Goal: Communication & Community: Answer question/provide support

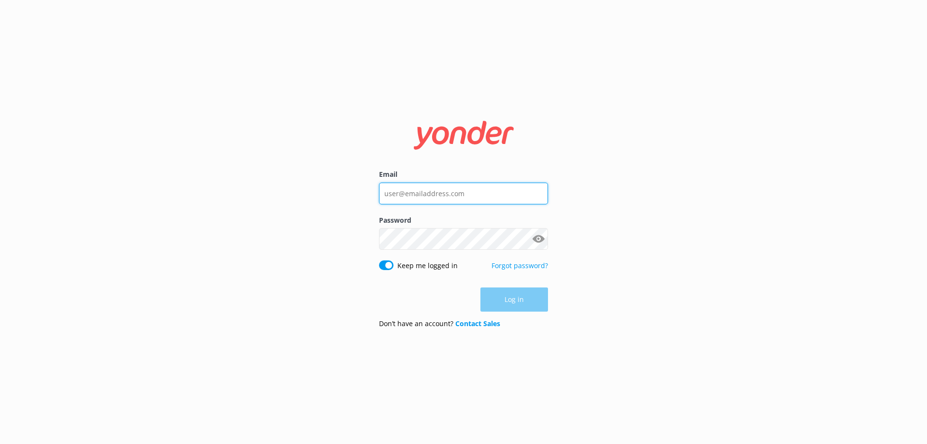
type input "[EMAIL_ADDRESS][DOMAIN_NAME]"
click at [530, 292] on div "Log in" at bounding box center [463, 299] width 169 height 24
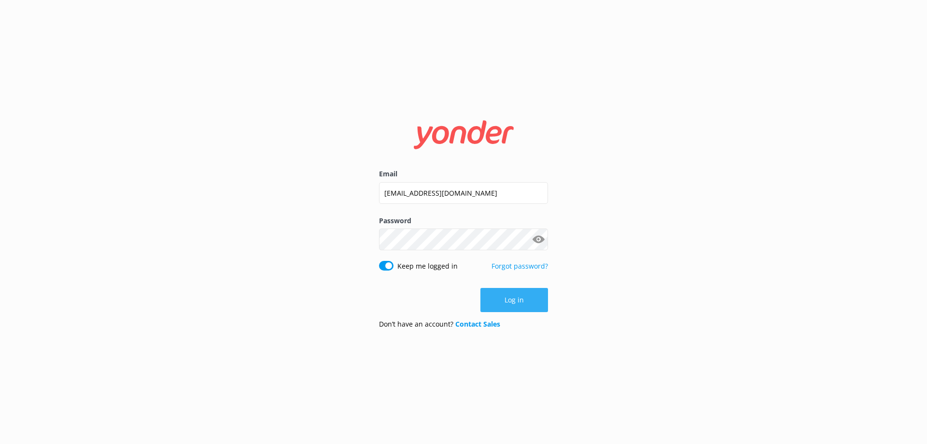
click at [511, 300] on button "Log in" at bounding box center [515, 300] width 68 height 24
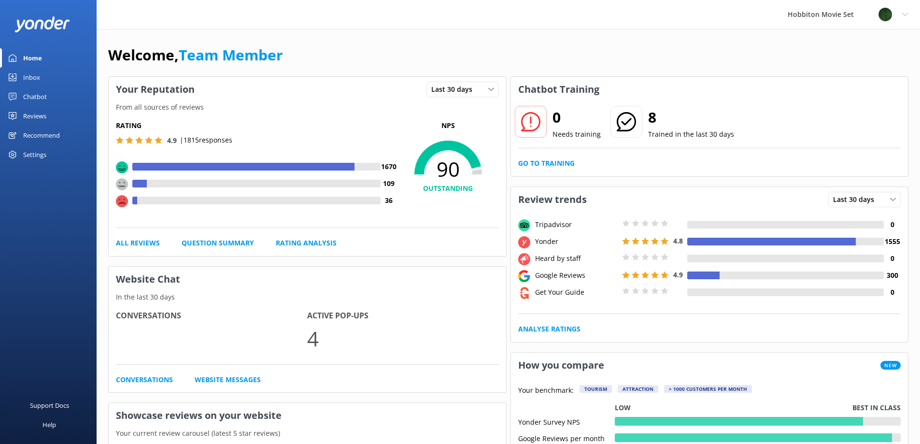
click at [36, 74] on div "Inbox" at bounding box center [31, 77] width 17 height 19
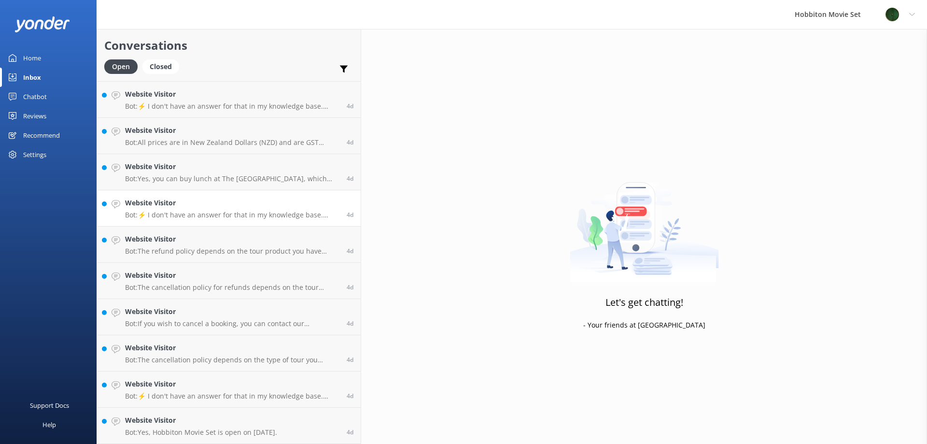
scroll to position [8330, 0]
click at [221, 429] on p "Bot: Yes, Hobbiton Movie Set is open on December 26th." at bounding box center [201, 432] width 152 height 9
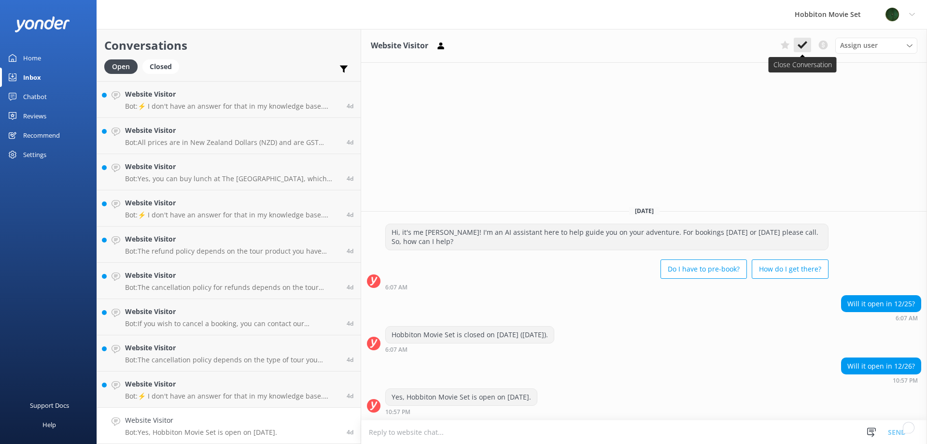
click at [803, 43] on icon at bounding box center [803, 45] width 10 height 10
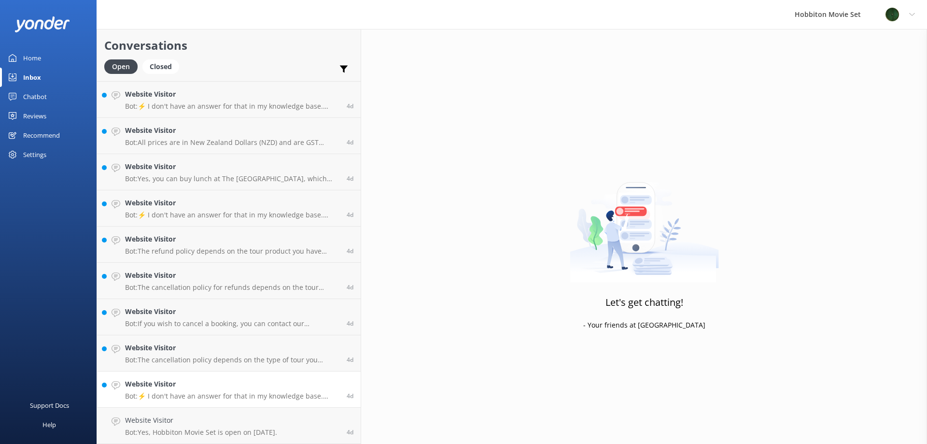
click at [203, 398] on p "Bot: ⚡ I don't have an answer for that in my knowledge base. Please try and rep…" at bounding box center [232, 396] width 214 height 9
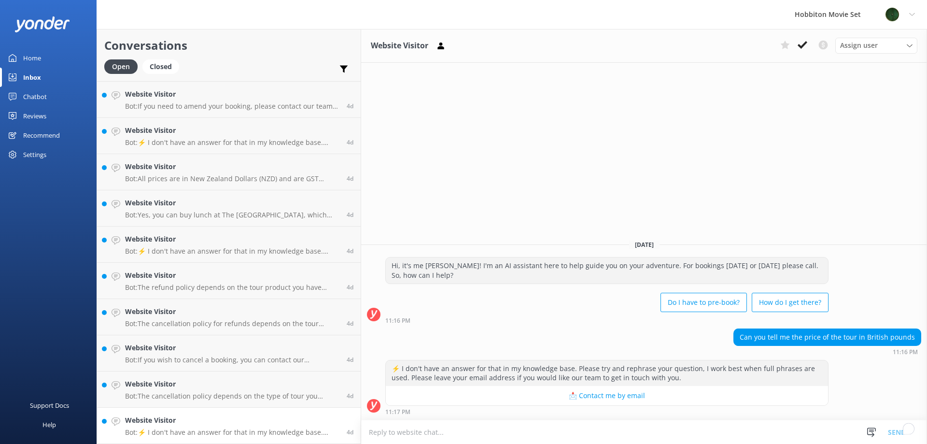
scroll to position [8294, 0]
click at [800, 39] on button at bounding box center [802, 45] width 17 height 14
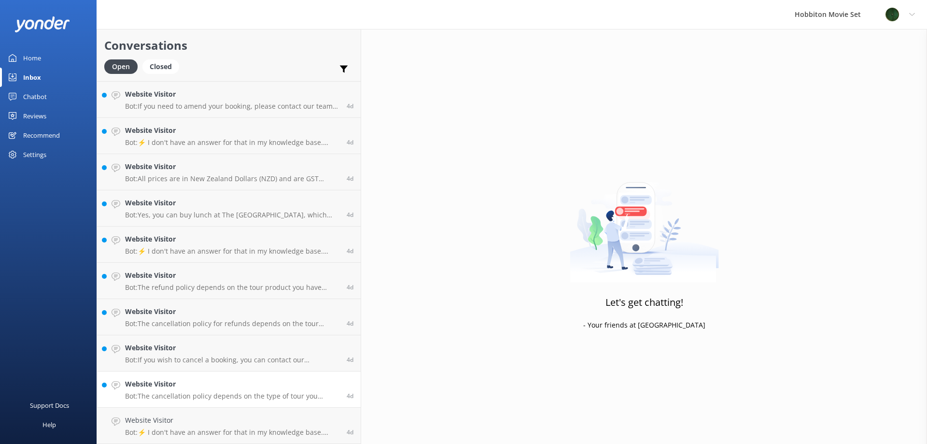
click at [193, 405] on link "Website Visitor Bot: The cancellation policy depends on the type of tour you bo…" at bounding box center [229, 389] width 264 height 36
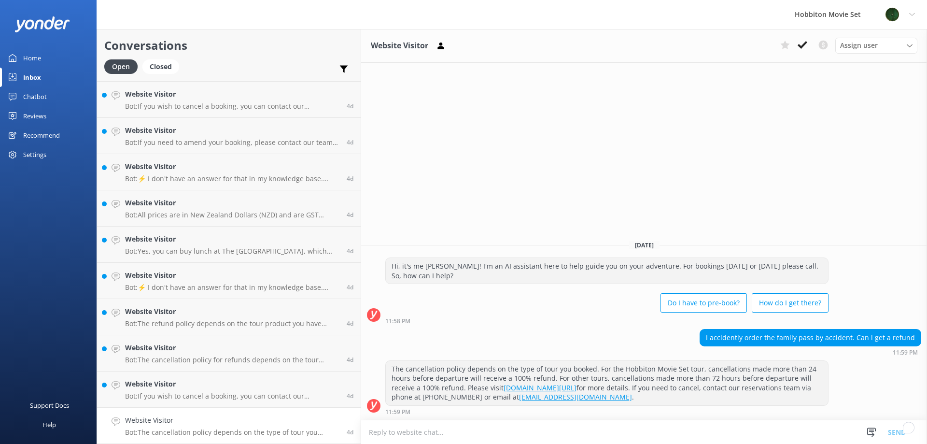
scroll to position [8258, 0]
click at [803, 43] on icon at bounding box center [803, 45] width 10 height 10
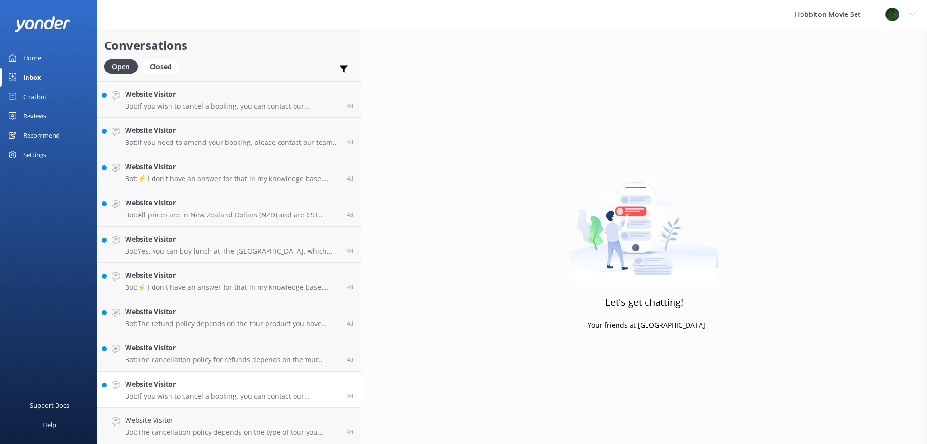
click at [167, 402] on link "Website Visitor Bot: If you wish to cancel a booking, you can contact our reser…" at bounding box center [229, 389] width 264 height 36
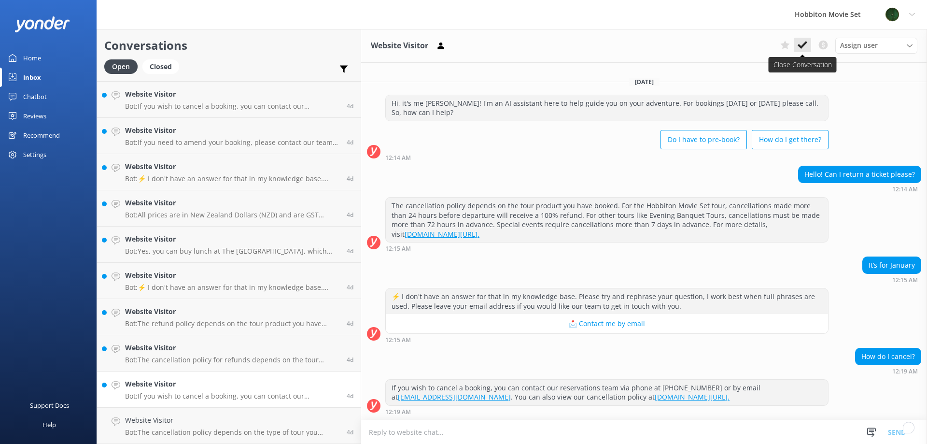
click at [808, 42] on button at bounding box center [802, 45] width 17 height 14
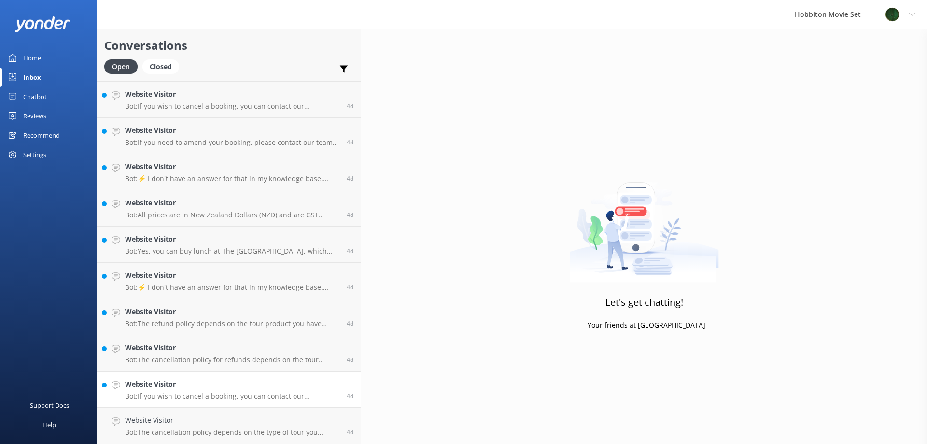
click at [176, 398] on p "Bot: If you wish to cancel a booking, you can contact our reservations team via…" at bounding box center [232, 396] width 214 height 9
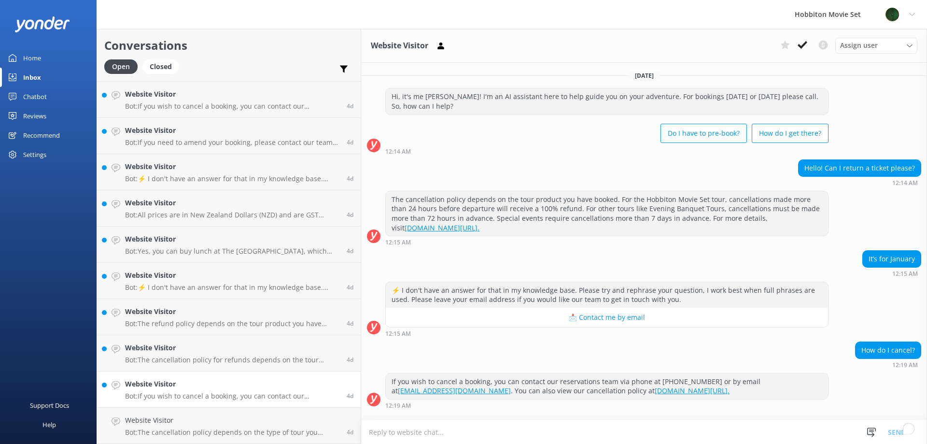
scroll to position [21, 0]
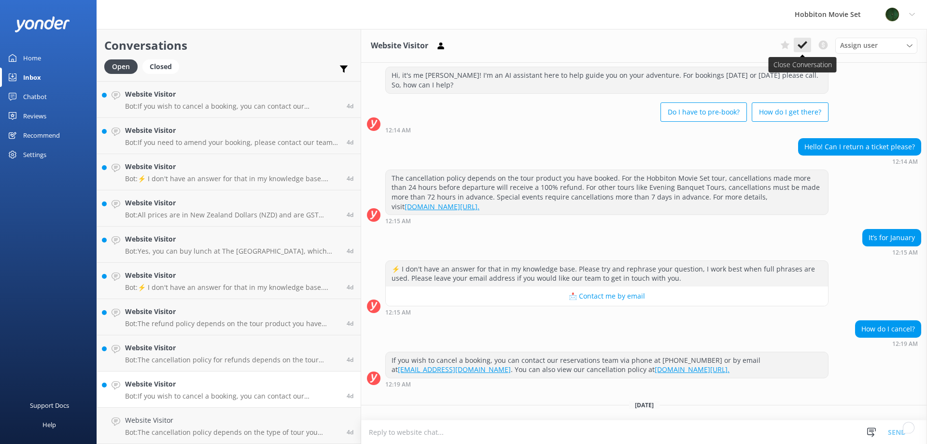
click at [804, 43] on icon at bounding box center [803, 45] width 10 height 10
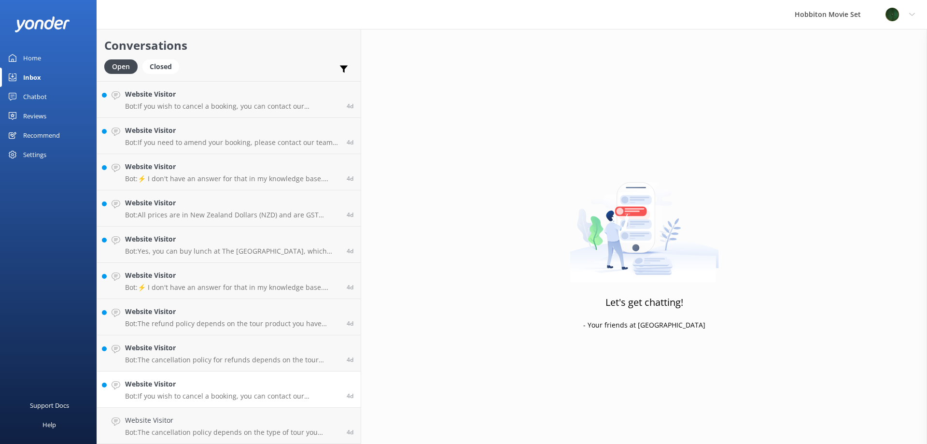
click at [134, 400] on p "Bot: If you wish to cancel a booking, you can contact our reservations team via…" at bounding box center [232, 396] width 214 height 9
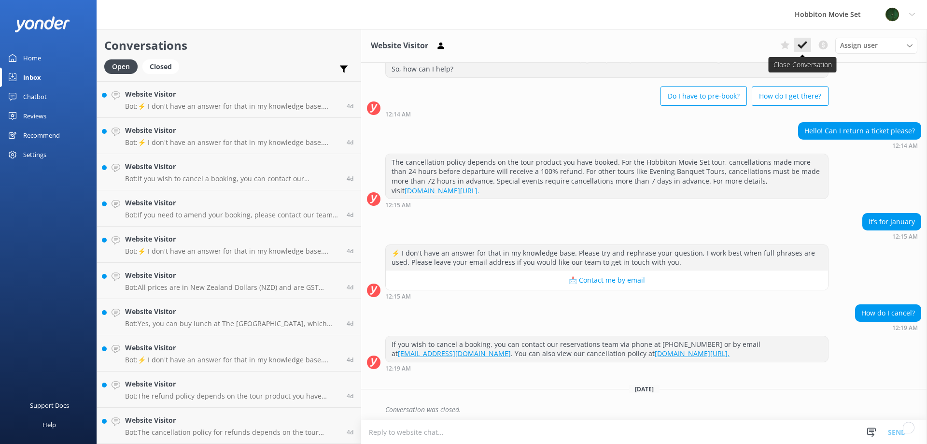
scroll to position [8185, 0]
click at [186, 429] on p "Bot: The cancellation policy for refunds depends on the tour product you have b…" at bounding box center [232, 432] width 214 height 9
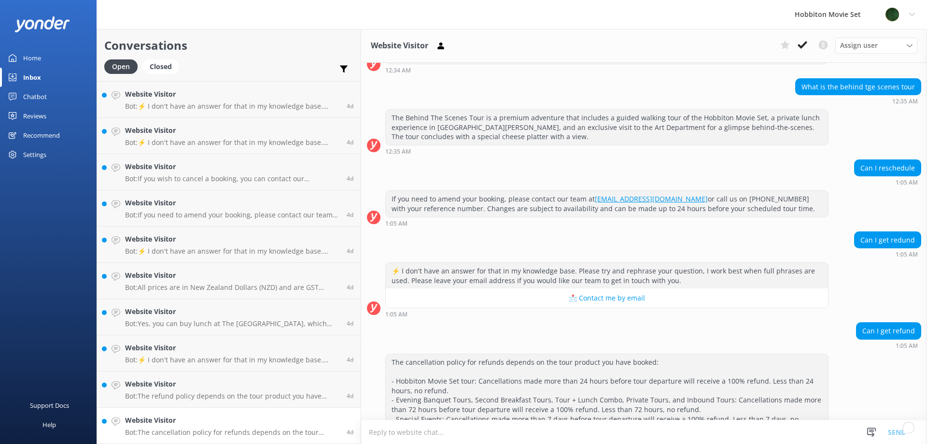
scroll to position [300, 0]
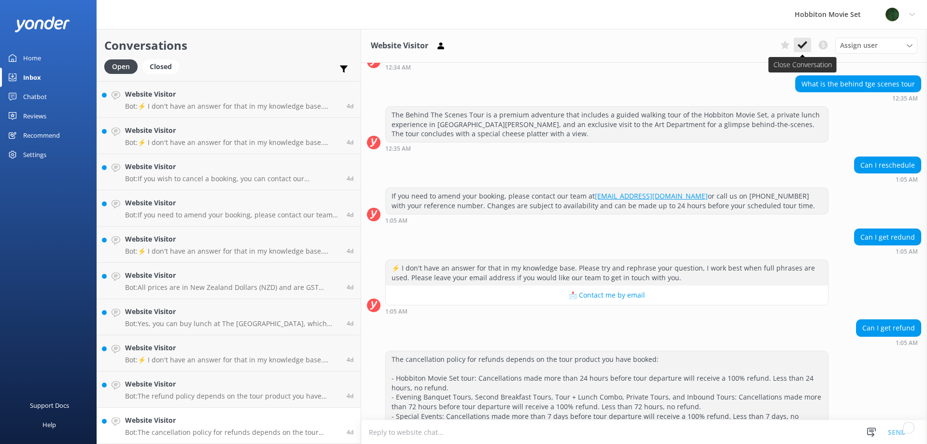
click at [807, 46] on icon at bounding box center [803, 45] width 10 height 10
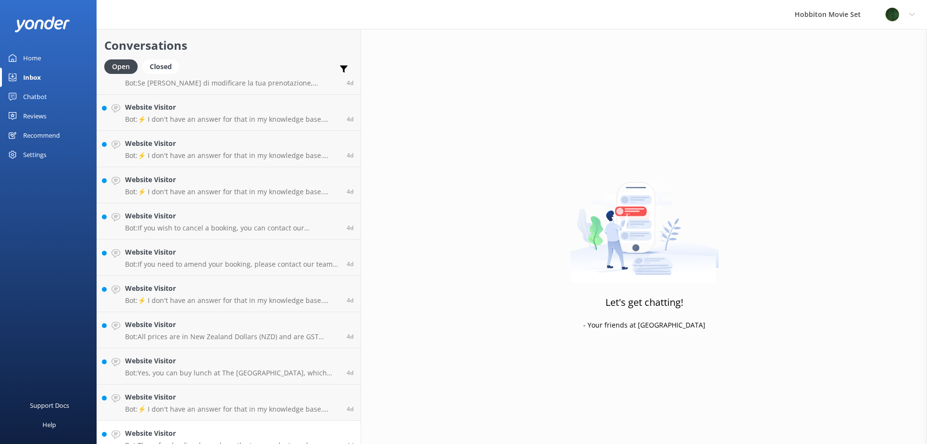
scroll to position [8185, 0]
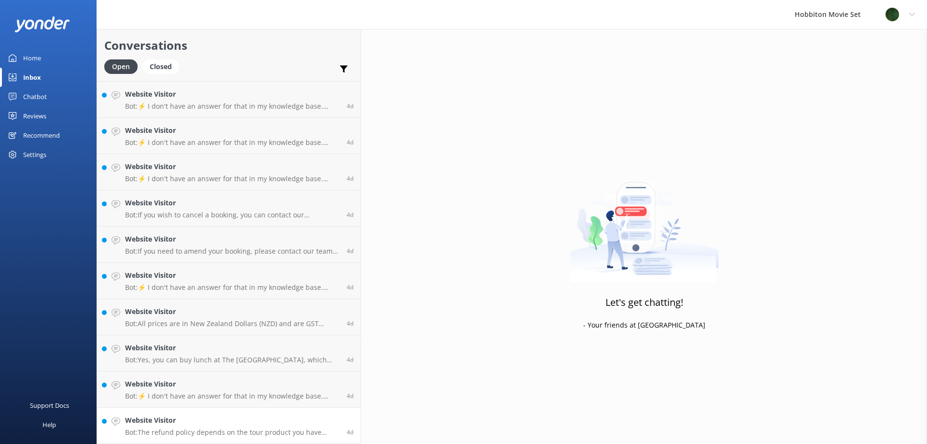
click at [202, 425] on h4 "Website Visitor" at bounding box center [232, 420] width 214 height 11
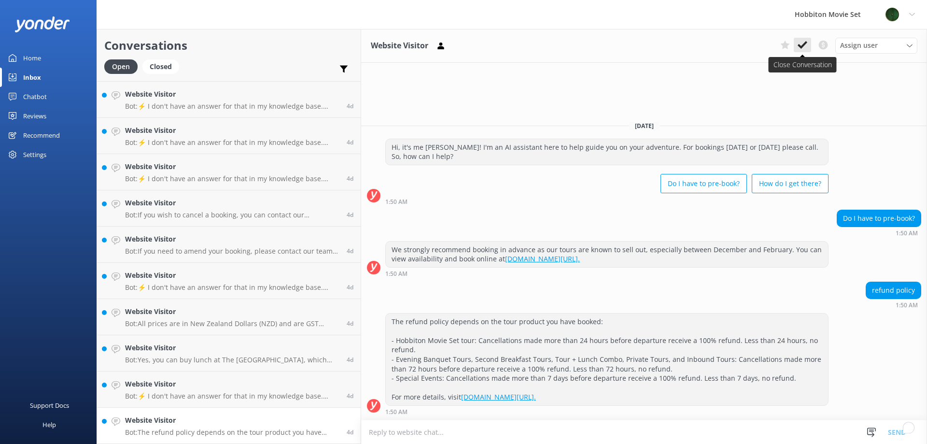
click at [804, 43] on icon at bounding box center [803, 45] width 10 height 10
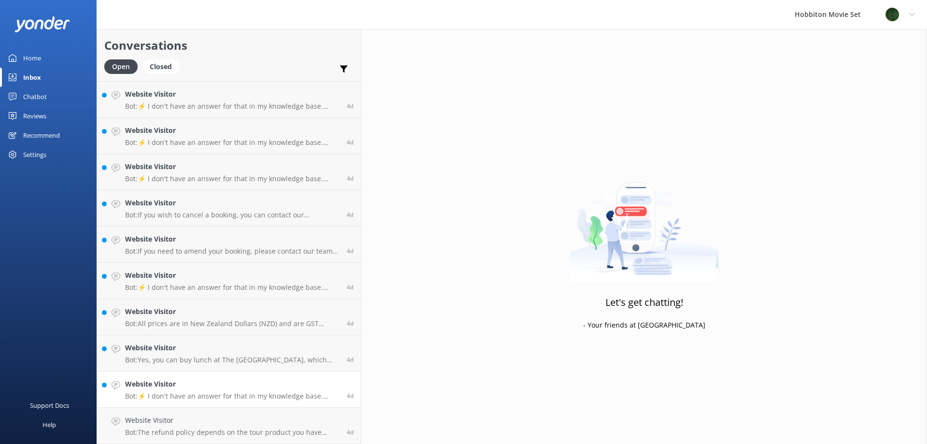
click at [193, 399] on p "Bot: ⚡ I don't have an answer for that in my knowledge base. Please try and rep…" at bounding box center [232, 396] width 214 height 9
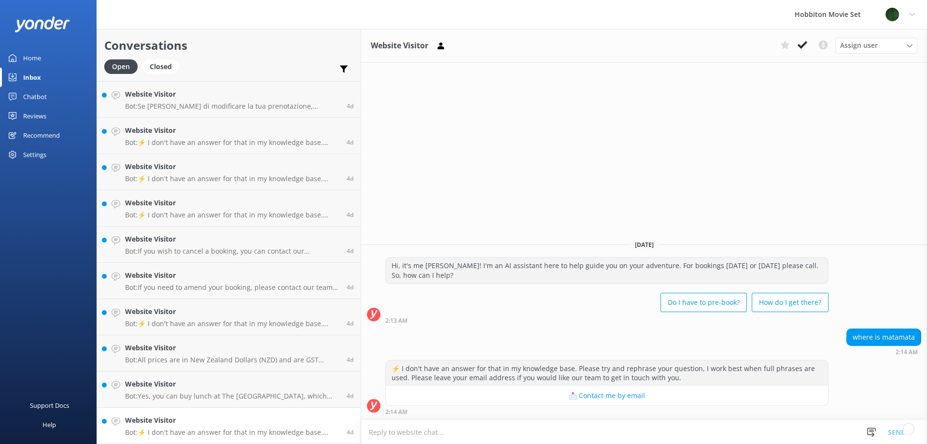
scroll to position [8149, 0]
click at [800, 43] on icon at bounding box center [803, 45] width 10 height 10
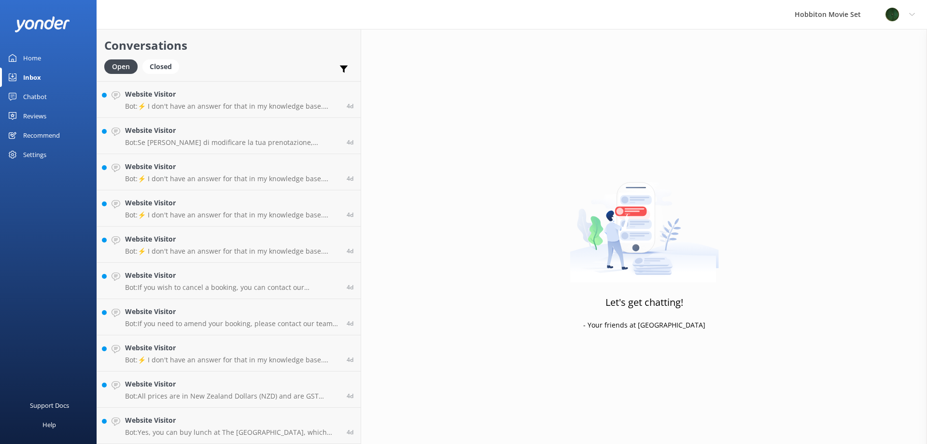
scroll to position [8113, 0]
click at [199, 433] on p "Bot: Yes, you can buy lunch at The Shire's Rest Café, which offers a wide selec…" at bounding box center [232, 432] width 214 height 9
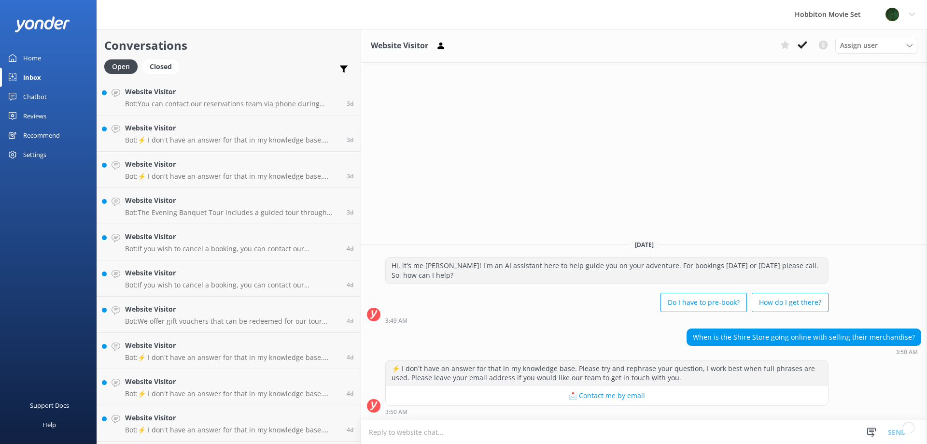
scroll to position [7968, 0]
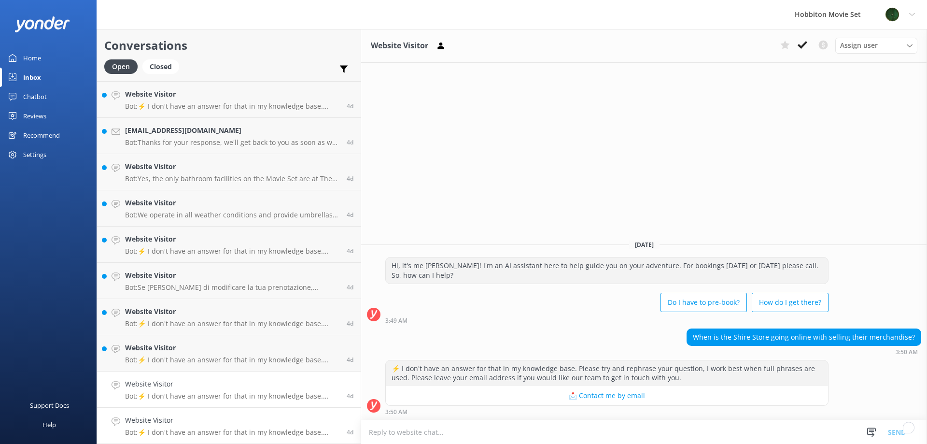
click at [217, 424] on h4 "Website Visitor" at bounding box center [232, 420] width 214 height 11
click at [799, 50] on button at bounding box center [802, 45] width 17 height 14
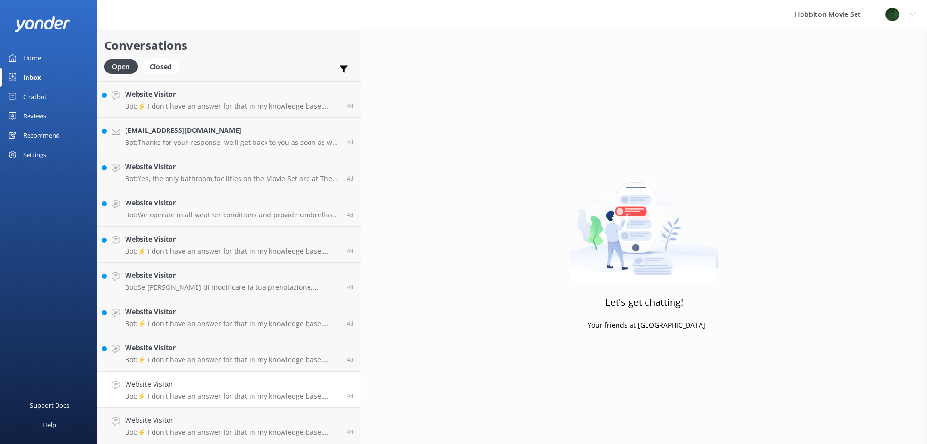
click at [197, 388] on h4 "Website Visitor" at bounding box center [232, 384] width 214 height 11
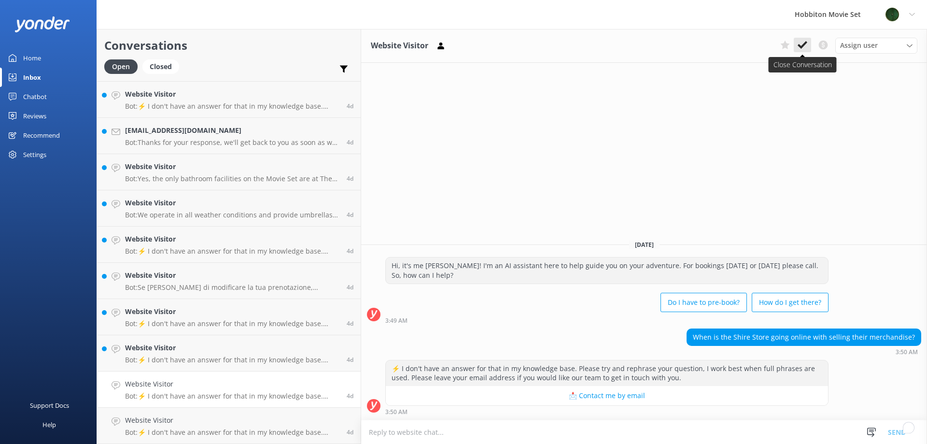
scroll to position [7932, 0]
click at [801, 47] on use at bounding box center [803, 45] width 10 height 8
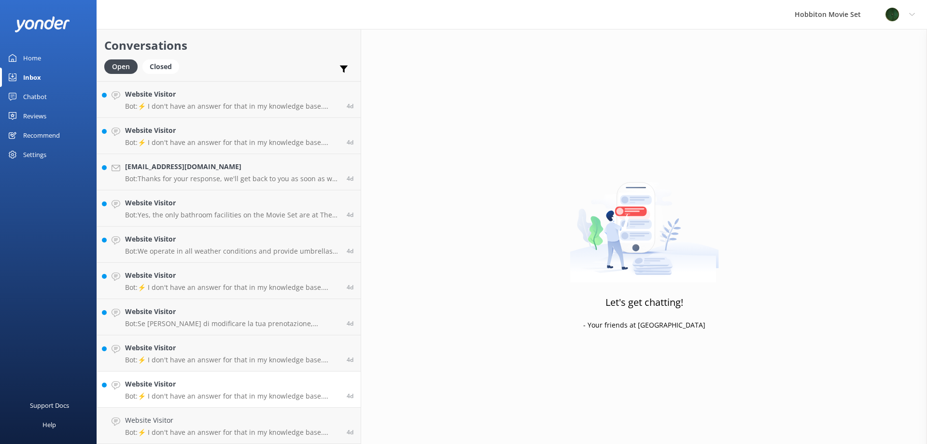
click at [192, 403] on link "Website Visitor Bot: ⚡ I don't have an answer for that in my knowledge base. Pl…" at bounding box center [229, 389] width 264 height 36
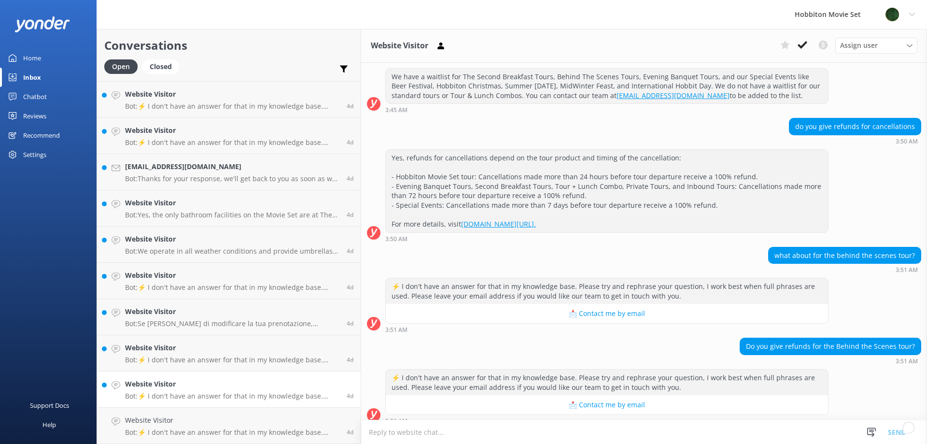
scroll to position [7895, 0]
click at [808, 41] on button at bounding box center [802, 45] width 17 height 14
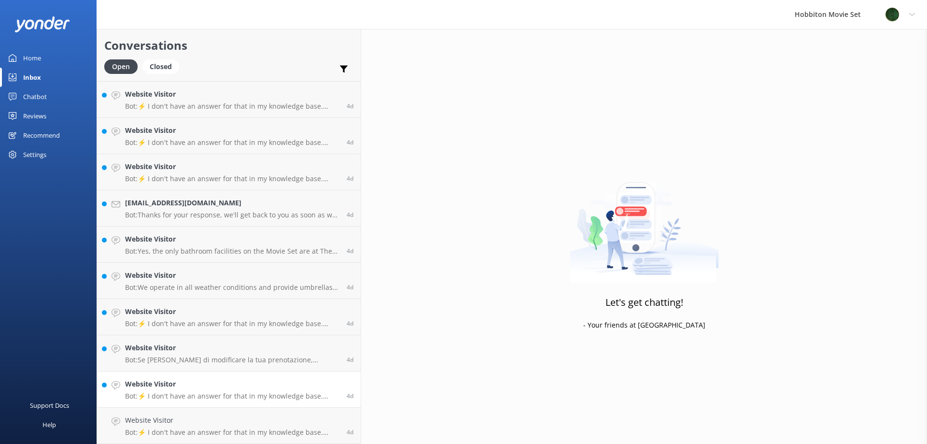
click at [187, 390] on div "Website Visitor Bot: ⚡ I don't have an answer for that in my knowledge base. Pl…" at bounding box center [232, 389] width 214 height 21
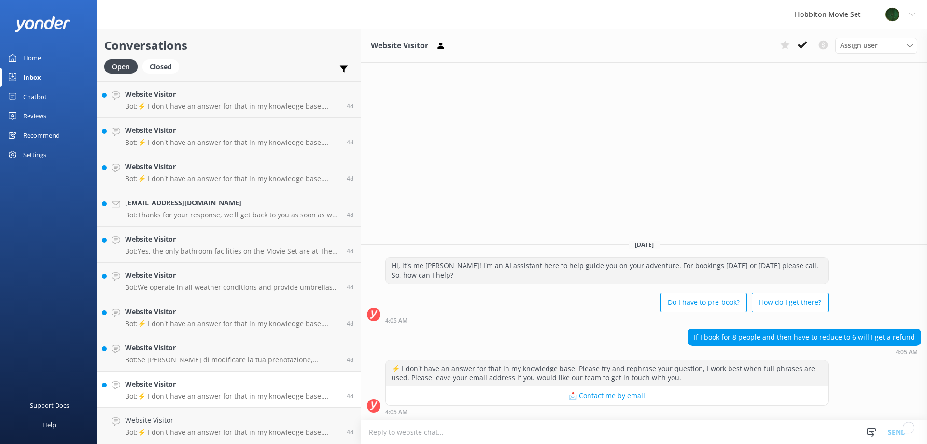
scroll to position [7859, 0]
click at [194, 421] on h4 "Website Visitor" at bounding box center [232, 420] width 214 height 11
click at [810, 45] on button at bounding box center [802, 45] width 17 height 14
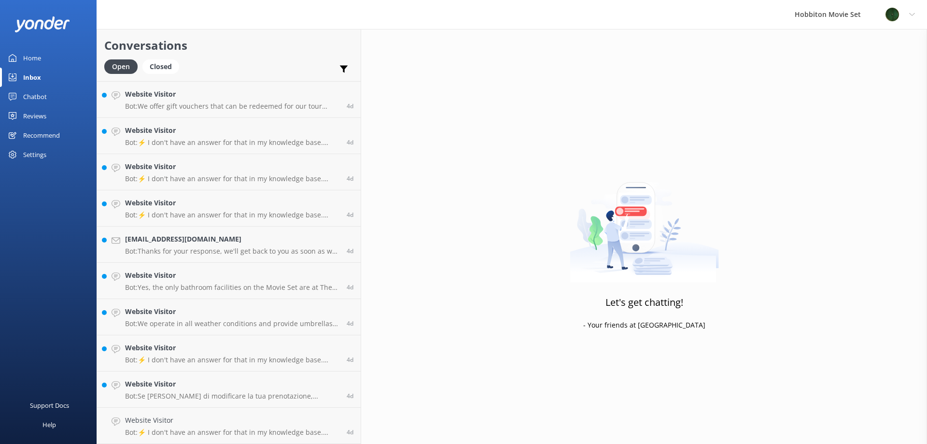
scroll to position [7823, 0]
click at [149, 392] on p "Bot: ⚡ I don't have an answer for that in my knowledge base. Please try and rep…" at bounding box center [232, 396] width 214 height 9
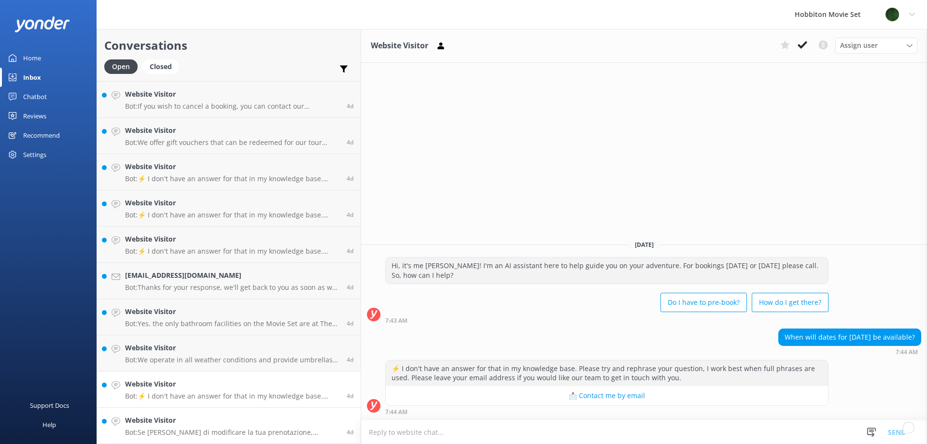
click at [170, 426] on h4 "Website Visitor" at bounding box center [232, 420] width 214 height 11
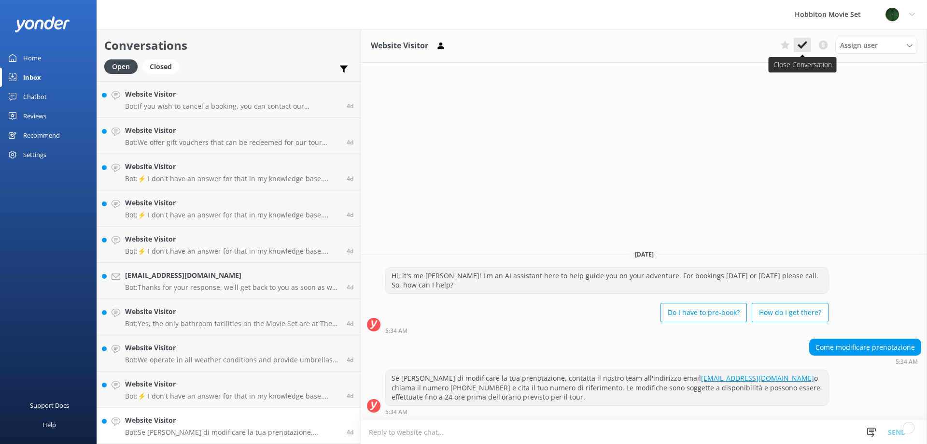
click at [805, 46] on icon at bounding box center [803, 45] width 10 height 10
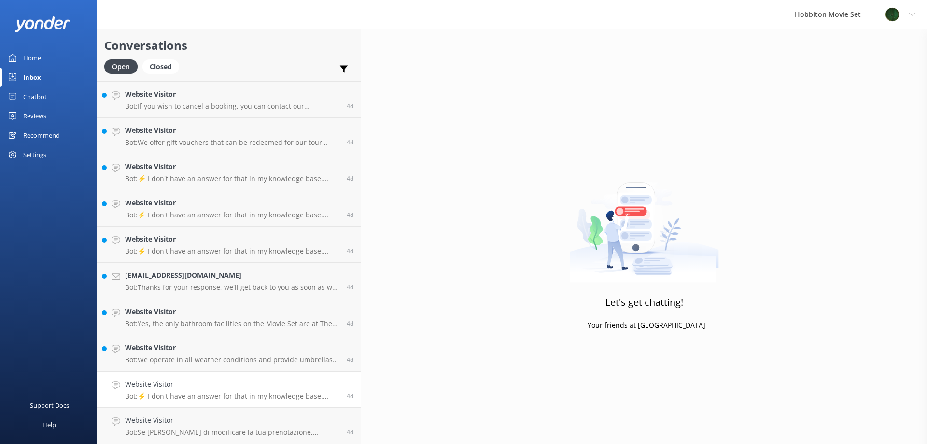
click at [189, 395] on p "Bot: ⚡ I don't have an answer for that in my knowledge base. Please try and rep…" at bounding box center [232, 396] width 214 height 9
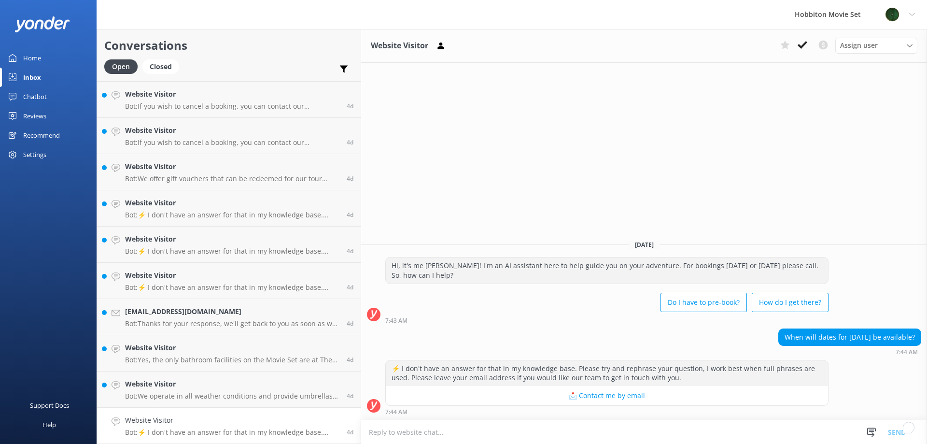
scroll to position [7787, 0]
click at [805, 43] on use at bounding box center [803, 45] width 10 height 8
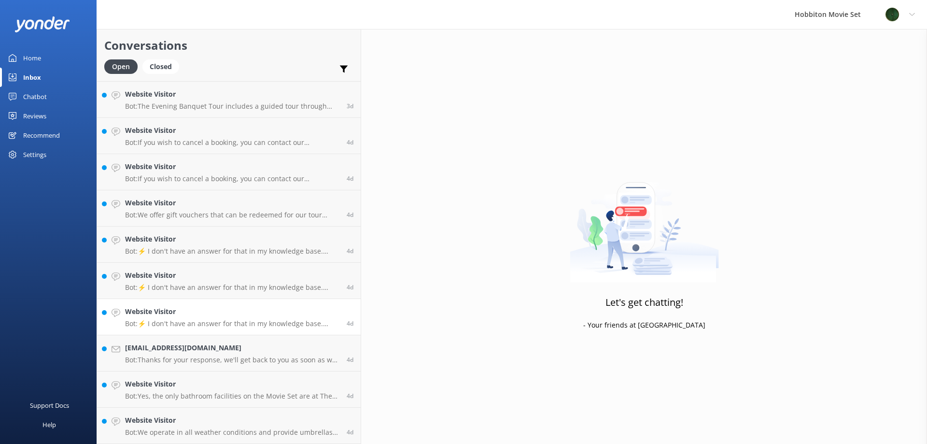
scroll to position [7751, 0]
click at [163, 428] on p "Bot: We operate in all weather conditions and provide umbrellas in the event of…" at bounding box center [232, 432] width 214 height 9
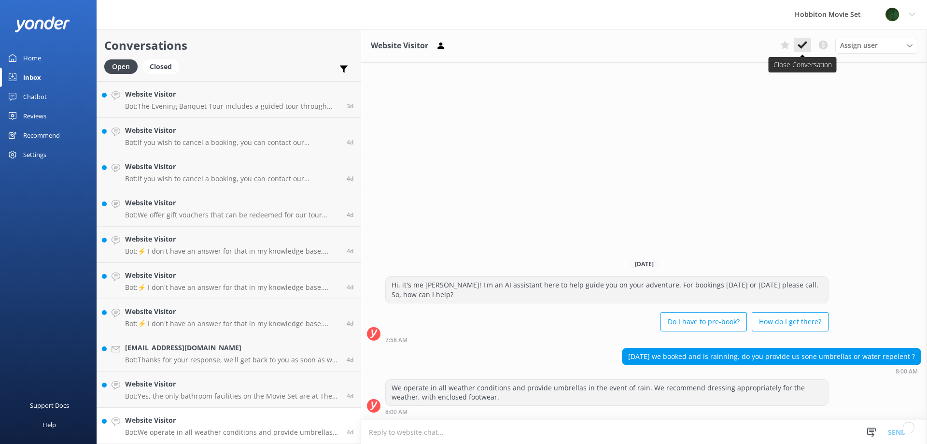
click at [805, 45] on use at bounding box center [803, 45] width 10 height 8
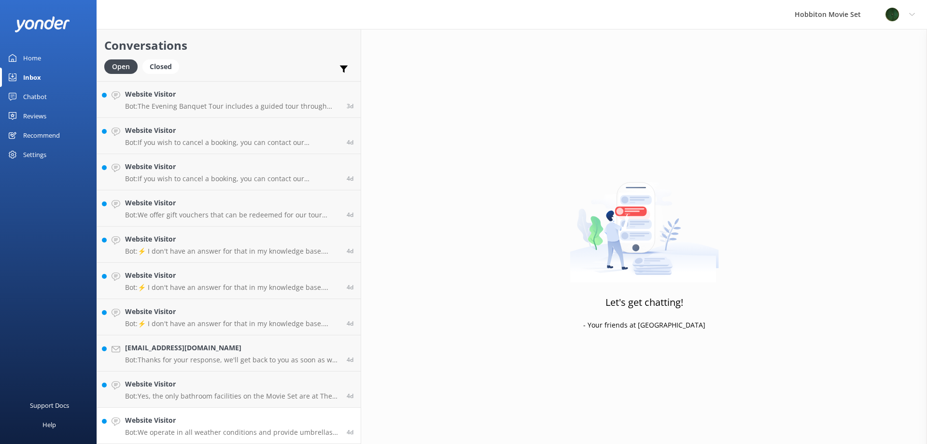
click at [158, 420] on h4 "Website Visitor" at bounding box center [232, 420] width 214 height 11
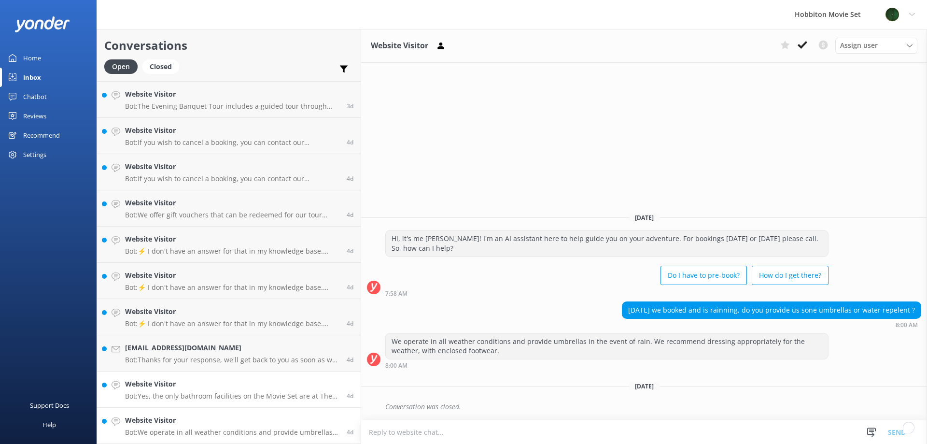
click at [233, 397] on p "Bot: Yes, the only bathroom facilities on the Movie Set are at The Green Dragon…" at bounding box center [232, 396] width 214 height 9
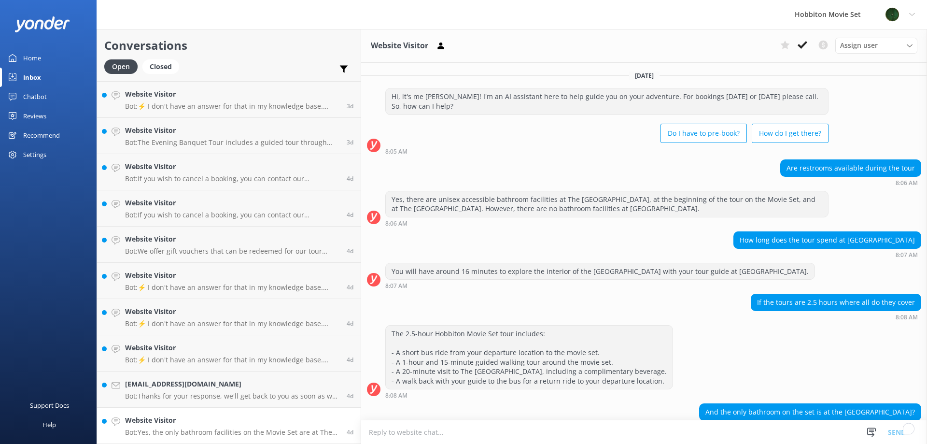
scroll to position [46, 0]
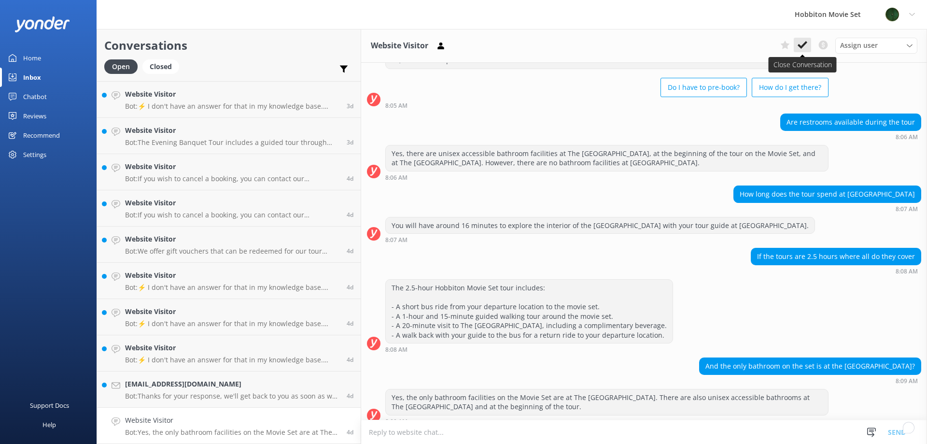
click at [801, 45] on icon at bounding box center [803, 45] width 10 height 10
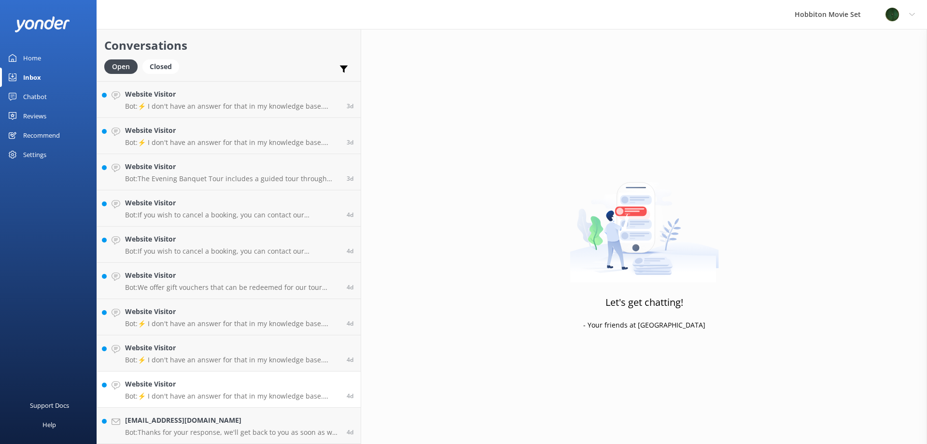
scroll to position [7678, 0]
click at [195, 431] on p "Bot: Thanks for your response, we'll get back to you as soon as we can during o…" at bounding box center [232, 432] width 214 height 9
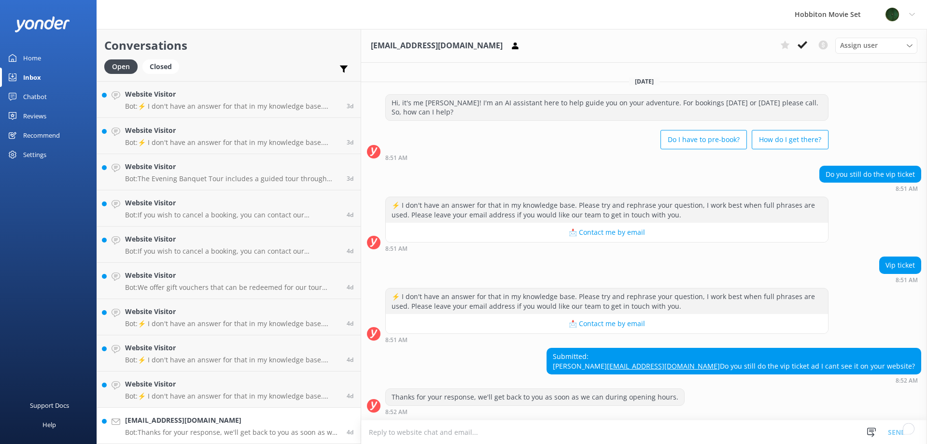
scroll to position [3, 0]
drag, startPoint x: 801, startPoint y: 357, endPoint x: 698, endPoint y: 361, distance: 103.4
click at [698, 361] on div "Submitted: Angela angieo1970@yahoo.com Do you still do the vip ticket ad I cant…" at bounding box center [644, 366] width 566 height 36
copy link "angieo1970@yahoo.com"
click at [800, 47] on use at bounding box center [803, 45] width 10 height 8
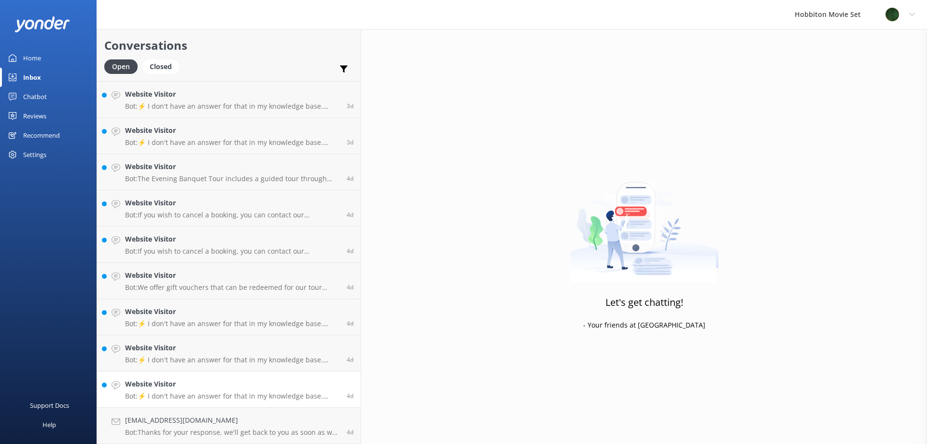
click at [180, 401] on link "Website Visitor Bot: ⚡ I don't have an answer for that in my knowledge base. Pl…" at bounding box center [229, 389] width 264 height 36
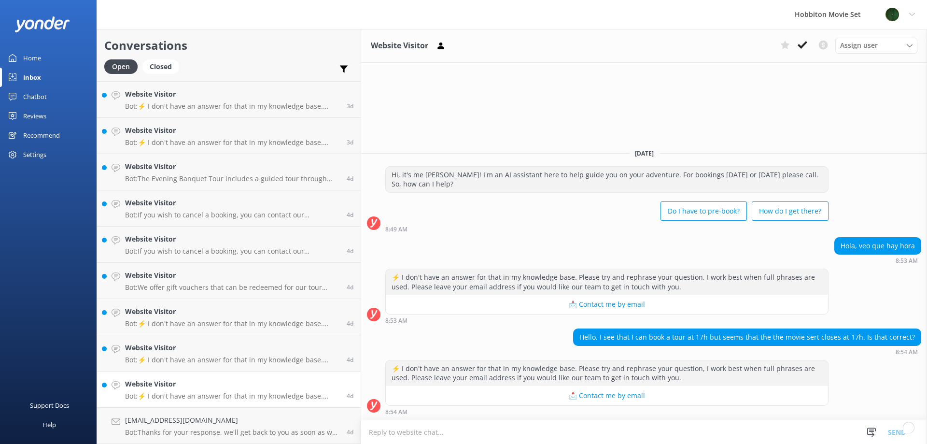
scroll to position [7642, 0]
click at [806, 44] on icon at bounding box center [803, 45] width 10 height 10
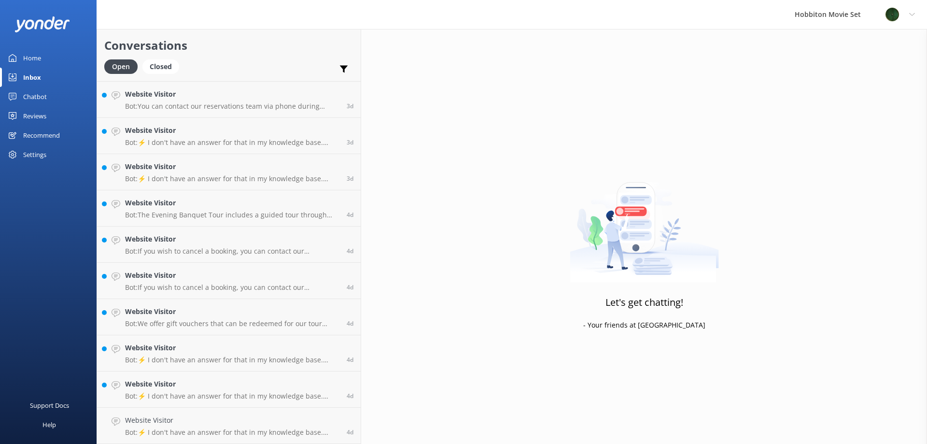
scroll to position [7606, 0]
click at [191, 425] on h4 "Website Visitor" at bounding box center [232, 420] width 214 height 11
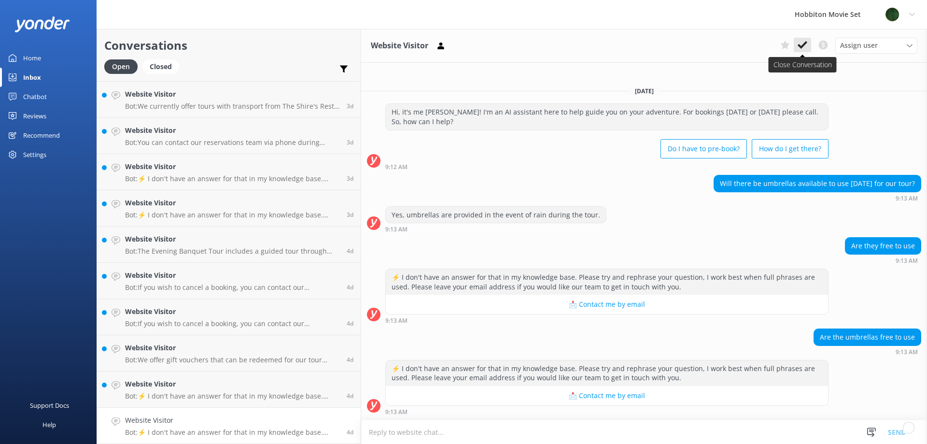
click at [806, 40] on button at bounding box center [802, 45] width 17 height 14
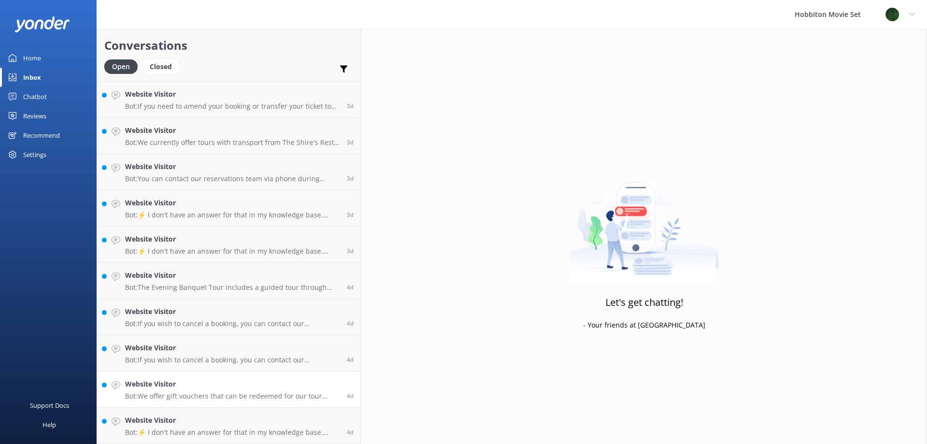
scroll to position [7569, 0]
click at [155, 424] on h4 "Website Visitor" at bounding box center [232, 420] width 214 height 11
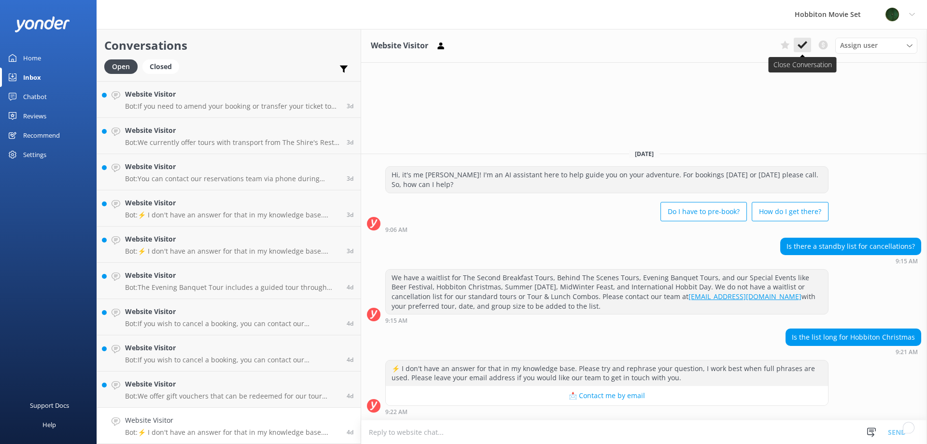
click at [802, 42] on icon at bounding box center [803, 45] width 10 height 10
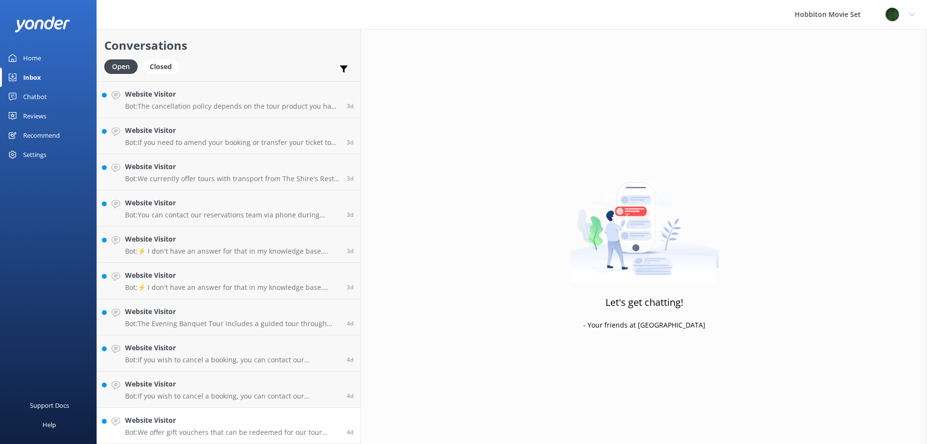
scroll to position [7533, 0]
click at [203, 418] on h4 "Website Visitor" at bounding box center [232, 420] width 214 height 11
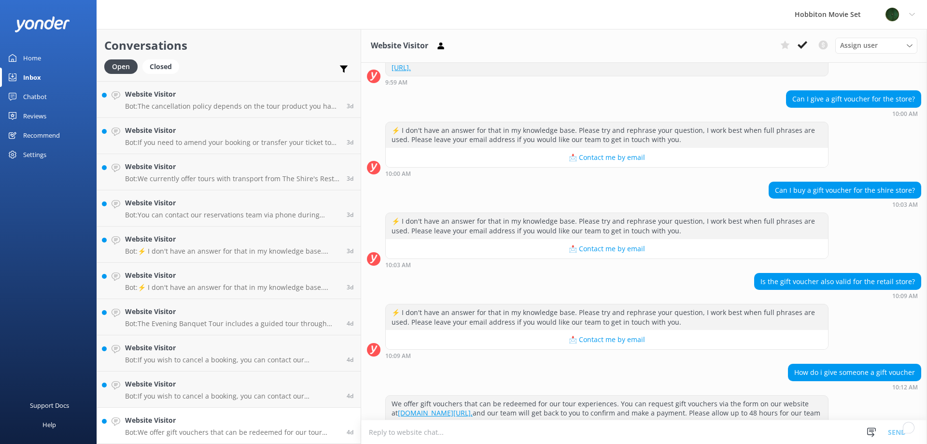
scroll to position [157, 0]
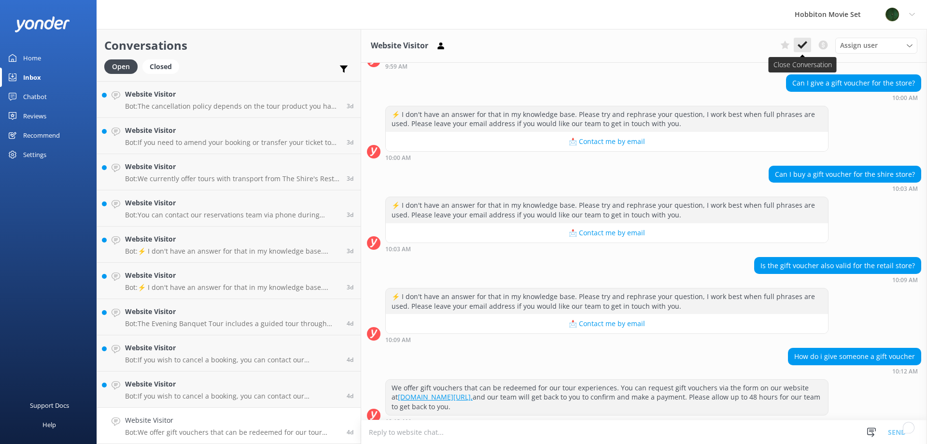
click at [799, 41] on icon at bounding box center [803, 45] width 10 height 10
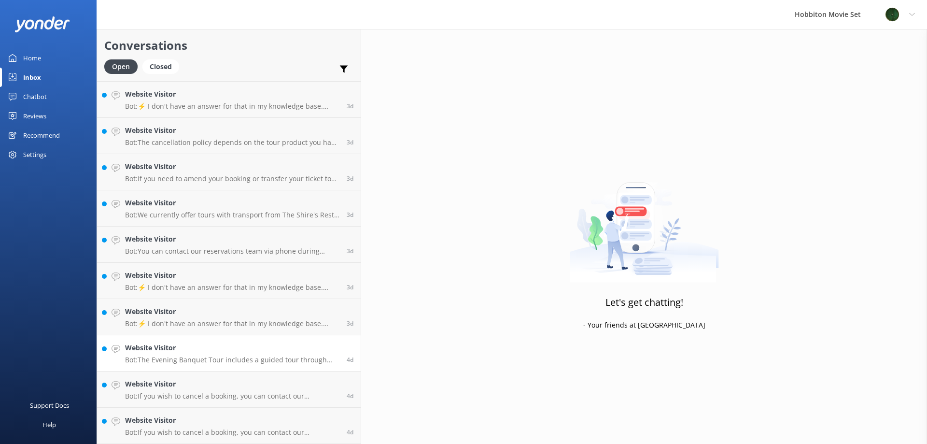
scroll to position [7497, 0]
click at [156, 431] on p "Bot: If you wish to cancel a booking, you can contact our reservations team via…" at bounding box center [232, 432] width 214 height 9
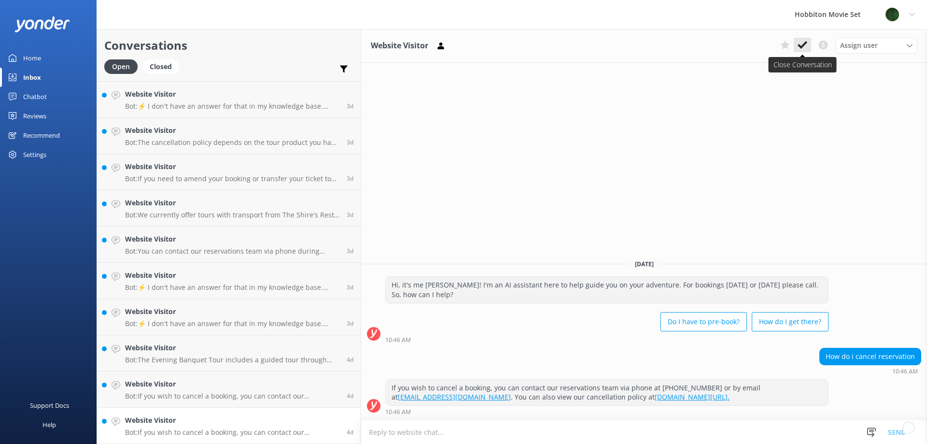
click at [809, 42] on button at bounding box center [802, 45] width 17 height 14
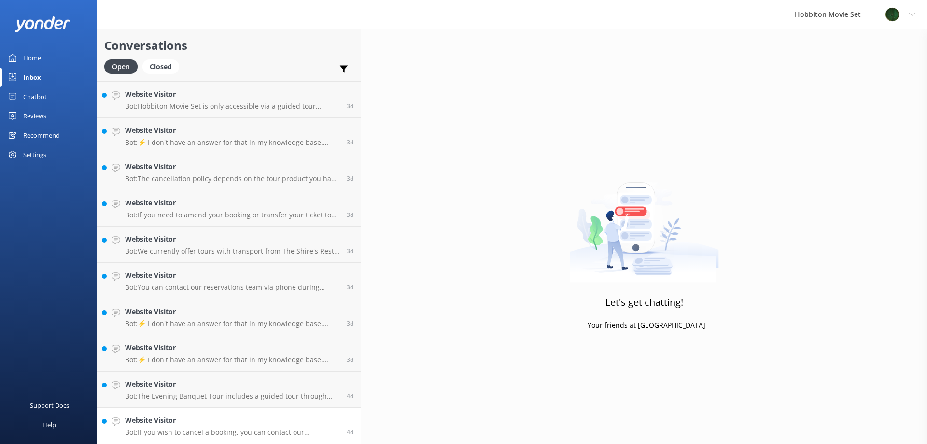
scroll to position [7461, 0]
click at [199, 414] on link "Website Visitor Bot: If you wish to cancel a booking, you can contact our reser…" at bounding box center [229, 426] width 264 height 36
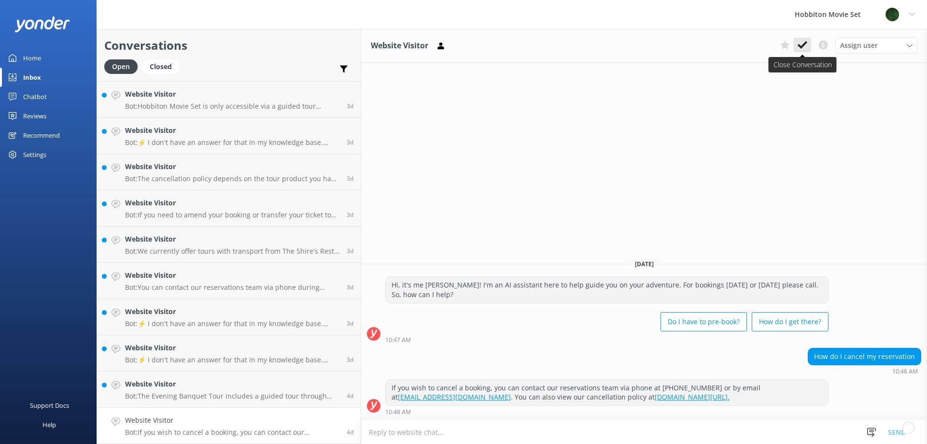
click at [801, 47] on use at bounding box center [803, 45] width 10 height 8
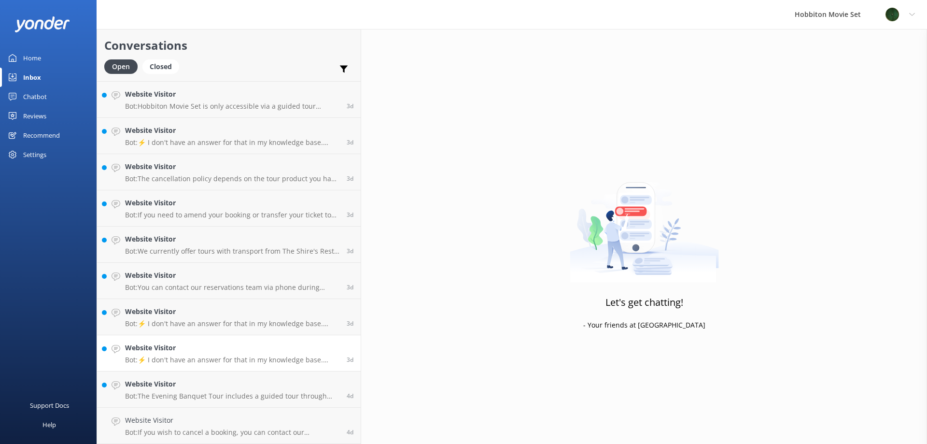
scroll to position [7425, 0]
click at [189, 423] on h4 "Website Visitor" at bounding box center [232, 420] width 214 height 11
click at [200, 419] on h4 "Website Visitor" at bounding box center [232, 420] width 214 height 11
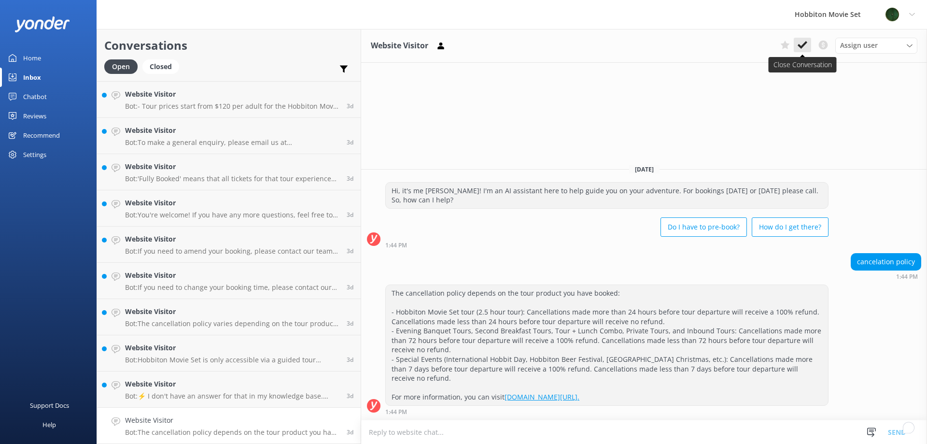
click at [802, 45] on icon at bounding box center [803, 45] width 10 height 10
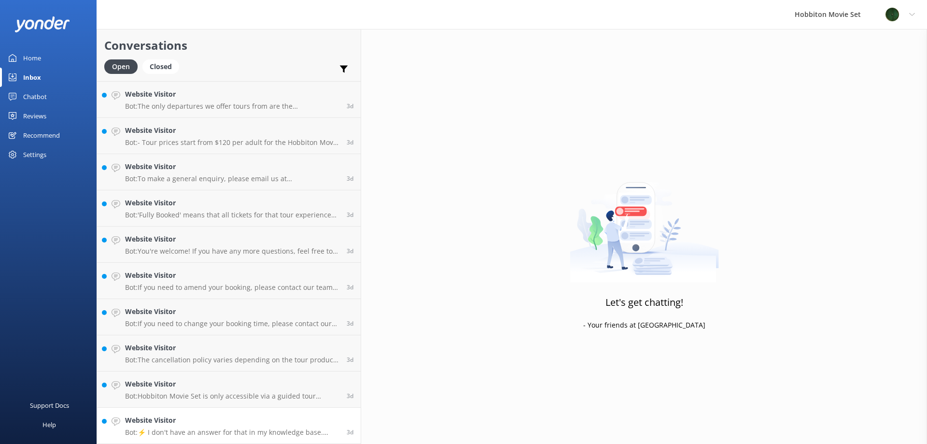
scroll to position [7171, 0]
click at [191, 424] on h4 "Website Visitor" at bounding box center [232, 420] width 214 height 11
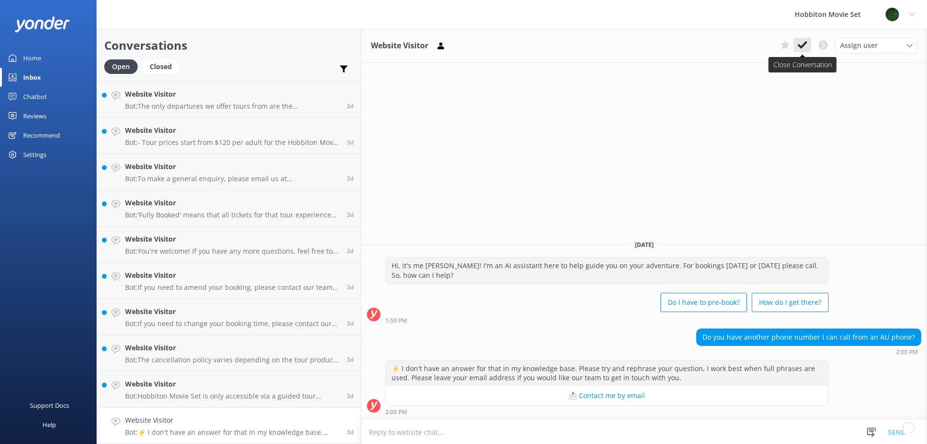
click at [804, 48] on icon at bounding box center [803, 45] width 10 height 10
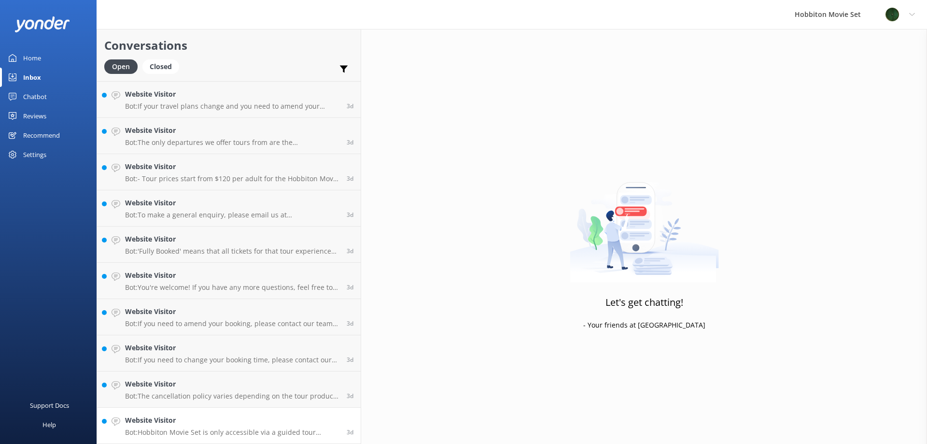
scroll to position [7135, 0]
click at [225, 417] on h4 "Website Visitor" at bounding box center [232, 420] width 214 height 11
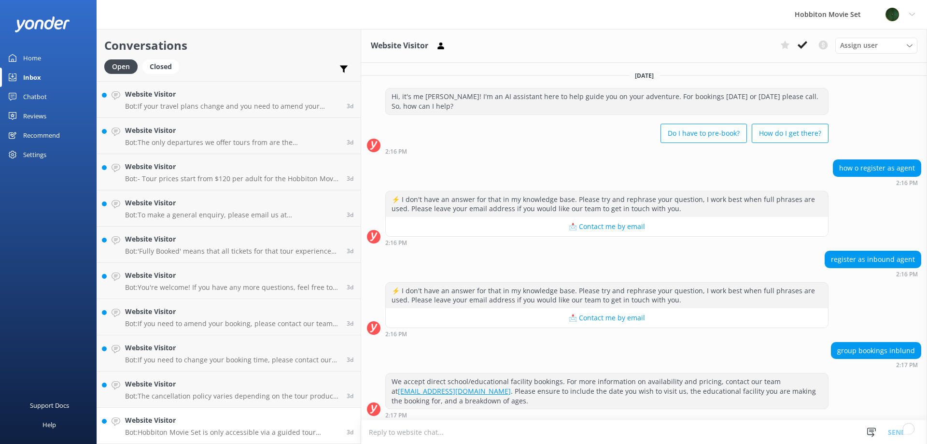
scroll to position [57, 0]
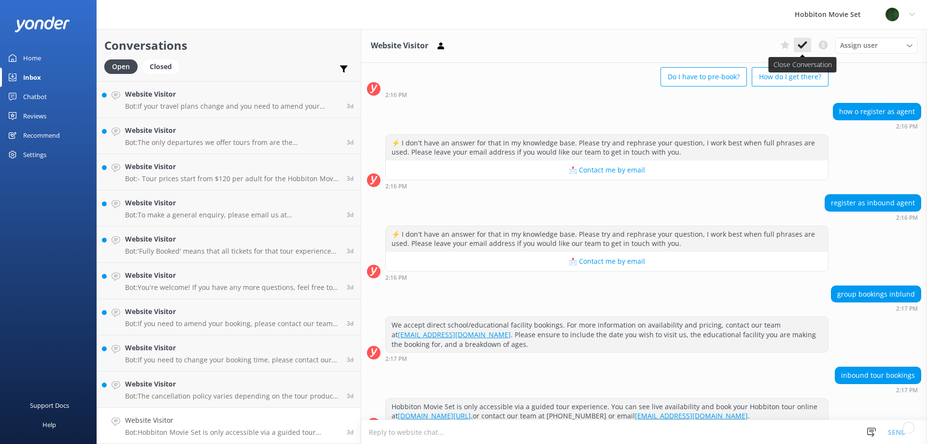
click at [801, 42] on icon at bounding box center [803, 45] width 10 height 10
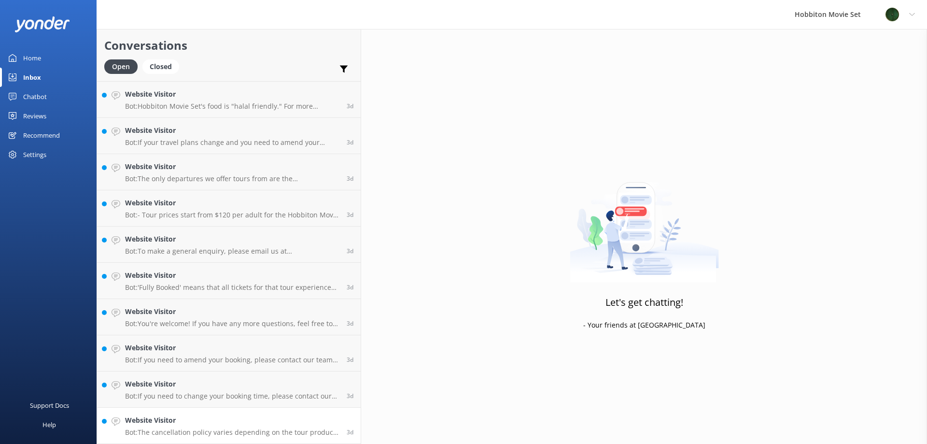
scroll to position [7099, 0]
click at [197, 425] on h4 "Website Visitor" at bounding box center [232, 420] width 214 height 11
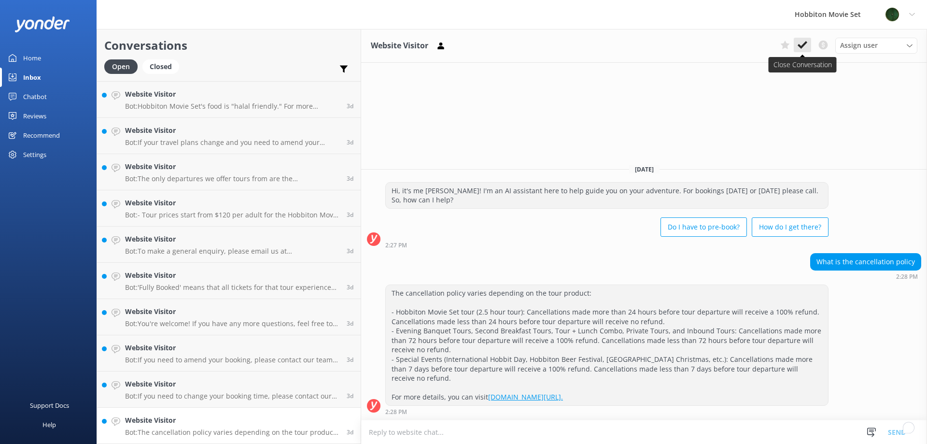
click at [806, 43] on use at bounding box center [803, 45] width 10 height 8
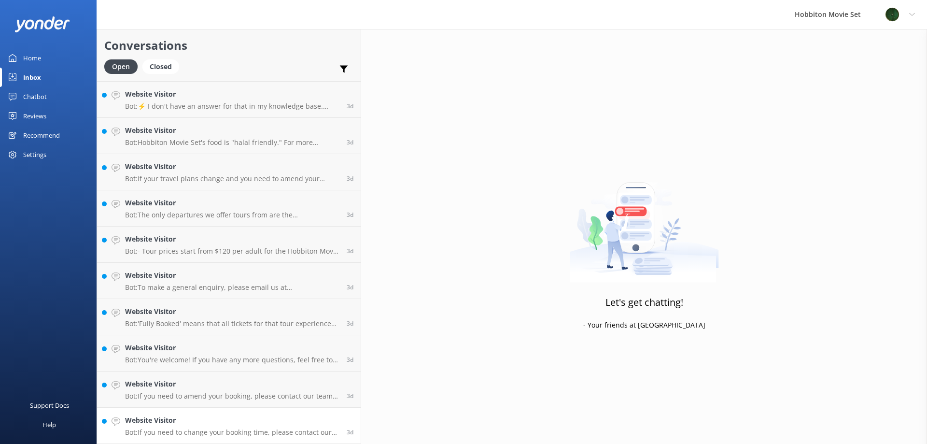
scroll to position [7062, 0]
click at [197, 419] on h4 "Website Visitor" at bounding box center [232, 420] width 214 height 11
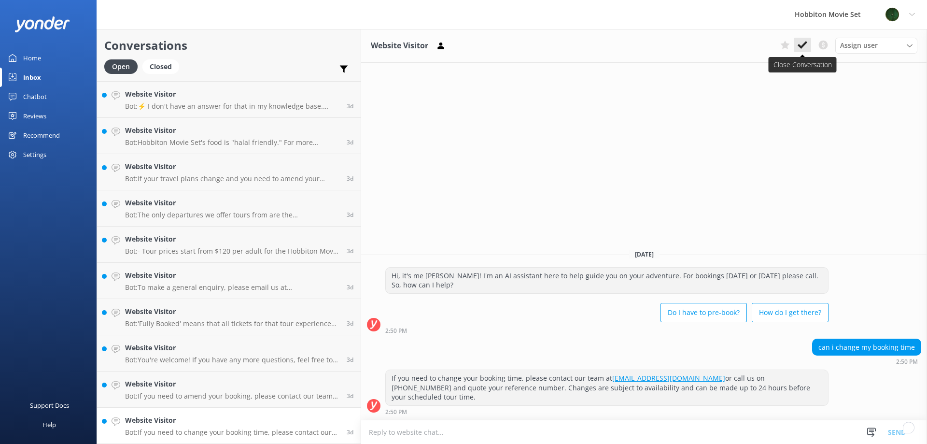
click at [797, 42] on button at bounding box center [802, 45] width 17 height 14
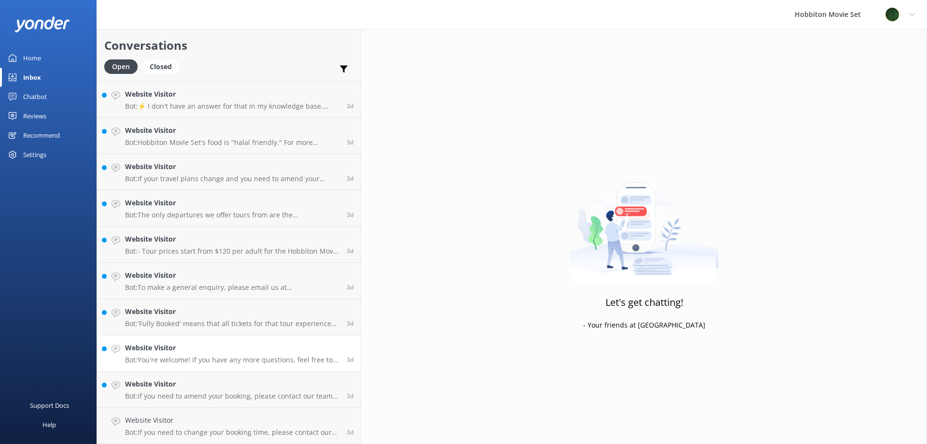
scroll to position [7026, 0]
click at [171, 432] on p "Bot: If you need to amend your booking, please contact our team at office@hobbi…" at bounding box center [232, 432] width 214 height 9
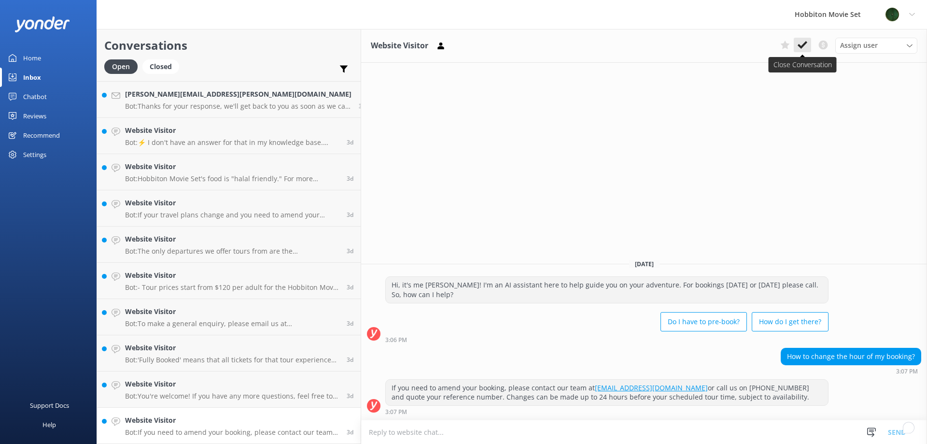
click at [801, 43] on icon at bounding box center [803, 45] width 10 height 10
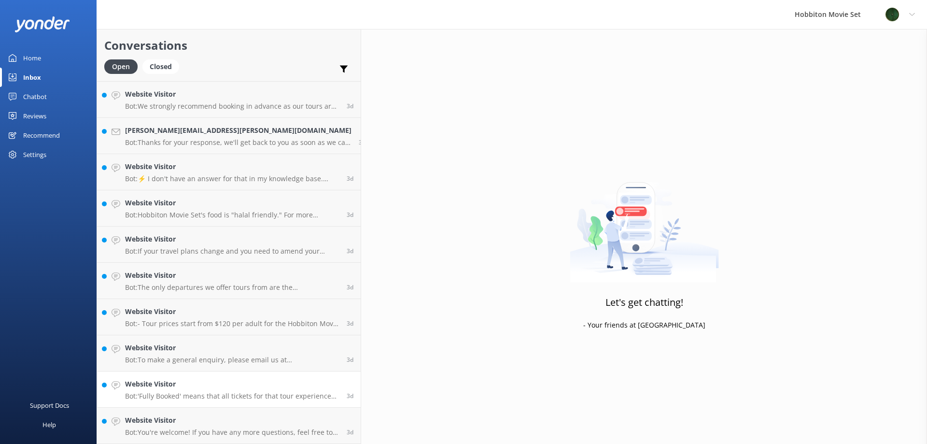
scroll to position [6990, 0]
click at [178, 422] on h4 "Website Visitor" at bounding box center [232, 420] width 214 height 11
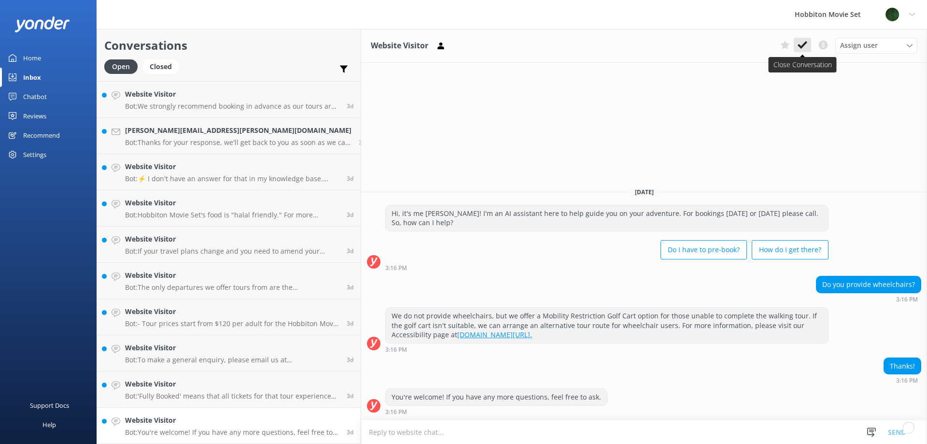
click at [806, 46] on icon at bounding box center [803, 45] width 10 height 10
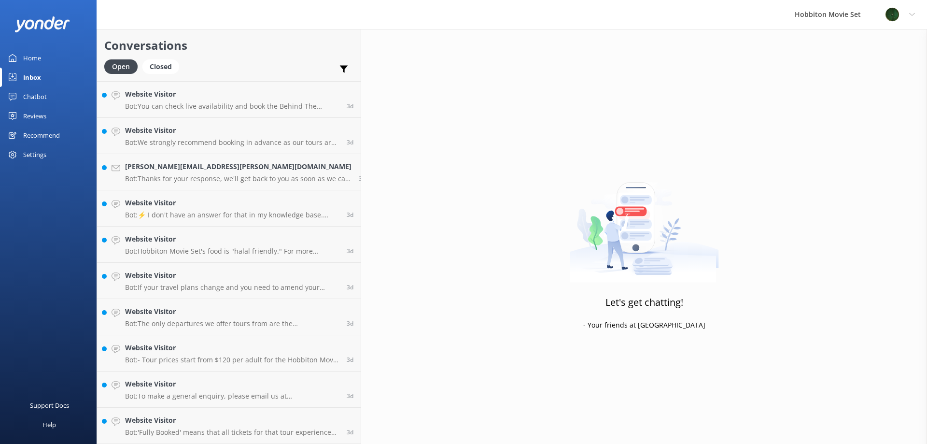
scroll to position [6954, 0]
click at [213, 415] on h4 "Website Visitor" at bounding box center [232, 420] width 214 height 11
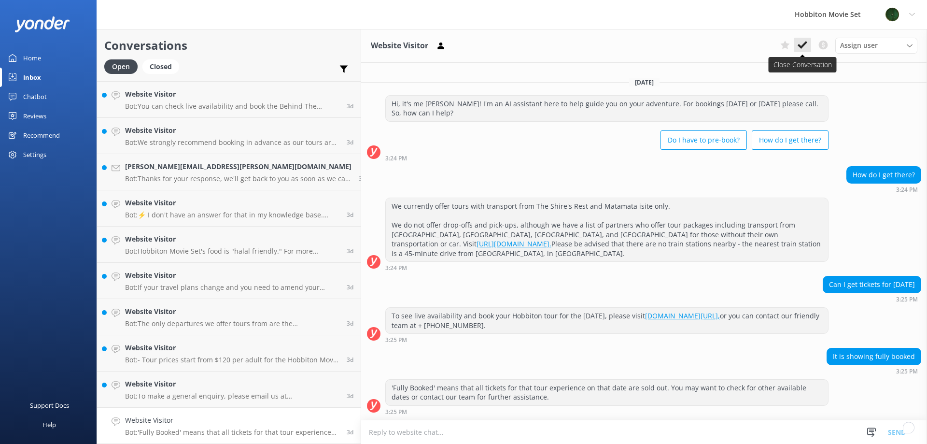
click at [804, 50] on icon at bounding box center [803, 45] width 10 height 10
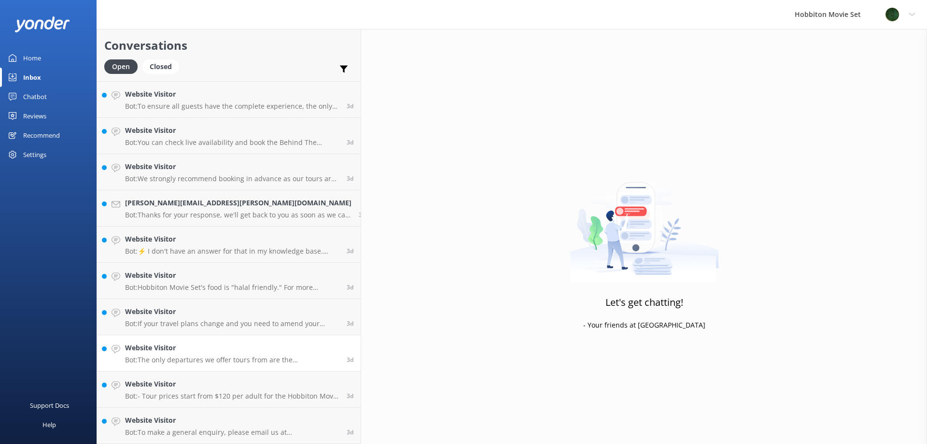
scroll to position [6917, 0]
click at [193, 416] on h4 "Website Visitor" at bounding box center [232, 420] width 214 height 11
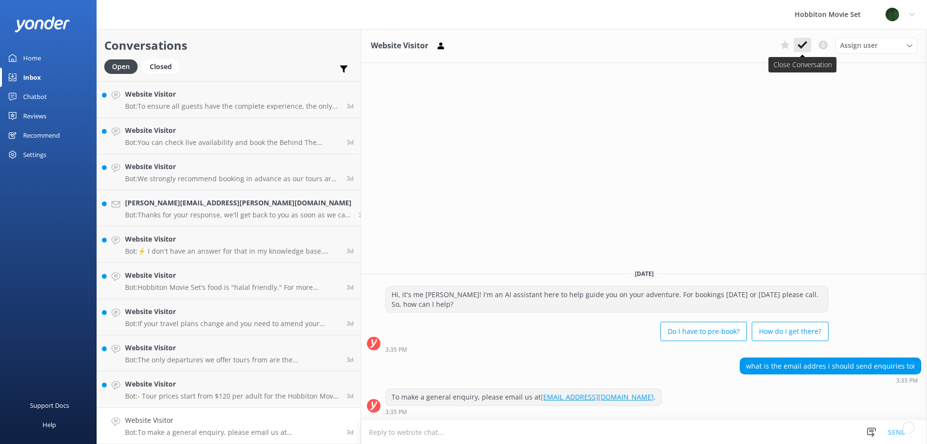
click at [799, 45] on use at bounding box center [803, 45] width 10 height 8
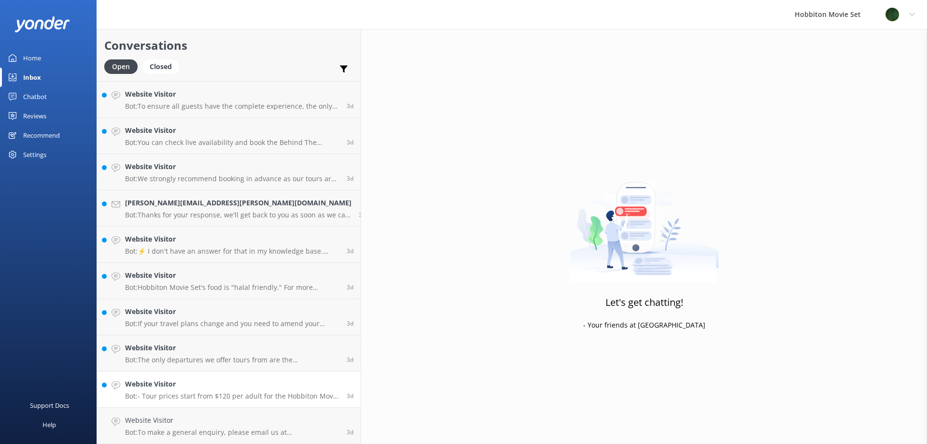
scroll to position [6881, 0]
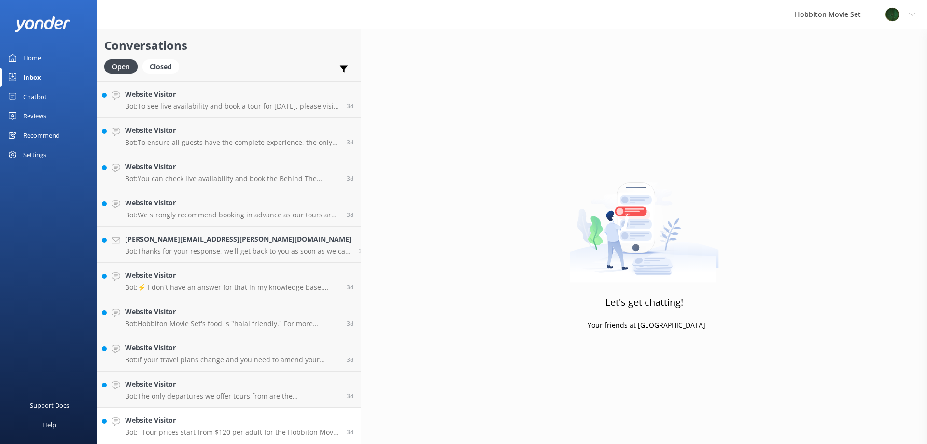
click at [193, 421] on h4 "Website Visitor" at bounding box center [232, 420] width 214 height 11
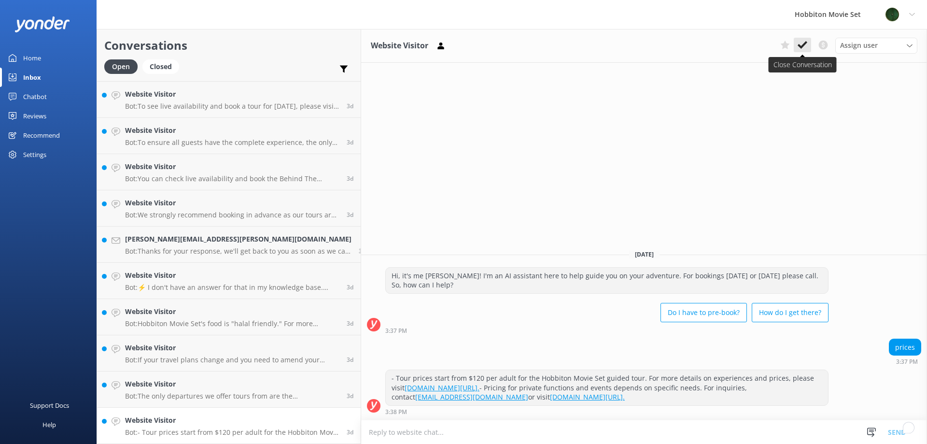
click at [802, 42] on icon at bounding box center [803, 45] width 10 height 10
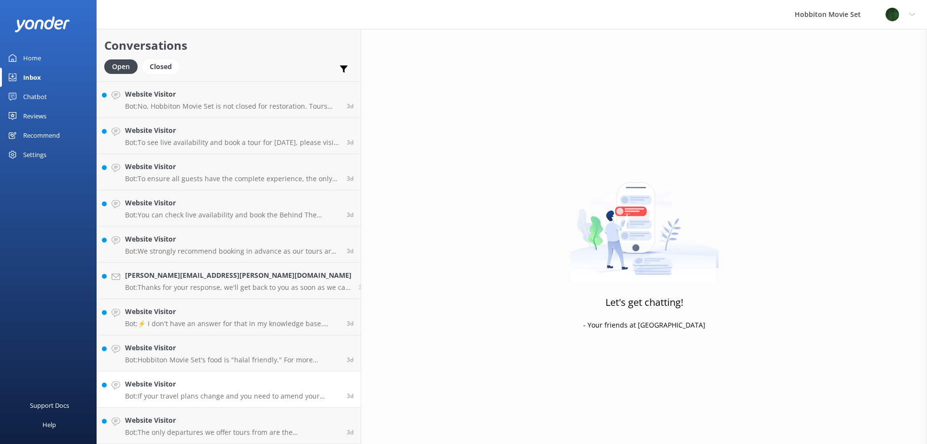
scroll to position [6845, 0]
click at [196, 427] on div "Website Visitor Bot: The only departures we offer tours from are the Matamata i…" at bounding box center [232, 425] width 214 height 21
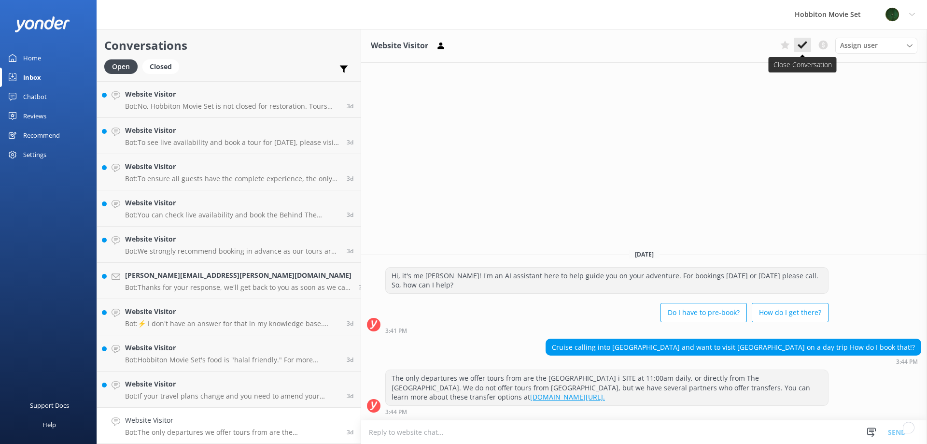
click at [805, 49] on icon at bounding box center [803, 45] width 10 height 10
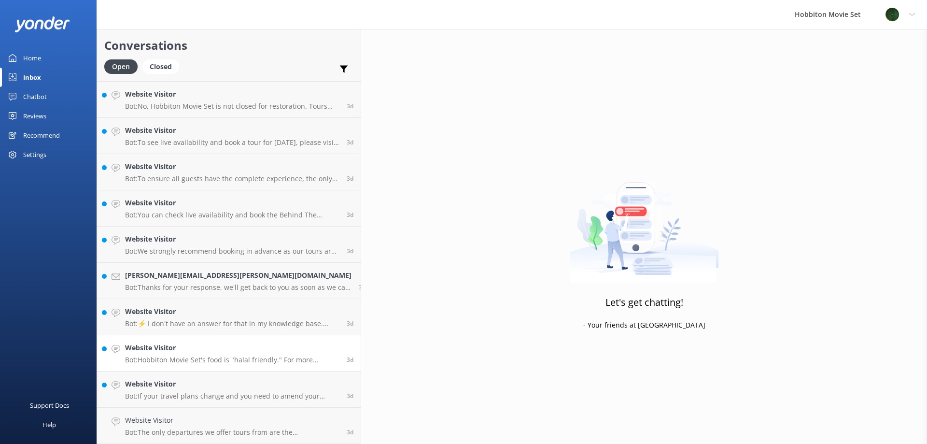
scroll to position [6809, 0]
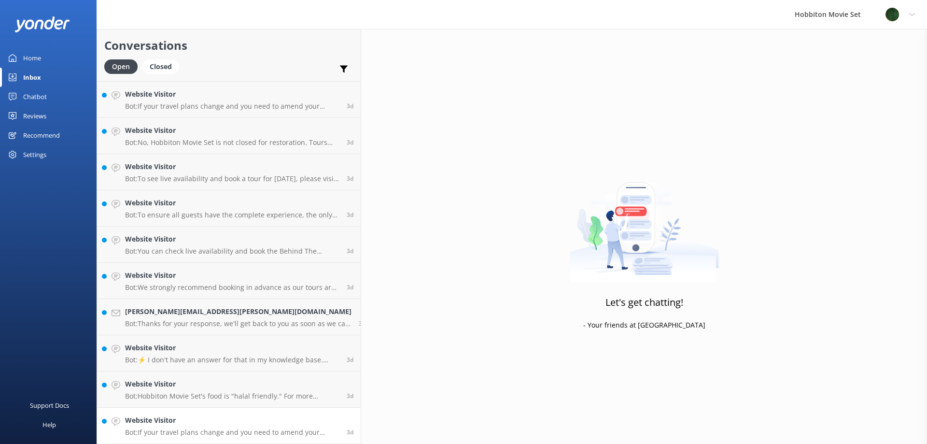
click at [182, 426] on div "Website Visitor Bot: If your travel plans change and you need to amend your boo…" at bounding box center [232, 425] width 214 height 21
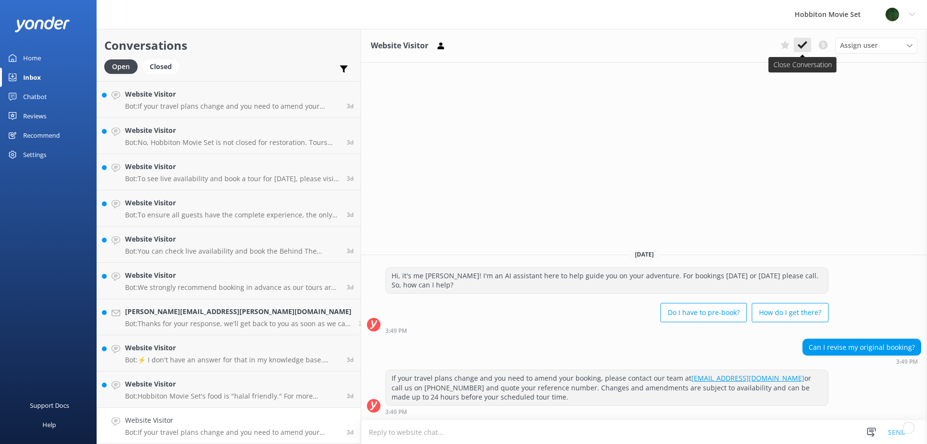
click at [801, 47] on use at bounding box center [803, 45] width 10 height 8
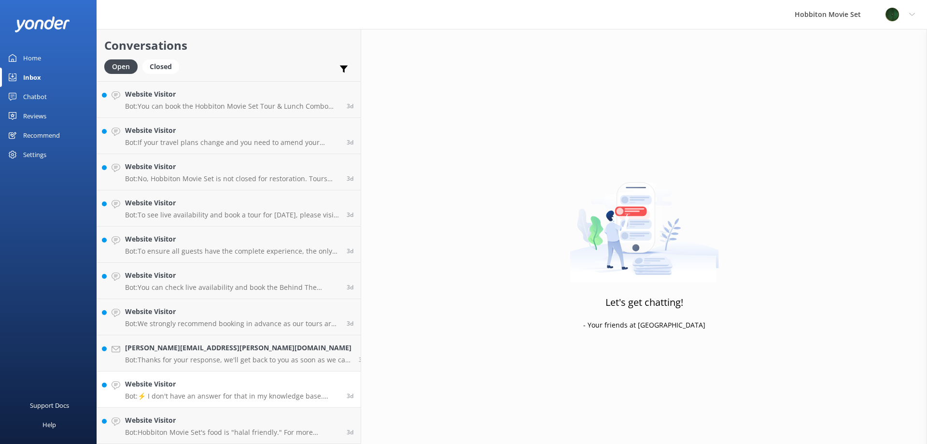
scroll to position [6772, 0]
click at [206, 415] on h4 "Website Visitor" at bounding box center [232, 420] width 214 height 11
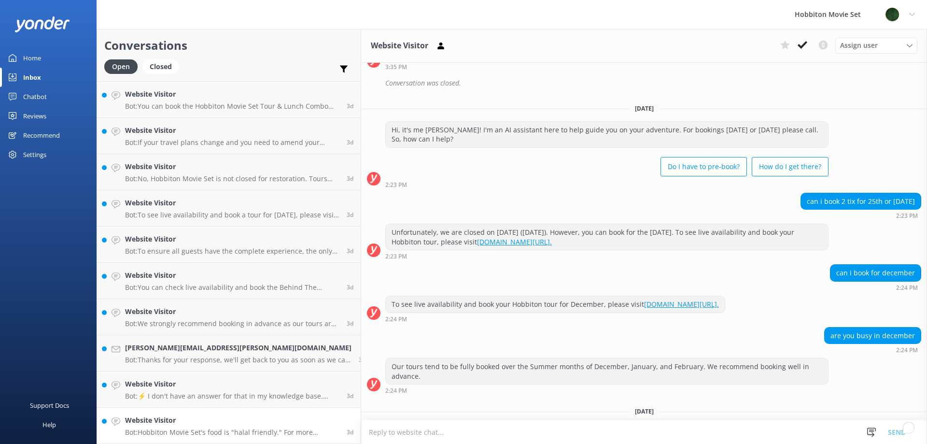
scroll to position [1160, 0]
click at [800, 42] on icon at bounding box center [803, 45] width 10 height 10
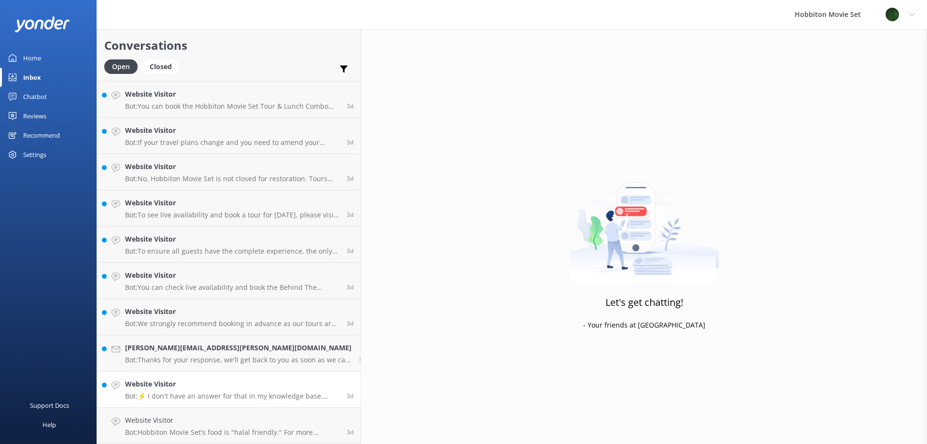
scroll to position [6736, 0]
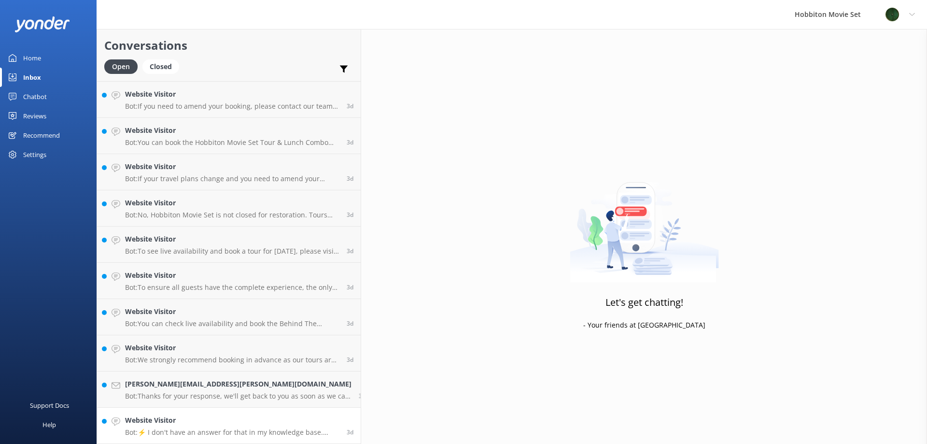
click at [188, 419] on h4 "Website Visitor" at bounding box center [232, 420] width 214 height 11
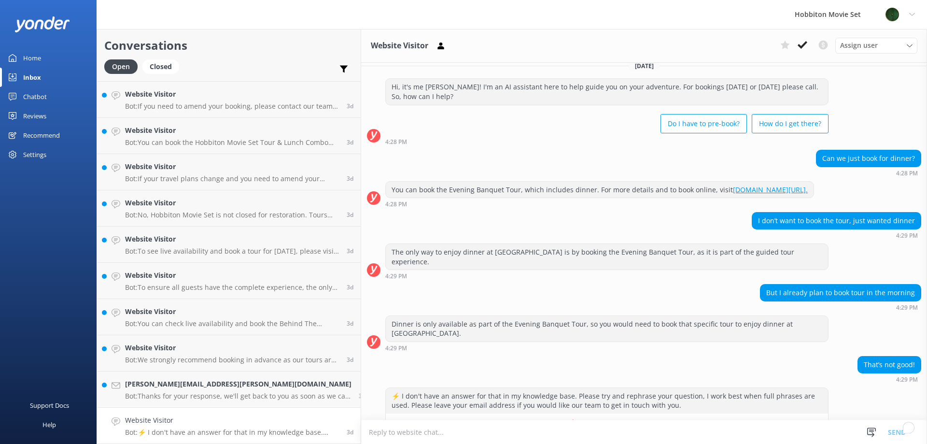
scroll to position [18, 0]
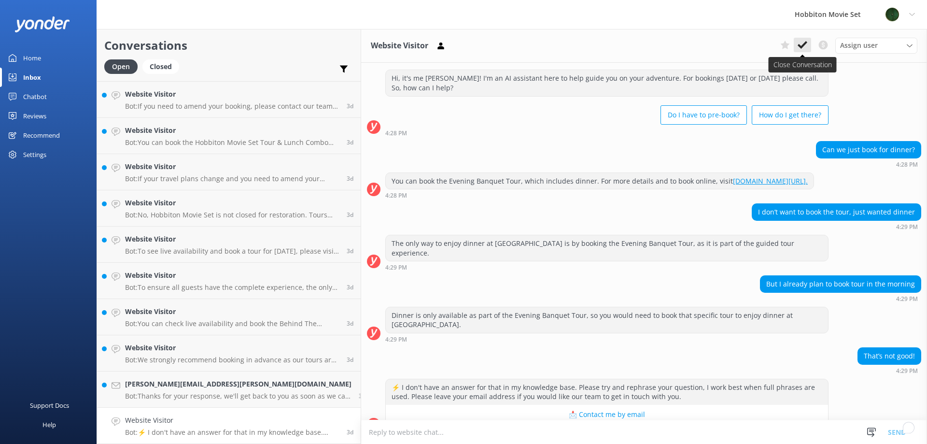
click at [807, 48] on icon at bounding box center [803, 45] width 10 height 10
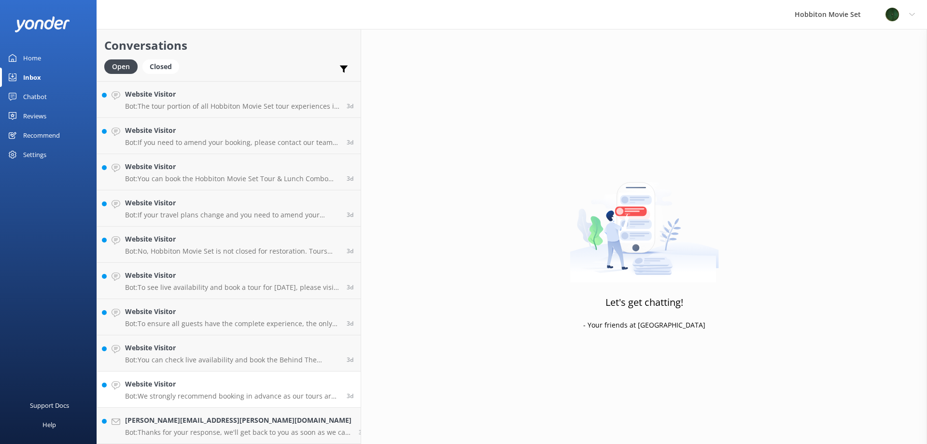
scroll to position [6700, 0]
click at [212, 426] on h4 "Matthew.coles@outlook.com.au" at bounding box center [238, 420] width 227 height 11
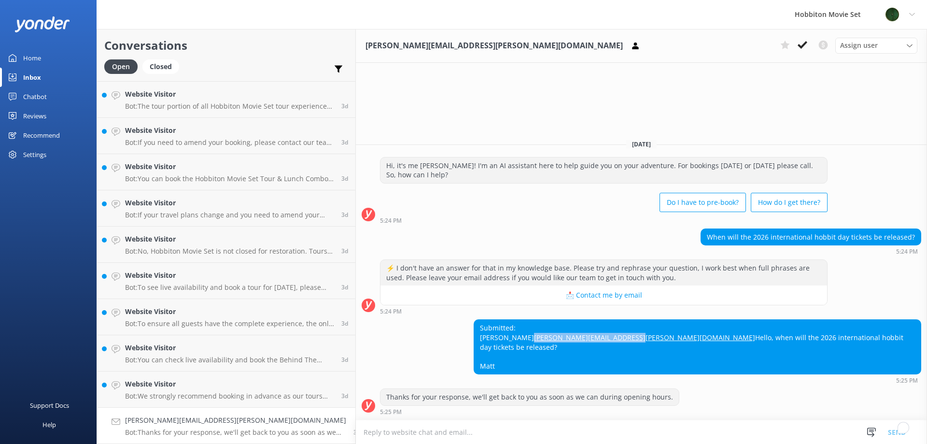
drag, startPoint x: 804, startPoint y: 338, endPoint x: 684, endPoint y: 341, distance: 119.8
click at [684, 341] on div "Submitted: Matt Matthew.coles@outlook.com.au Hello, when will the 2026 internat…" at bounding box center [641, 351] width 571 height 64
copy link "Matthew.coles@outlook.com.au"
click at [801, 41] on icon at bounding box center [803, 45] width 10 height 10
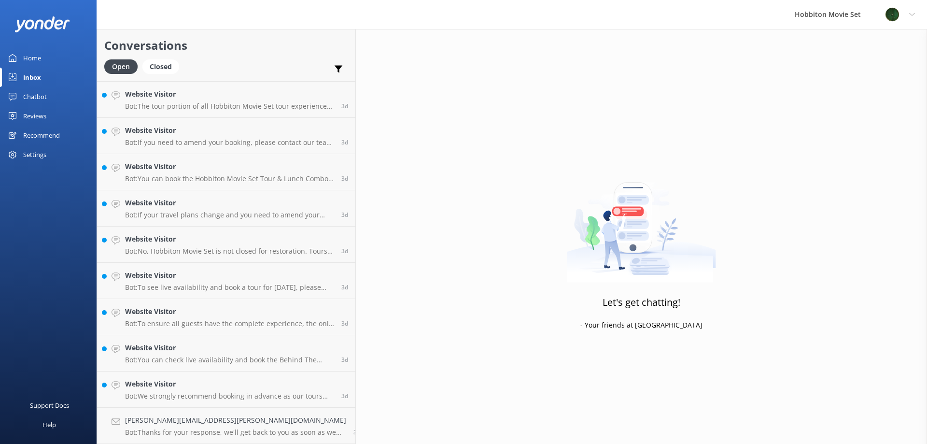
scroll to position [6664, 0]
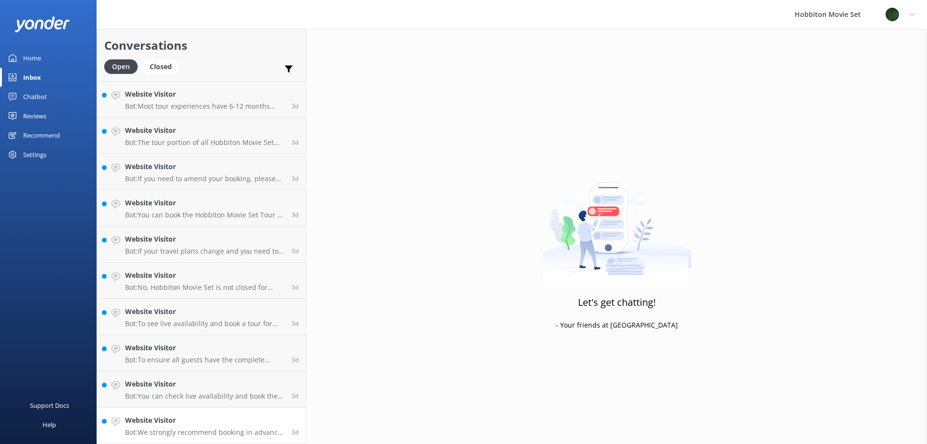
click at [148, 423] on h4 "Website Visitor" at bounding box center [204, 420] width 159 height 11
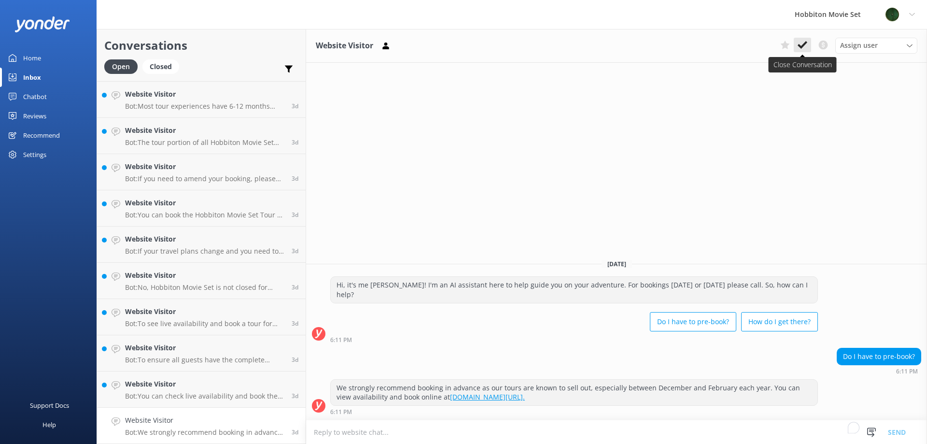
click at [806, 45] on icon at bounding box center [803, 45] width 10 height 10
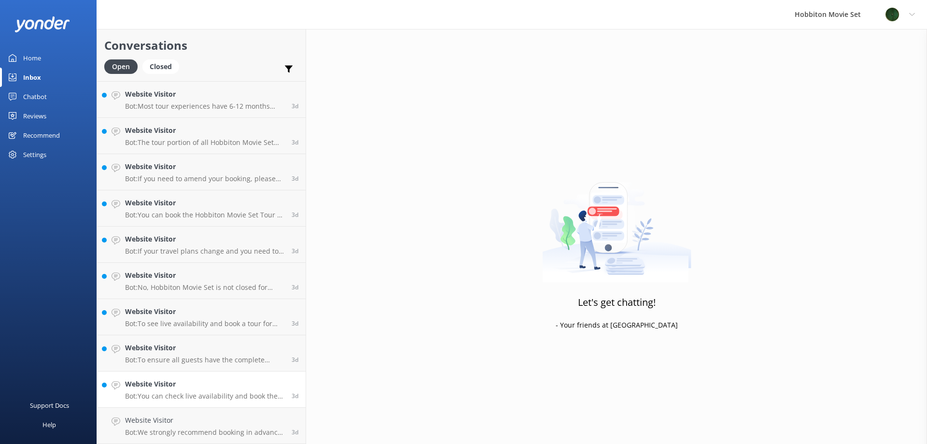
scroll to position [6628, 0]
click at [163, 420] on h4 "Website Visitor" at bounding box center [204, 420] width 159 height 11
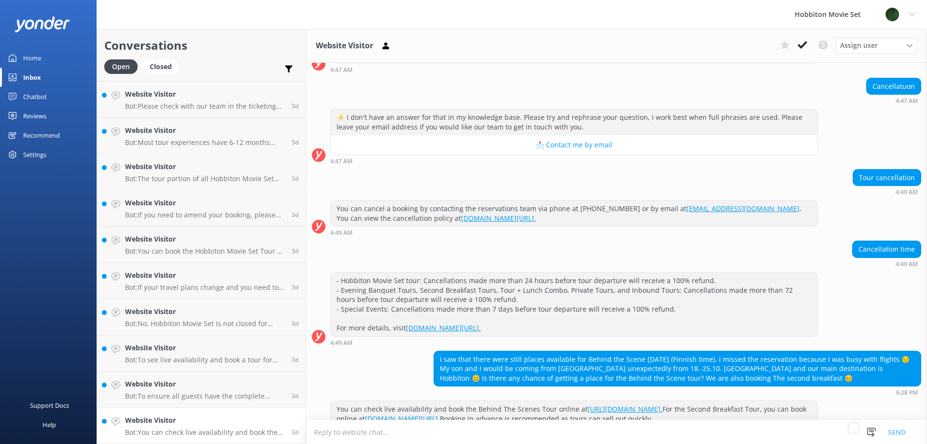
scroll to position [723, 0]
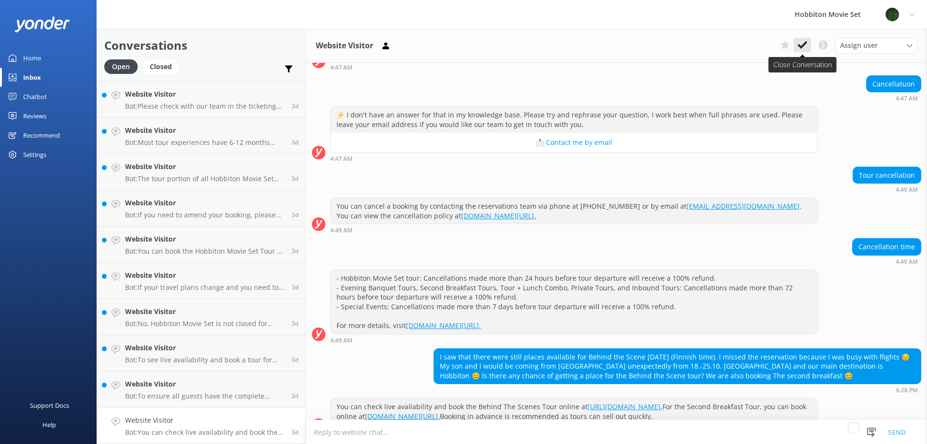
click at [807, 43] on icon at bounding box center [803, 45] width 10 height 10
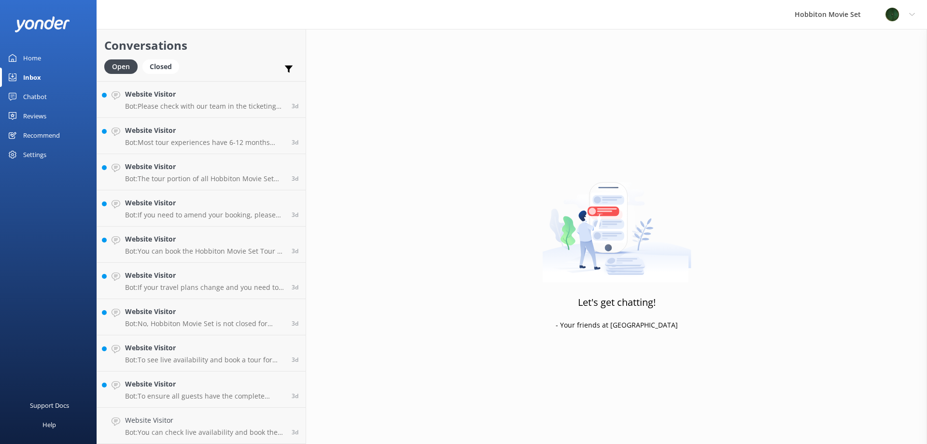
scroll to position [6591, 0]
click at [189, 418] on h4 "Website Visitor" at bounding box center [204, 420] width 159 height 11
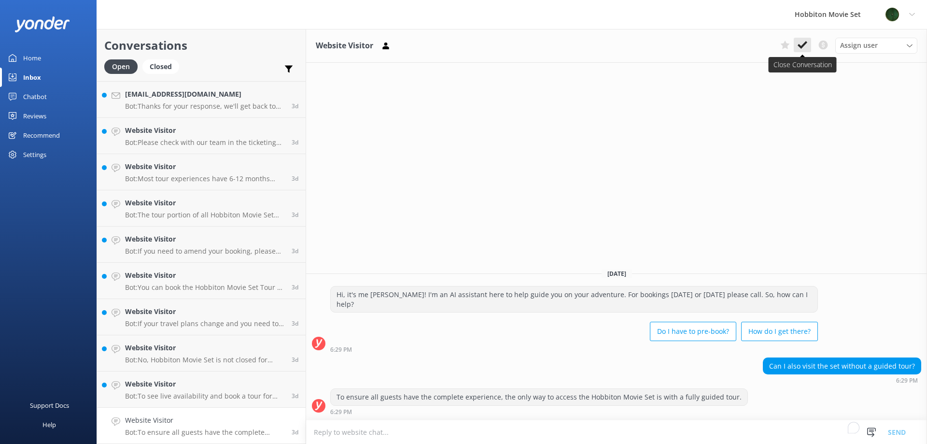
click at [807, 47] on icon at bounding box center [803, 45] width 10 height 10
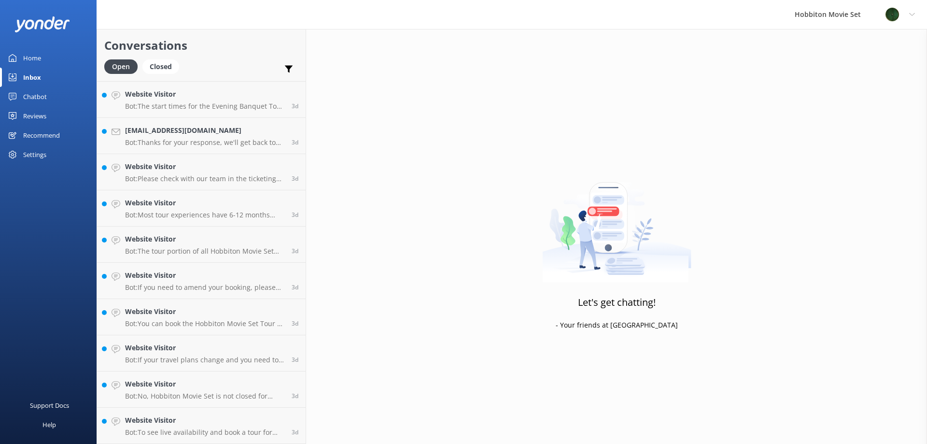
scroll to position [6555, 0]
click at [143, 416] on h4 "Website Visitor" at bounding box center [204, 420] width 159 height 11
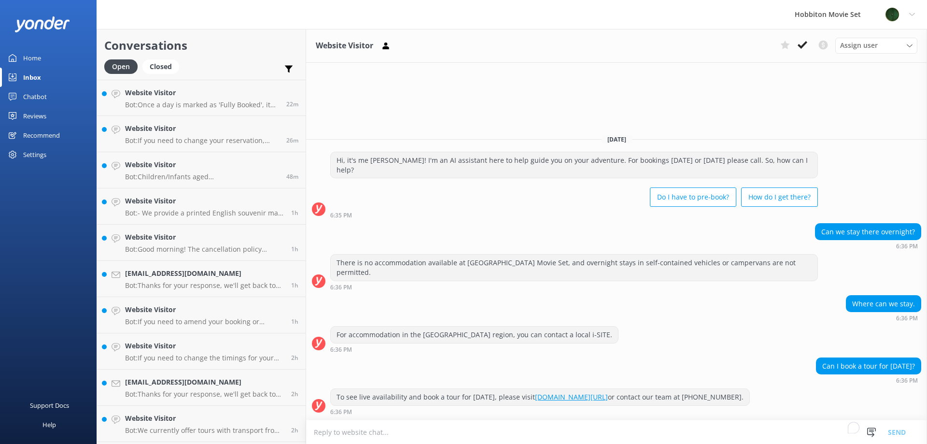
scroll to position [6555, 0]
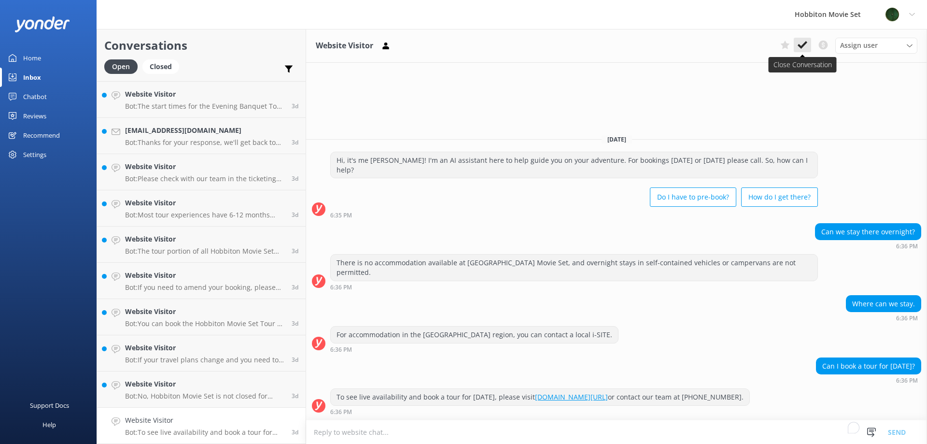
click at [808, 39] on button at bounding box center [802, 45] width 17 height 14
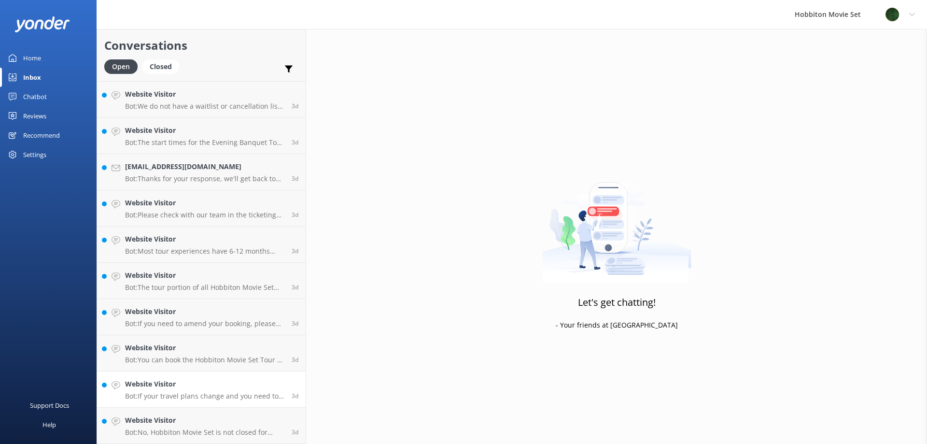
scroll to position [6519, 0]
click at [187, 424] on h4 "Website Visitor" at bounding box center [204, 420] width 159 height 11
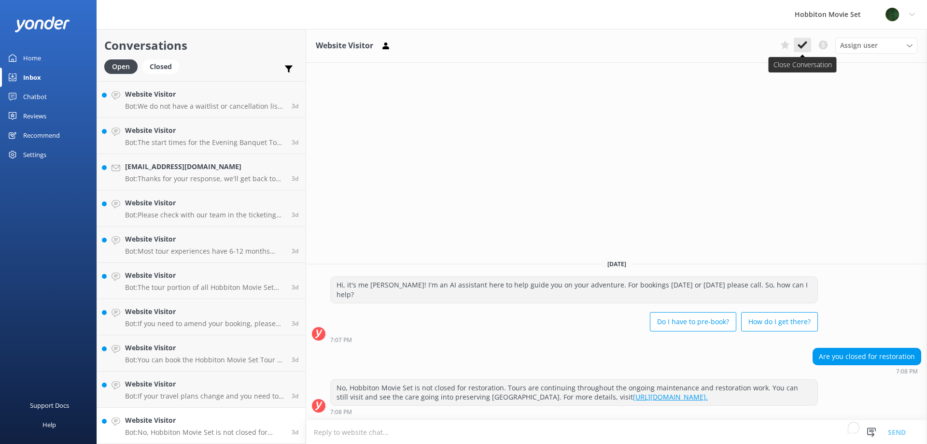
click at [800, 43] on icon at bounding box center [803, 45] width 10 height 10
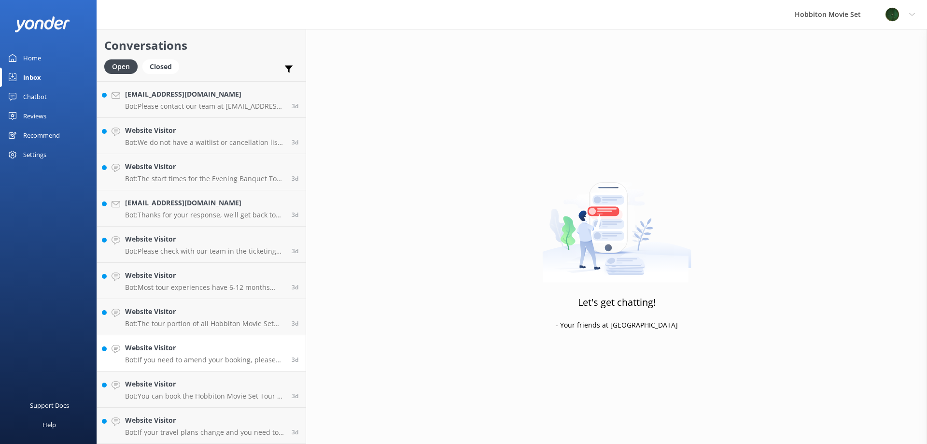
scroll to position [6483, 0]
click at [196, 429] on p "Bot: If your travel plans change and you need to amend your booking, please con…" at bounding box center [204, 432] width 159 height 9
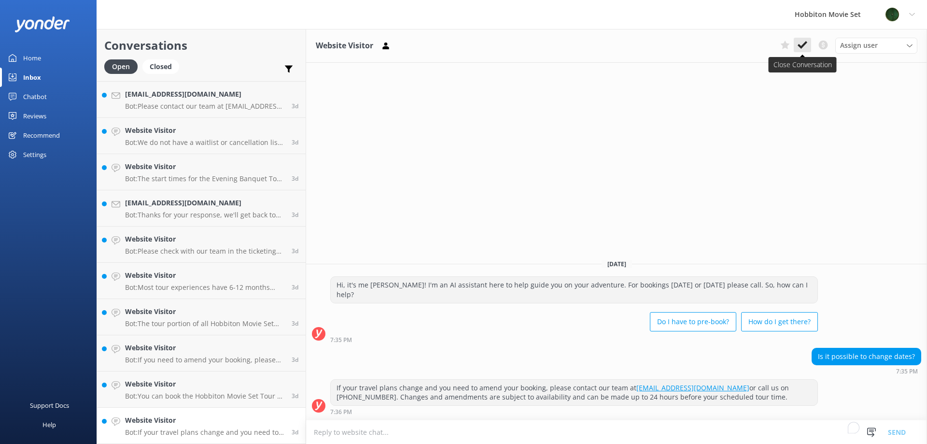
click at [808, 39] on button at bounding box center [802, 45] width 17 height 14
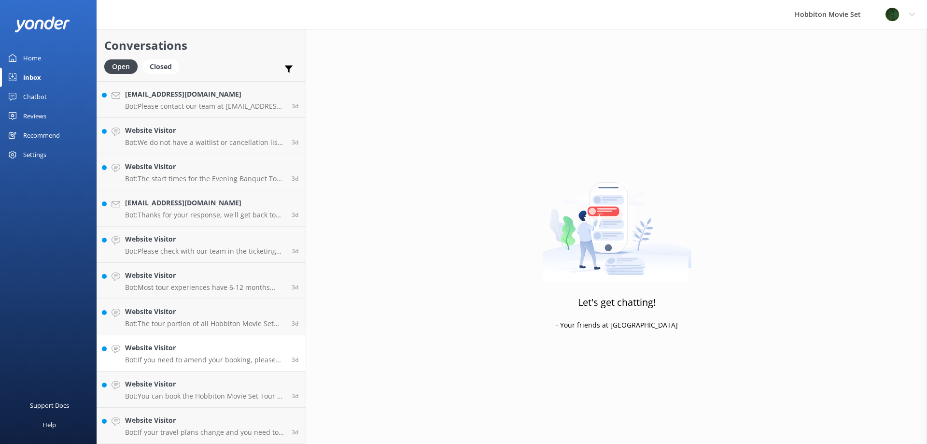
scroll to position [6446, 0]
click at [189, 440] on link "Website Visitor Bot: You can book the Hobbiton Movie Set Tour & Lunch Combo onl…" at bounding box center [201, 426] width 209 height 36
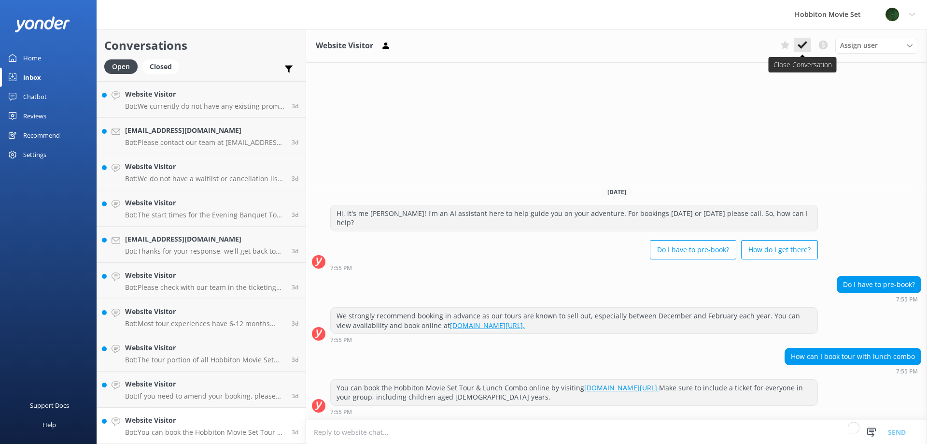
click at [802, 42] on icon at bounding box center [803, 45] width 10 height 10
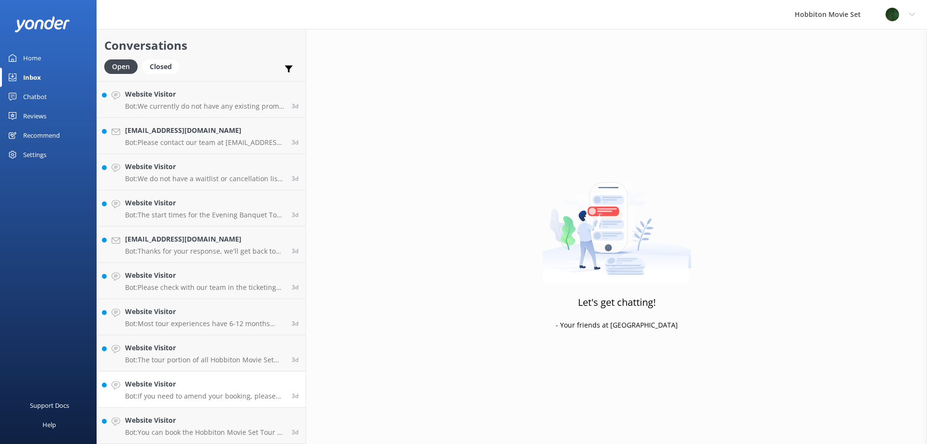
scroll to position [6410, 0]
click at [196, 420] on h4 "Website Visitor" at bounding box center [204, 420] width 159 height 11
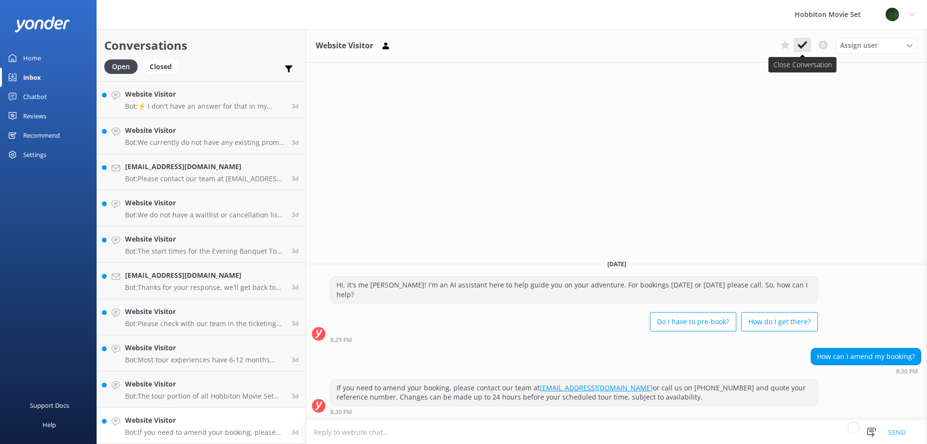
click at [801, 47] on use at bounding box center [803, 45] width 10 height 8
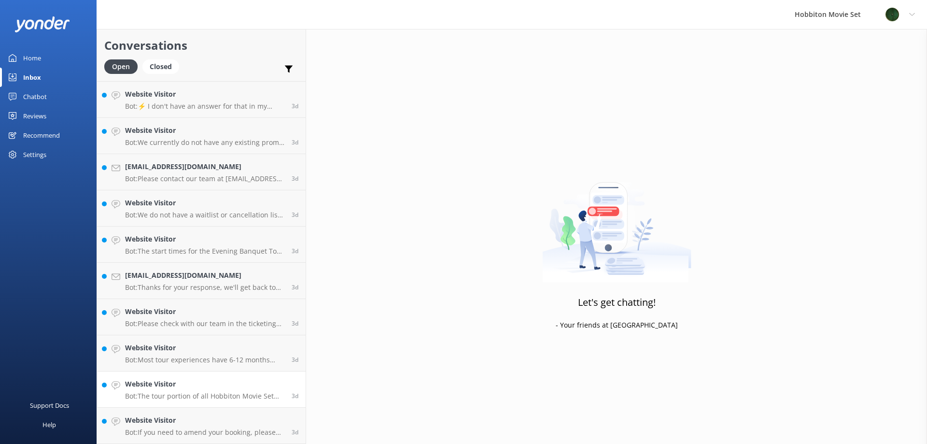
scroll to position [6374, 0]
click at [160, 428] on div "Website Visitor Bot: The tour portion of all Hobbiton Movie Set tour experience…" at bounding box center [204, 425] width 159 height 21
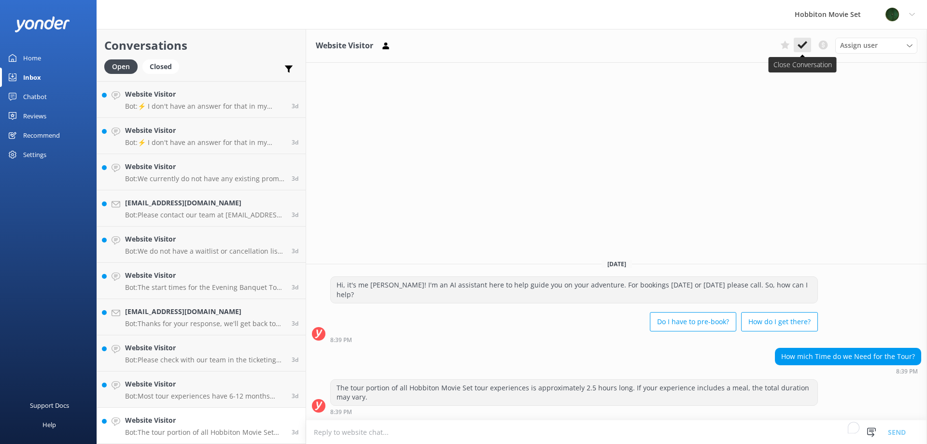
click at [798, 44] on icon at bounding box center [803, 45] width 10 height 10
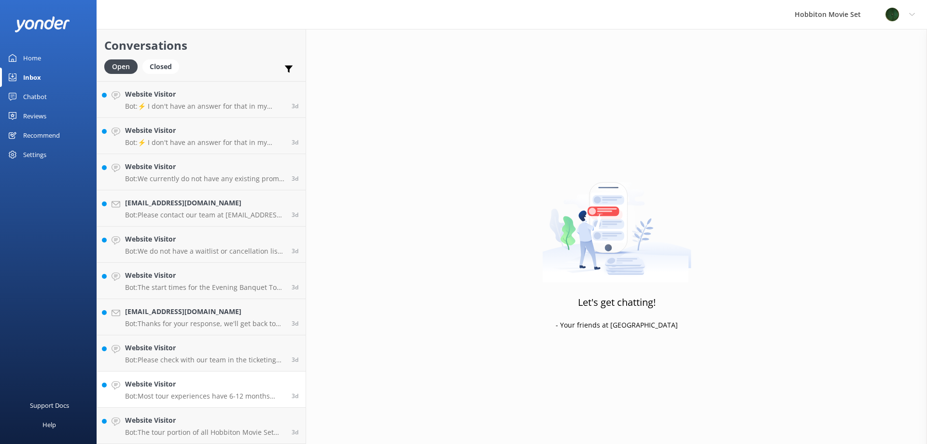
scroll to position [6338, 0]
click at [194, 412] on link "Website Visitor Bot: Most tour experiences have 6-12 months availability online…" at bounding box center [201, 426] width 209 height 36
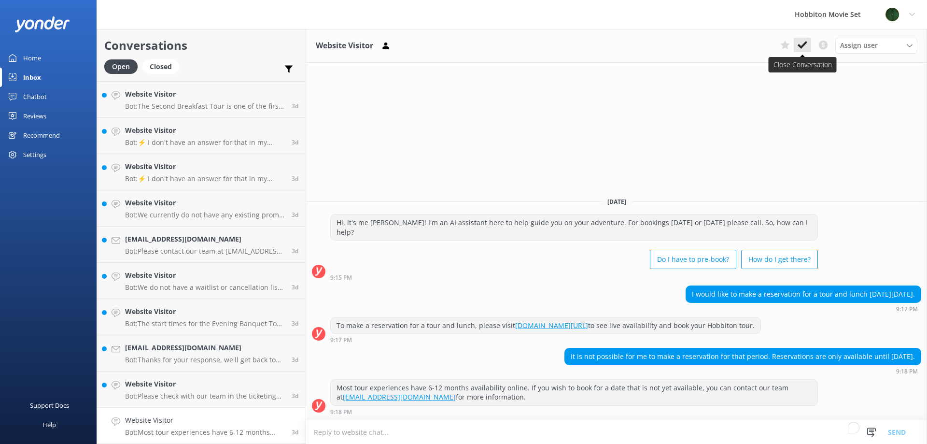
click at [800, 43] on icon at bounding box center [803, 45] width 10 height 10
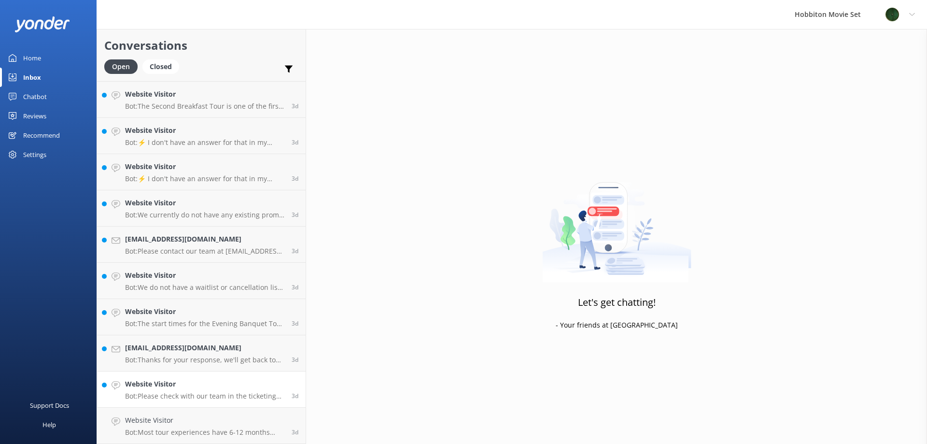
click at [209, 404] on link "Website Visitor Bot: Please check with our team in the ticketing office on the …" at bounding box center [201, 389] width 209 height 36
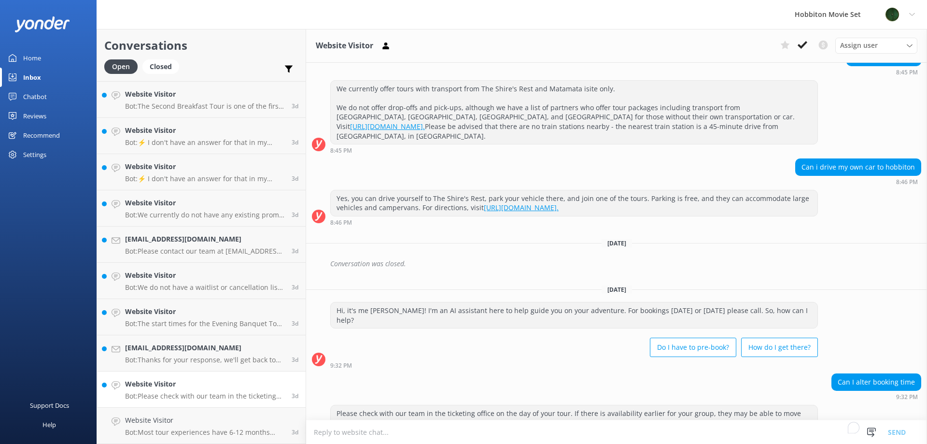
scroll to position [189, 0]
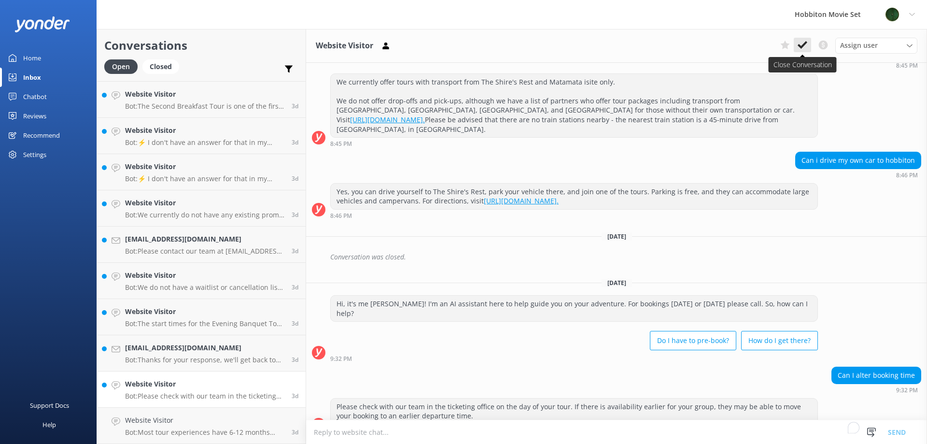
click at [807, 43] on use at bounding box center [803, 45] width 10 height 8
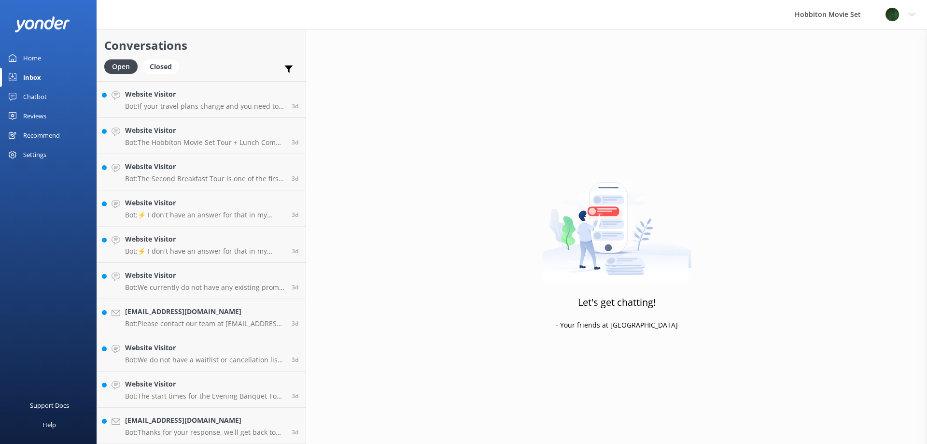
scroll to position [6265, 0]
click at [212, 435] on p "Bot: Thanks for your response, we'll get back to you as soon as we can during o…" at bounding box center [204, 432] width 159 height 9
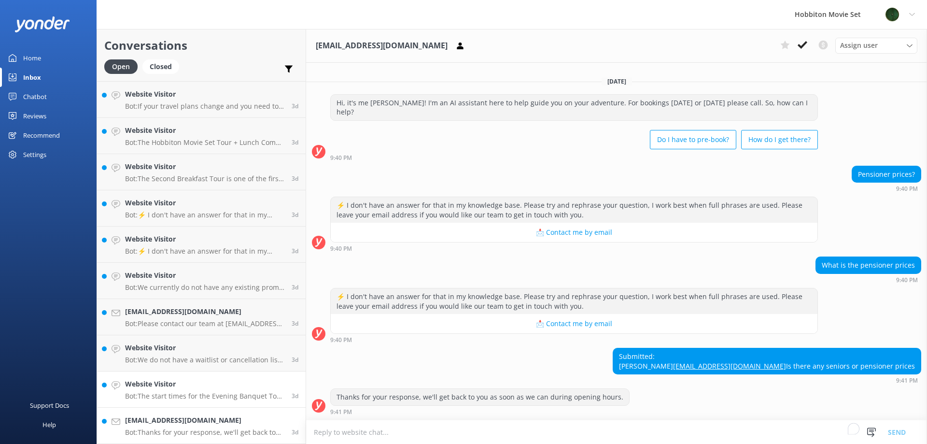
scroll to position [3, 0]
drag, startPoint x: 865, startPoint y: 355, endPoint x: 780, endPoint y: 356, distance: 84.5
click at [780, 356] on div "Submitted: Leanne stowrecords@gmail.com Is there any seniors or pensioner prices" at bounding box center [767, 361] width 308 height 26
copy link "[EMAIL_ADDRESS][DOMAIN_NAME]"
click at [806, 42] on use at bounding box center [803, 45] width 10 height 8
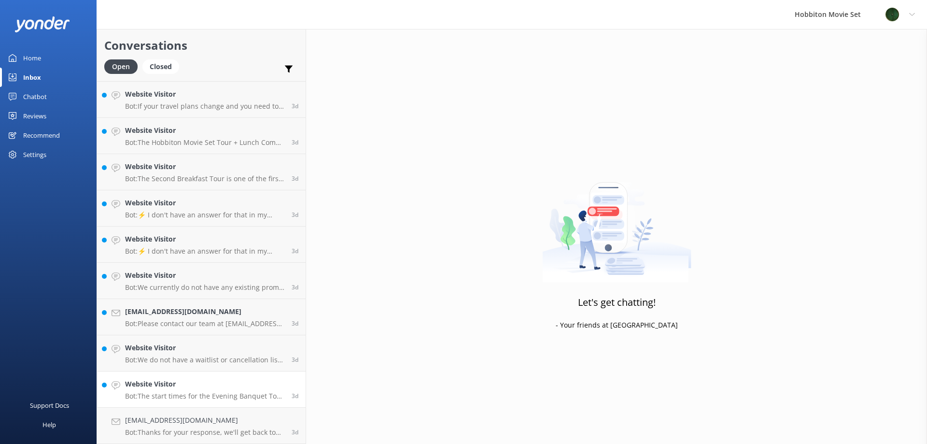
scroll to position [6229, 0]
click at [187, 427] on div "Website Visitor Bot: The start times for the Evening Banquet Tour vary by seaso…" at bounding box center [204, 425] width 159 height 21
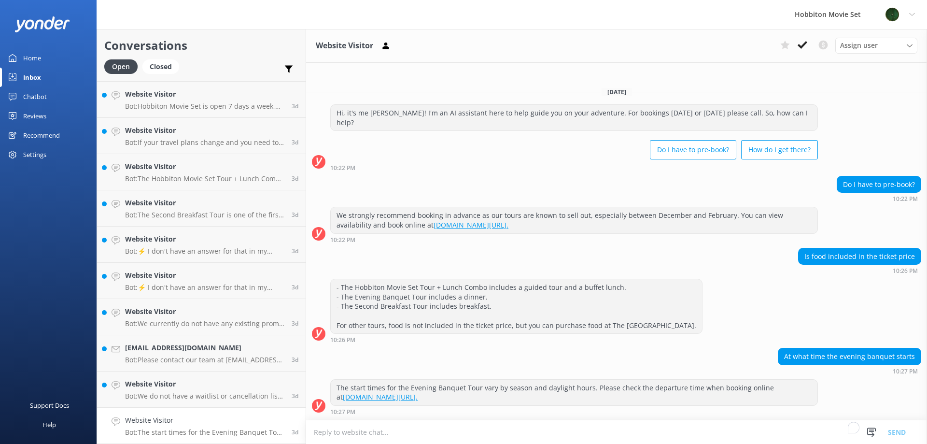
click at [197, 419] on h4 "Website Visitor" at bounding box center [204, 420] width 159 height 11
click at [800, 43] on icon at bounding box center [803, 45] width 10 height 10
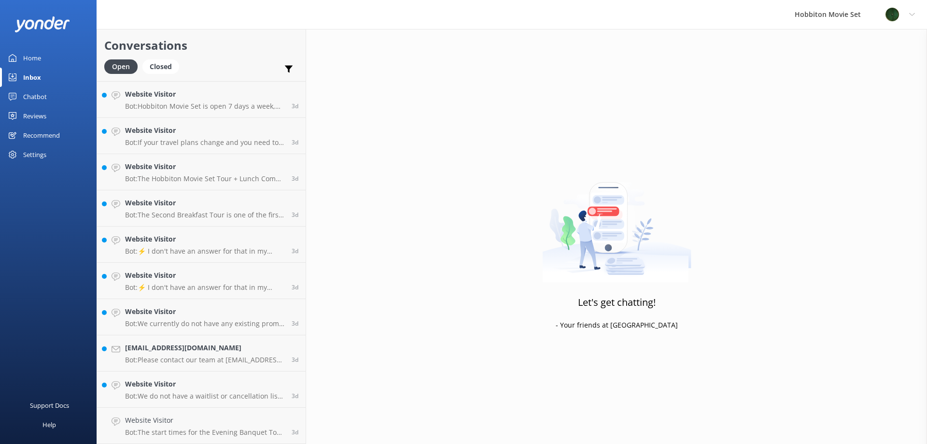
scroll to position [6193, 0]
click at [171, 430] on p "Bot: We do not have a waitlist or cancellation list for our standard tours, whi…" at bounding box center [204, 432] width 159 height 9
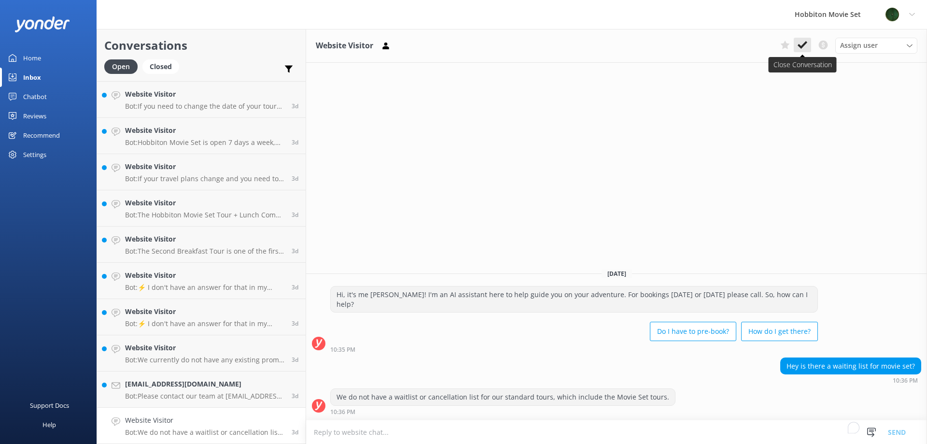
click at [804, 43] on icon at bounding box center [803, 45] width 10 height 10
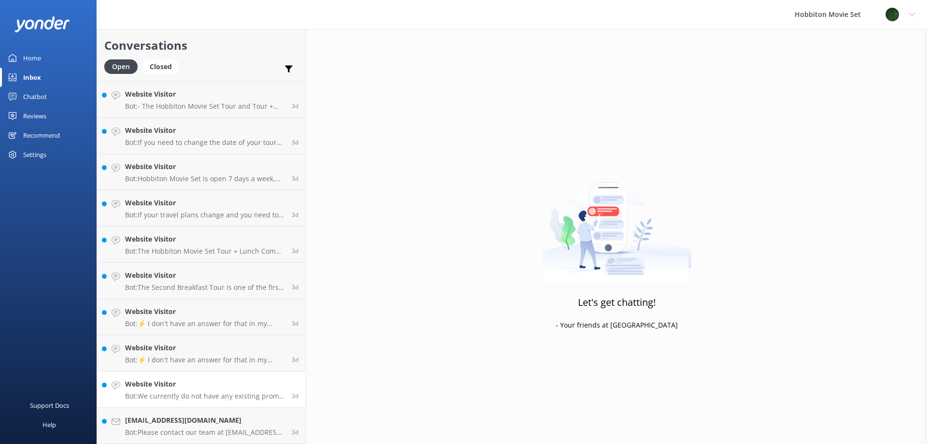
scroll to position [6157, 0]
click at [156, 419] on h4 "[EMAIL_ADDRESS][DOMAIN_NAME]" at bounding box center [204, 420] width 159 height 11
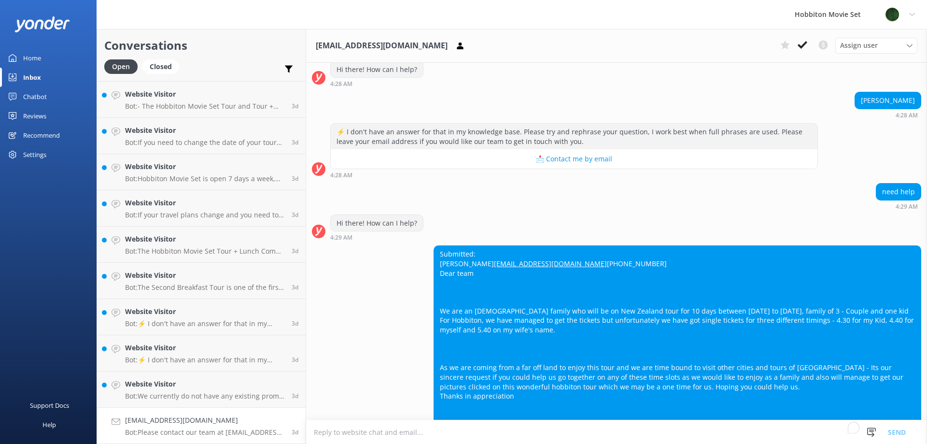
scroll to position [121, 0]
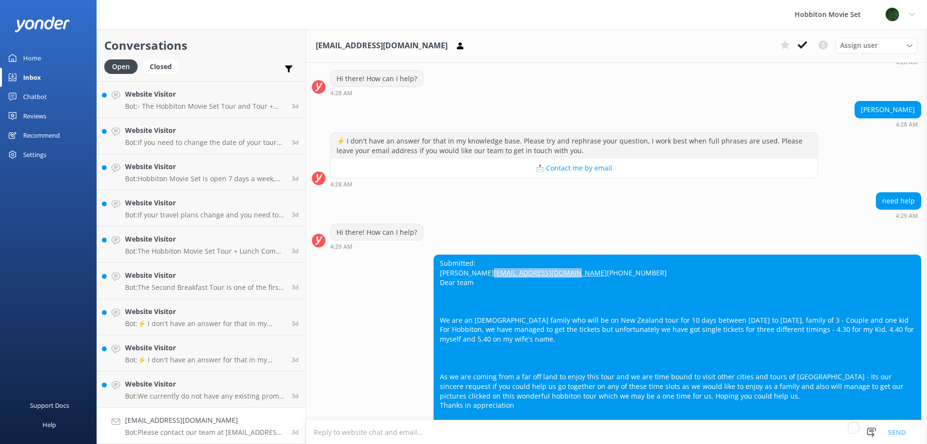
drag, startPoint x: 509, startPoint y: 271, endPoint x: 423, endPoint y: 271, distance: 85.5
click at [434, 271] on div "Submitted: Shweta Vinayak shweta.rule1@gmail.com +918378988986 Dear team We are…" at bounding box center [677, 357] width 487 height 205
copy link "[EMAIL_ADDRESS][DOMAIN_NAME]"
click at [503, 326] on div "Submitted: Shweta Vinayak shweta.rule1@gmail.com +918378988986 Dear team We are…" at bounding box center [677, 357] width 487 height 205
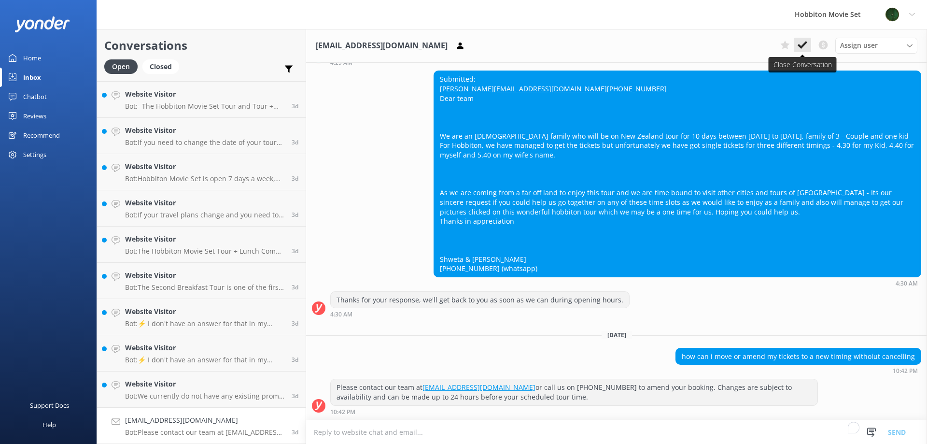
click at [807, 43] on use at bounding box center [803, 45] width 10 height 8
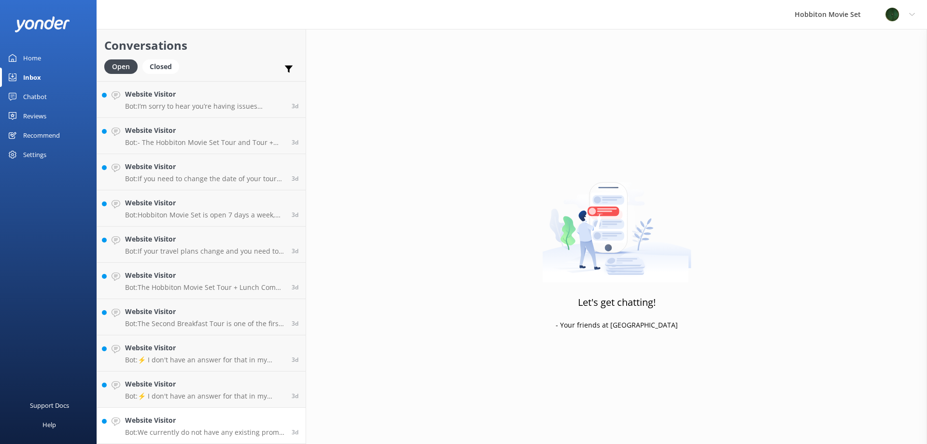
scroll to position [6120, 0]
click at [218, 422] on h4 "Website Visitor" at bounding box center [204, 420] width 159 height 11
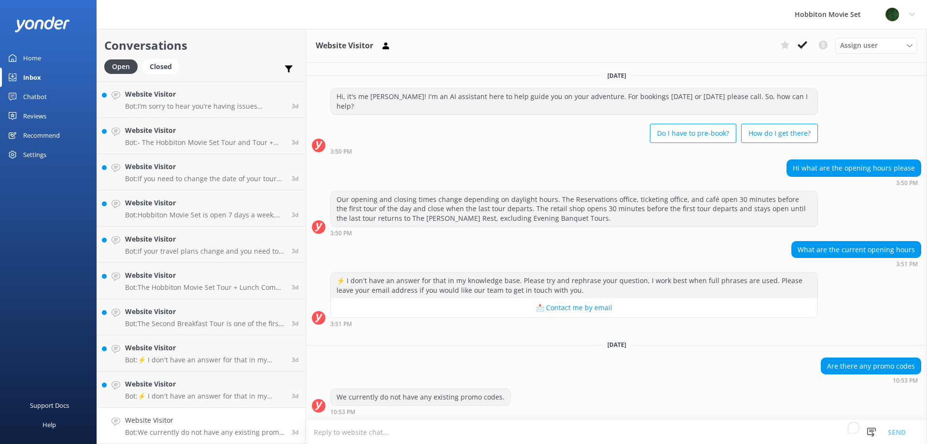
click at [151, 428] on p "Bot: We currently do not have any existing promo codes." at bounding box center [204, 432] width 159 height 9
click at [804, 50] on icon at bounding box center [803, 45] width 10 height 10
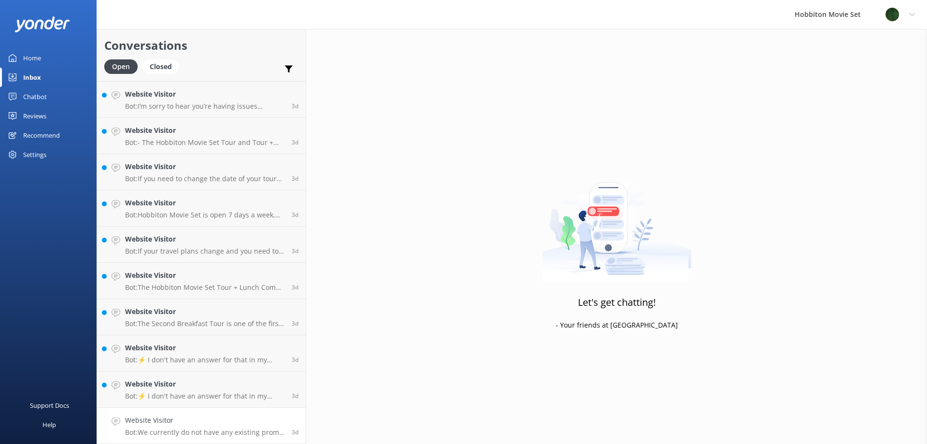
click at [215, 423] on h4 "Website Visitor" at bounding box center [204, 420] width 159 height 11
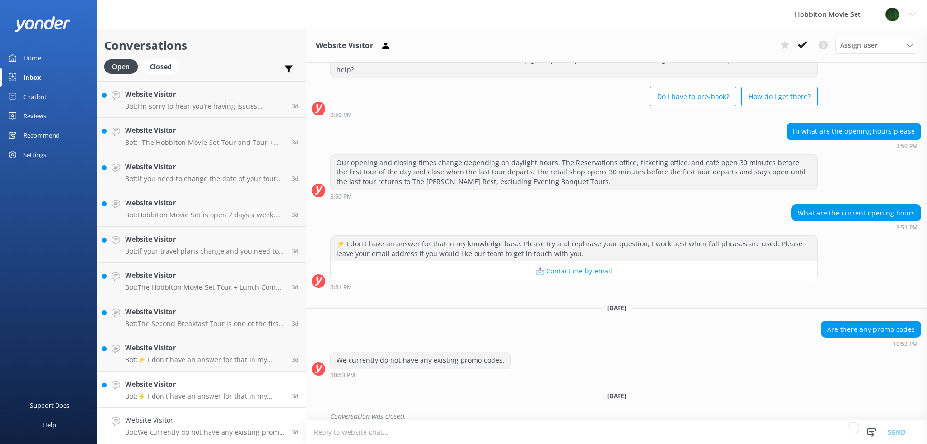
scroll to position [6084, 0]
click at [180, 404] on link "Website Visitor Bot: ⚡ I don't have an answer for that in my knowledge base. Pl…" at bounding box center [201, 389] width 209 height 36
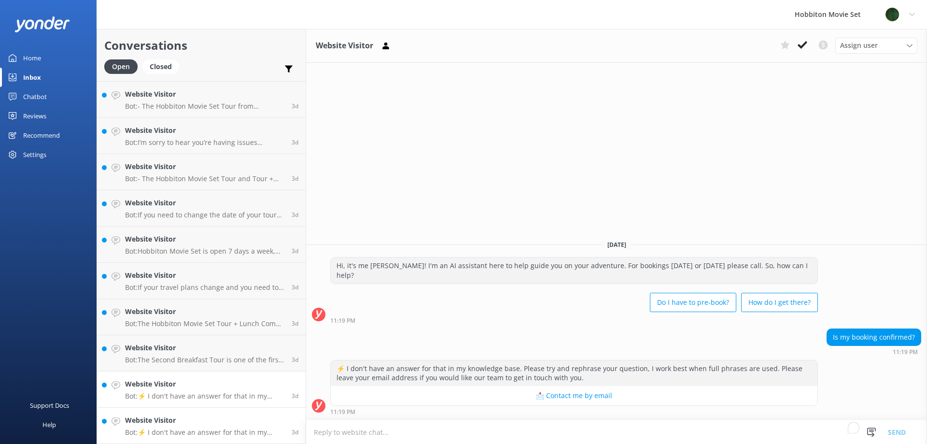
click at [215, 420] on h4 "Website Visitor" at bounding box center [204, 420] width 159 height 11
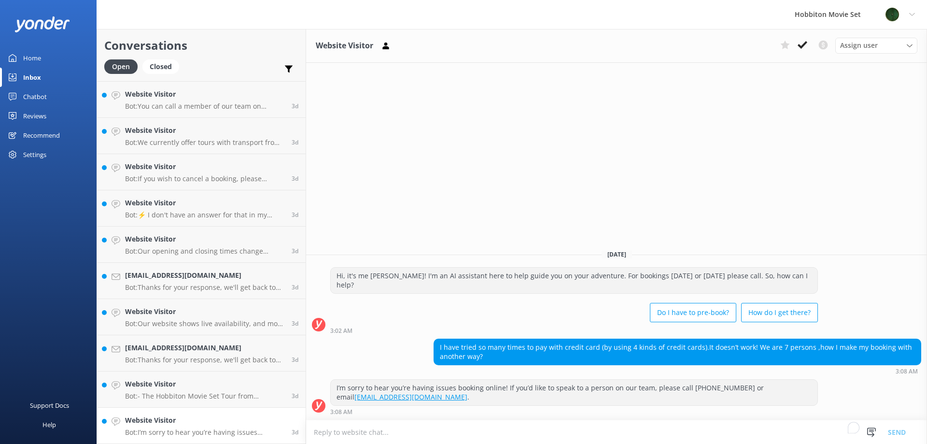
scroll to position [5758, 0]
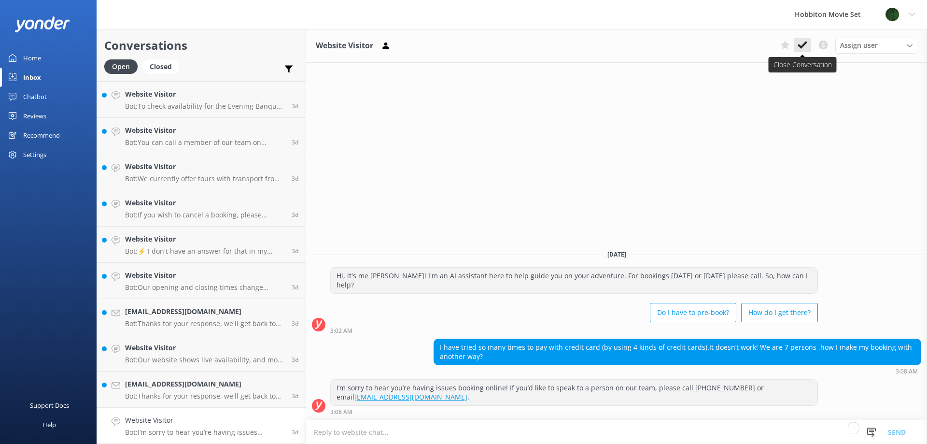
click at [803, 47] on use at bounding box center [803, 45] width 10 height 8
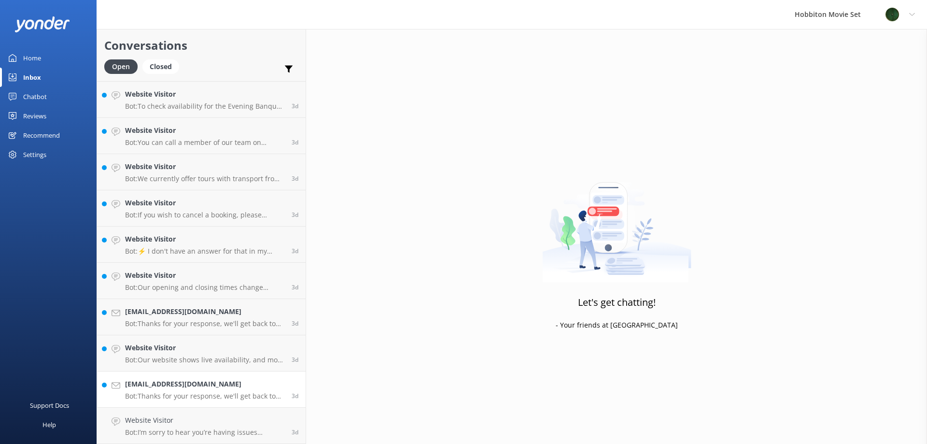
click at [183, 396] on p "Bot: Thanks for your response, we'll get back to you as soon as we can during o…" at bounding box center [204, 396] width 159 height 9
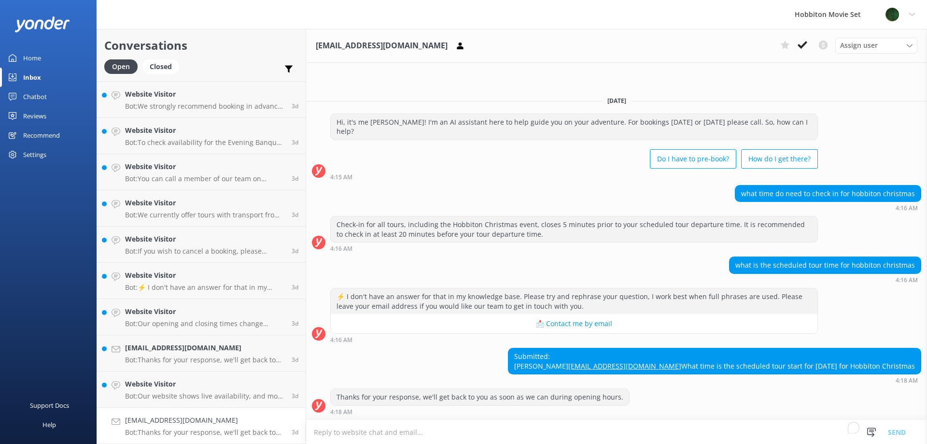
scroll to position [5722, 0]
drag, startPoint x: 801, startPoint y: 347, endPoint x: 646, endPoint y: 347, distance: 155.5
click at [646, 348] on div "Submitted: [PERSON_NAME] [EMAIL_ADDRESS][DOMAIN_NAME] What time is the schedule…" at bounding box center [616, 366] width 621 height 36
copy link "[EMAIL_ADDRESS][DOMAIN_NAME]"
click at [803, 43] on icon at bounding box center [803, 45] width 10 height 10
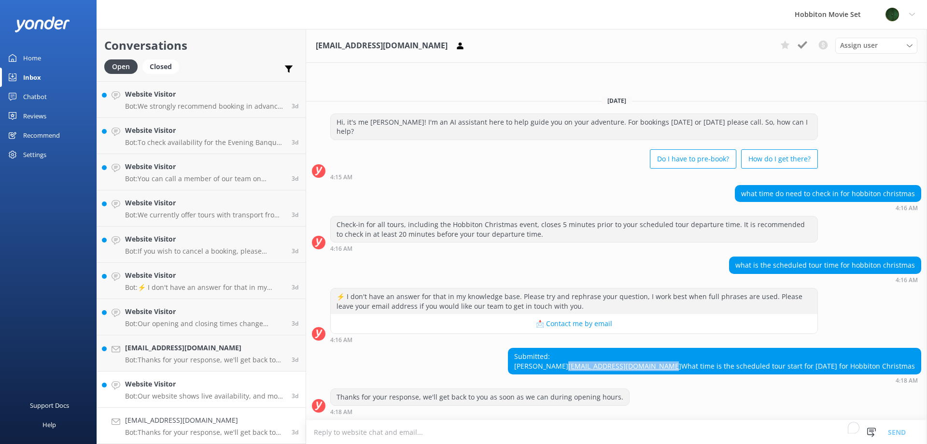
click at [191, 400] on link "Website Visitor Bot: Our website shows live availability, and most tour experie…" at bounding box center [201, 389] width 209 height 36
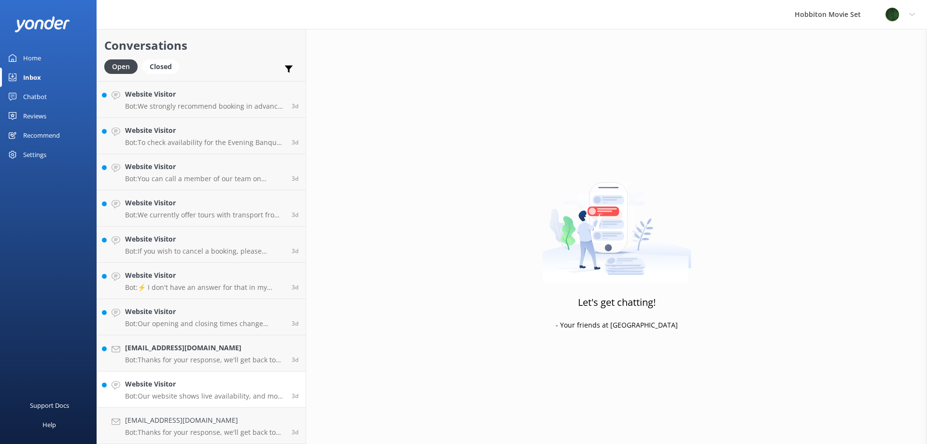
scroll to position [5686, 0]
click at [142, 422] on h4 "Website Visitor" at bounding box center [204, 420] width 159 height 11
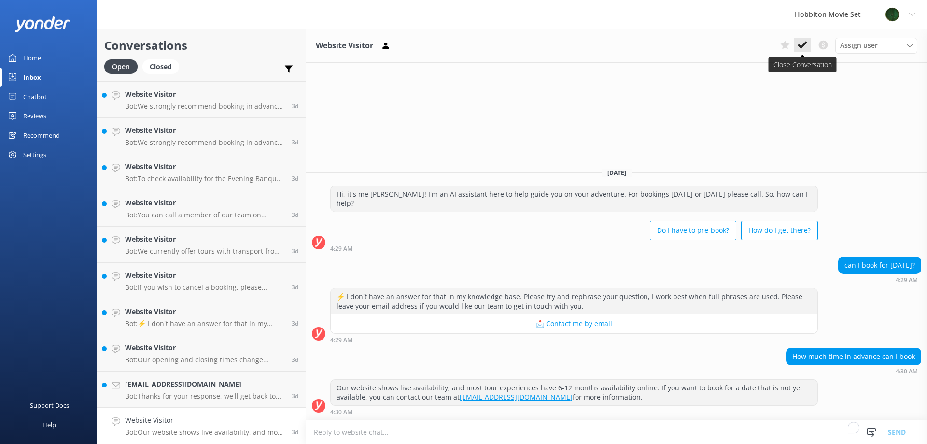
click at [802, 42] on icon at bounding box center [803, 45] width 10 height 10
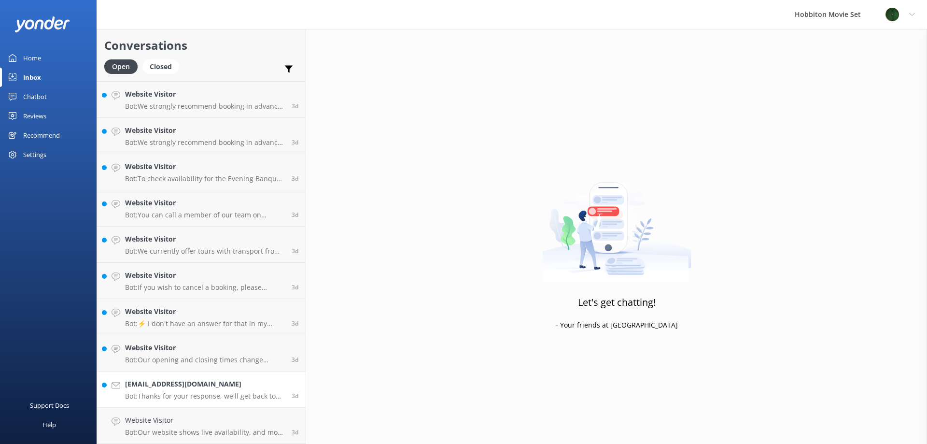
click at [161, 399] on p "Bot: Thanks for your response, we'll get back to you as soon as we can during o…" at bounding box center [204, 396] width 159 height 9
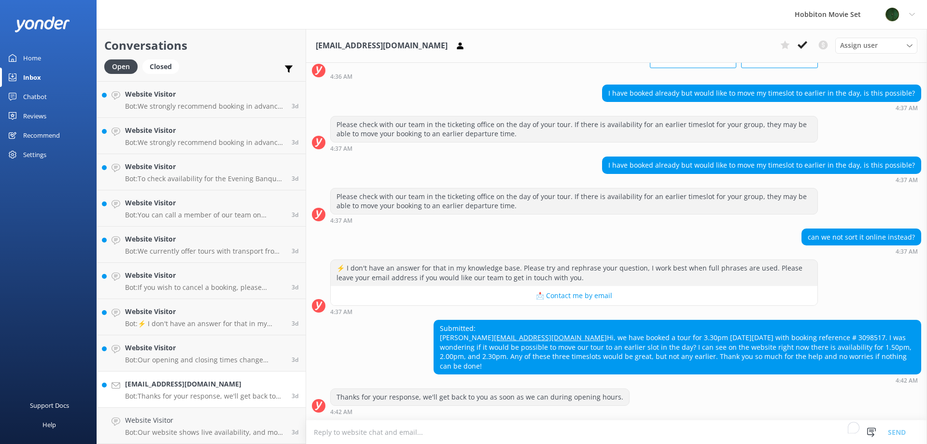
scroll to position [5649, 0]
drag, startPoint x: 497, startPoint y: 335, endPoint x: 400, endPoint y: 341, distance: 96.3
click at [400, 341] on div "Submitted: Will Steer will.steer@gmail.com Hi, we have booked a tour for 3.30pm…" at bounding box center [616, 352] width 621 height 64
copy link "will.steer@gmail.com"
drag, startPoint x: 583, startPoint y: 353, endPoint x: 560, endPoint y: 350, distance: 23.4
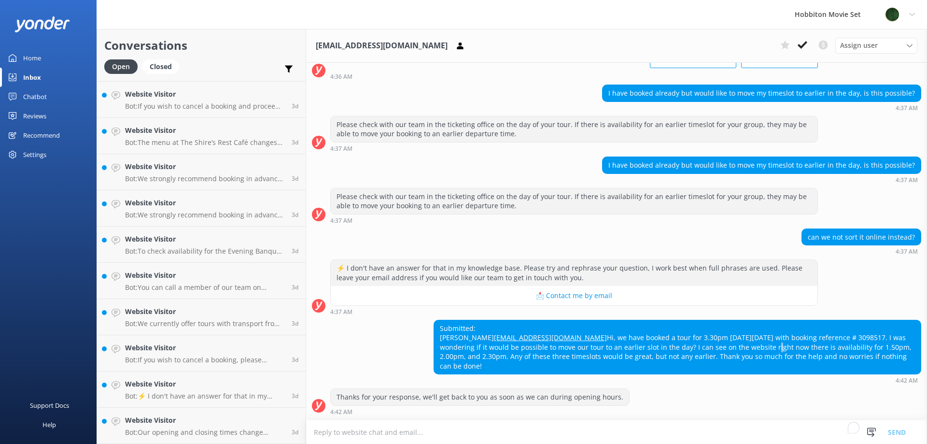
click at [580, 353] on div "Submitted: Will Steer will.steer@gmail.com Hi, we have booked a tour for 3.30pm…" at bounding box center [677, 347] width 487 height 54
click at [720, 346] on div "Submitted: Will Steer will.steer@gmail.com Hi, we have booked a tour for 3.30pm…" at bounding box center [677, 347] width 487 height 54
copy div "3098517"
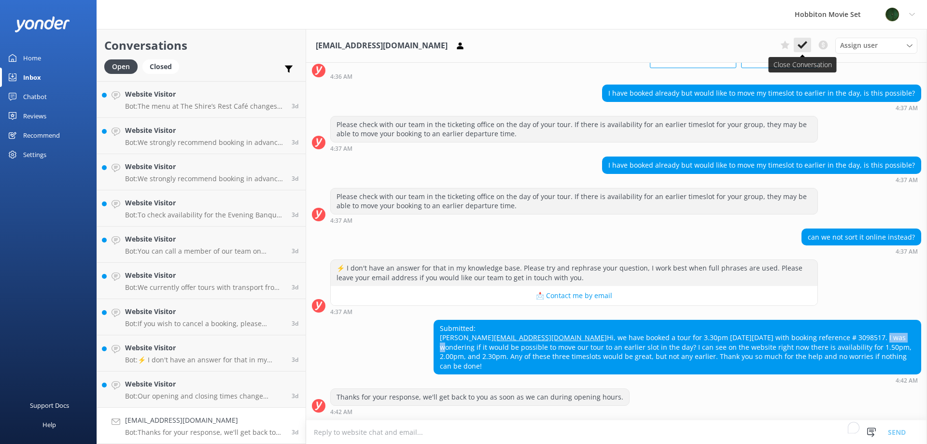
click at [806, 43] on use at bounding box center [803, 45] width 10 height 8
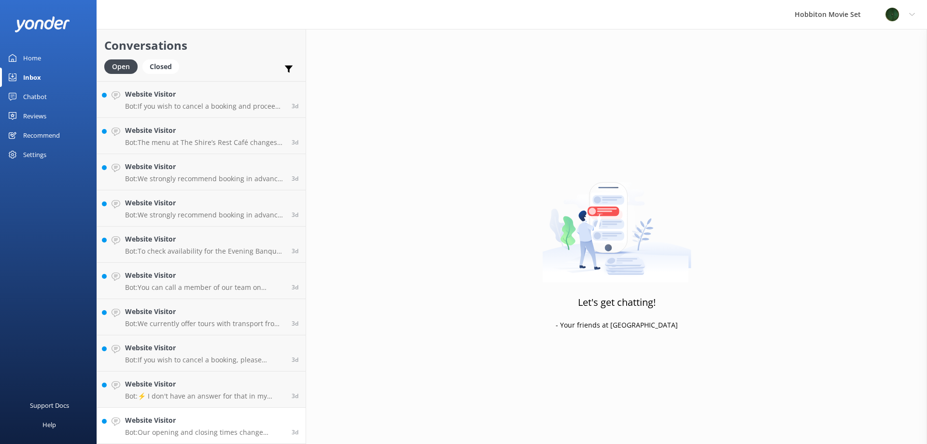
scroll to position [5649, 0]
click at [210, 416] on h4 "Website Visitor" at bounding box center [204, 420] width 159 height 11
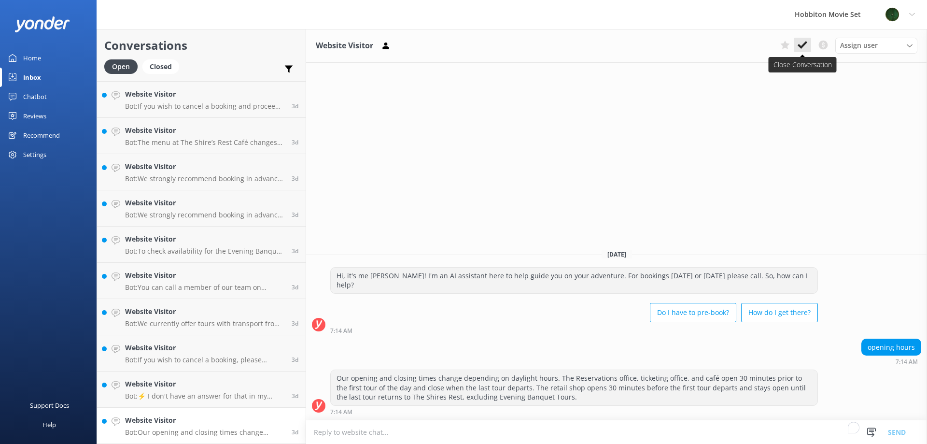
click at [803, 45] on use at bounding box center [803, 45] width 10 height 8
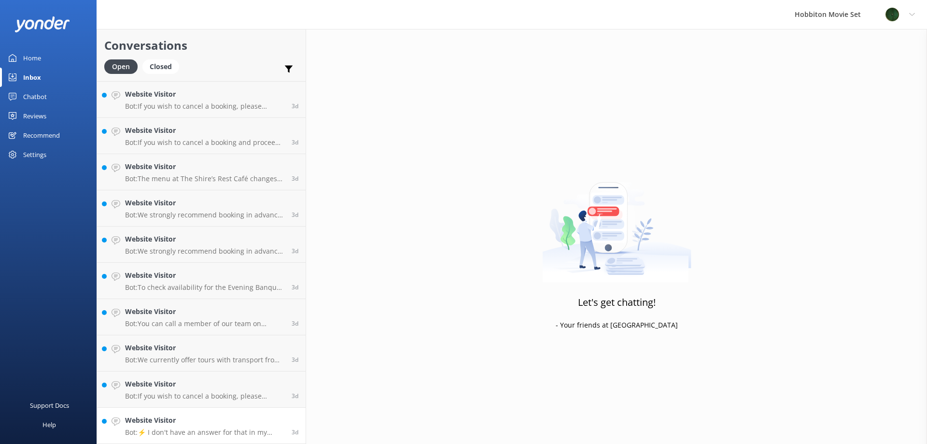
scroll to position [5613, 0]
click at [198, 424] on h4 "Website Visitor" at bounding box center [204, 420] width 159 height 11
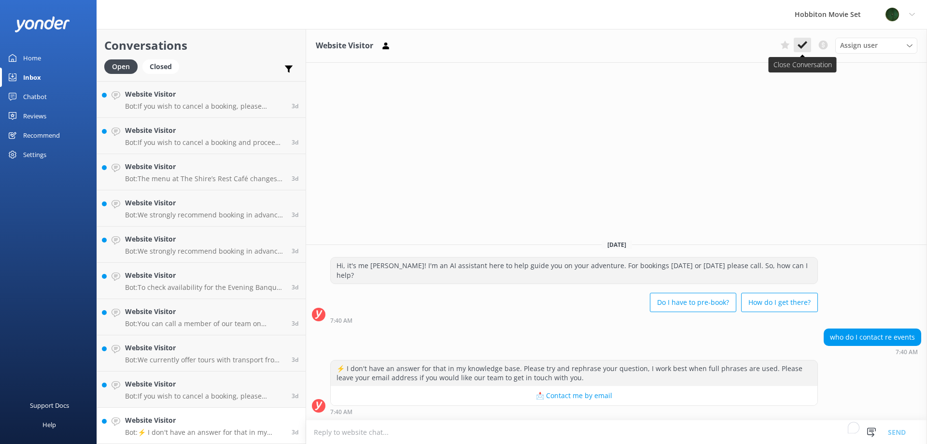
click at [804, 42] on icon at bounding box center [803, 45] width 10 height 10
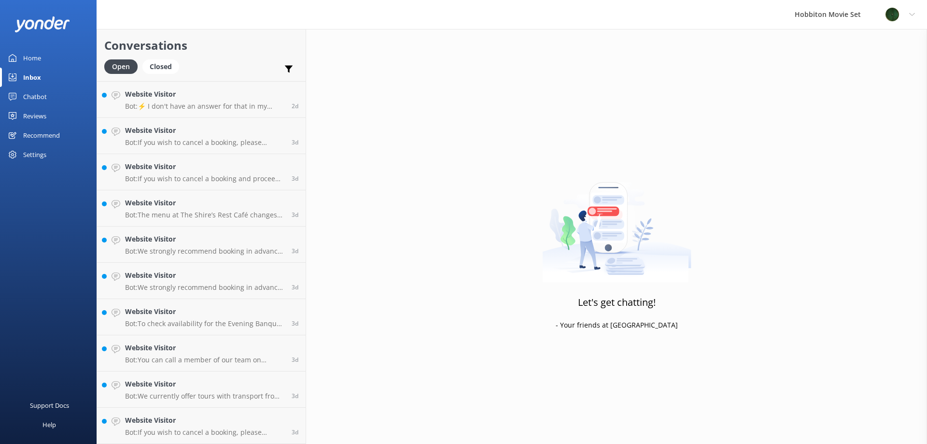
scroll to position [5577, 0]
click at [196, 426] on h4 "Website Visitor" at bounding box center [204, 420] width 159 height 11
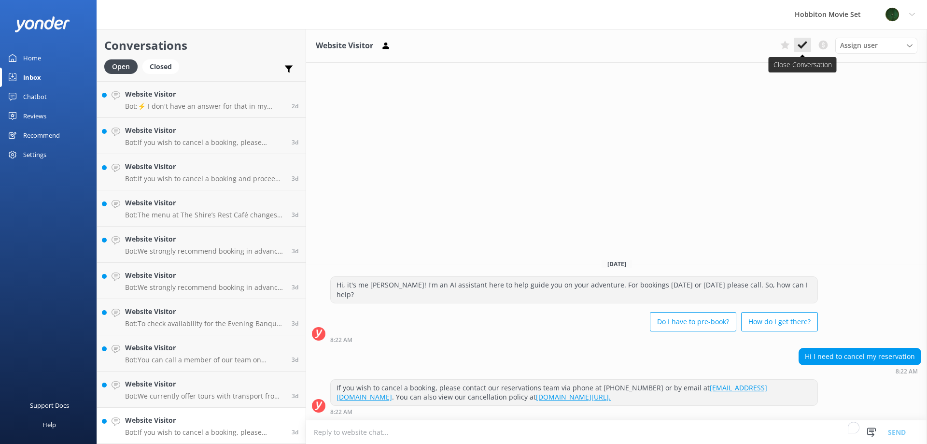
click at [802, 42] on icon at bounding box center [803, 45] width 10 height 10
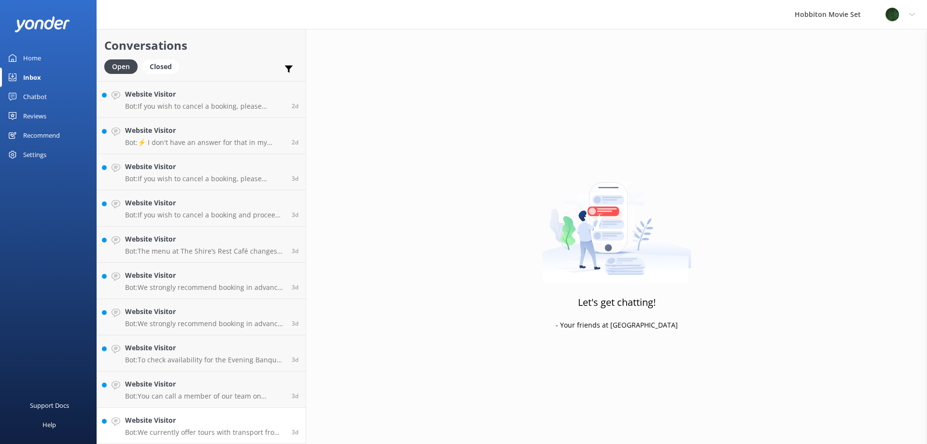
scroll to position [5541, 0]
click at [190, 422] on h4 "Website Visitor" at bounding box center [204, 420] width 159 height 11
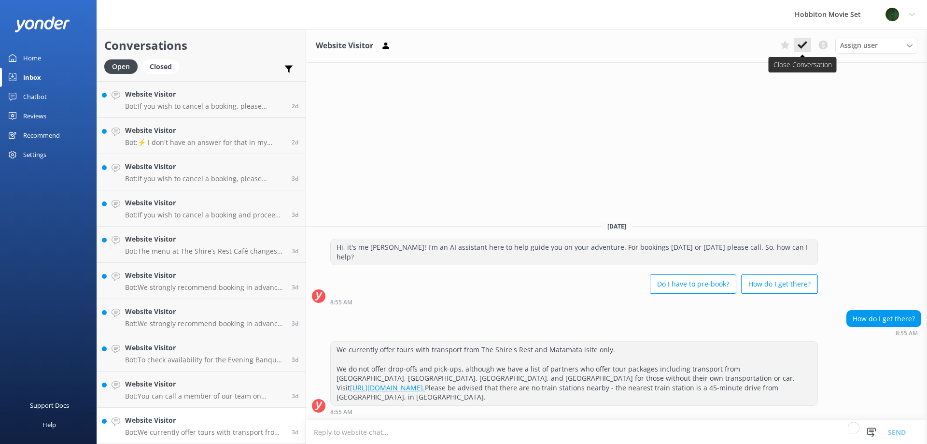
click at [800, 39] on button at bounding box center [802, 45] width 17 height 14
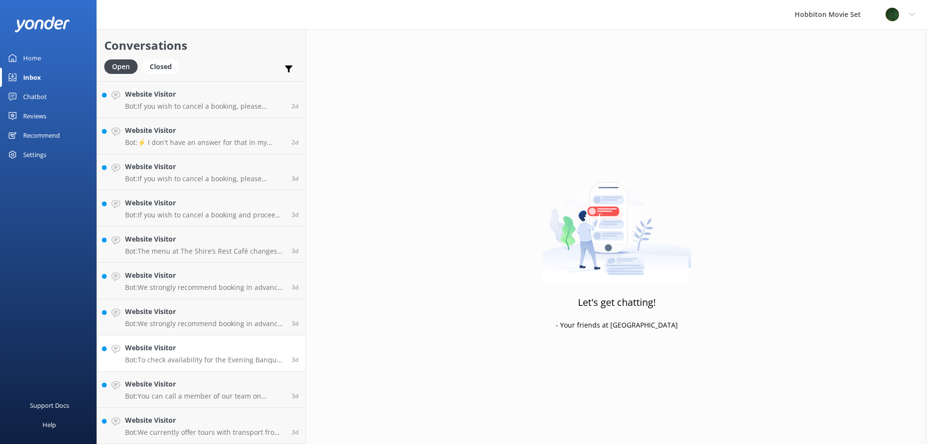
scroll to position [5505, 0]
click at [189, 424] on h4 "Website Visitor" at bounding box center [204, 420] width 159 height 11
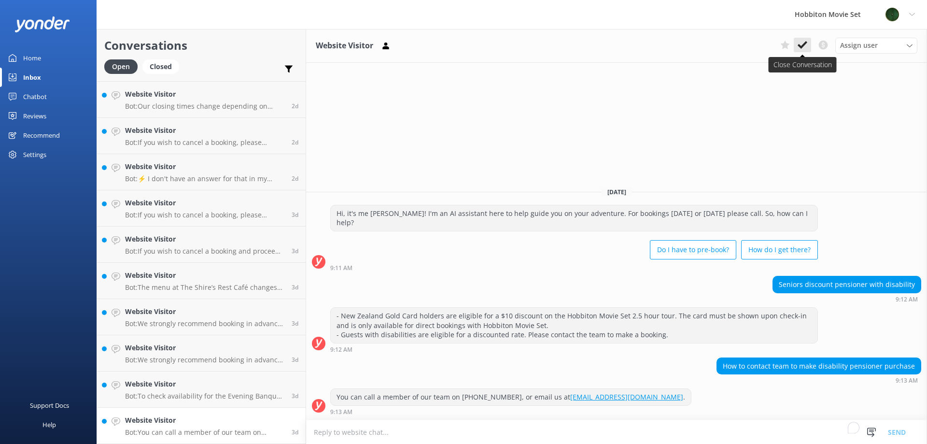
click at [804, 50] on icon at bounding box center [803, 45] width 10 height 10
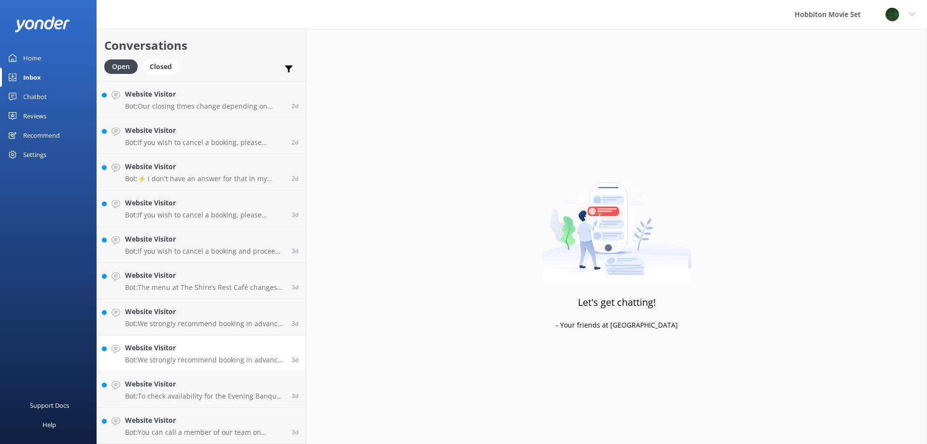
scroll to position [5468, 0]
click at [156, 433] on p "Bot: To check availability for the Evening Banquet Tour between 23-30 January, …" at bounding box center [204, 432] width 159 height 9
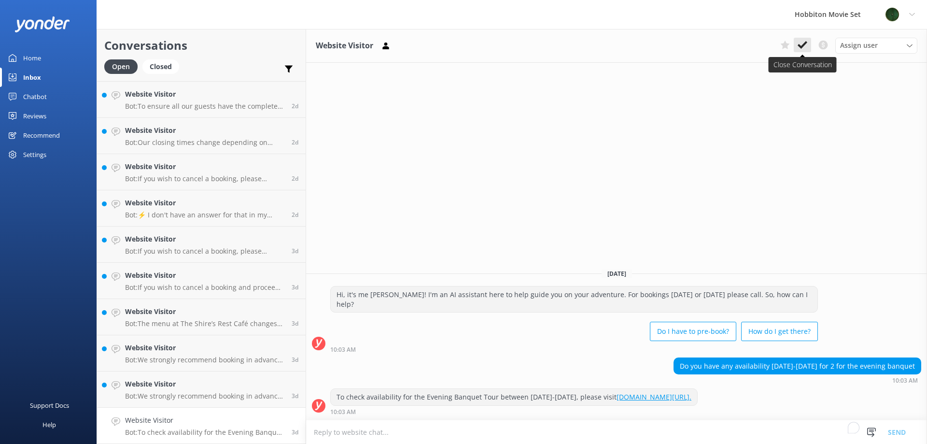
click at [800, 43] on icon at bounding box center [803, 45] width 10 height 10
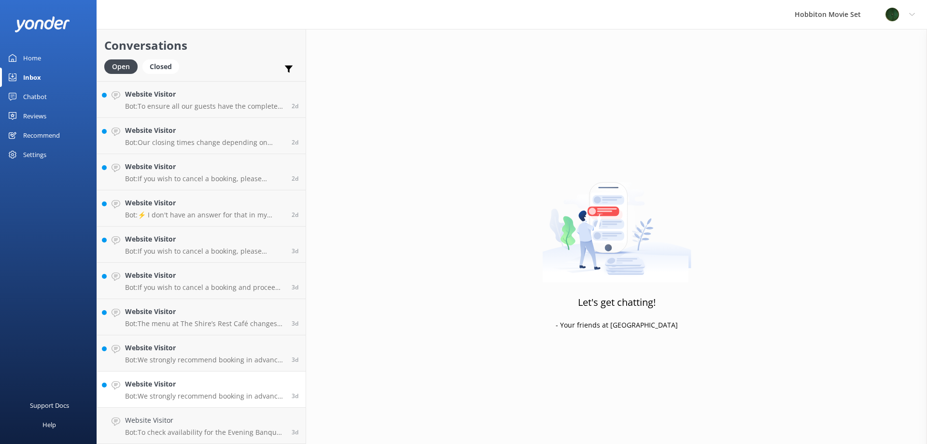
click at [228, 399] on p "Bot: We strongly recommend booking in advance as our tours are known to sell ou…" at bounding box center [204, 396] width 159 height 9
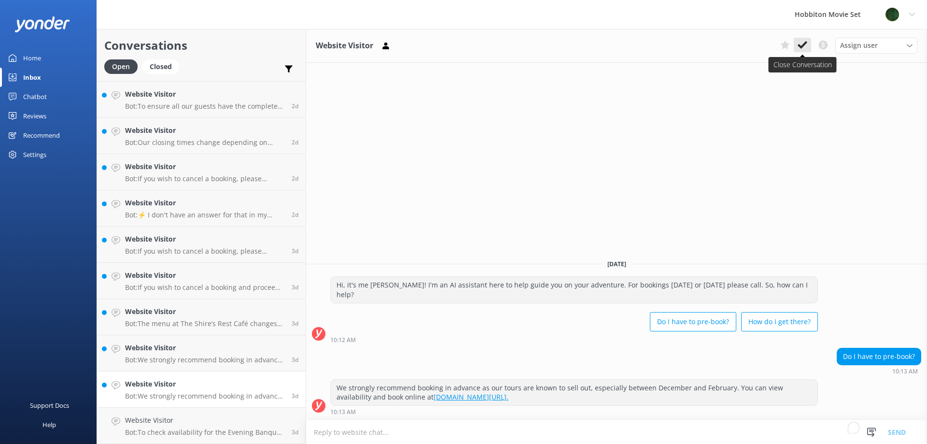
click at [798, 40] on icon at bounding box center [803, 45] width 10 height 10
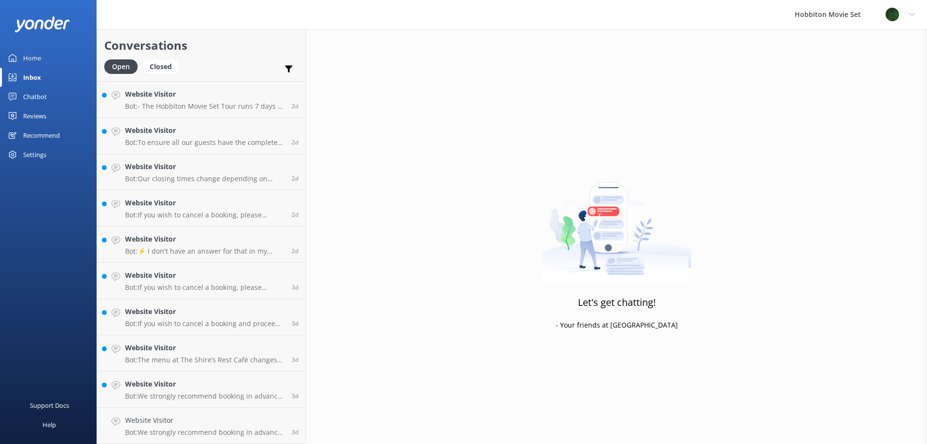
scroll to position [5432, 0]
click at [176, 401] on link "Website Visitor Bot: We strongly recommend booking in advance as our tours are …" at bounding box center [201, 389] width 209 height 36
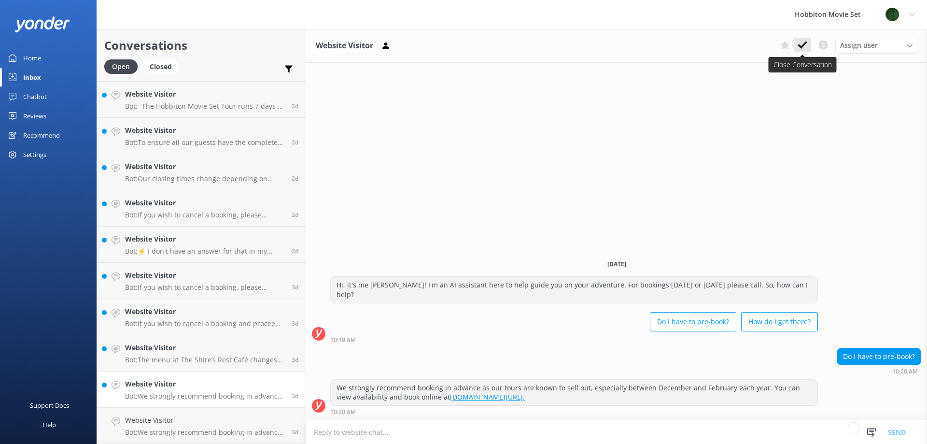
click at [808, 41] on button at bounding box center [802, 45] width 17 height 14
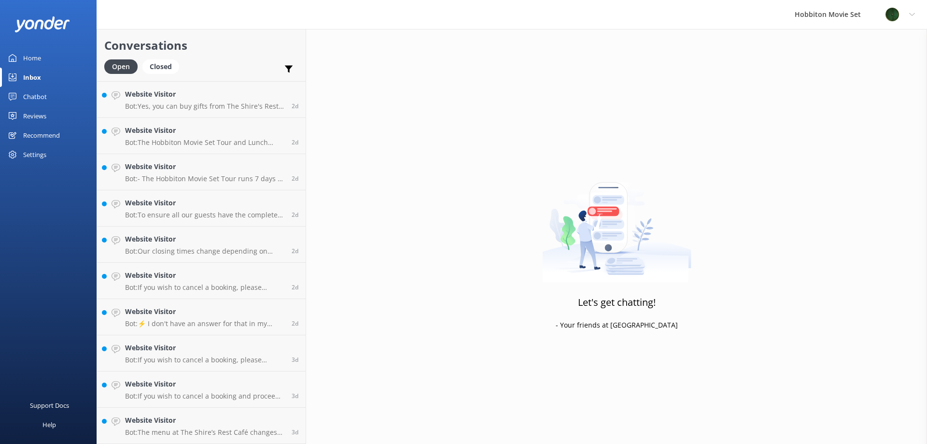
scroll to position [5360, 0]
click at [172, 418] on h4 "Website Visitor" at bounding box center [204, 420] width 159 height 11
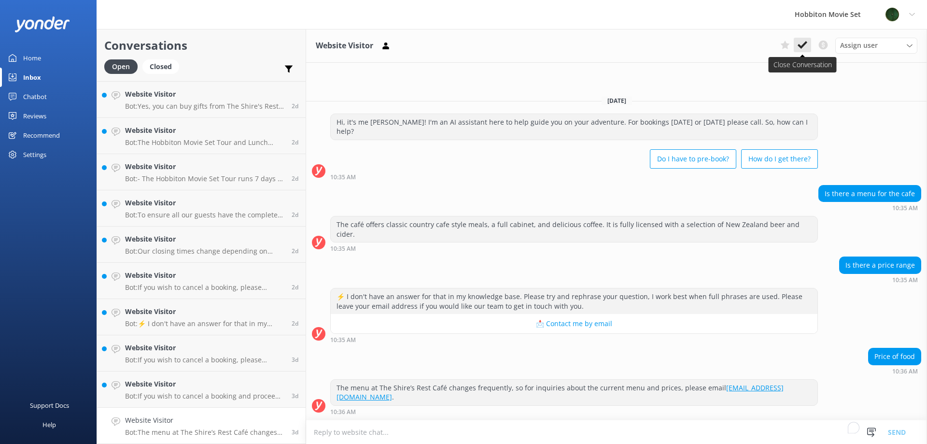
click at [801, 44] on icon at bounding box center [803, 45] width 10 height 10
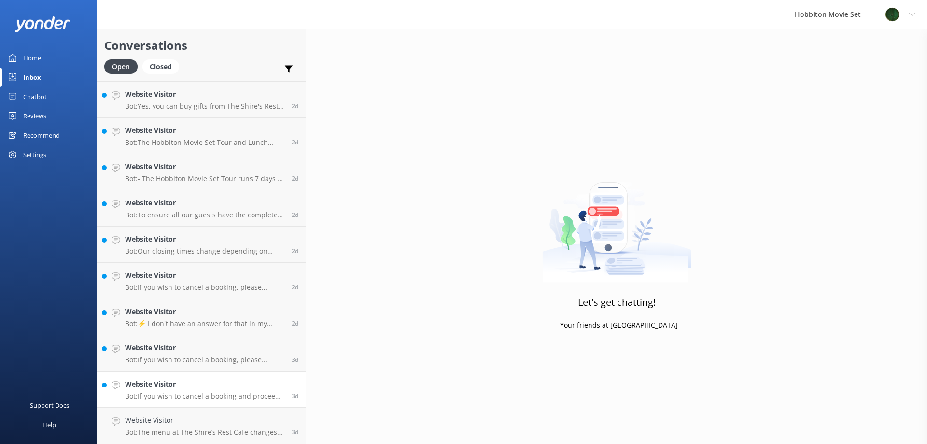
click at [144, 394] on p "Bot: If you wish to cancel a booking and proceed with a refund, you can contact…" at bounding box center [204, 396] width 159 height 9
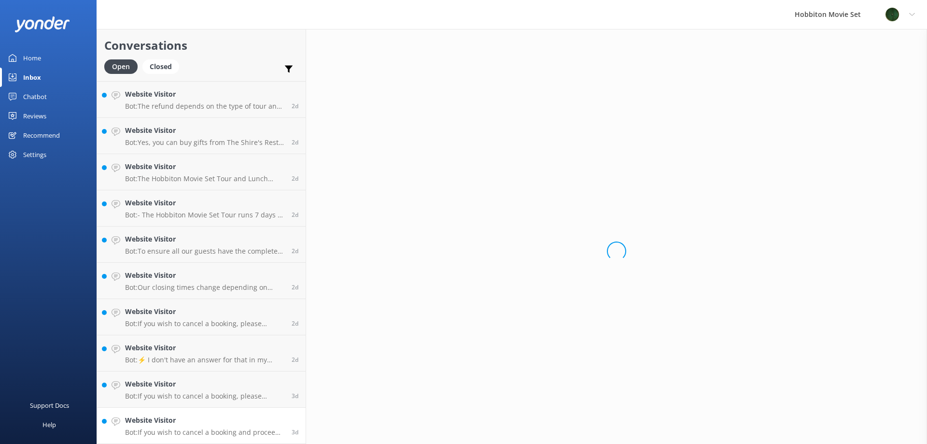
scroll to position [5323, 0]
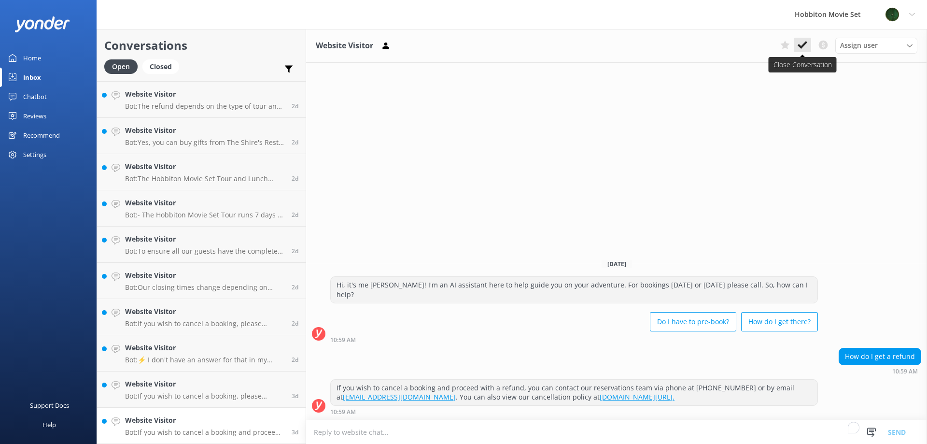
click at [810, 43] on button at bounding box center [802, 45] width 17 height 14
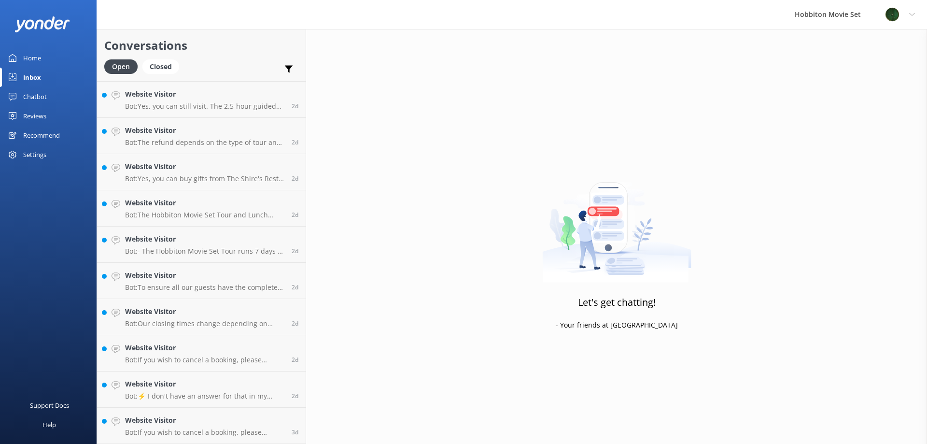
scroll to position [5287, 0]
click at [176, 418] on h4 "Website Visitor" at bounding box center [204, 420] width 159 height 11
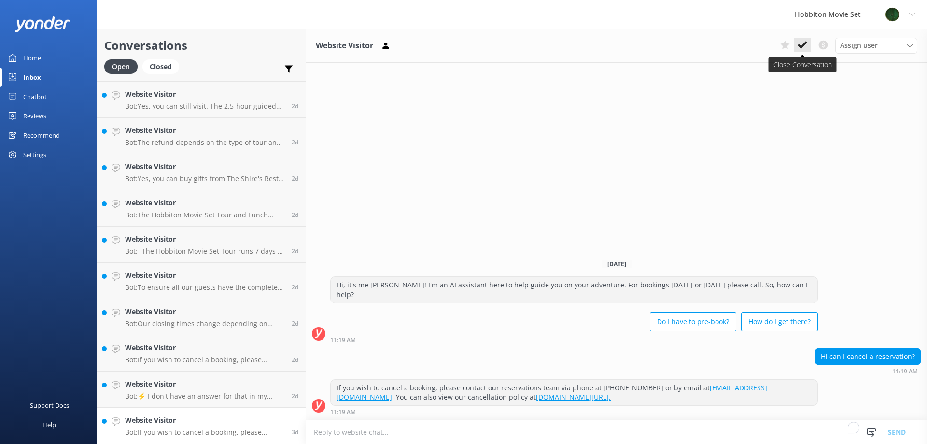
click at [804, 43] on use at bounding box center [803, 45] width 10 height 8
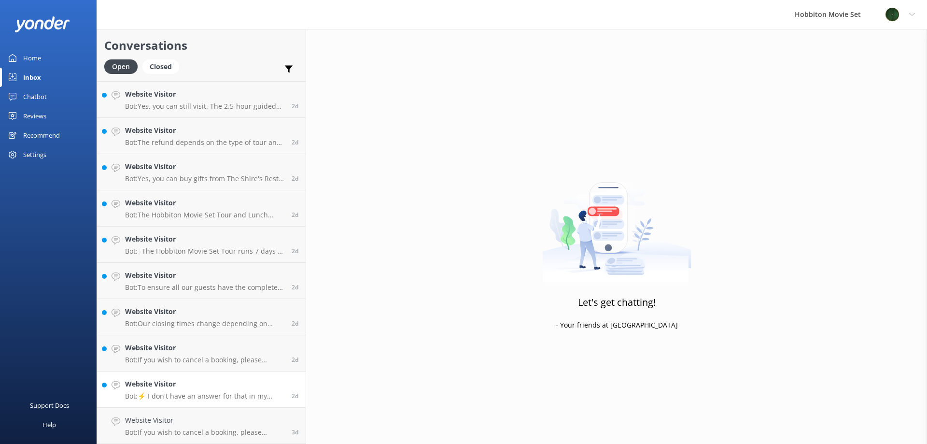
scroll to position [5251, 0]
click at [207, 419] on h4 "Website Visitor" at bounding box center [204, 420] width 159 height 11
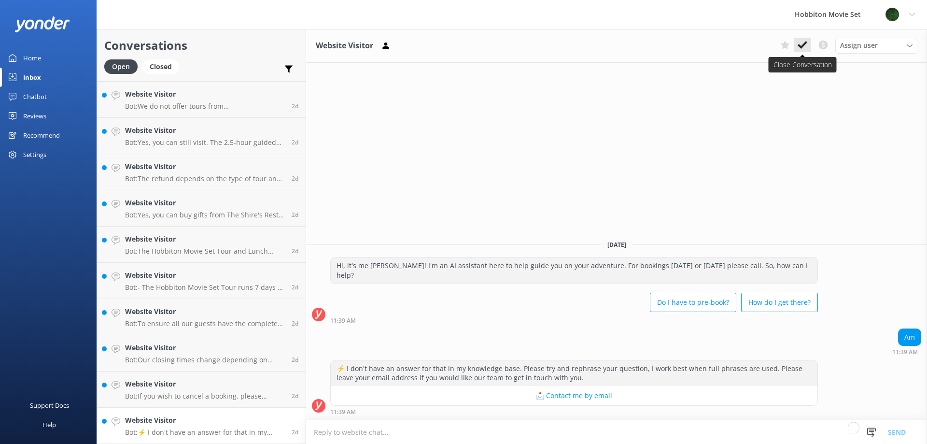
click at [803, 44] on icon at bounding box center [803, 45] width 10 height 10
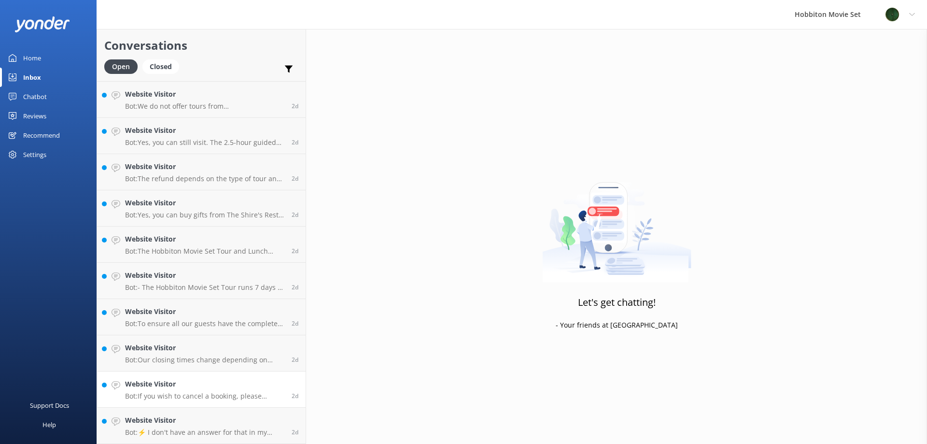
click at [169, 393] on p "Bot: If you wish to cancel a booking, please contact our reservations team via …" at bounding box center [204, 396] width 159 height 9
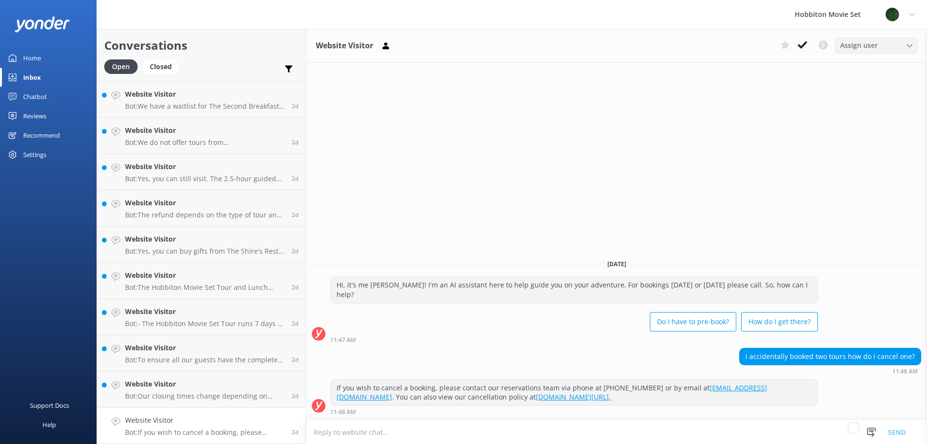
scroll to position [5215, 0]
click at [805, 45] on icon at bounding box center [803, 45] width 10 height 10
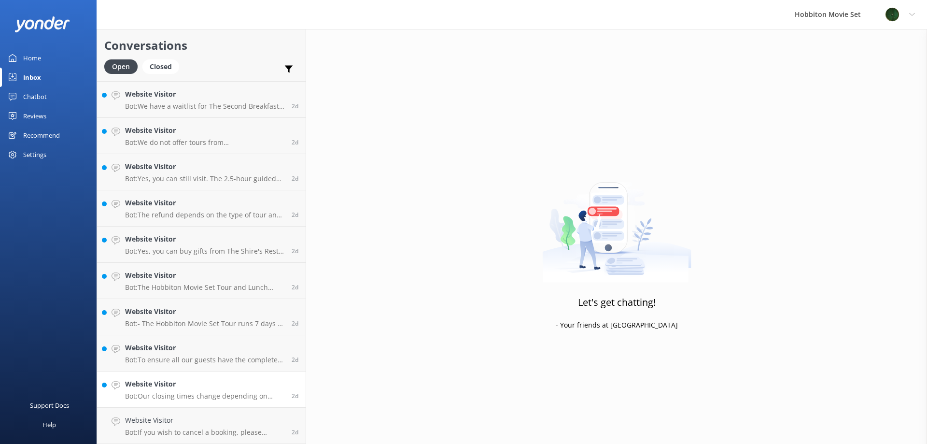
scroll to position [5178, 0]
click at [171, 419] on h4 "Website Visitor" at bounding box center [204, 420] width 159 height 11
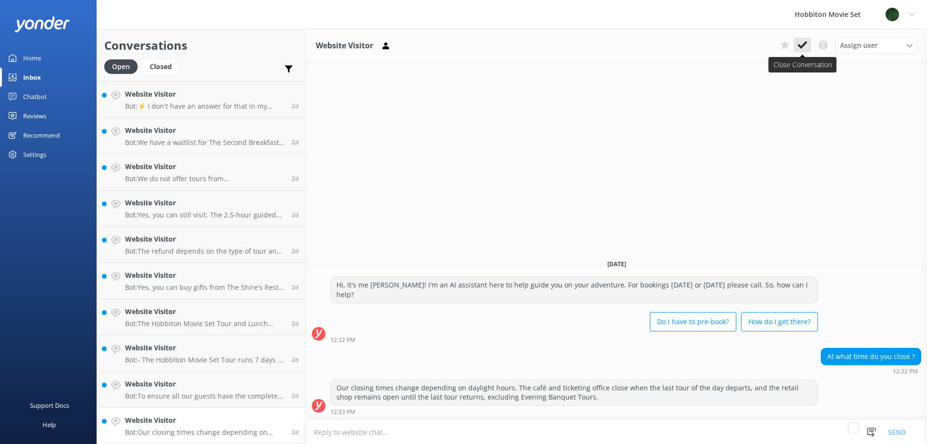
click at [799, 41] on icon at bounding box center [803, 45] width 10 height 10
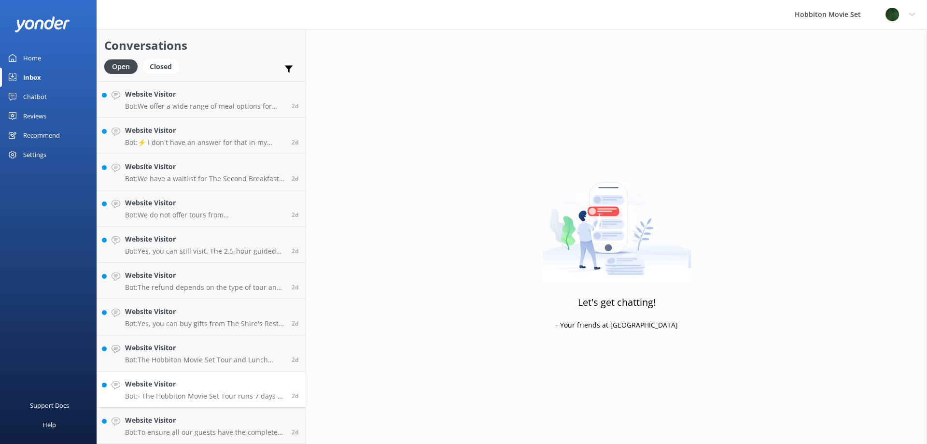
scroll to position [5142, 0]
click at [173, 428] on p "Bot: To ensure all our guests have the complete experience, the only way to acc…" at bounding box center [204, 432] width 159 height 9
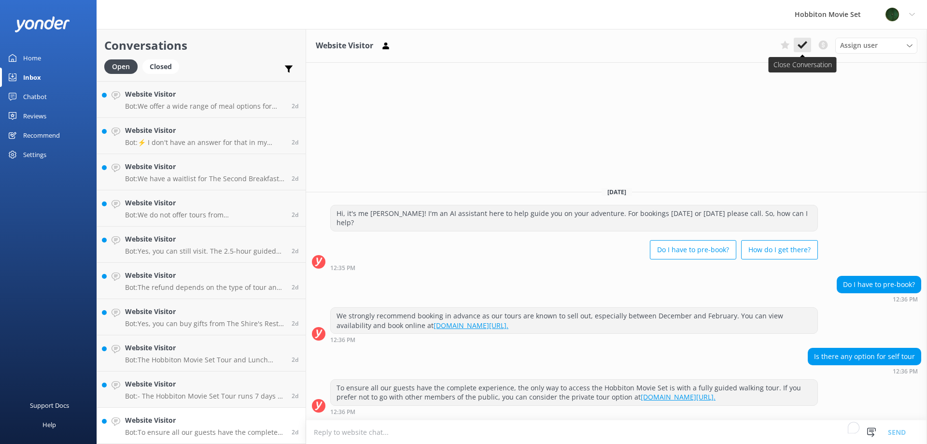
click at [802, 42] on icon at bounding box center [803, 45] width 10 height 10
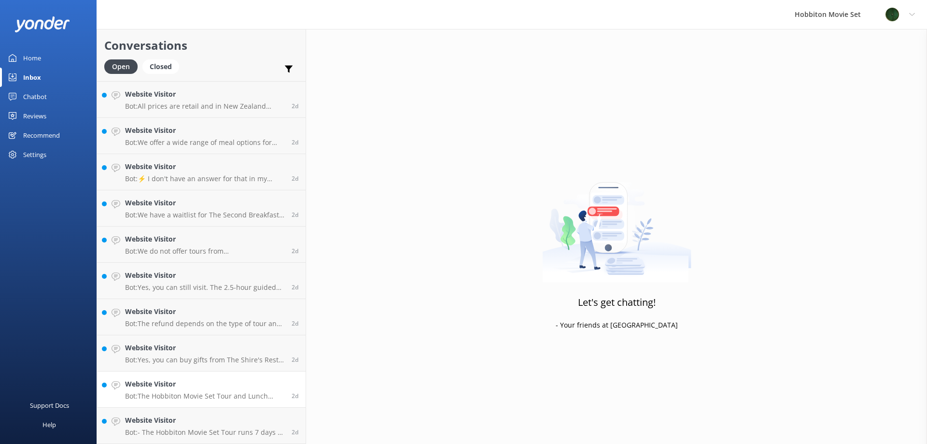
scroll to position [5106, 0]
click at [158, 426] on div "Website Visitor Bot: - The Hobbiton Movie Set Tour runs 7 days a week with seve…" at bounding box center [204, 425] width 159 height 21
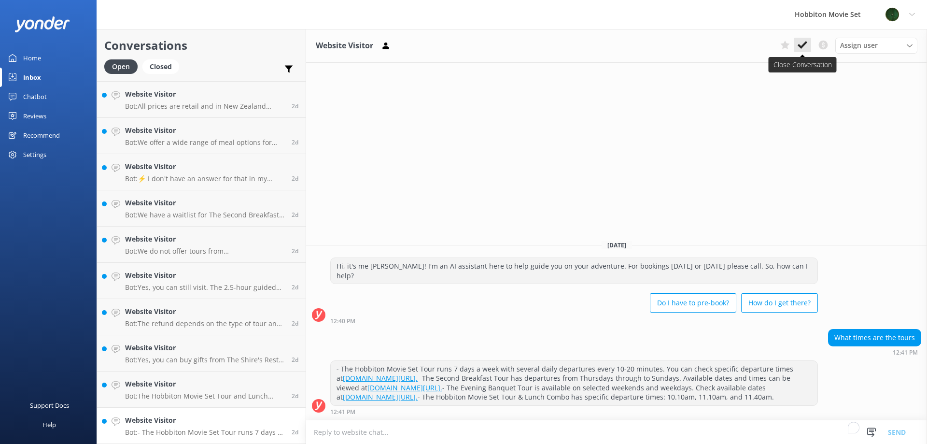
click at [801, 45] on icon at bounding box center [803, 45] width 10 height 10
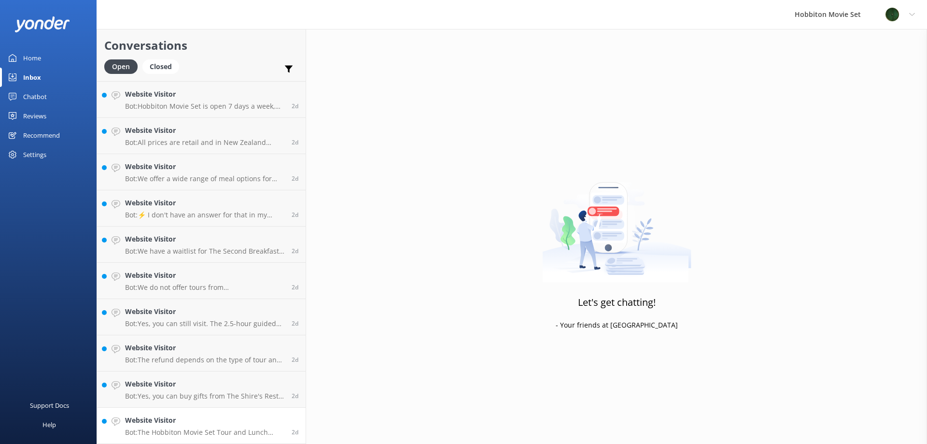
scroll to position [5070, 0]
click at [185, 422] on h4 "Website Visitor" at bounding box center [204, 420] width 159 height 11
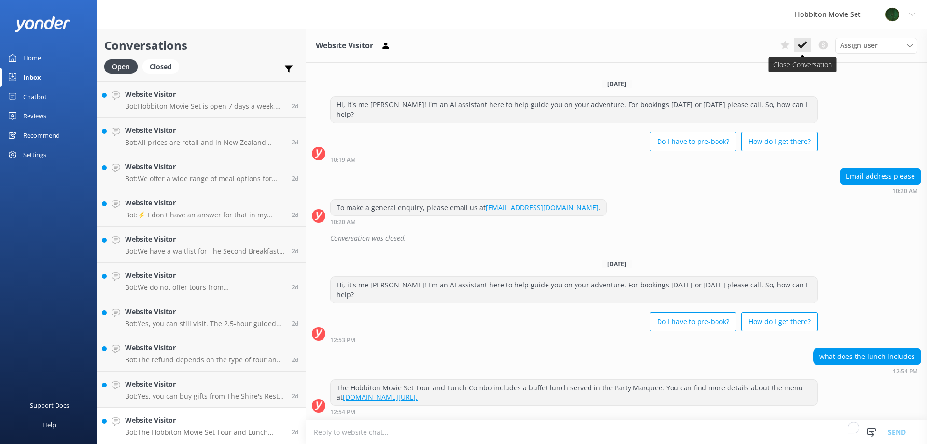
click at [801, 43] on icon at bounding box center [803, 45] width 10 height 10
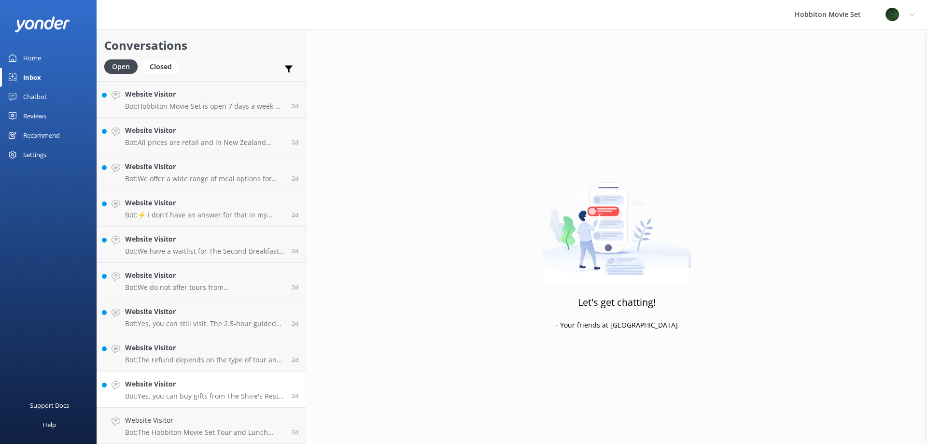
click at [202, 402] on link "Website Visitor Bot: Yes, you can buy gifts from The Shire's Rest Store, which …" at bounding box center [201, 389] width 209 height 36
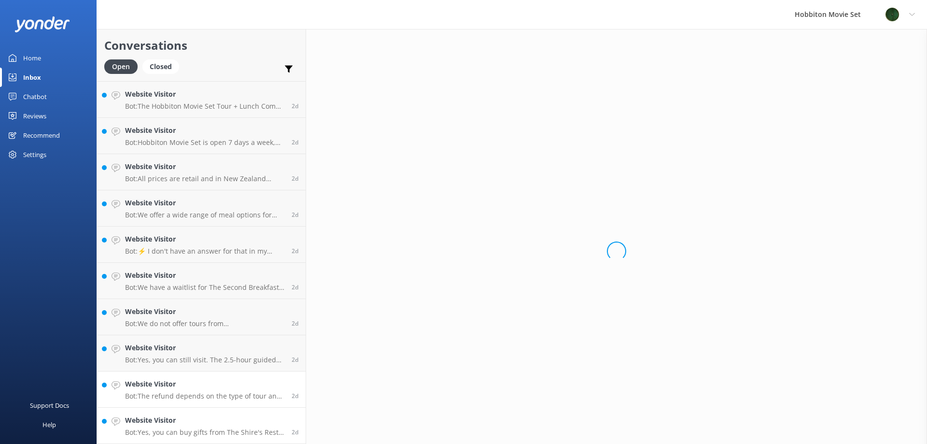
scroll to position [5034, 0]
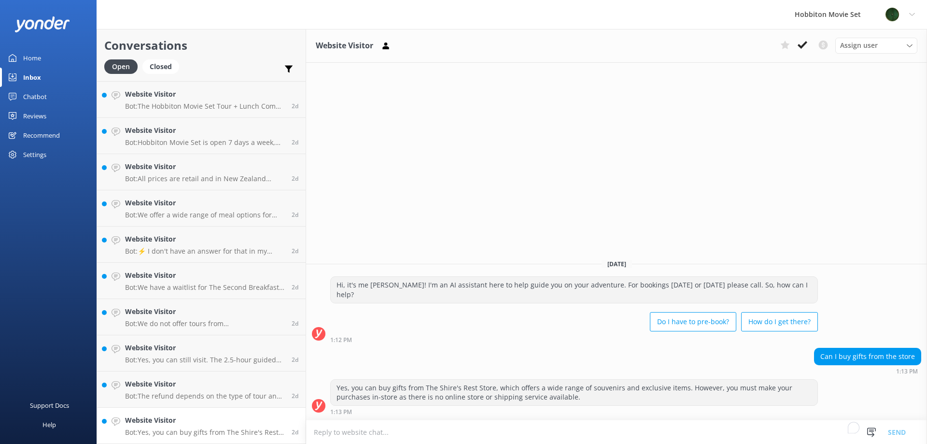
click at [235, 428] on p "Bot: Yes, you can buy gifts from The Shire's Rest Store, which offers a wide ra…" at bounding box center [204, 432] width 159 height 9
click at [805, 40] on icon at bounding box center [803, 45] width 10 height 10
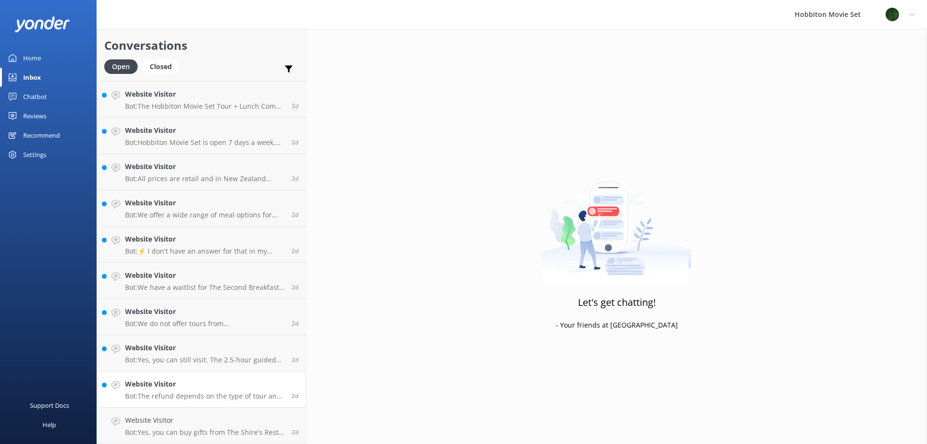
click at [207, 398] on p "Bot: The refund depends on the type of tour and the timing of your cancellation…" at bounding box center [204, 396] width 159 height 9
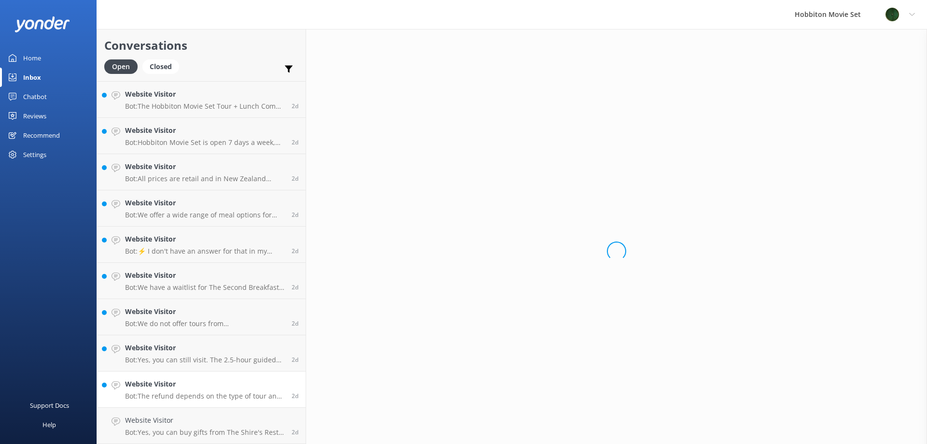
scroll to position [4997, 0]
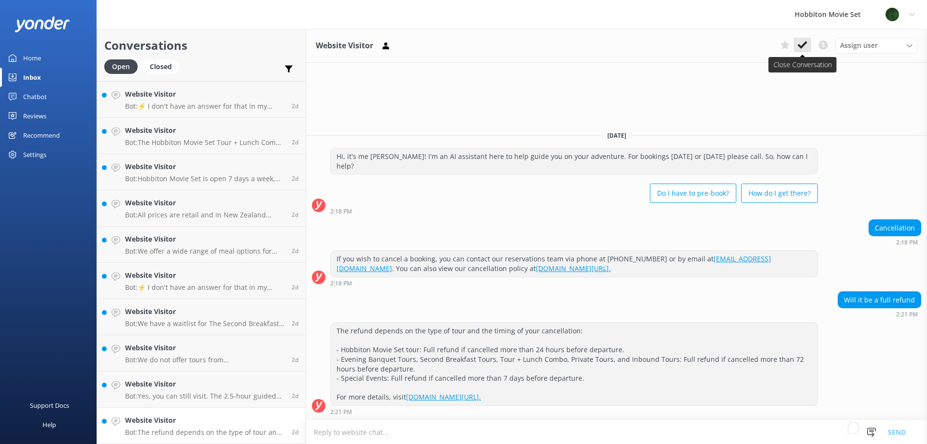
click at [804, 48] on icon at bounding box center [803, 45] width 10 height 10
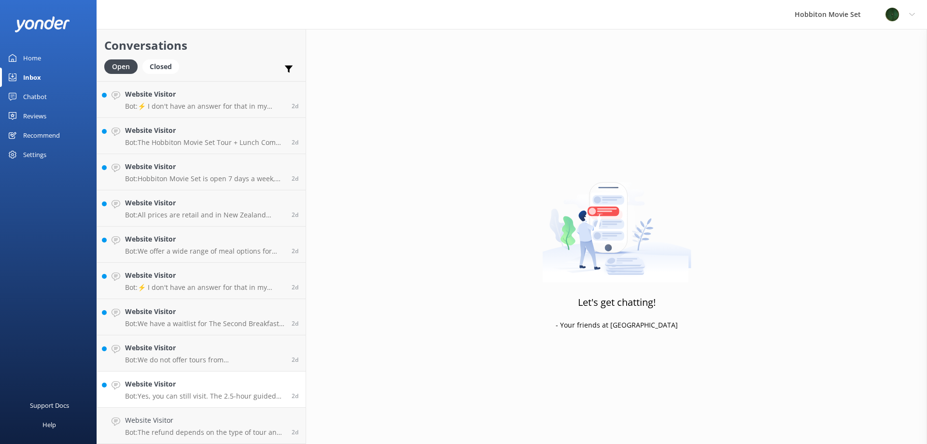
click at [170, 392] on p "Bot: Yes, you can still visit. The 2.5-hour guided walking tour covers approxim…" at bounding box center [204, 396] width 159 height 9
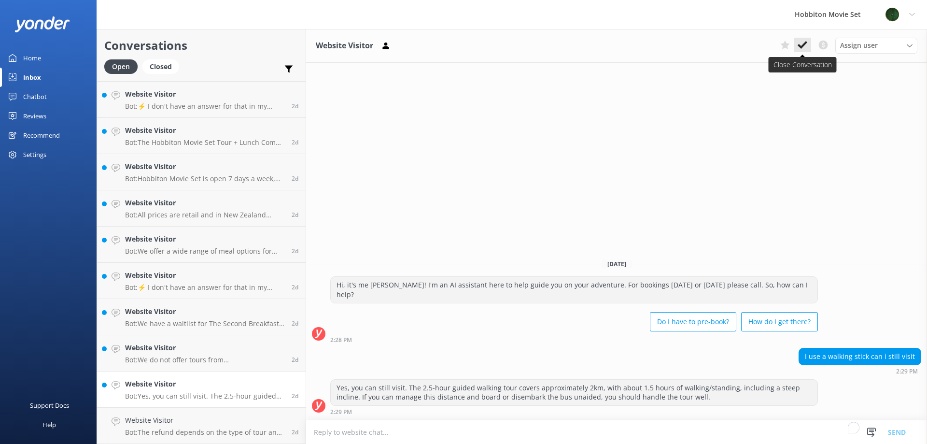
click at [807, 43] on use at bounding box center [803, 45] width 10 height 8
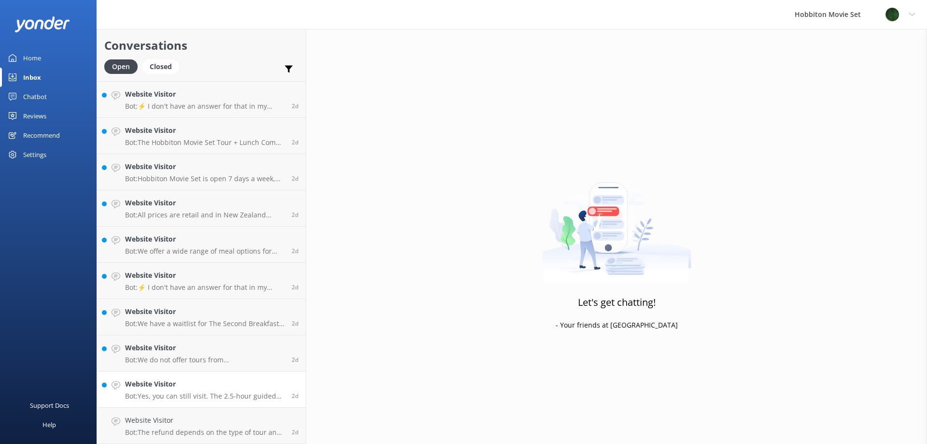
click at [141, 384] on h4 "Website Visitor" at bounding box center [204, 384] width 159 height 11
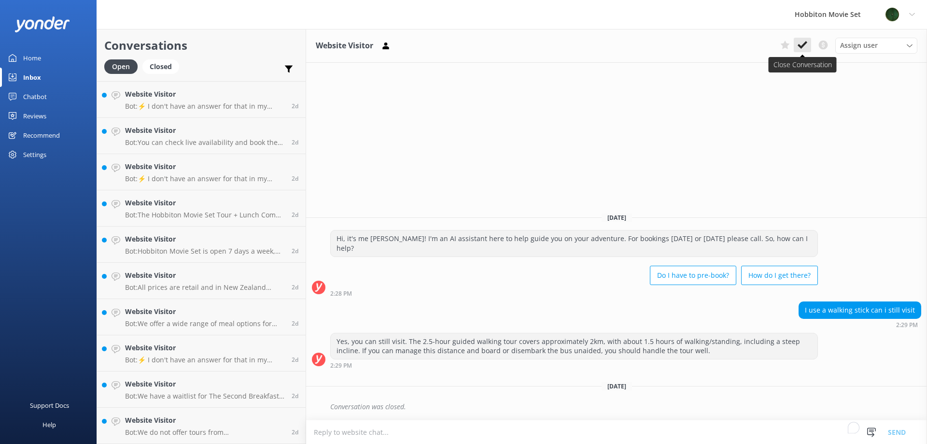
scroll to position [4925, 0]
click at [808, 46] on button at bounding box center [802, 45] width 17 height 14
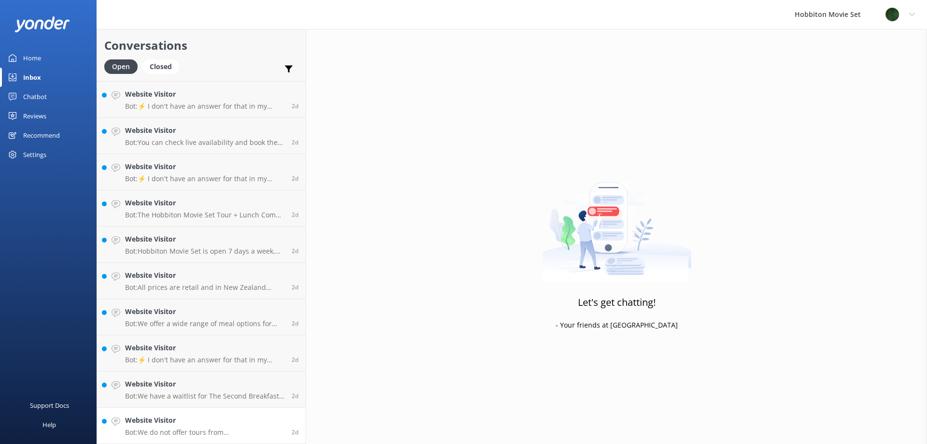
click at [178, 419] on h4 "Website Visitor" at bounding box center [204, 420] width 159 height 11
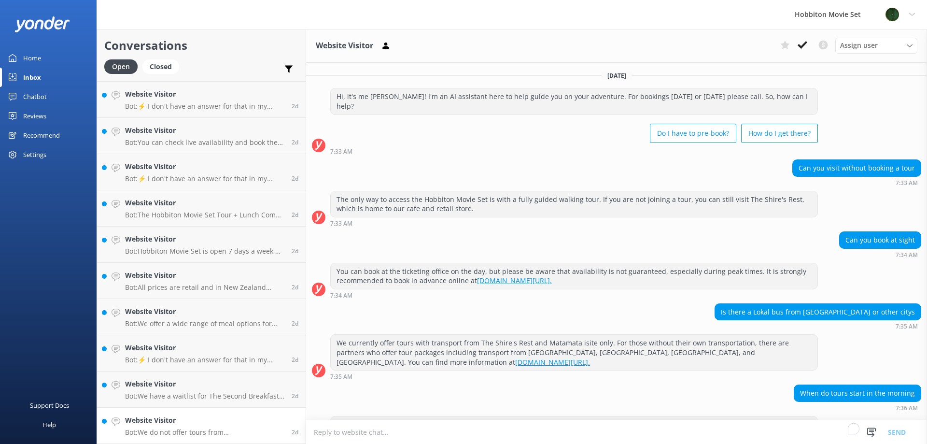
scroll to position [99, 0]
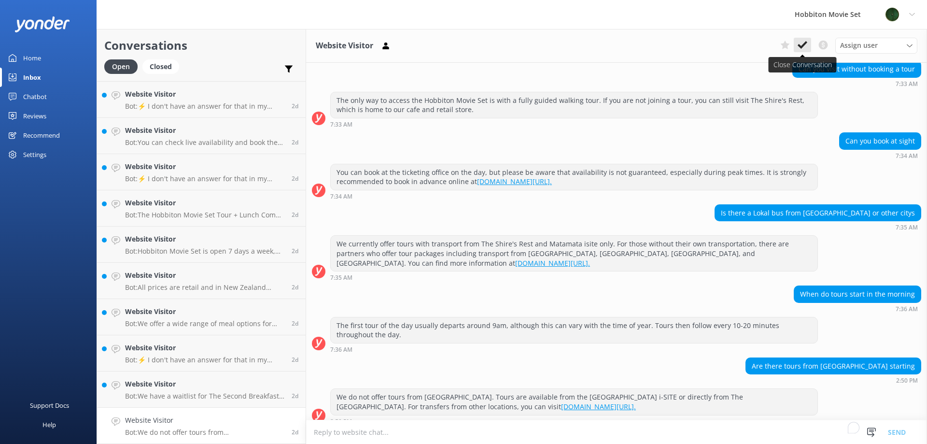
click at [805, 47] on icon at bounding box center [803, 45] width 10 height 10
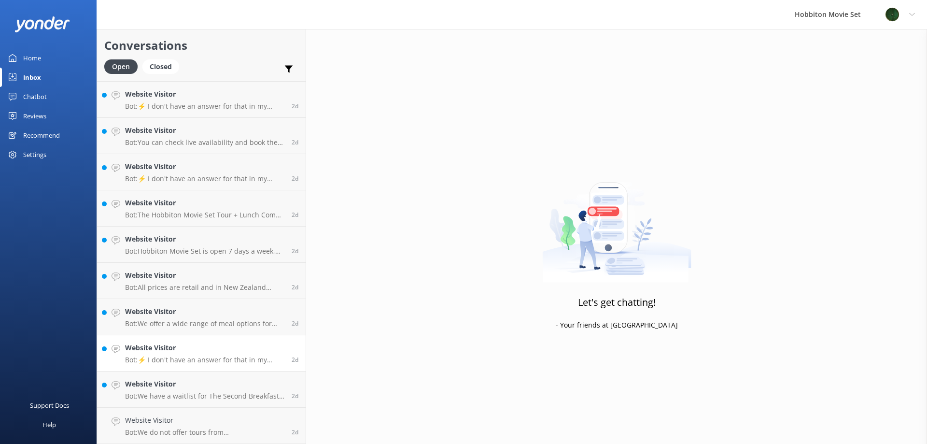
scroll to position [4889, 0]
click at [181, 428] on p "Bot: We have a waitlist for The Second Breakfast Tours, Behind The Scenes Tours…" at bounding box center [204, 432] width 159 height 9
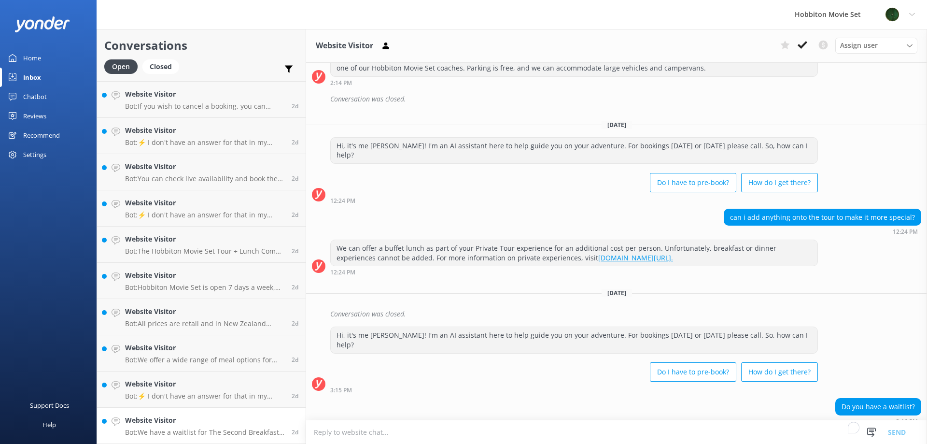
scroll to position [984, 0]
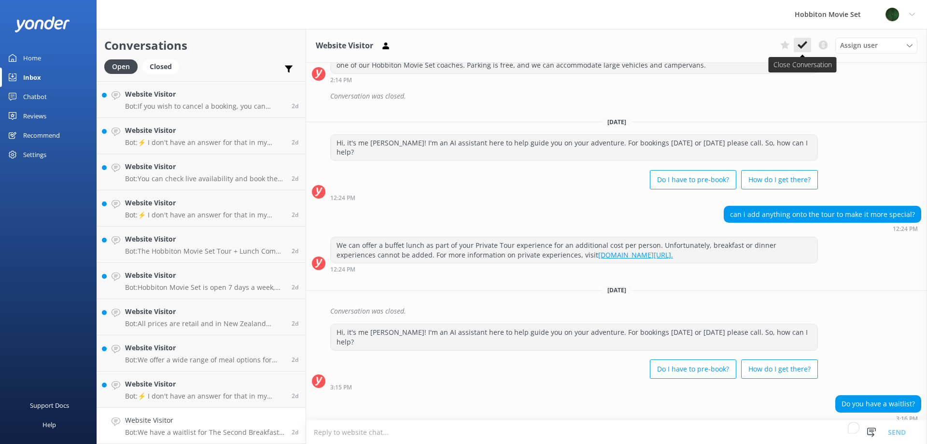
click at [808, 43] on button at bounding box center [802, 45] width 17 height 14
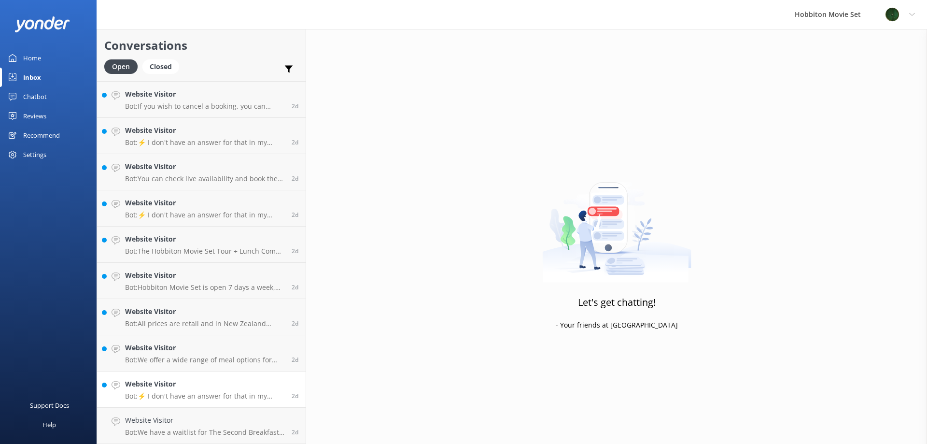
click at [194, 396] on p "Bot: ⚡ I don't have an answer for that in my knowledge base. Please try and rep…" at bounding box center [204, 396] width 159 height 9
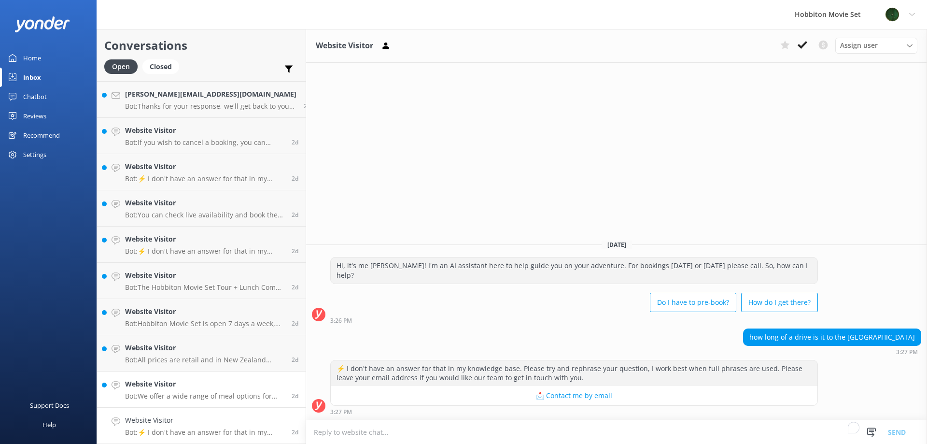
scroll to position [4852, 0]
click at [804, 42] on icon at bounding box center [803, 45] width 10 height 10
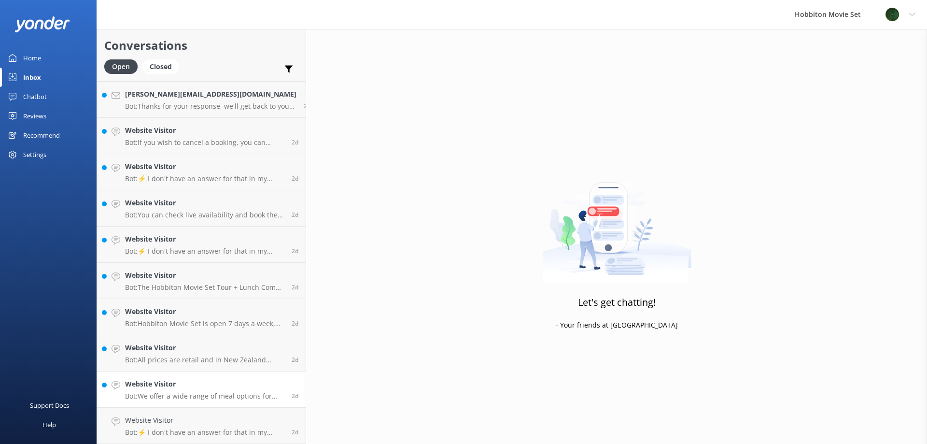
click at [156, 393] on p "Bot: We offer a wide range of meal options for dinner and dessert on the Evenin…" at bounding box center [204, 396] width 159 height 9
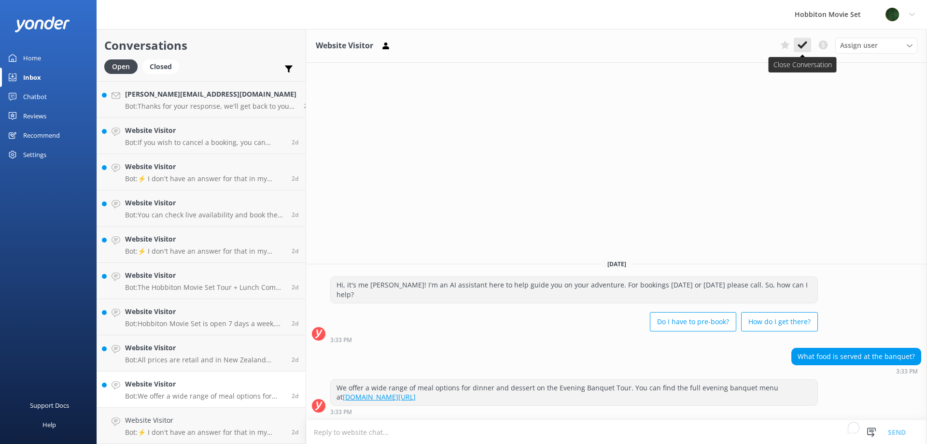
click at [805, 40] on icon at bounding box center [803, 45] width 10 height 10
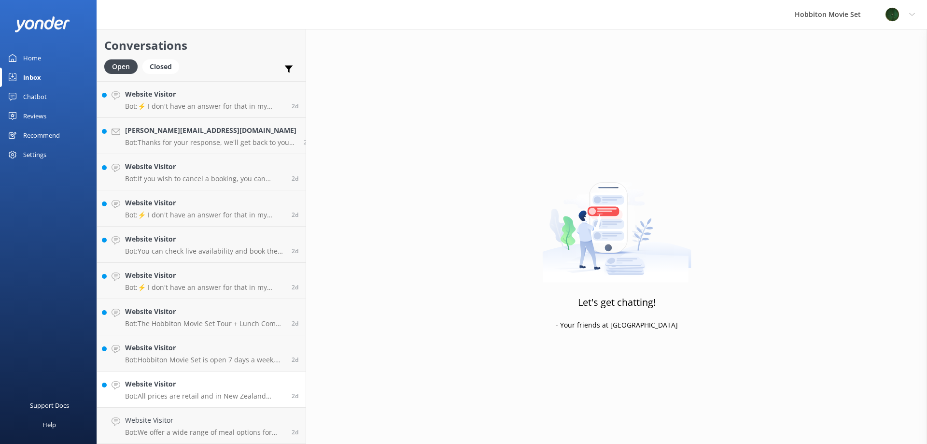
click at [162, 391] on div "Website Visitor Bot: All prices are retail and in New Zealand Dollars (NZD) - G…" at bounding box center [204, 389] width 159 height 21
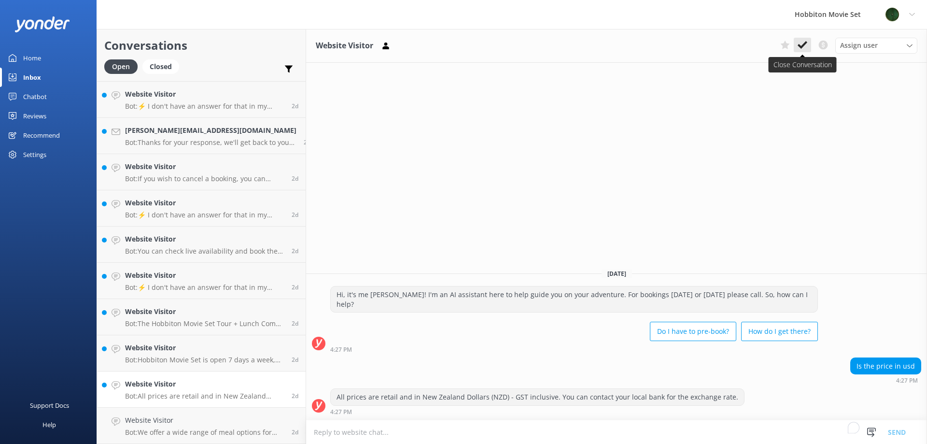
click at [807, 44] on icon at bounding box center [803, 45] width 10 height 10
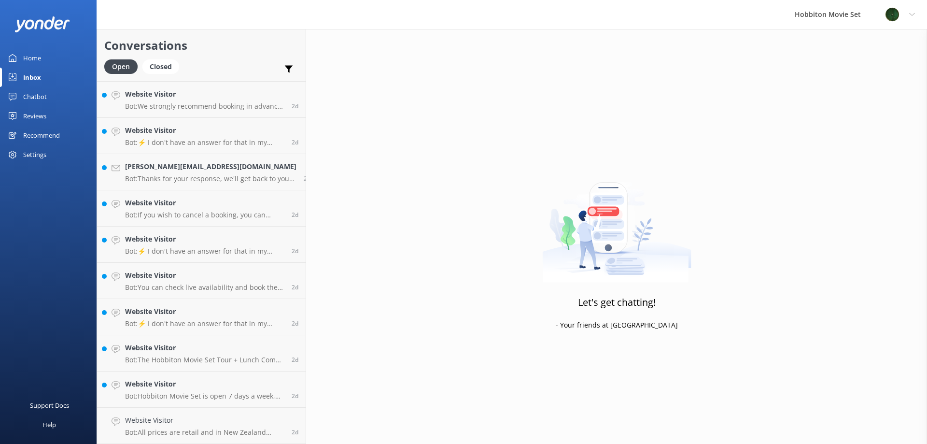
scroll to position [4780, 0]
click at [170, 399] on p "Bot: Hobbiton Movie Set is open 7 days a week, excluding Christmas Day. Therefo…" at bounding box center [204, 396] width 159 height 9
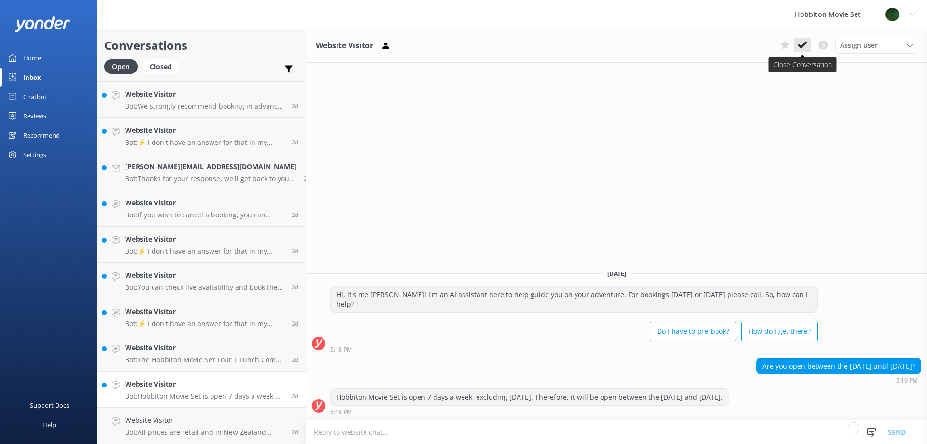
click at [806, 42] on use at bounding box center [803, 45] width 10 height 8
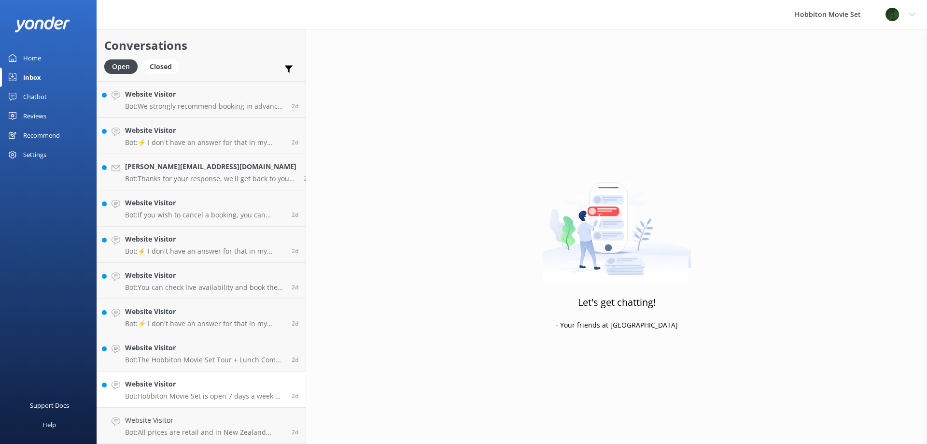
click at [223, 397] on p "Bot: Hobbiton Movie Set is open 7 days a week, excluding Christmas Day. Therefo…" at bounding box center [204, 396] width 159 height 9
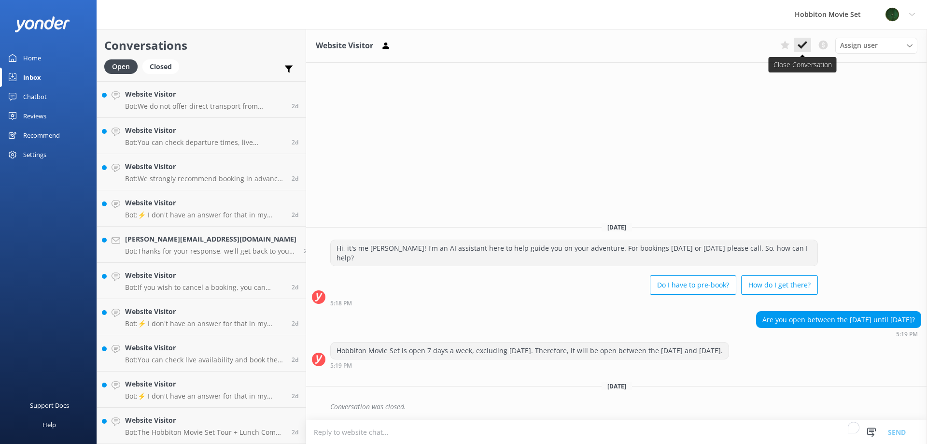
scroll to position [4708, 0]
click at [208, 387] on h4 "Website Visitor" at bounding box center [204, 384] width 159 height 11
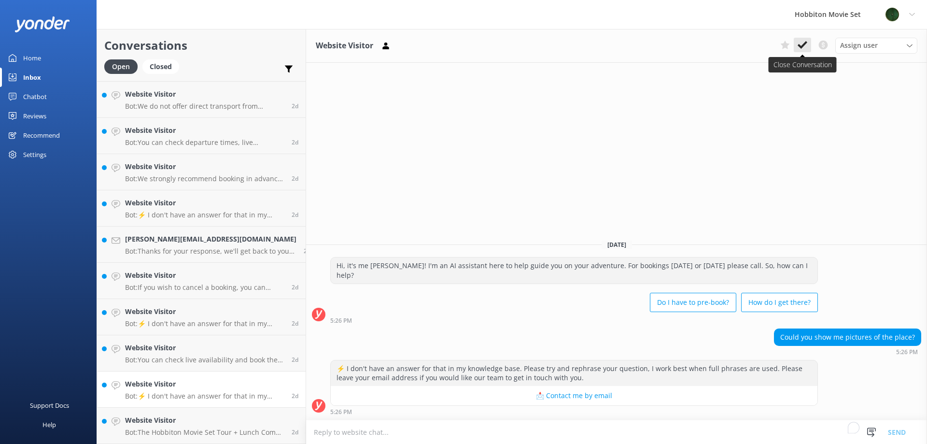
click at [806, 46] on icon at bounding box center [803, 45] width 10 height 10
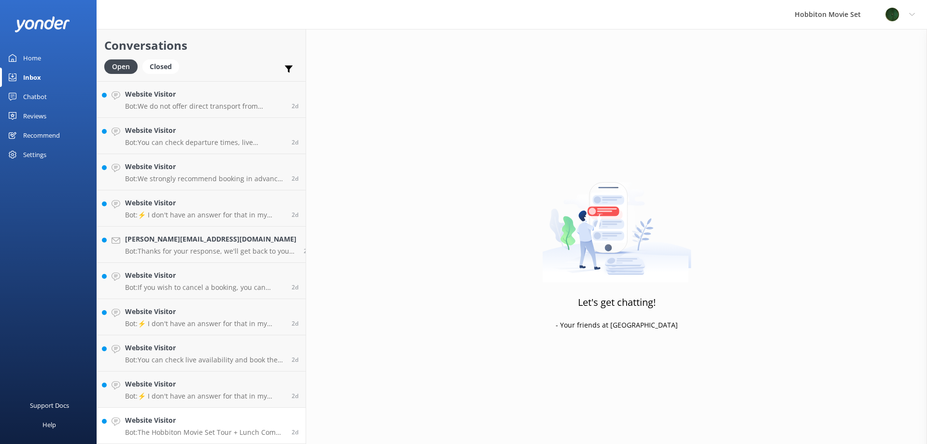
click at [218, 422] on h4 "Website Visitor" at bounding box center [204, 420] width 159 height 11
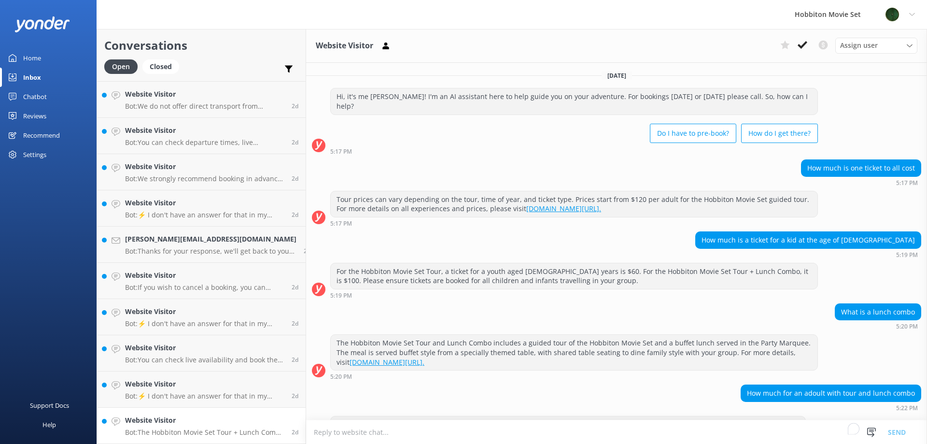
scroll to position [27, 0]
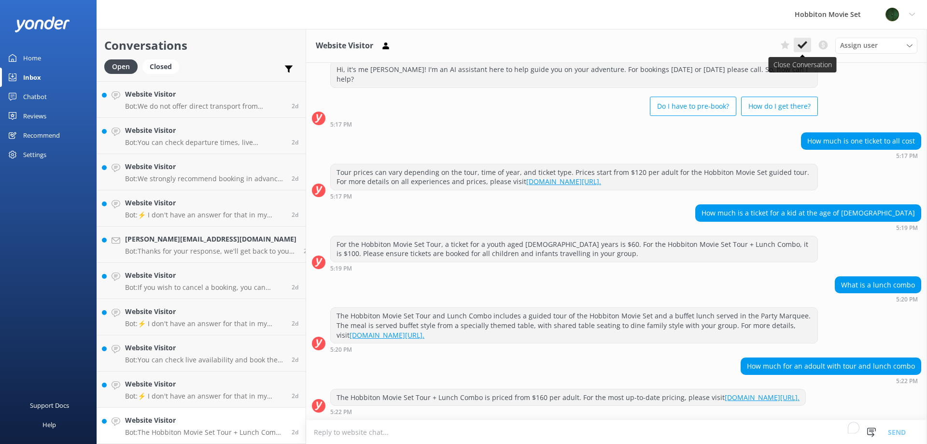
click at [802, 43] on icon at bounding box center [803, 45] width 10 height 10
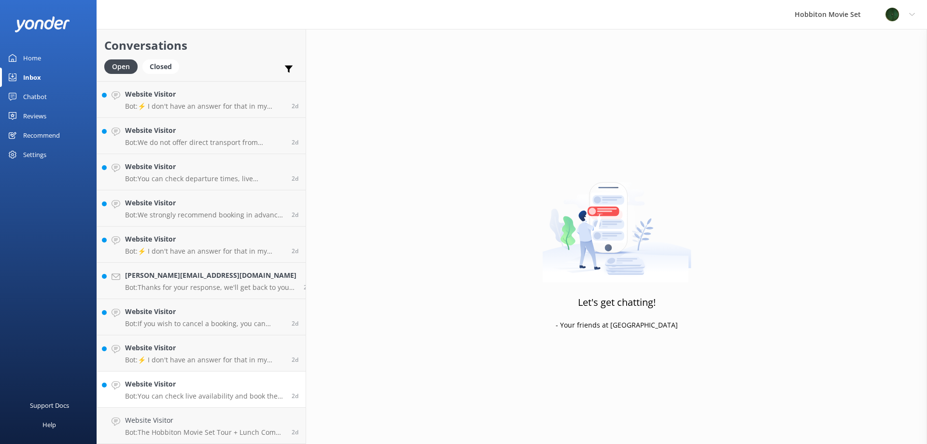
scroll to position [4635, 0]
click at [201, 393] on p "Bot: ⚡ I don't have an answer for that in my knowledge base. Please try and rep…" at bounding box center [204, 396] width 159 height 9
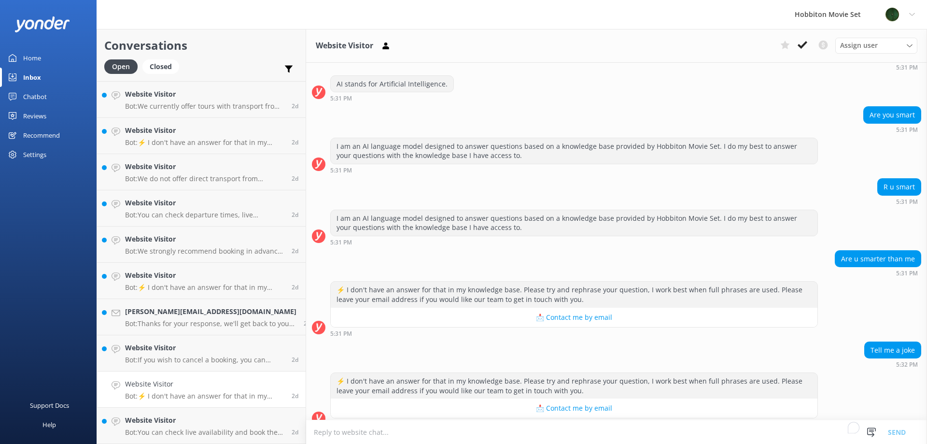
scroll to position [498, 0]
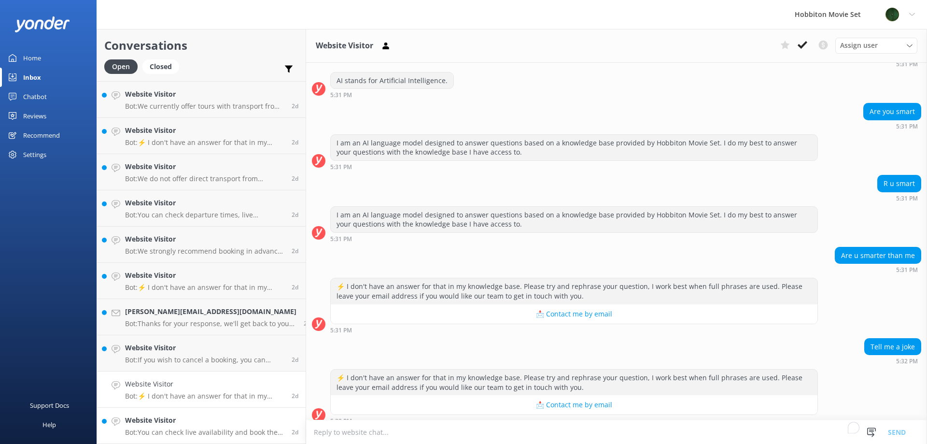
click at [227, 425] on h4 "Website Visitor" at bounding box center [204, 420] width 159 height 11
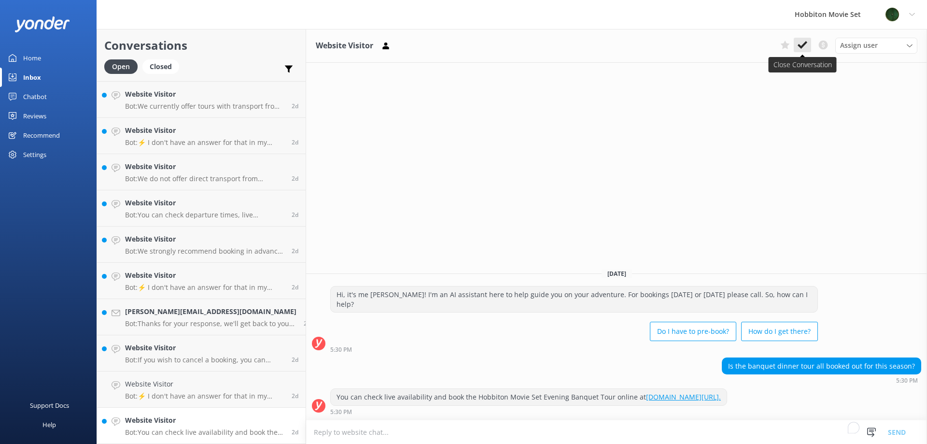
click at [803, 43] on icon at bounding box center [803, 45] width 10 height 10
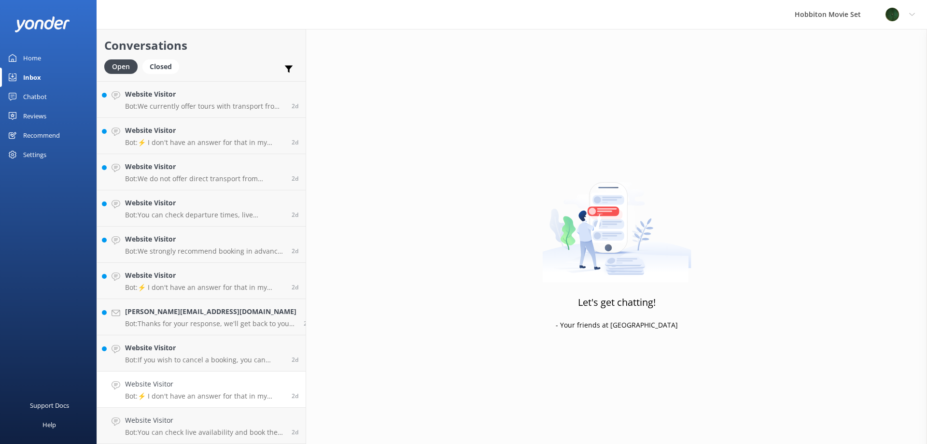
click at [151, 394] on p "Bot: ⚡ I don't have an answer for that in my knowledge base. Please try and rep…" at bounding box center [204, 396] width 159 height 9
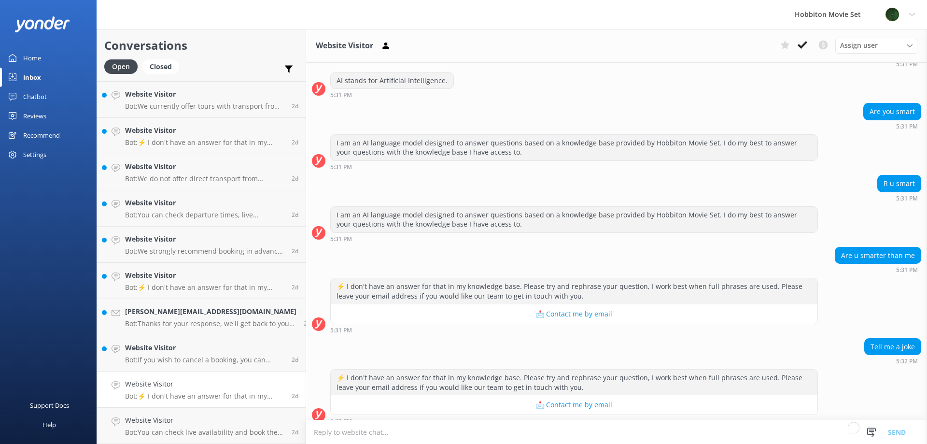
scroll to position [4599, 0]
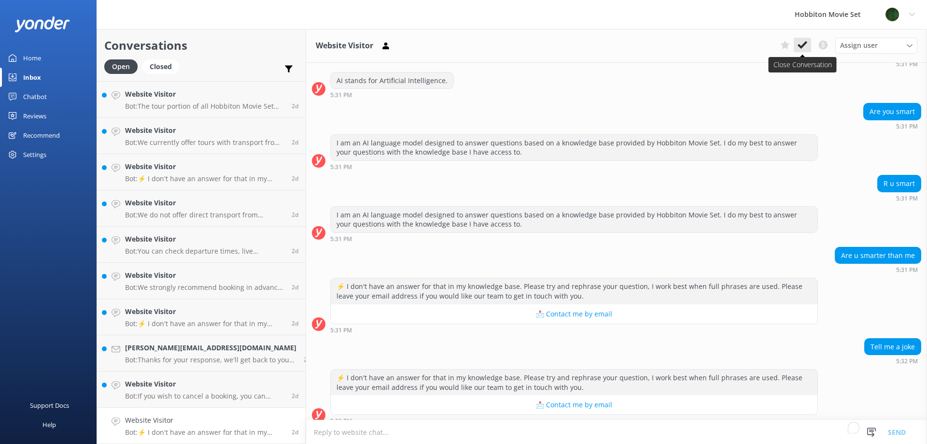
click at [800, 44] on icon at bounding box center [803, 45] width 10 height 10
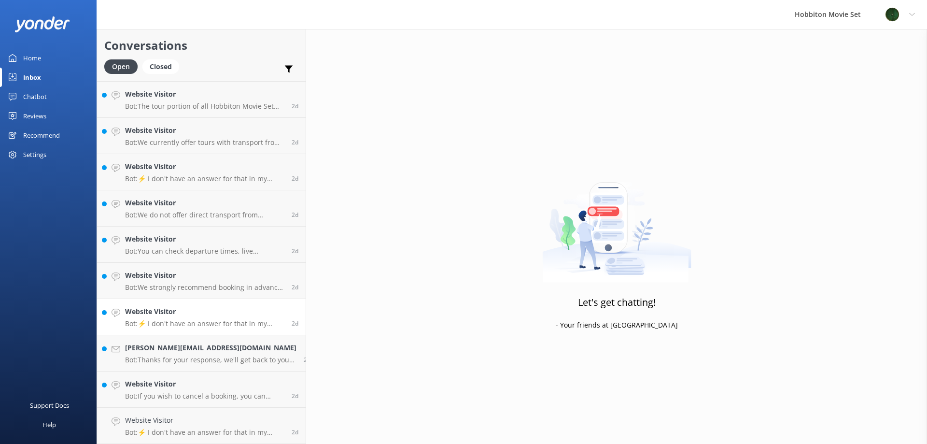
scroll to position [4563, 0]
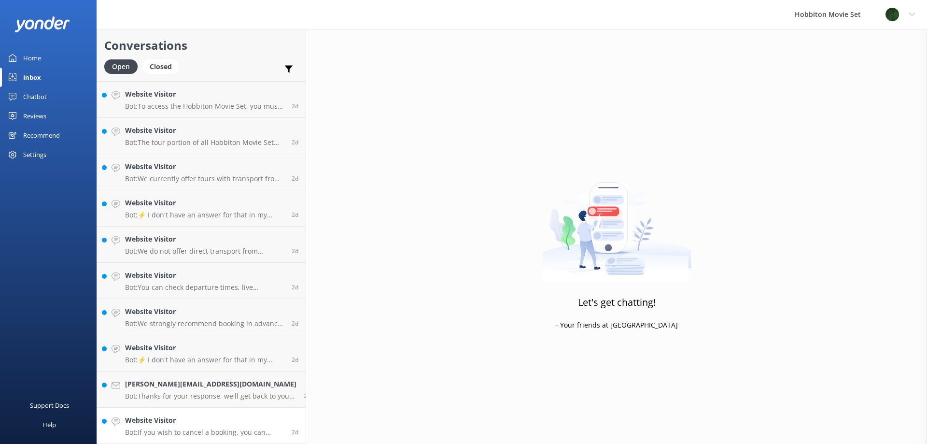
click at [162, 427] on div "Website Visitor Bot: If you wish to cancel a booking, you can contact our reser…" at bounding box center [204, 425] width 159 height 21
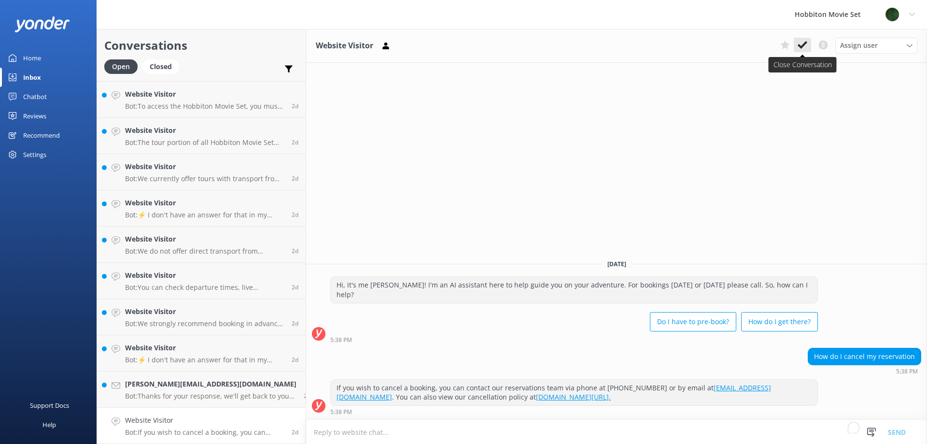
click at [805, 47] on icon at bounding box center [803, 45] width 10 height 10
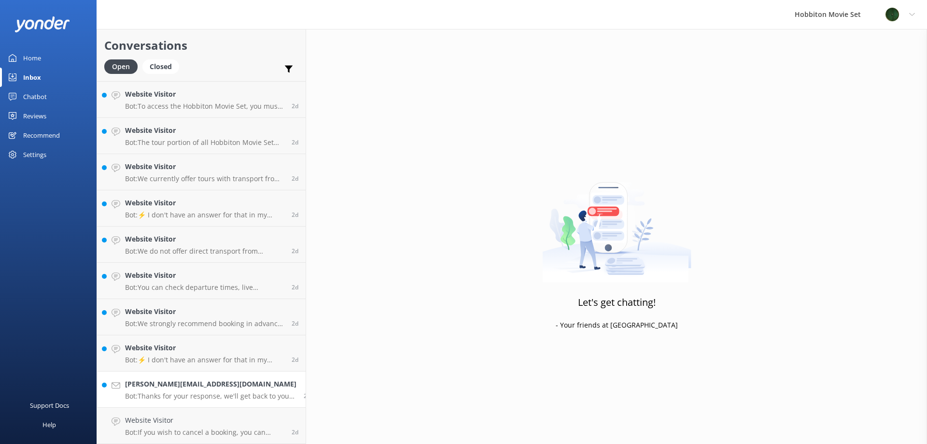
click at [161, 399] on p "Bot: Thanks for your response, we'll get back to you as soon as we can during o…" at bounding box center [210, 396] width 171 height 9
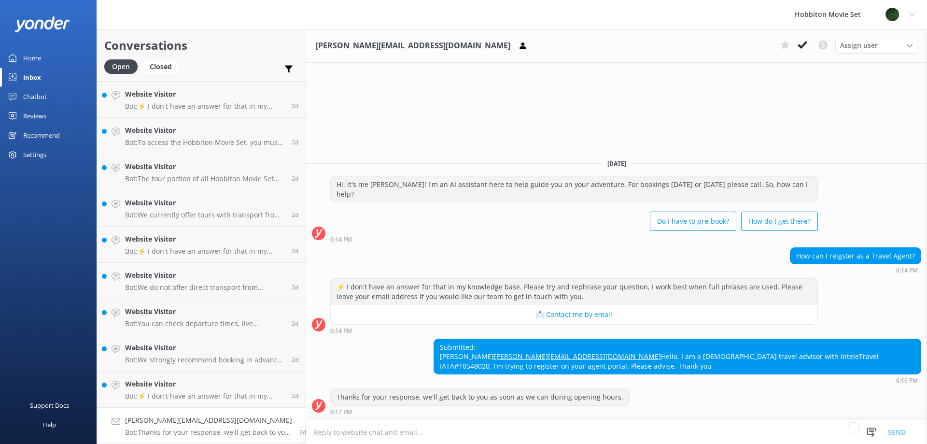
scroll to position [4526, 0]
drag, startPoint x: 616, startPoint y: 355, endPoint x: 478, endPoint y: 353, distance: 138.2
click at [478, 353] on div "Submitted: Mary Williams mary.andersonwilliams@gmail.com Hello, I am a US trave…" at bounding box center [616, 361] width 621 height 45
copy link "mary.andersonwilliams@gmail.com"
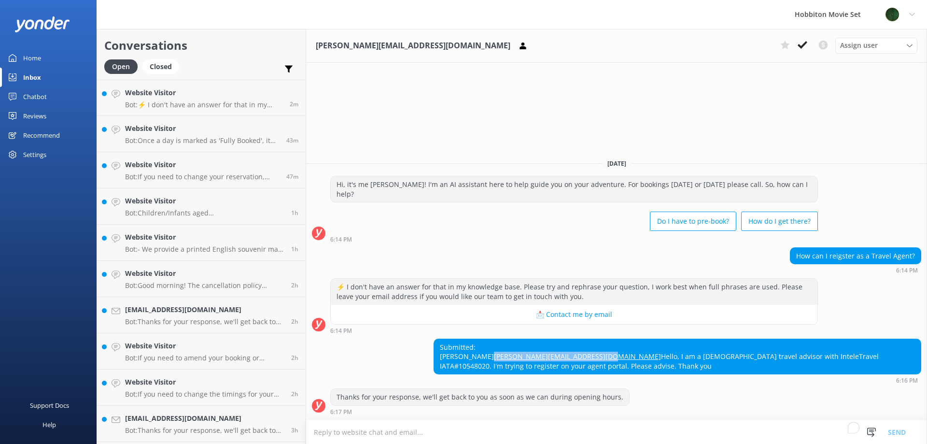
scroll to position [4526, 0]
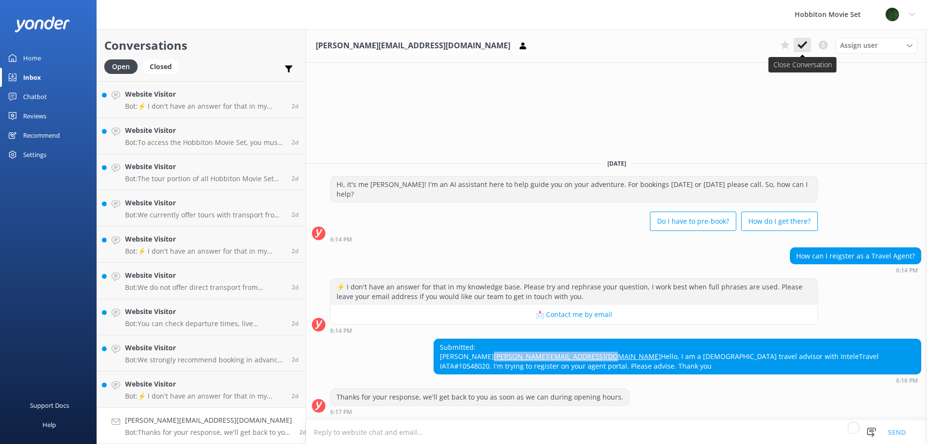
click at [807, 38] on button at bounding box center [802, 45] width 17 height 14
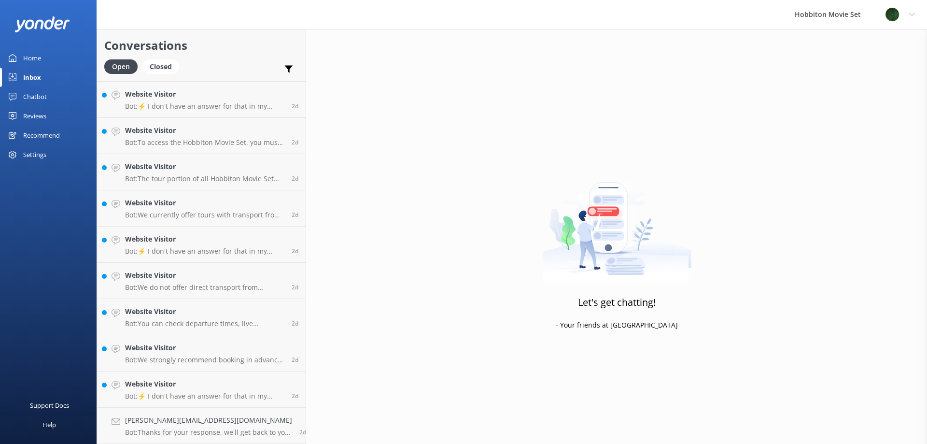
scroll to position [4490, 0]
click at [202, 428] on p "Bot: ⚡ I don't have an answer for that in my knowledge base. Please try and rep…" at bounding box center [204, 432] width 159 height 9
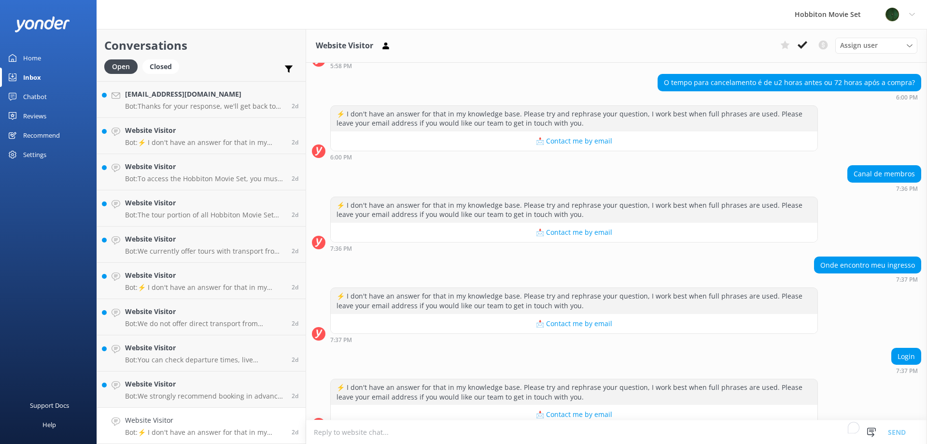
scroll to position [194, 0]
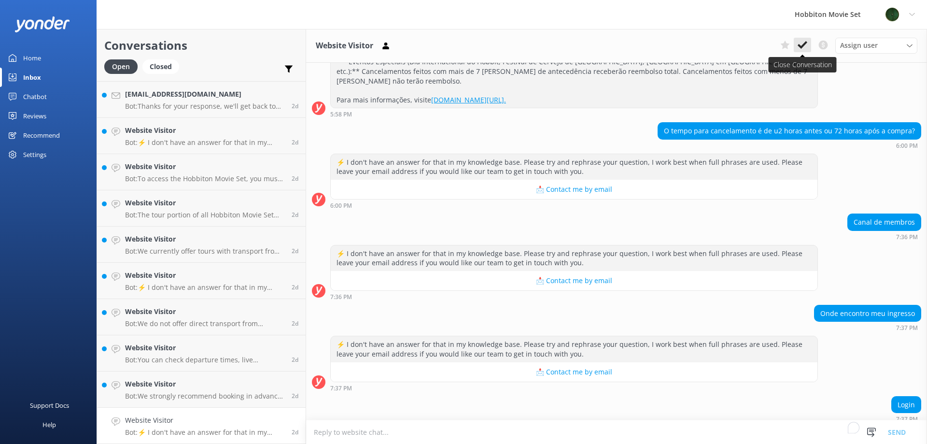
click at [809, 45] on button at bounding box center [802, 45] width 17 height 14
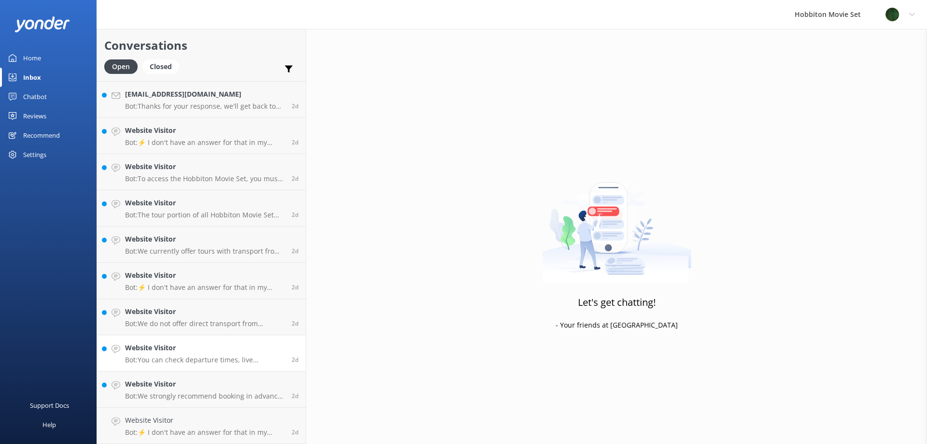
scroll to position [4454, 0]
click at [208, 416] on h4 "Website Visitor" at bounding box center [204, 420] width 159 height 11
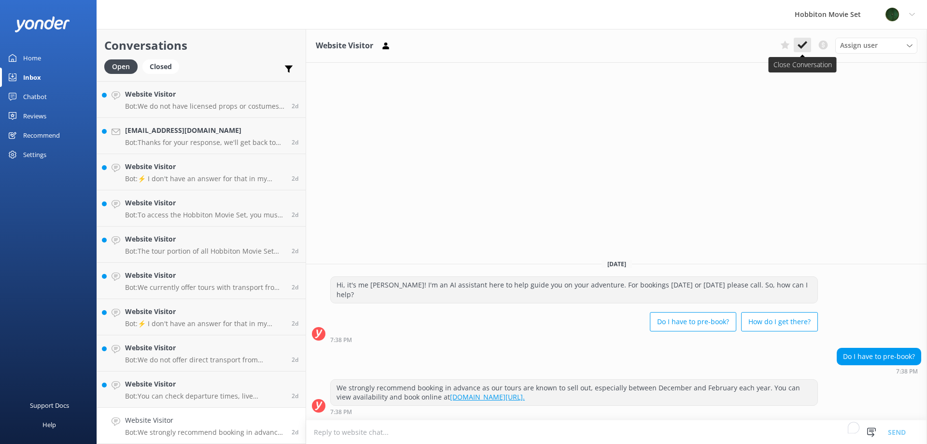
click at [806, 46] on icon at bounding box center [803, 45] width 10 height 10
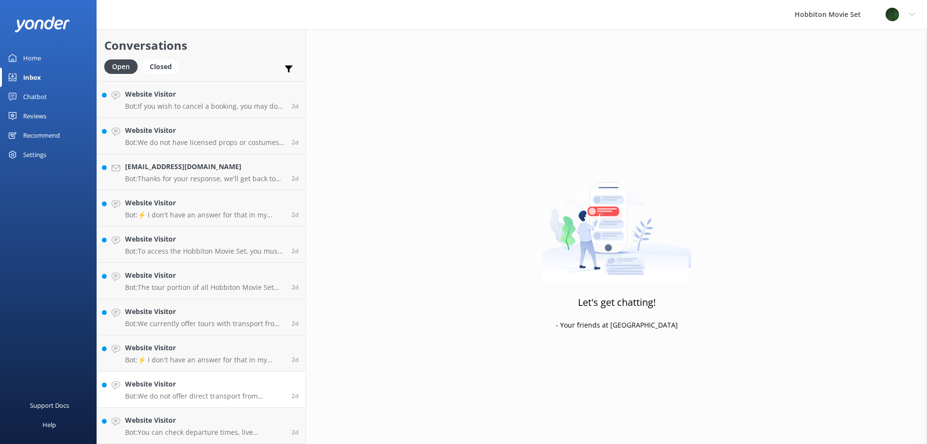
scroll to position [4418, 0]
click at [202, 414] on link "Website Visitor Bot: You can check departure times, live availability, and book…" at bounding box center [201, 426] width 209 height 36
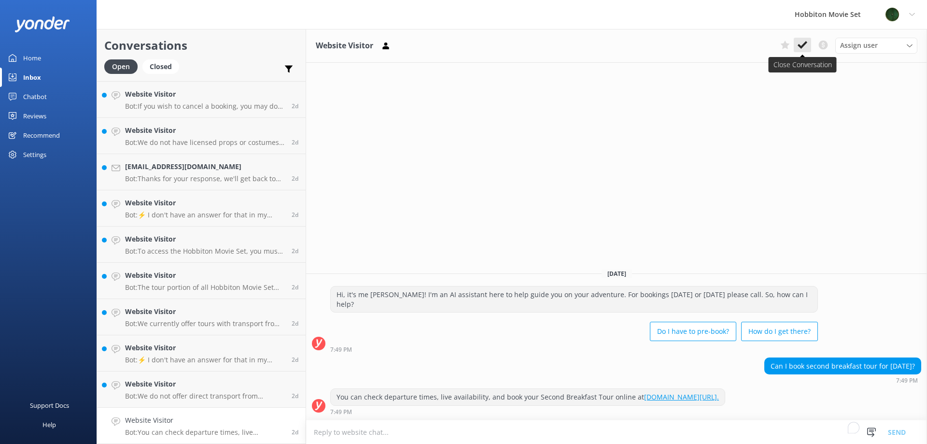
click at [802, 43] on icon at bounding box center [803, 45] width 10 height 10
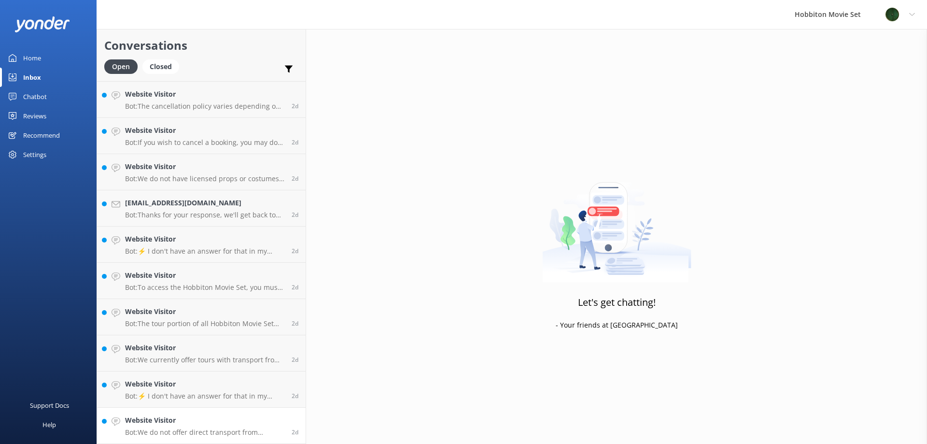
scroll to position [4382, 0]
click at [173, 427] on div "Website Visitor Bot: We do not offer direct transport from Auckland, but we hav…" at bounding box center [204, 425] width 159 height 21
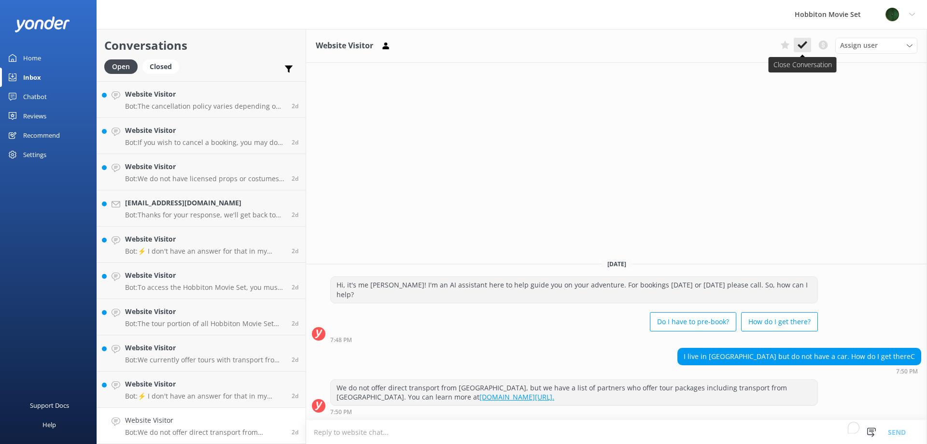
click at [799, 45] on use at bounding box center [803, 45] width 10 height 8
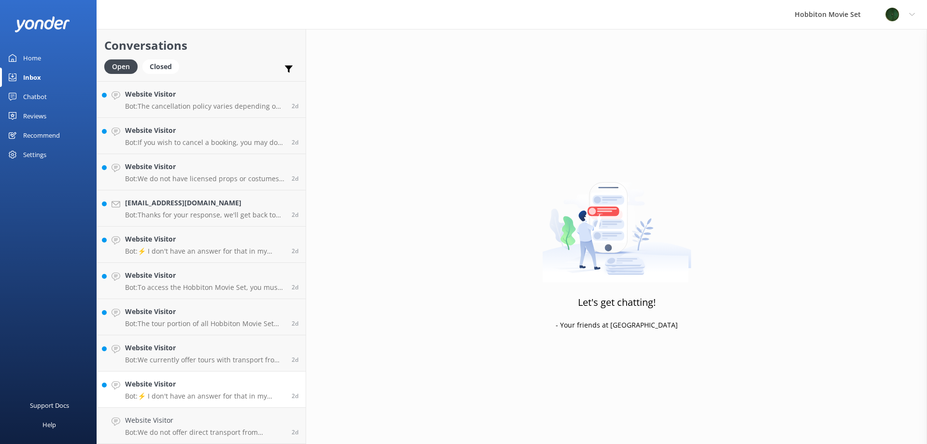
scroll to position [4345, 0]
click at [194, 415] on h4 "Website Visitor" at bounding box center [204, 420] width 159 height 11
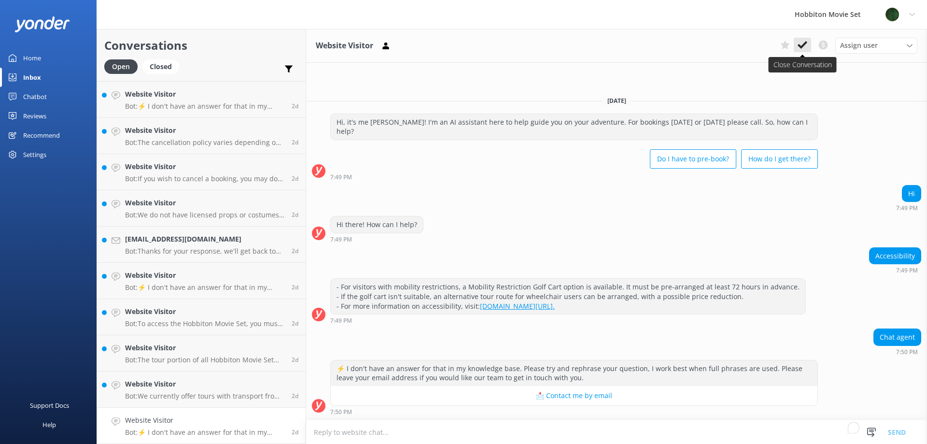
click at [802, 46] on use at bounding box center [803, 45] width 10 height 8
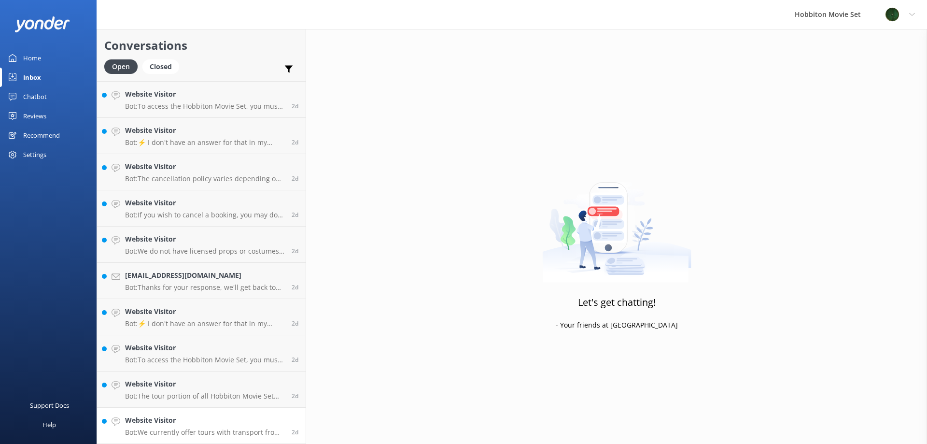
scroll to position [4309, 0]
click at [184, 417] on h4 "Website Visitor" at bounding box center [204, 420] width 159 height 11
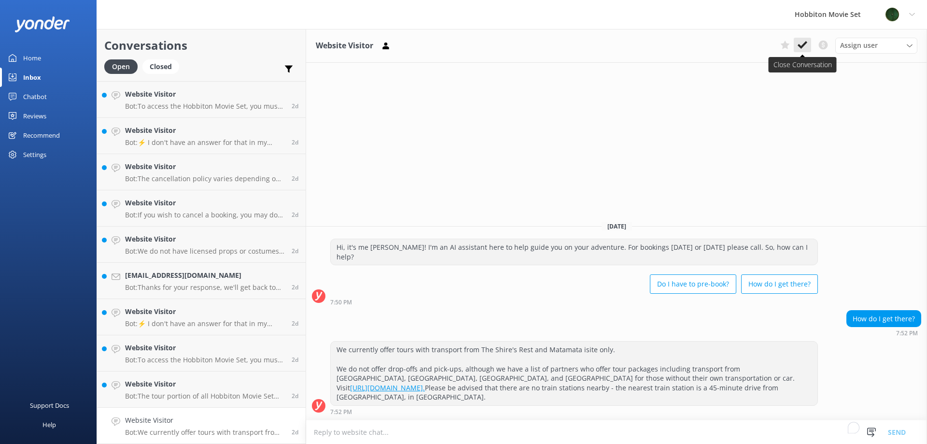
click at [800, 38] on button at bounding box center [802, 45] width 17 height 14
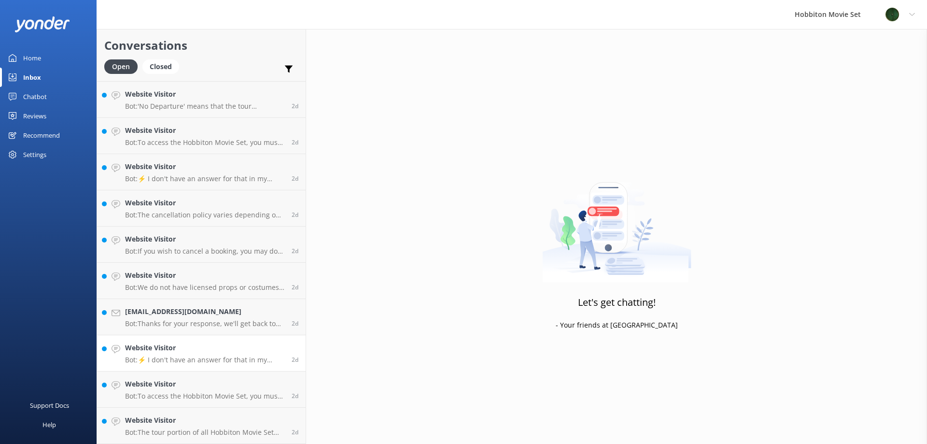
scroll to position [4273, 0]
click at [163, 423] on h4 "Website Visitor" at bounding box center [204, 420] width 159 height 11
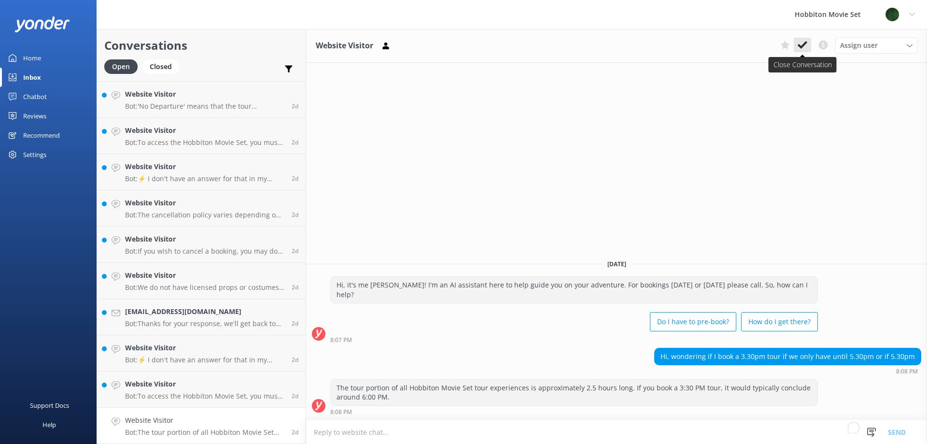
click at [807, 46] on icon at bounding box center [803, 45] width 10 height 10
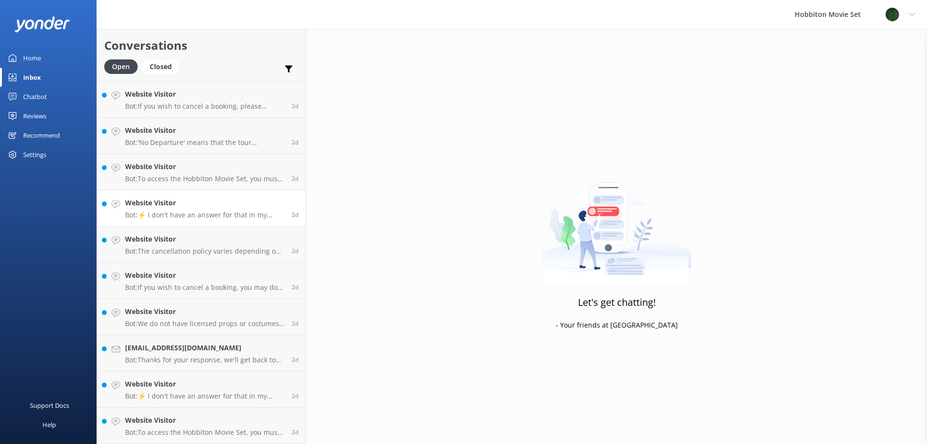
scroll to position [4237, 0]
click at [205, 208] on h4 "Website Visitor" at bounding box center [204, 203] width 159 height 11
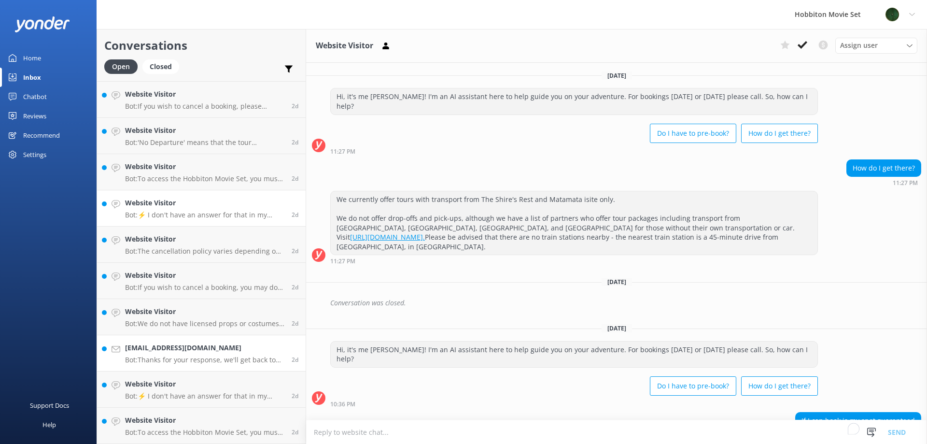
scroll to position [137, 0]
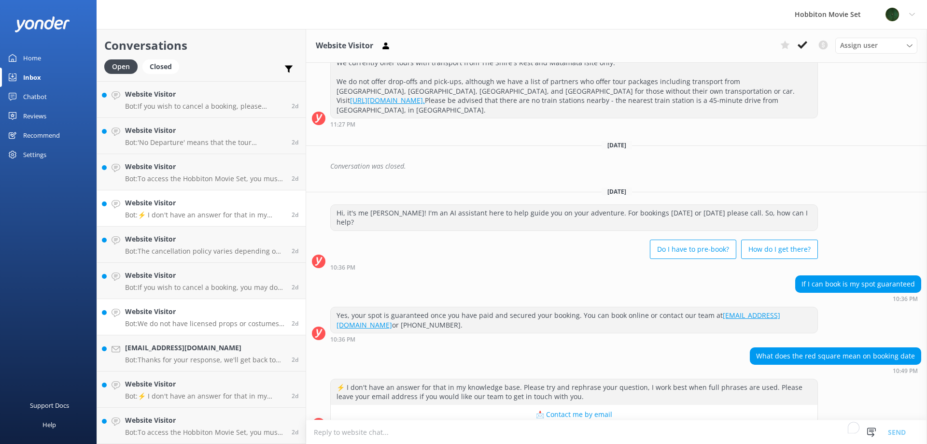
click at [196, 324] on p "Bot: We do not have licensed props or costumes available for rent on set. Howev…" at bounding box center [204, 323] width 159 height 9
click at [189, 425] on h4 "Website Visitor" at bounding box center [204, 420] width 159 height 11
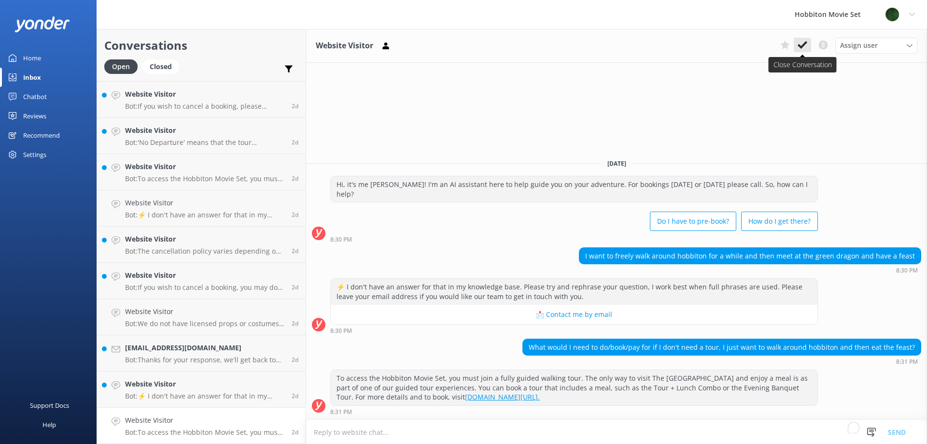
click at [802, 49] on icon at bounding box center [803, 45] width 10 height 10
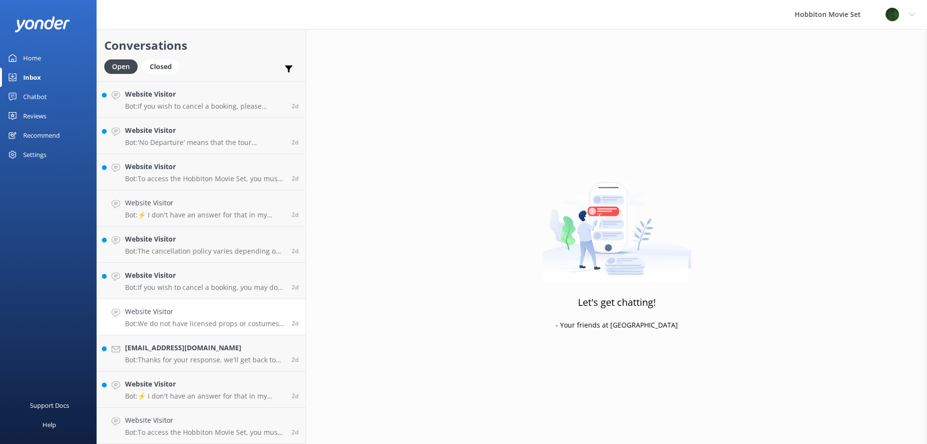
scroll to position [4200, 0]
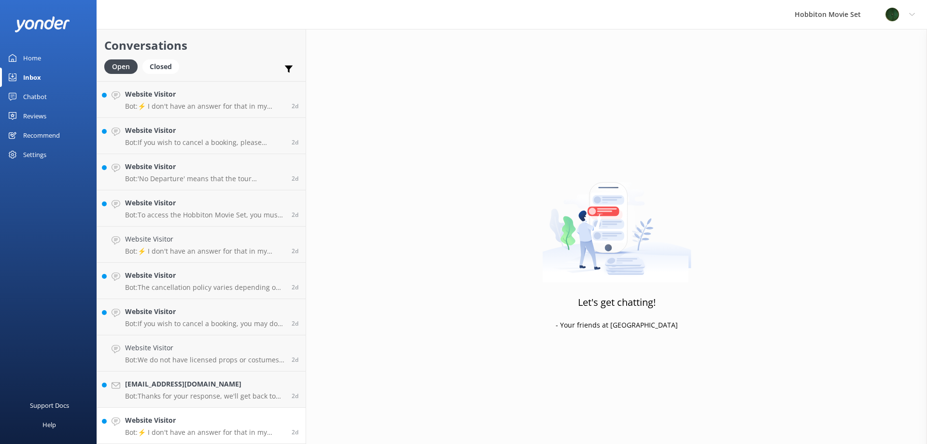
click at [179, 422] on h4 "Website Visitor" at bounding box center [204, 420] width 159 height 11
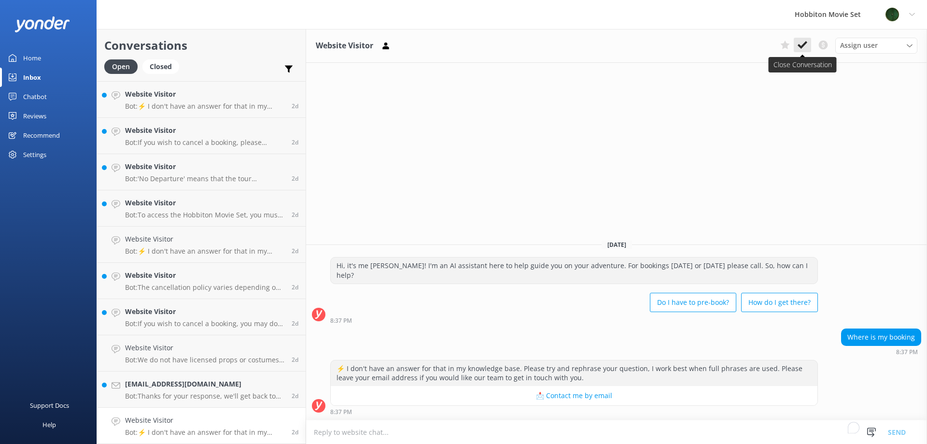
click at [811, 46] on button at bounding box center [802, 45] width 17 height 14
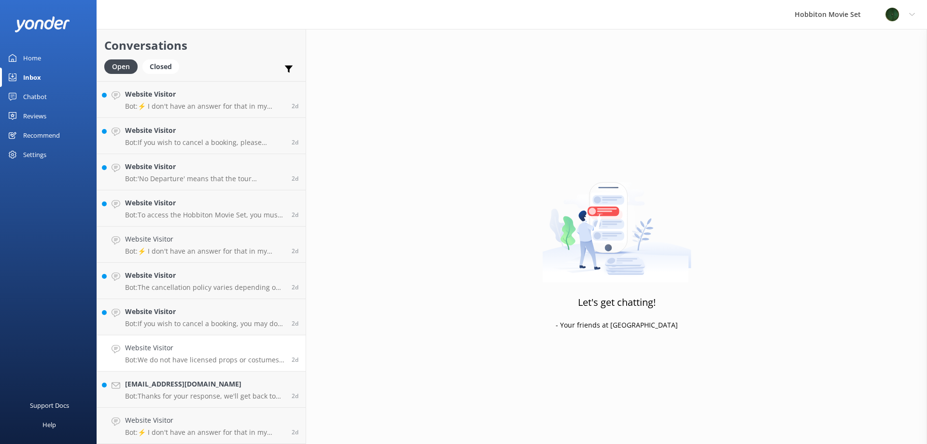
scroll to position [4164, 0]
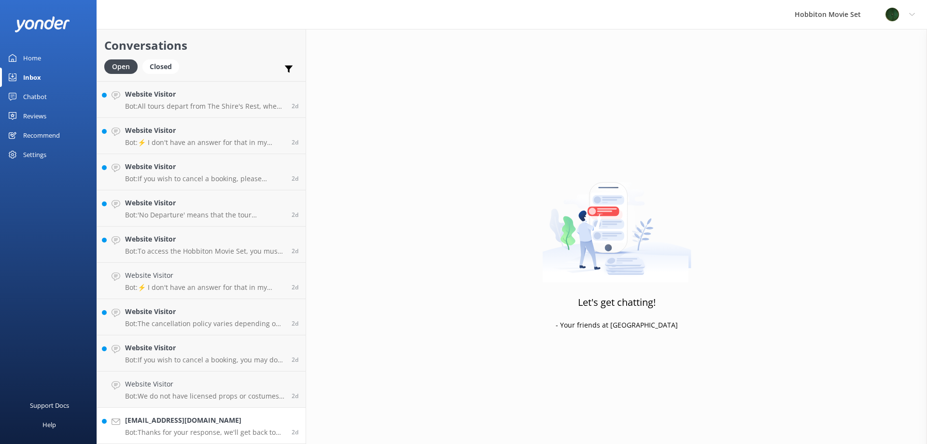
click at [175, 428] on p "Bot: Thanks for your response, we'll get back to you as soon as we can during o…" at bounding box center [204, 432] width 159 height 9
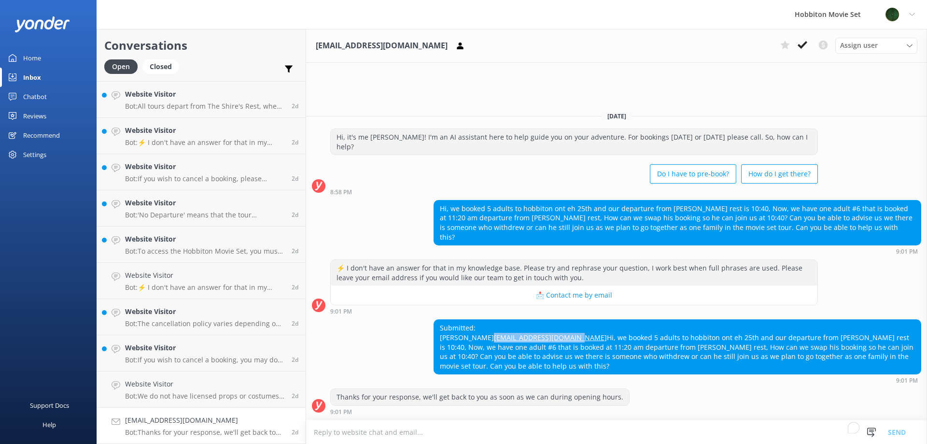
drag, startPoint x: 511, startPoint y: 336, endPoint x: 410, endPoint y: 338, distance: 101.5
click at [410, 338] on div "Submitted: marissa lamongmarissa@gmail.com Hi, we booked 5 adults to hobbiton o…" at bounding box center [616, 351] width 621 height 64
copy link "lamongmarissa@gmail.com"
click at [228, 426] on h4 "lamongmarissa@gmail.com" at bounding box center [204, 420] width 159 height 11
click at [808, 42] on button at bounding box center [802, 45] width 17 height 14
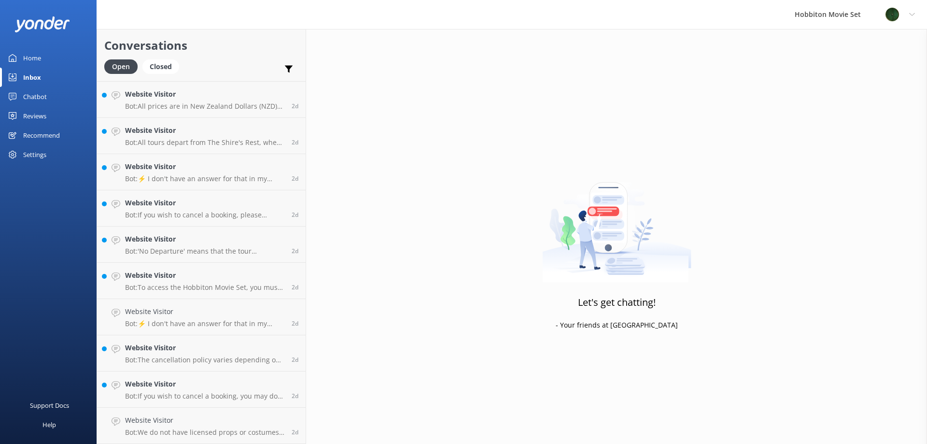
scroll to position [4128, 0]
click at [233, 435] on p "Bot: We do not have licensed props or costumes available for rent on set. Howev…" at bounding box center [204, 432] width 159 height 9
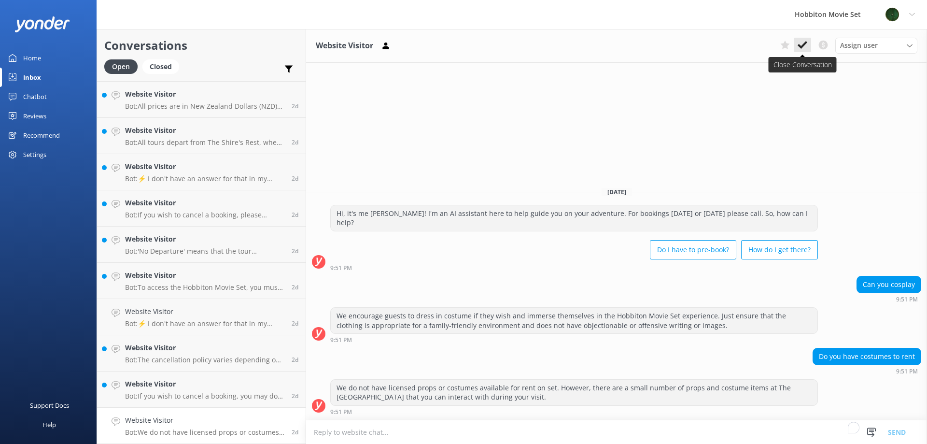
click at [800, 47] on use at bounding box center [803, 45] width 10 height 8
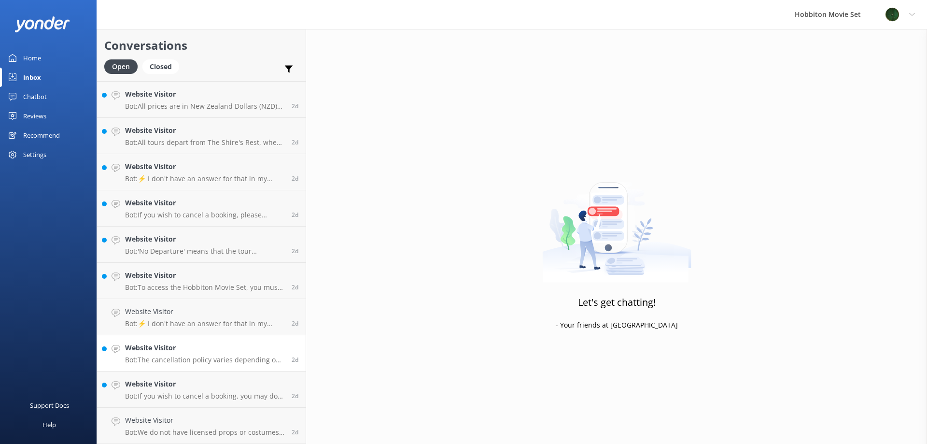
scroll to position [4092, 0]
click at [192, 424] on h4 "Website Visitor" at bounding box center [204, 420] width 159 height 11
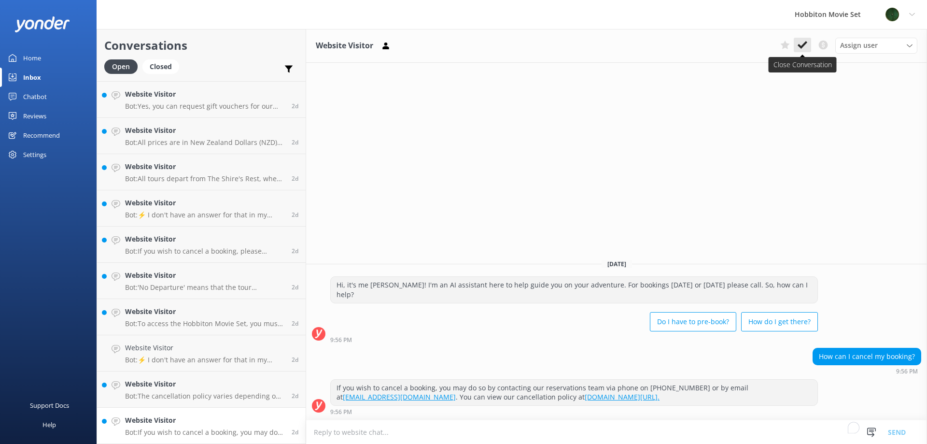
click at [801, 51] on button at bounding box center [802, 45] width 17 height 14
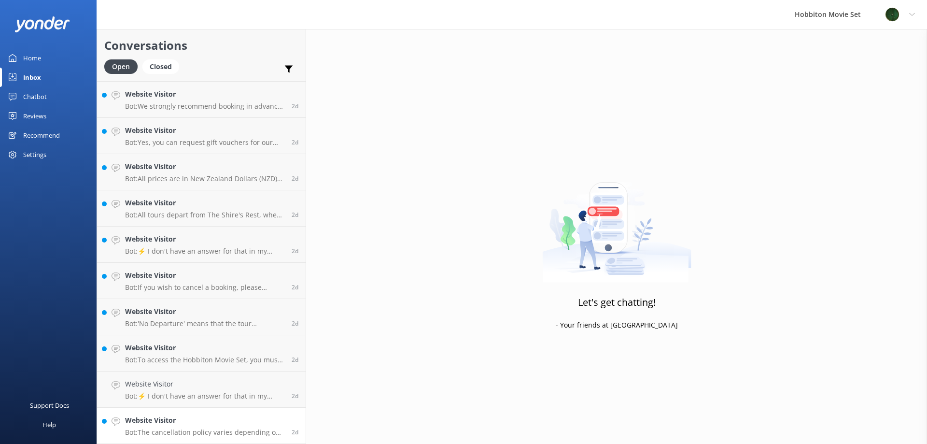
scroll to position [4055, 0]
click at [184, 415] on h4 "Website Visitor" at bounding box center [204, 420] width 159 height 11
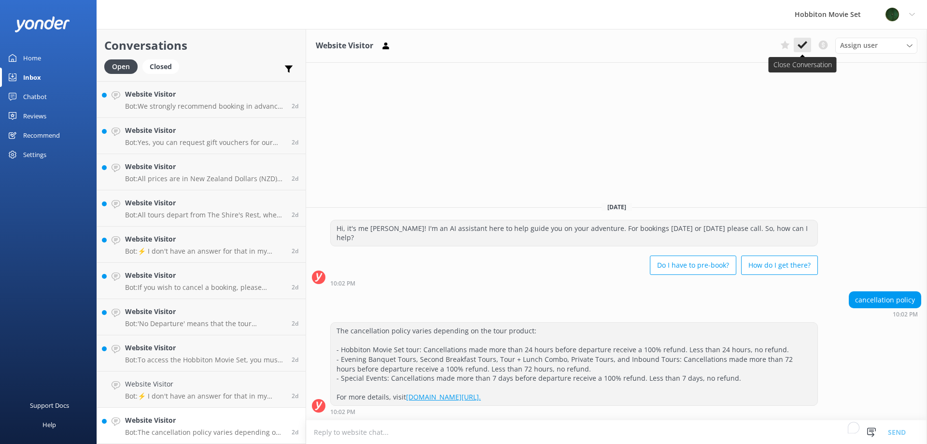
click at [803, 44] on use at bounding box center [803, 45] width 10 height 8
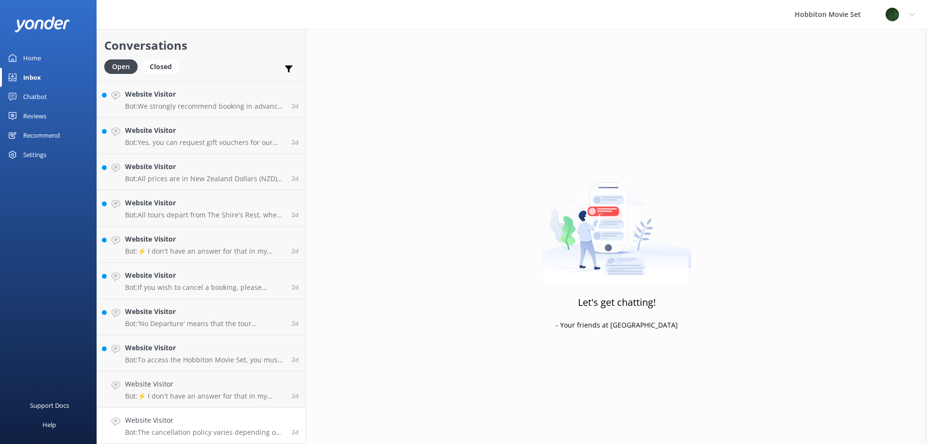
scroll to position [4019, 0]
click at [215, 419] on h4 "Website Visitor" at bounding box center [204, 420] width 159 height 11
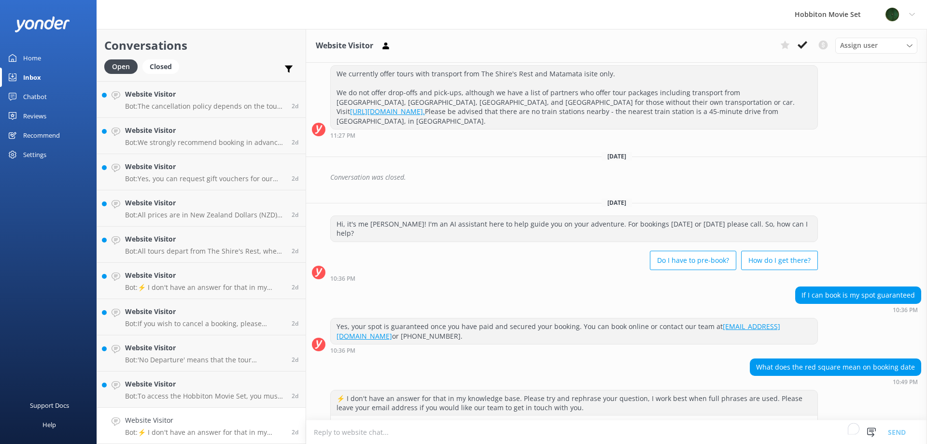
scroll to position [137, 0]
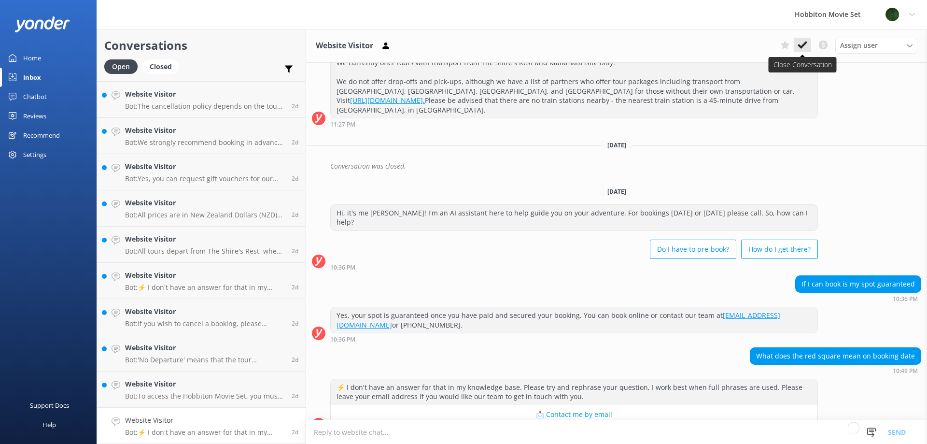
click at [805, 46] on icon at bounding box center [803, 45] width 10 height 10
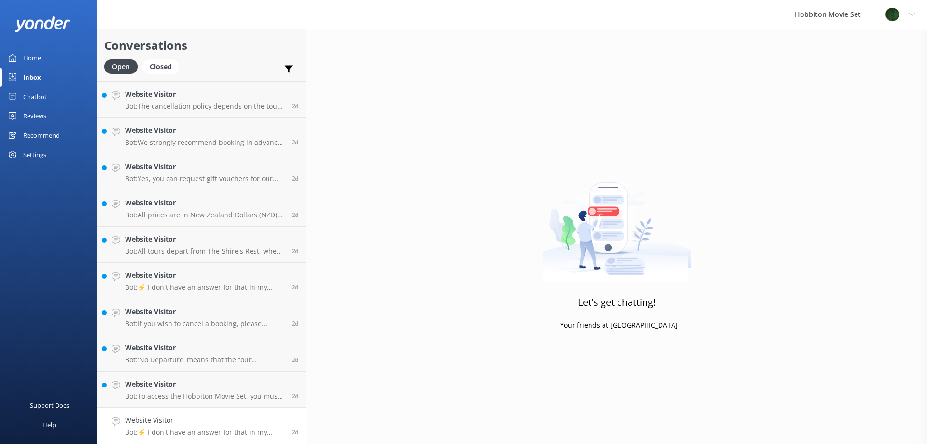
click at [172, 420] on h4 "Website Visitor" at bounding box center [204, 420] width 159 height 11
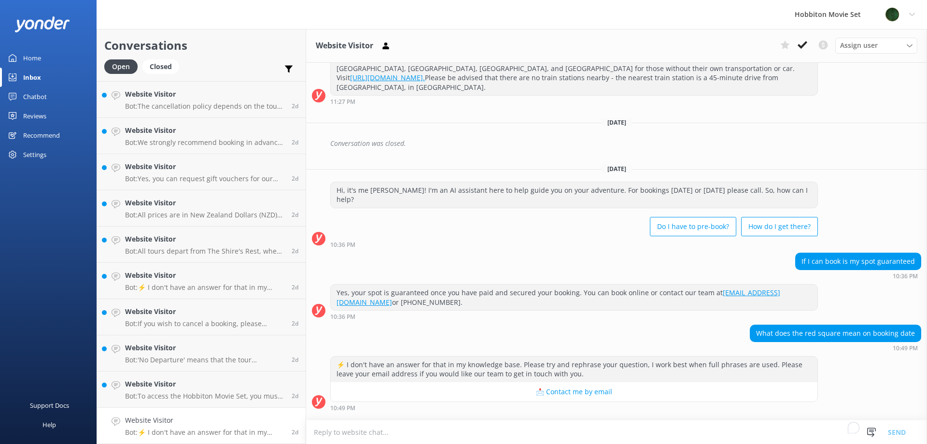
scroll to position [183, 0]
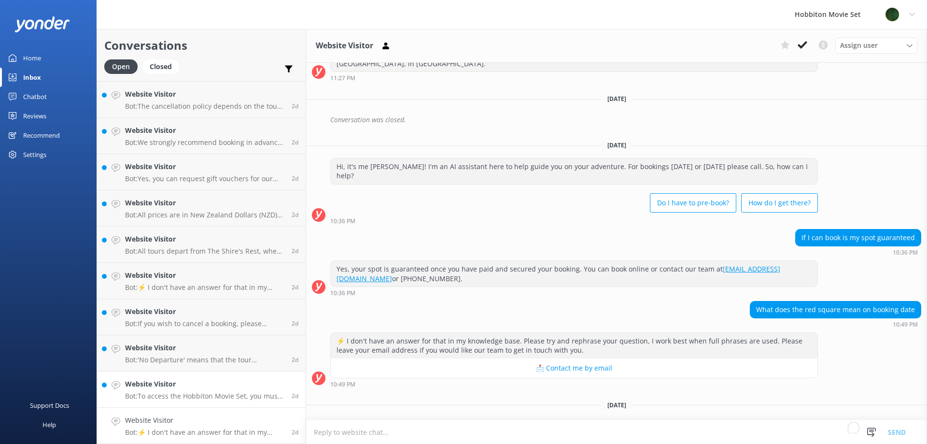
click at [163, 423] on h4 "Website Visitor" at bounding box center [204, 420] width 159 height 11
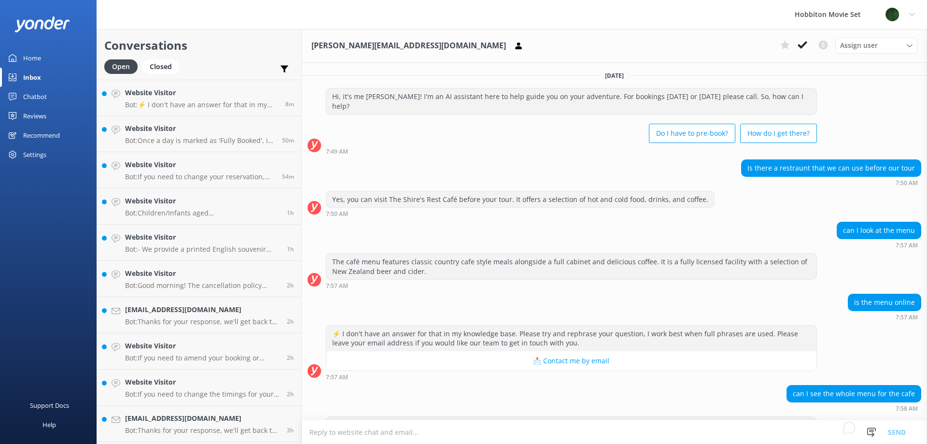
scroll to position [147, 0]
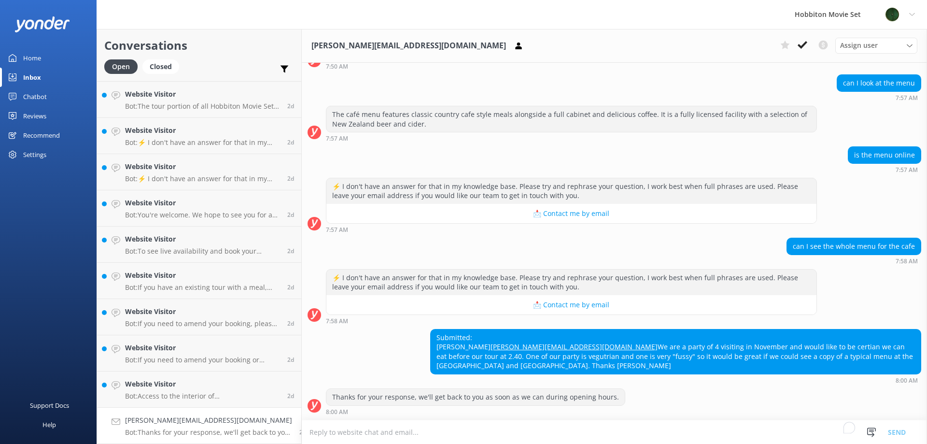
click at [573, 329] on div "Submitted: graham [EMAIL_ADDRESS][DOMAIN_NAME] We are a party of 4 visiting in …" at bounding box center [676, 351] width 490 height 44
drag, startPoint x: 525, startPoint y: 346, endPoint x: 423, endPoint y: 346, distance: 101.9
click at [431, 346] on div "Submitted: graham [EMAIL_ADDRESS][DOMAIN_NAME] We are a party of 4 visiting in …" at bounding box center [676, 351] width 490 height 44
copy link "[PERSON_NAME][EMAIL_ADDRESS][DOMAIN_NAME]"
click at [218, 427] on div "[PERSON_NAME][EMAIL_ADDRESS][DOMAIN_NAME] Bot: Thanks for your response, we'll …" at bounding box center [208, 425] width 167 height 21
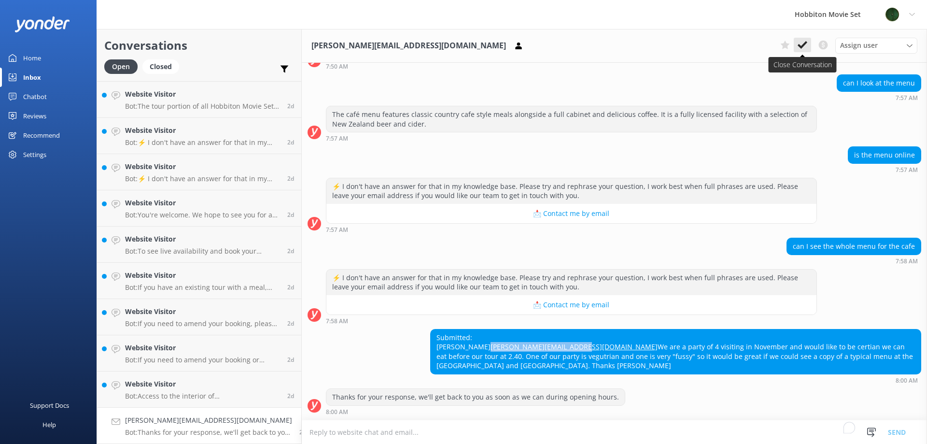
click at [805, 48] on icon at bounding box center [803, 45] width 10 height 10
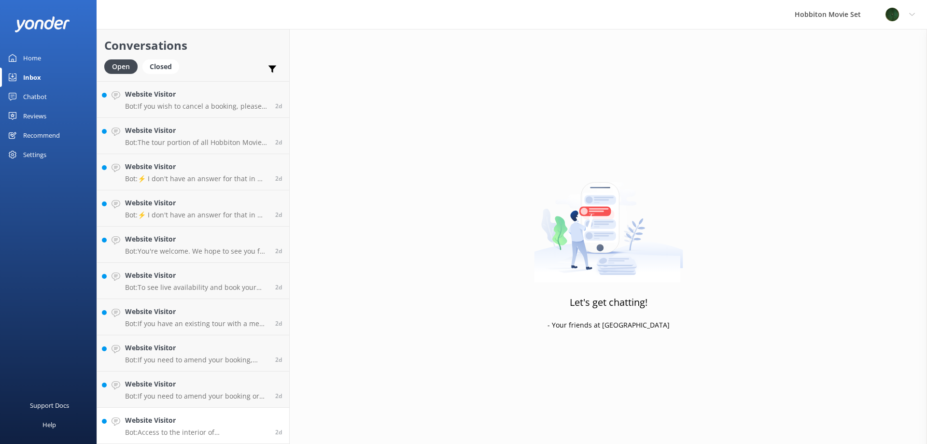
scroll to position [3585, 0]
click at [181, 419] on h4 "Website Visitor" at bounding box center [196, 420] width 143 height 11
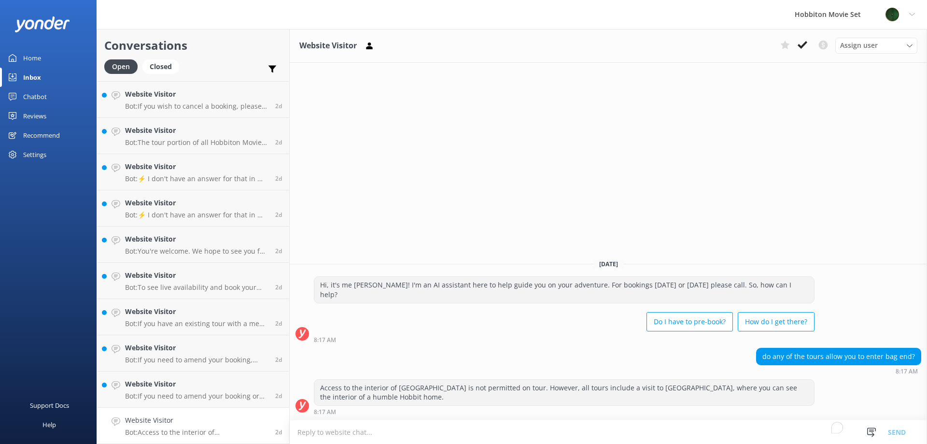
click at [217, 425] on h4 "Website Visitor" at bounding box center [196, 420] width 143 height 11
click at [809, 43] on button at bounding box center [802, 45] width 17 height 14
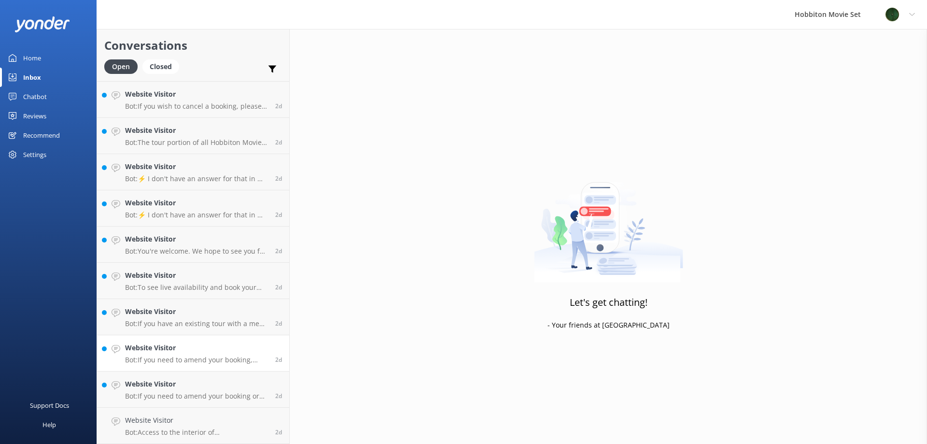
scroll to position [3548, 0]
click at [192, 420] on h4 "Website Visitor" at bounding box center [196, 420] width 143 height 11
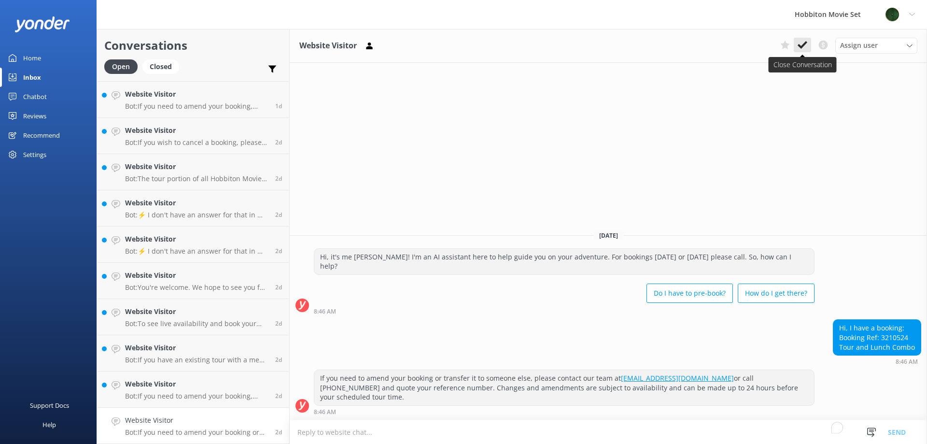
click at [807, 46] on icon at bounding box center [803, 45] width 10 height 10
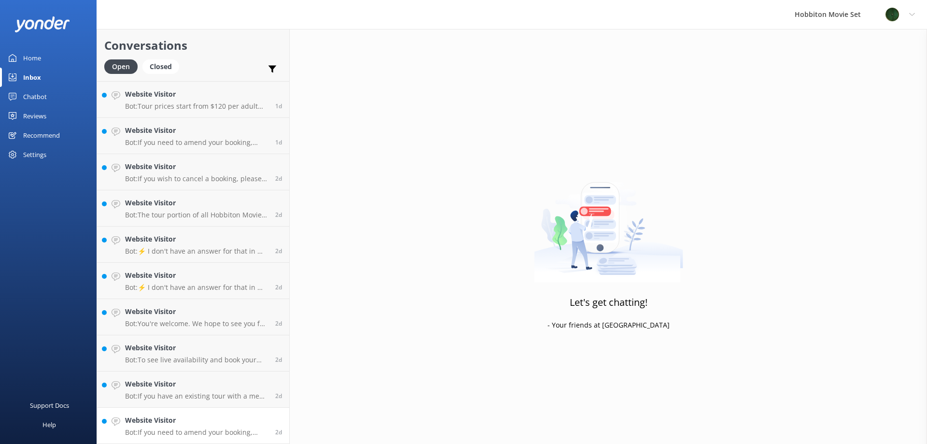
scroll to position [3512, 0]
click at [179, 428] on p "Bot: If you need to amend your booking, please contact our team at [EMAIL_ADDRE…" at bounding box center [196, 432] width 143 height 9
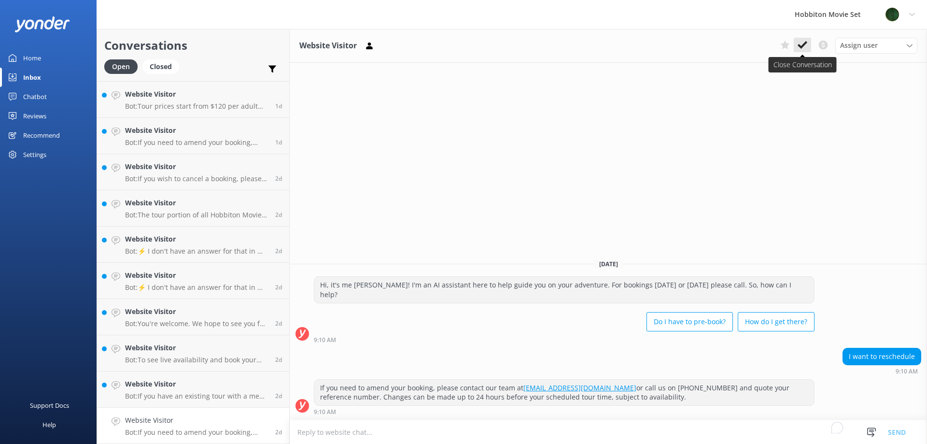
click at [799, 47] on use at bounding box center [803, 45] width 10 height 8
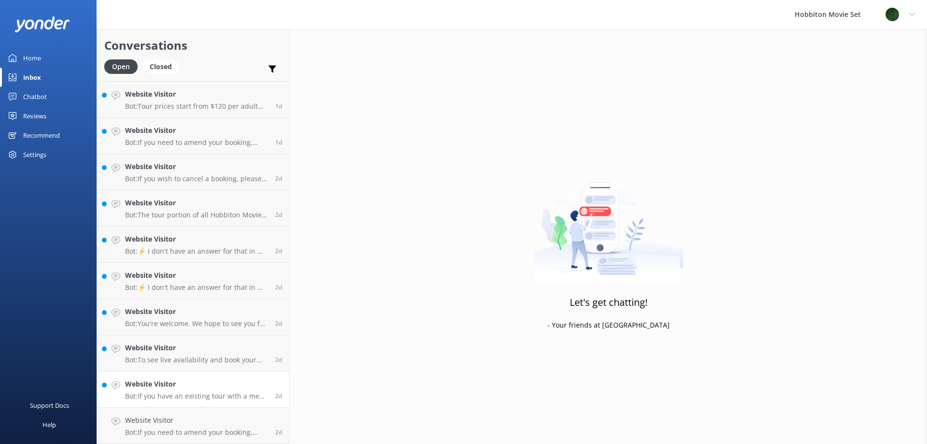
scroll to position [3476, 0]
click at [169, 423] on h4 "Website Visitor" at bounding box center [196, 420] width 143 height 11
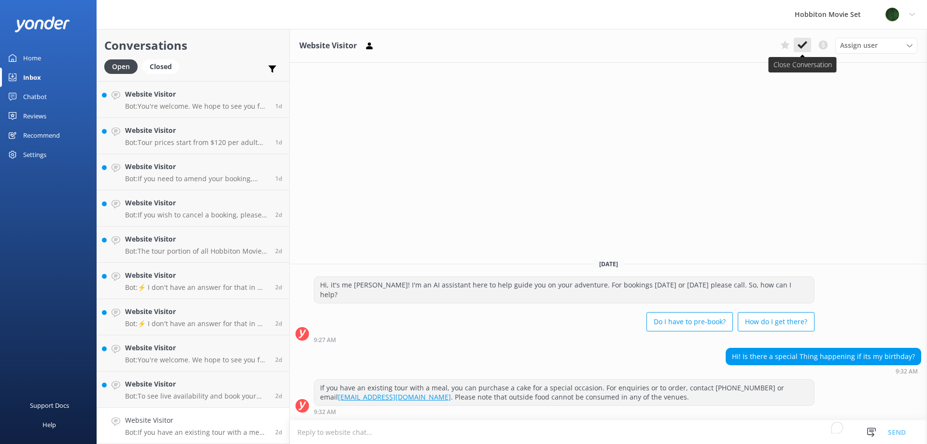
click at [802, 45] on icon at bounding box center [803, 45] width 10 height 10
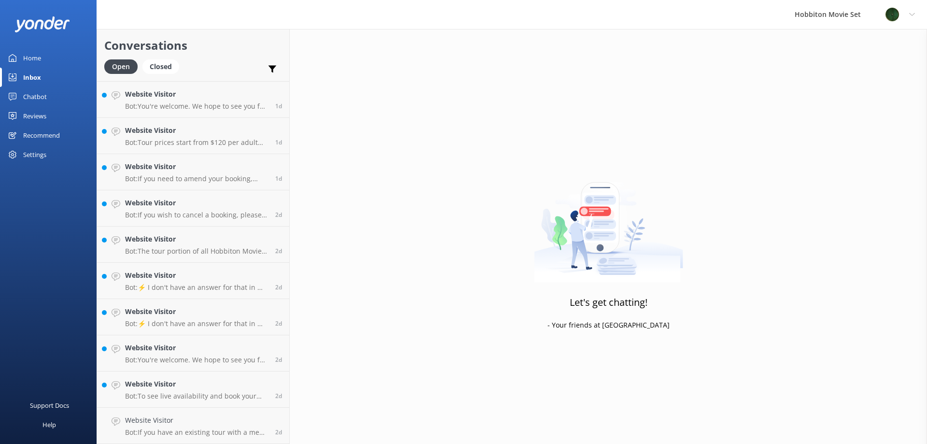
scroll to position [3440, 0]
click at [177, 437] on link "Website Visitor Bot: To see live availability and book your Hobbiton tour, plea…" at bounding box center [193, 426] width 192 height 36
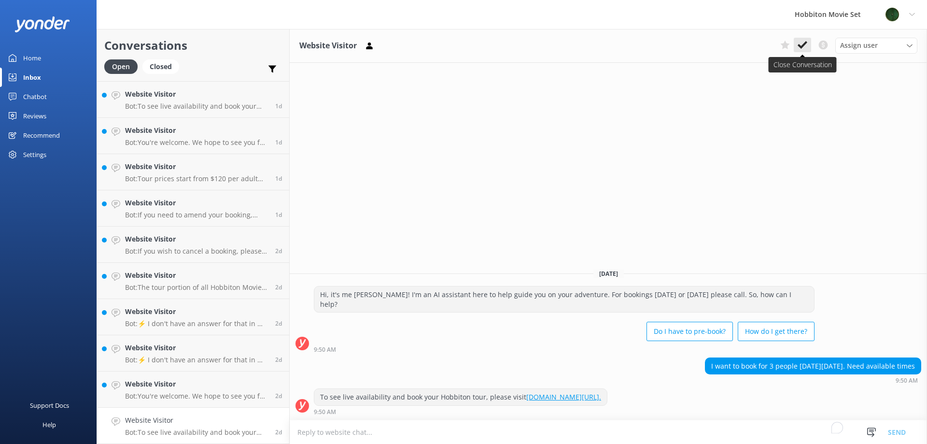
click at [799, 44] on use at bounding box center [803, 45] width 10 height 8
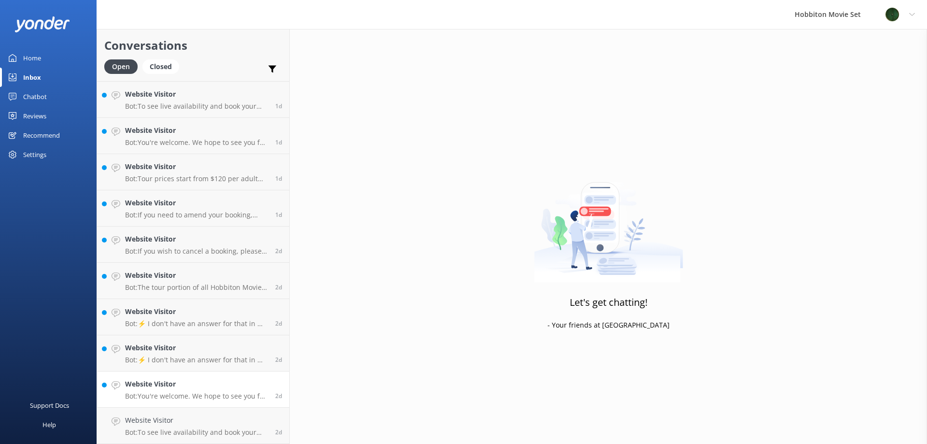
scroll to position [3403, 0]
click at [202, 416] on h4 "Website Visitor" at bounding box center [196, 420] width 143 height 11
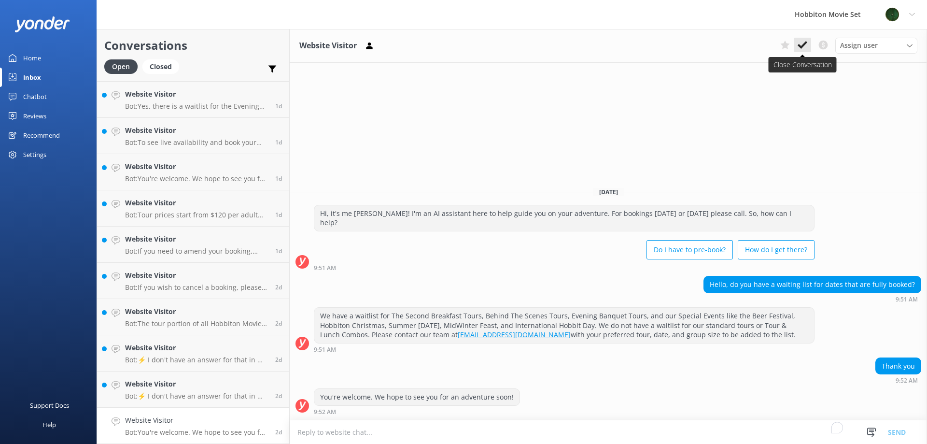
click at [801, 40] on icon at bounding box center [803, 45] width 10 height 10
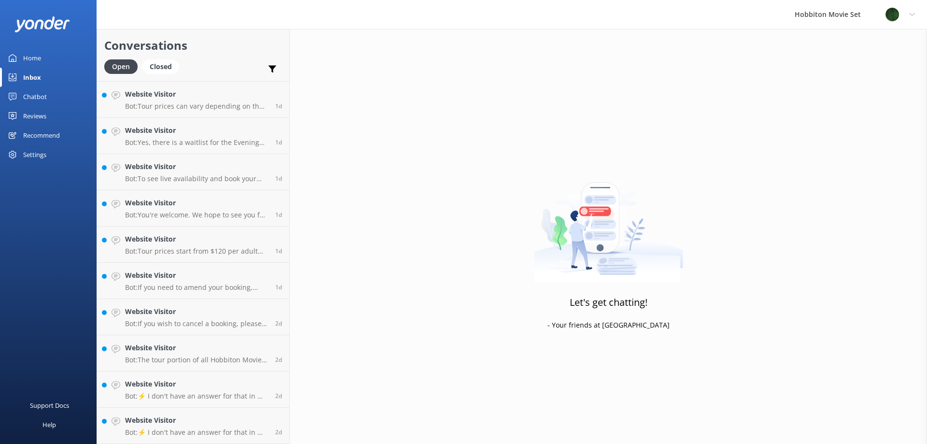
scroll to position [3367, 0]
click at [180, 434] on p "Bot: ⚡ I don't have an answer for that in my knowledge base. Please try and rep…" at bounding box center [196, 432] width 143 height 9
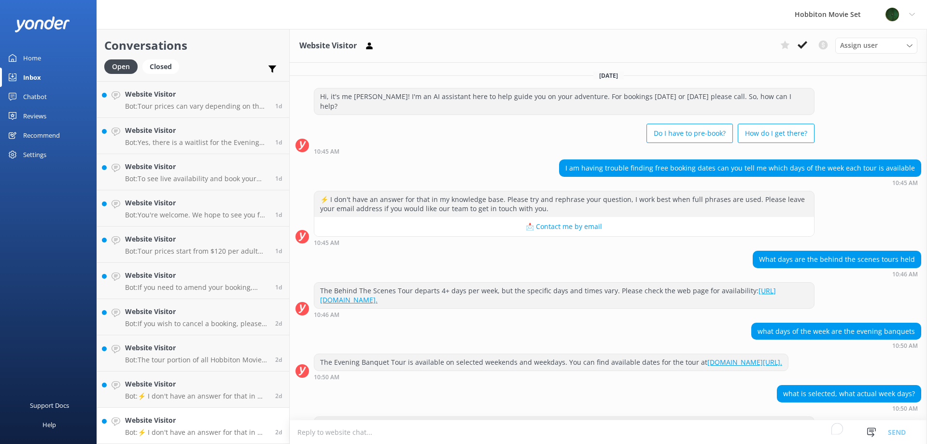
scroll to position [57, 0]
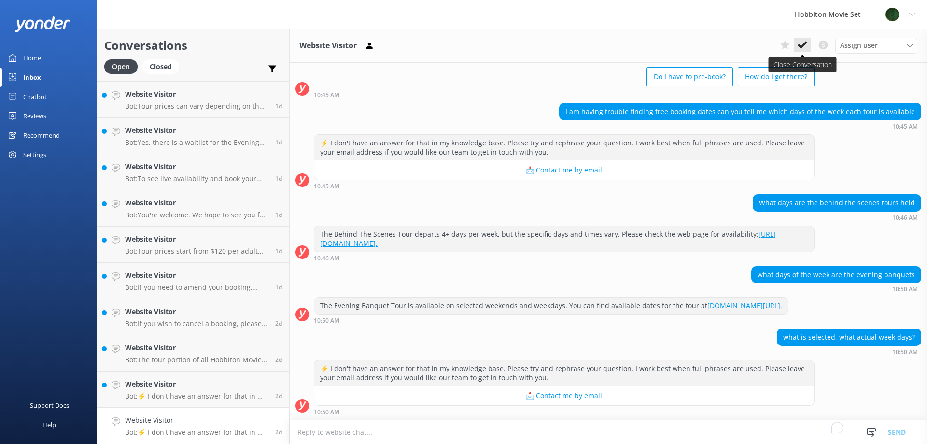
click at [799, 49] on icon at bounding box center [803, 45] width 10 height 10
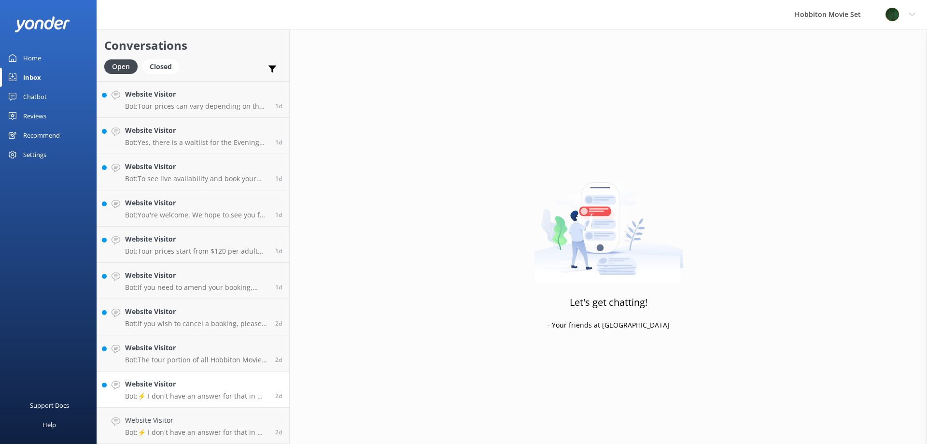
scroll to position [3331, 0]
click at [189, 427] on div "Website Visitor Bot: ⚡ I don't have an answer for that in my knowledge base. Pl…" at bounding box center [196, 425] width 143 height 21
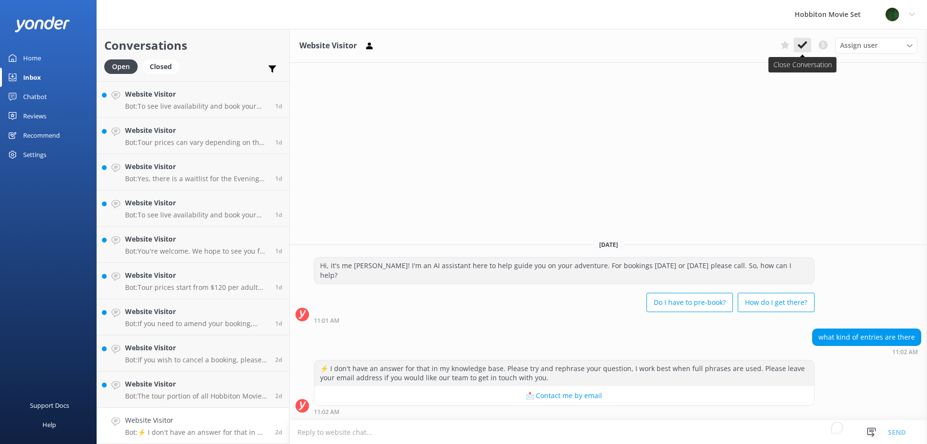
click at [807, 41] on icon at bounding box center [803, 45] width 10 height 10
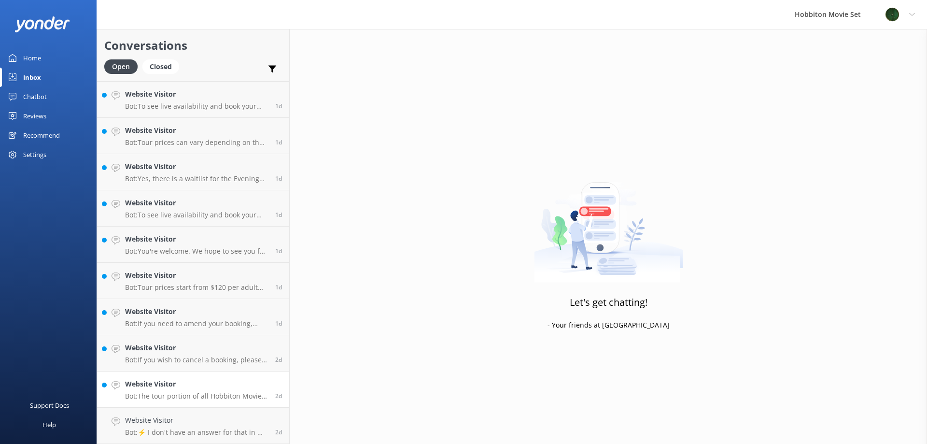
scroll to position [3295, 0]
click at [183, 427] on div "Website Visitor Bot: The tour portion of all Hobbiton Movie Set tour experience…" at bounding box center [196, 425] width 143 height 21
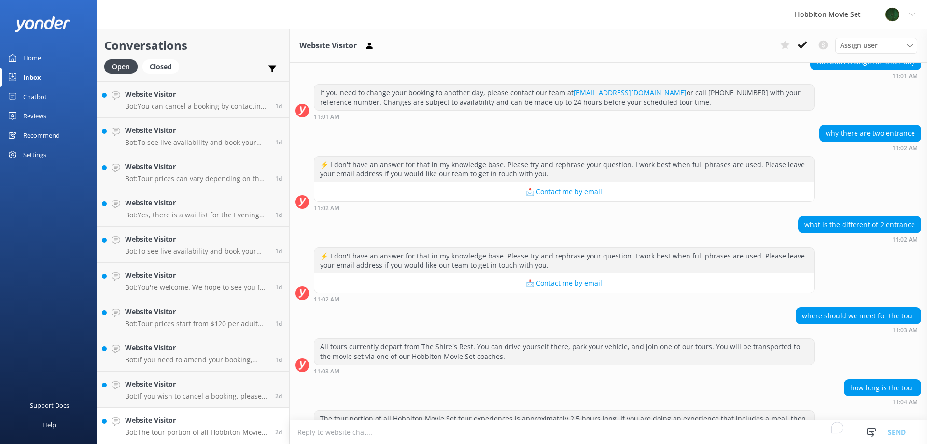
scroll to position [321, 0]
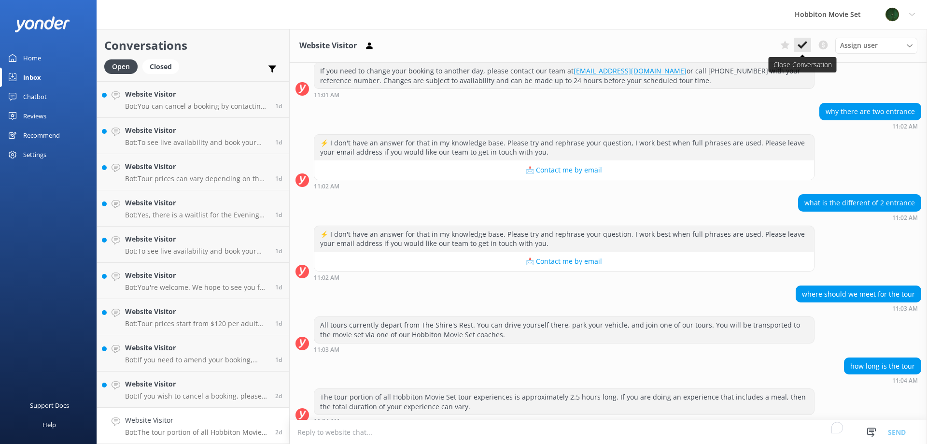
click at [802, 44] on icon at bounding box center [803, 45] width 10 height 10
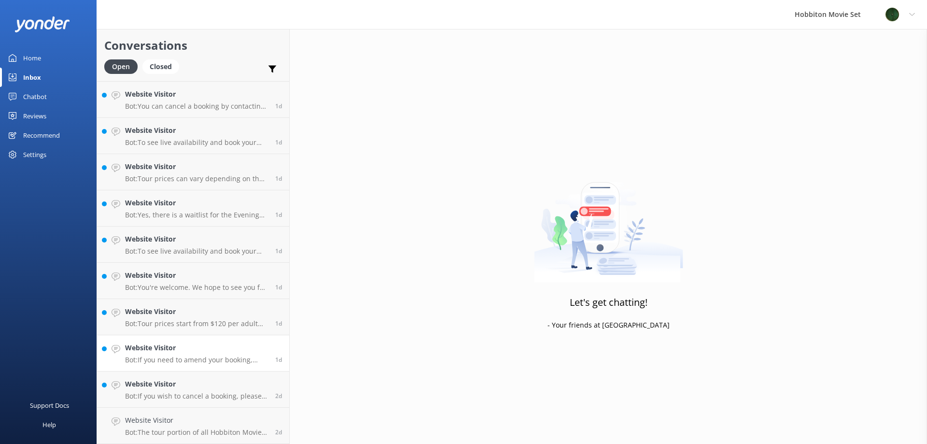
scroll to position [3258, 0]
click at [171, 415] on h4 "Website Visitor" at bounding box center [196, 420] width 143 height 11
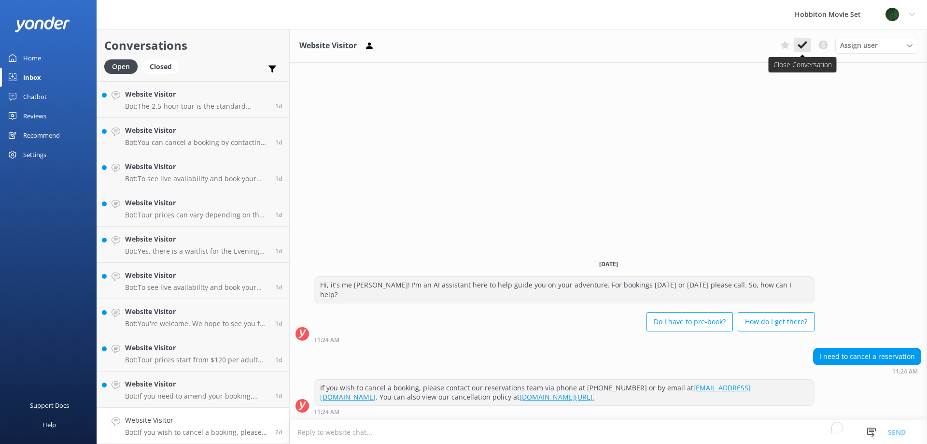
click at [803, 43] on icon at bounding box center [803, 45] width 10 height 10
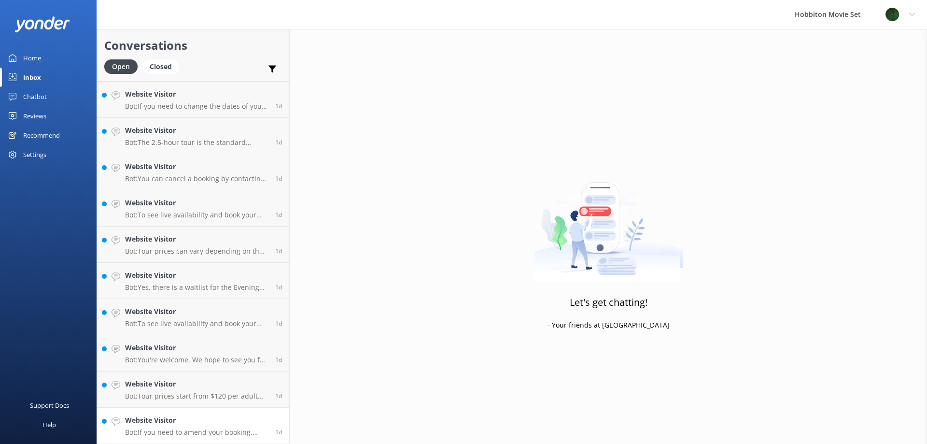
scroll to position [3222, 0]
click at [203, 425] on h4 "Website Visitor" at bounding box center [196, 420] width 143 height 11
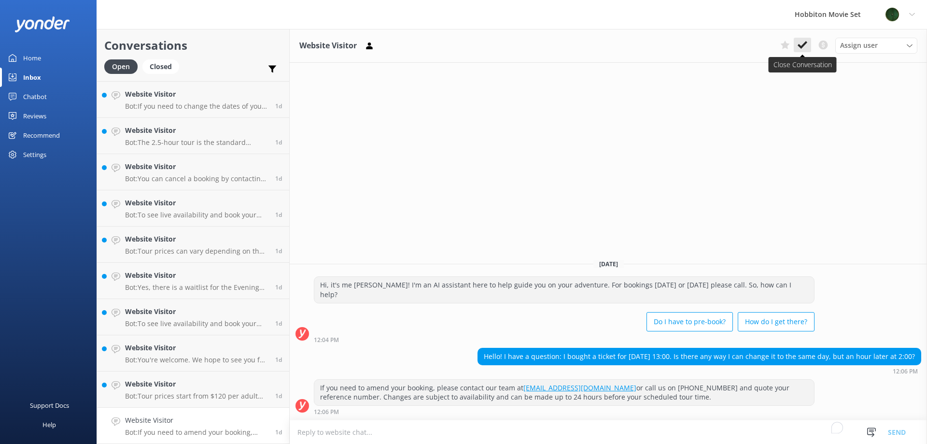
click at [802, 44] on icon at bounding box center [803, 45] width 10 height 10
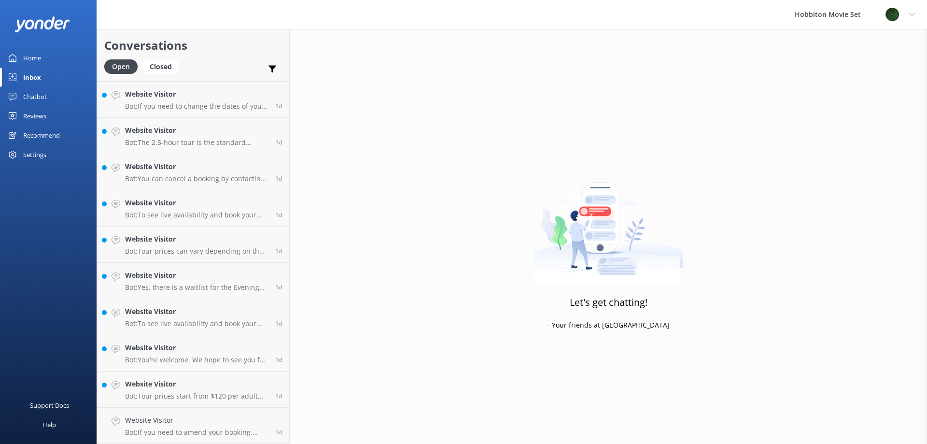
scroll to position [3186, 0]
click at [194, 419] on h4 "Website Visitor" at bounding box center [196, 420] width 143 height 11
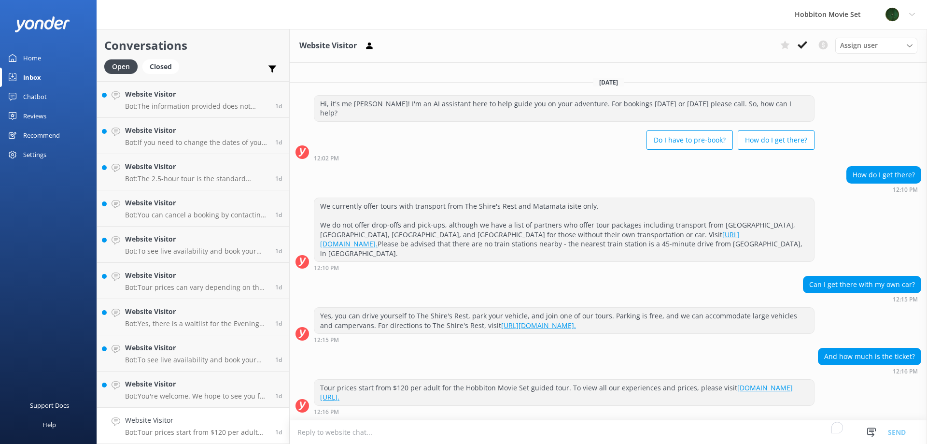
click at [806, 37] on div "Website Visitor Assign user [PERSON_NAME] Team Member [PERSON_NAME] Mikayla [PE…" at bounding box center [609, 46] width 638 height 34
click at [802, 43] on icon at bounding box center [803, 45] width 10 height 10
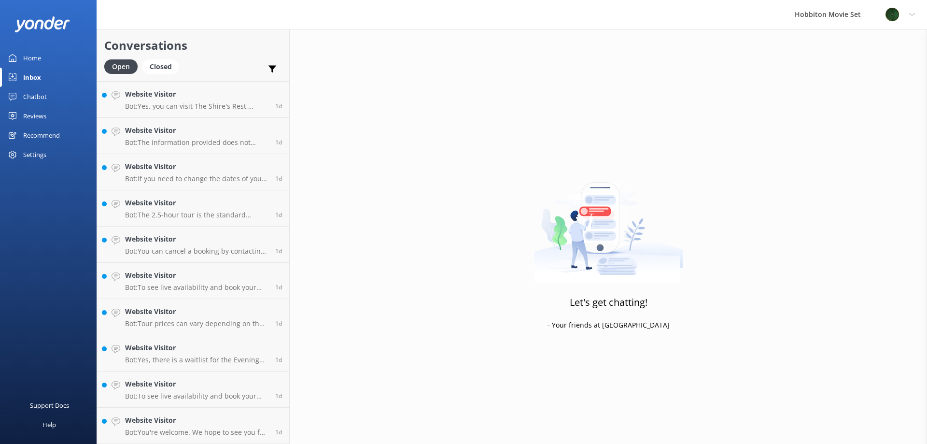
scroll to position [3150, 0]
click at [166, 421] on h4 "Website Visitor" at bounding box center [196, 420] width 143 height 11
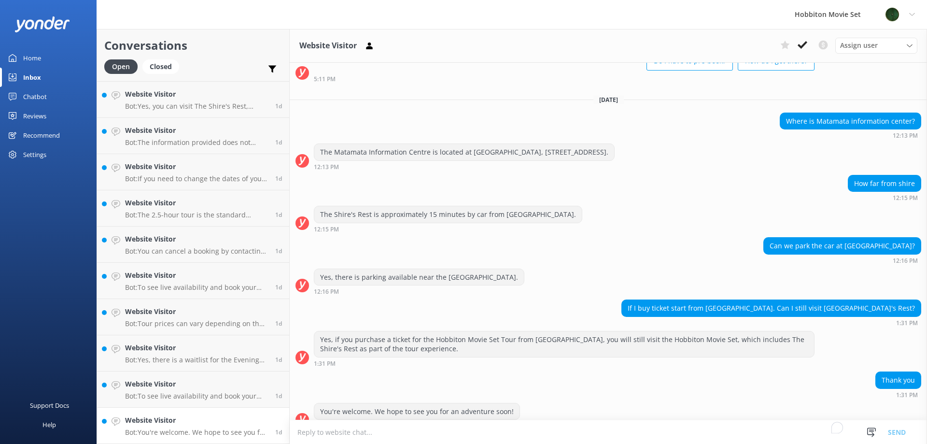
scroll to position [77, 0]
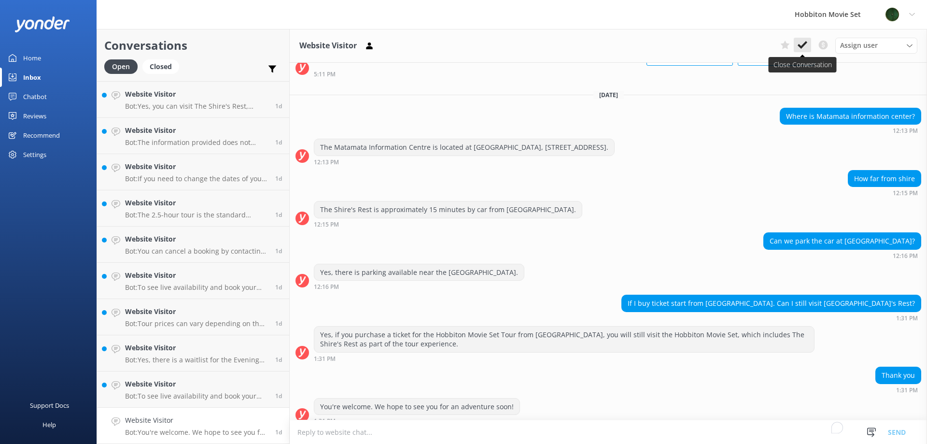
click at [802, 46] on use at bounding box center [803, 45] width 10 height 8
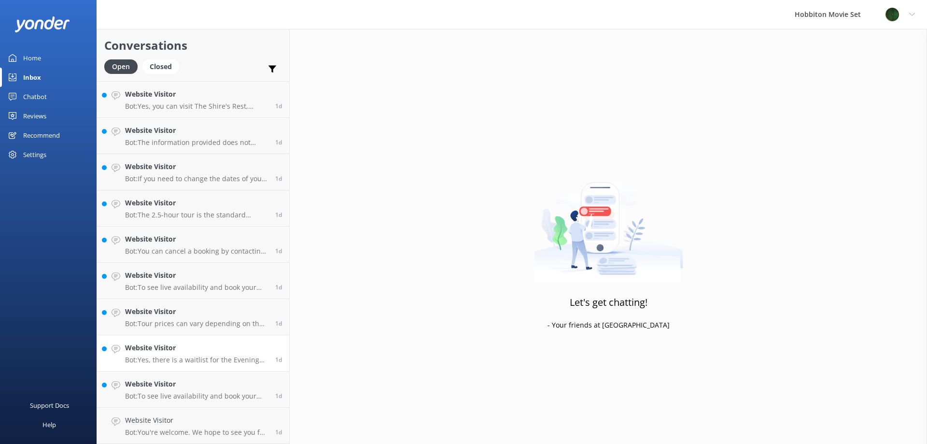
scroll to position [3114, 0]
click at [196, 416] on h4 "Website Visitor" at bounding box center [196, 420] width 143 height 11
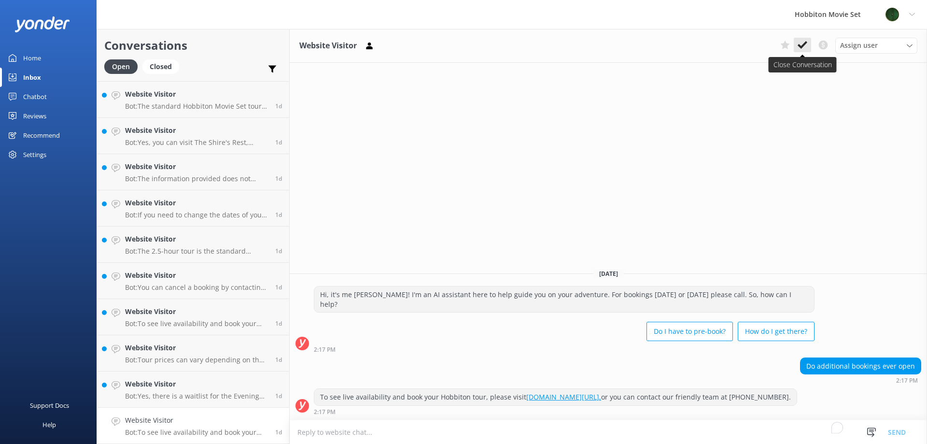
click at [798, 44] on icon at bounding box center [803, 45] width 10 height 10
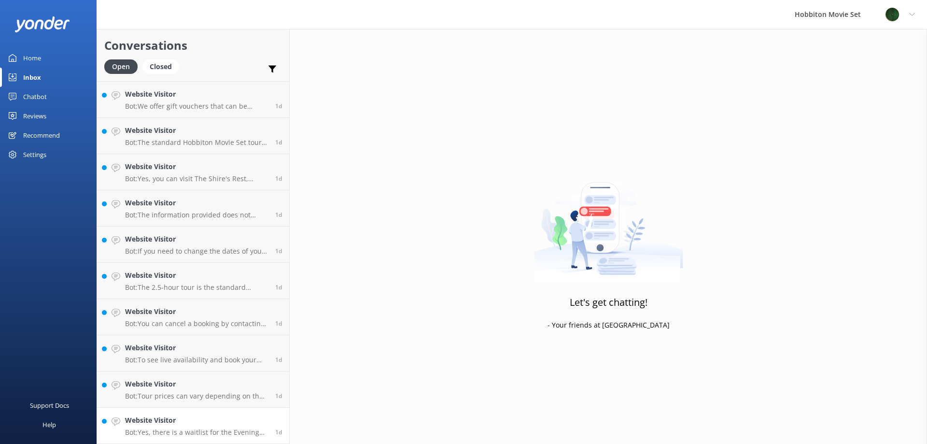
scroll to position [3077, 0]
click at [209, 412] on link "Website Visitor Bot: Yes, there is a waitlist for the Evening Banquet Tours. Yo…" at bounding box center [193, 426] width 192 height 36
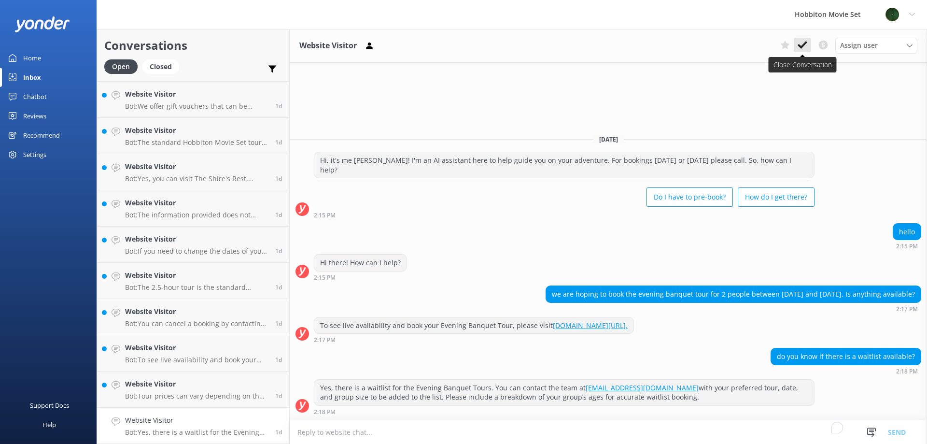
click at [803, 41] on icon at bounding box center [803, 45] width 10 height 10
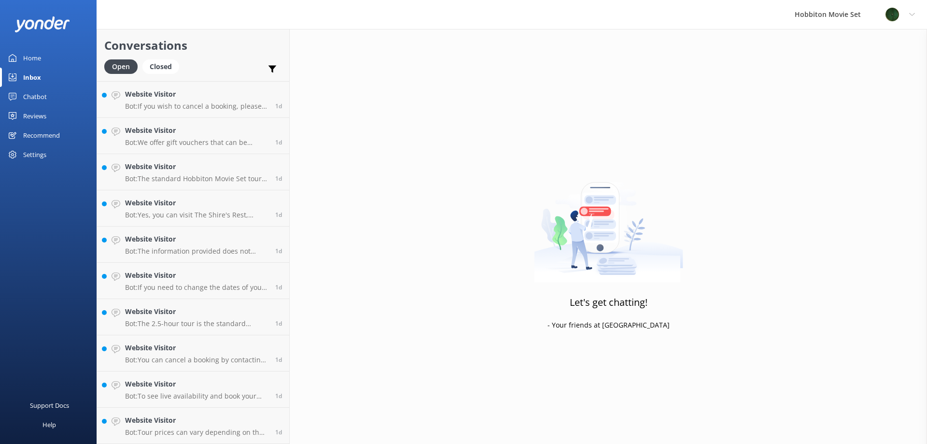
scroll to position [3041, 0]
click at [176, 421] on h4 "Website Visitor" at bounding box center [196, 420] width 143 height 11
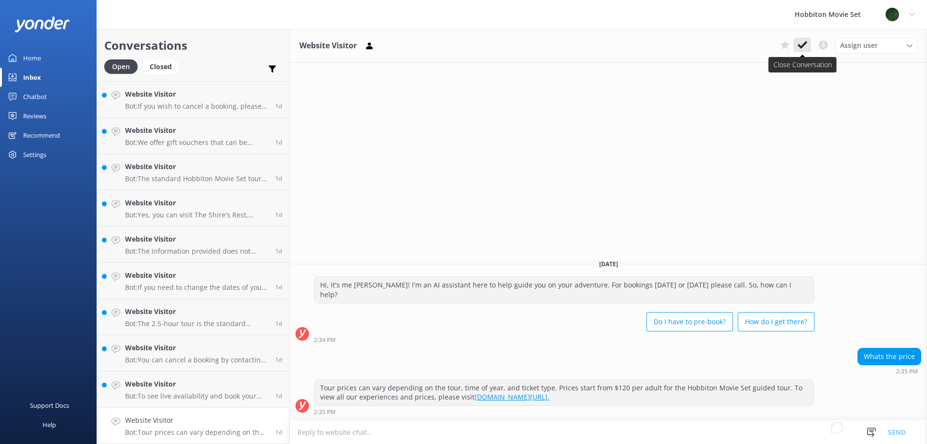
click at [803, 46] on use at bounding box center [803, 45] width 10 height 8
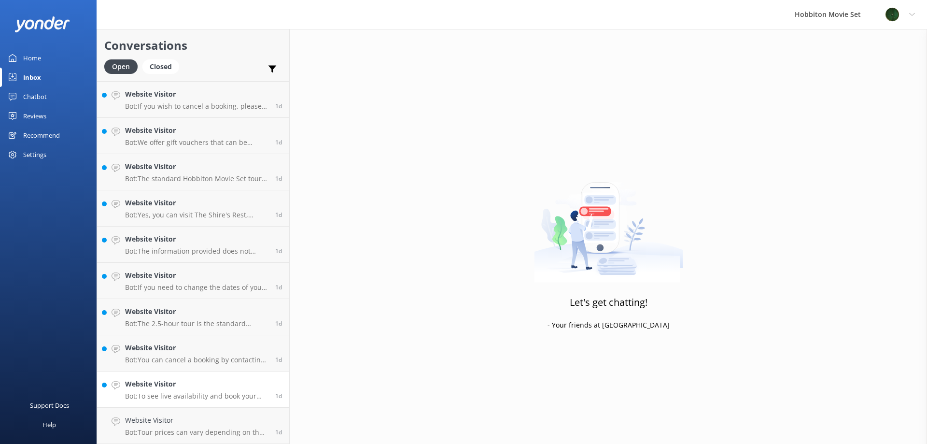
scroll to position [3005, 0]
click at [228, 420] on h4 "Website Visitor" at bounding box center [196, 420] width 143 height 11
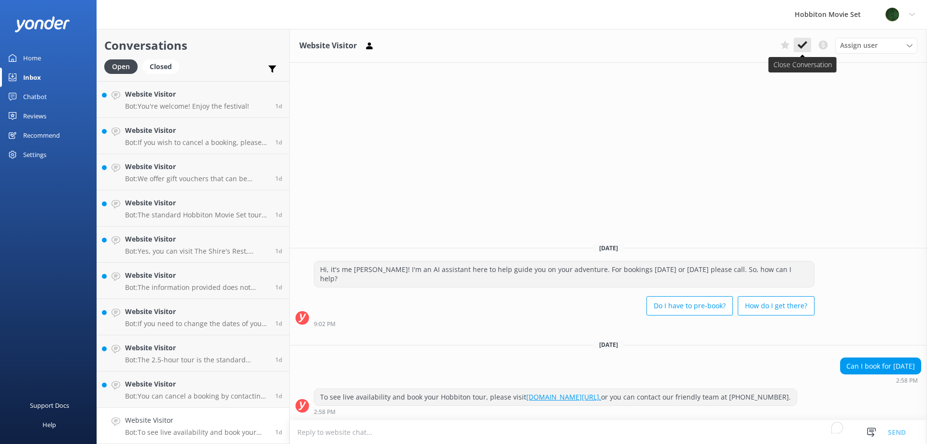
click at [804, 42] on icon at bounding box center [803, 45] width 10 height 10
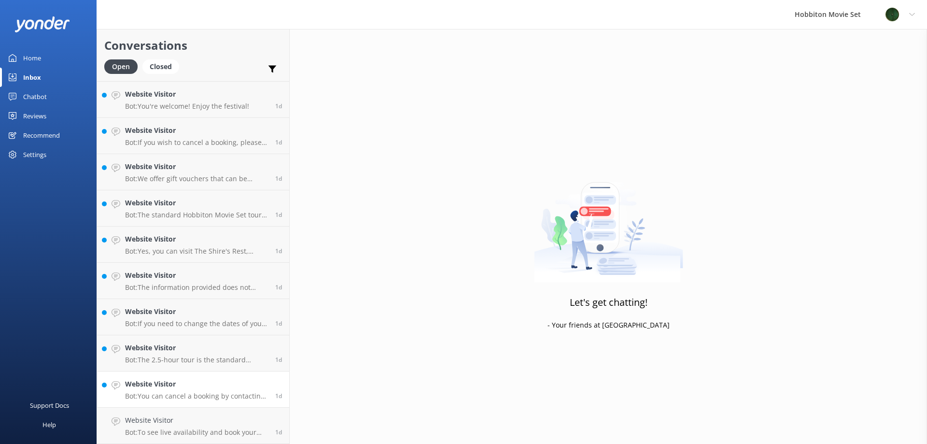
scroll to position [2969, 0]
click at [193, 429] on p "Bot: You can cancel a booking by contacting our reservations team via phone at …" at bounding box center [196, 432] width 143 height 9
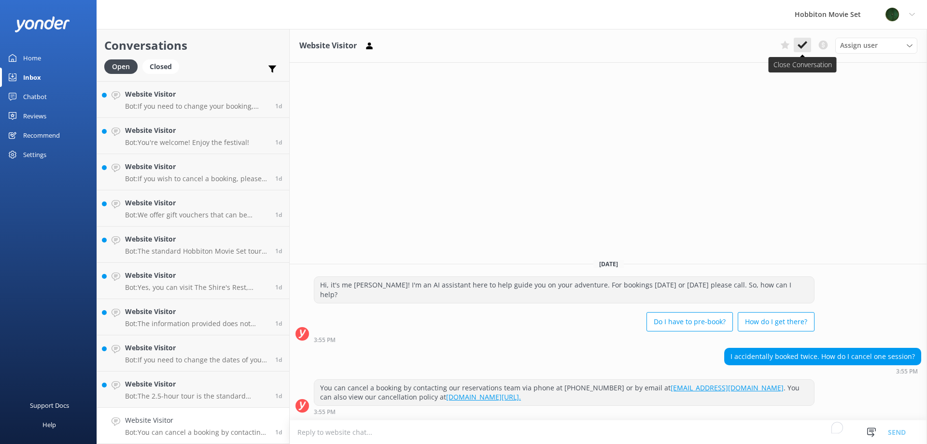
click at [806, 45] on icon at bounding box center [803, 45] width 10 height 10
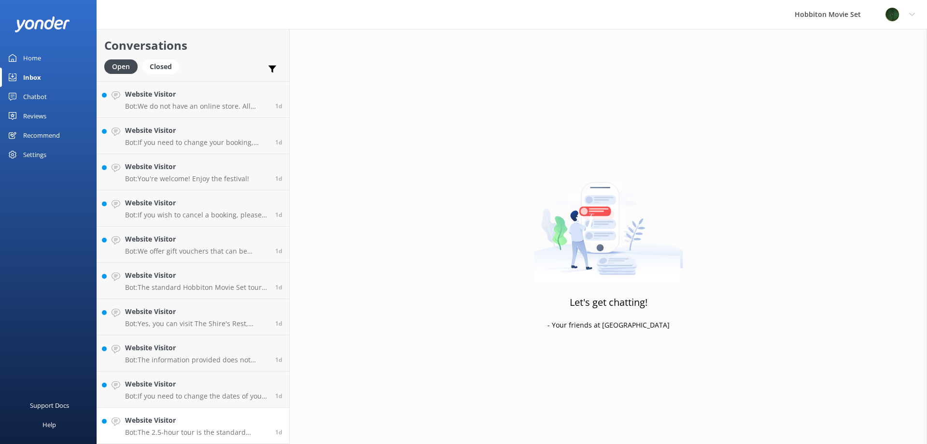
scroll to position [2932, 0]
click at [195, 419] on h4 "Website Visitor" at bounding box center [196, 420] width 143 height 11
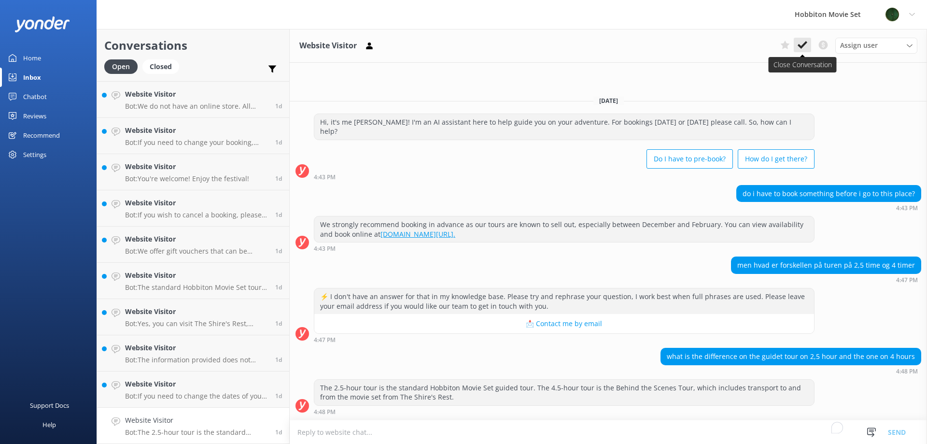
click at [804, 43] on icon at bounding box center [803, 45] width 10 height 10
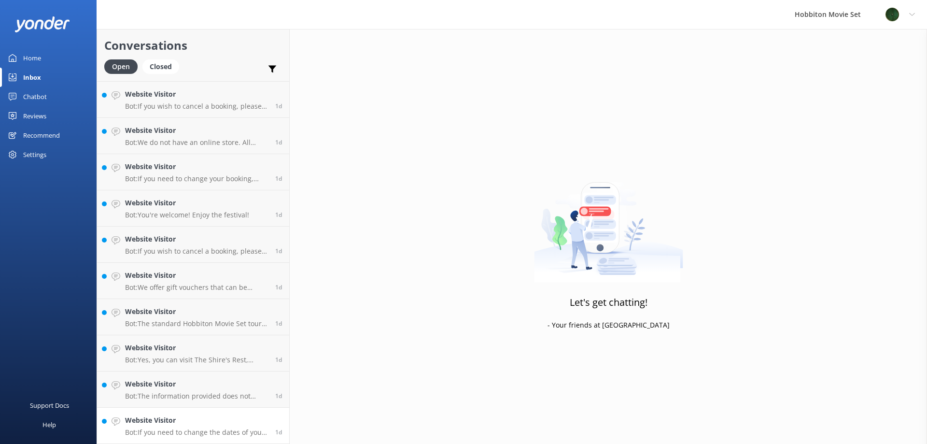
scroll to position [2896, 0]
click at [182, 428] on p "Bot: If you need to change the dates of your visit, please contact our team at …" at bounding box center [196, 432] width 143 height 9
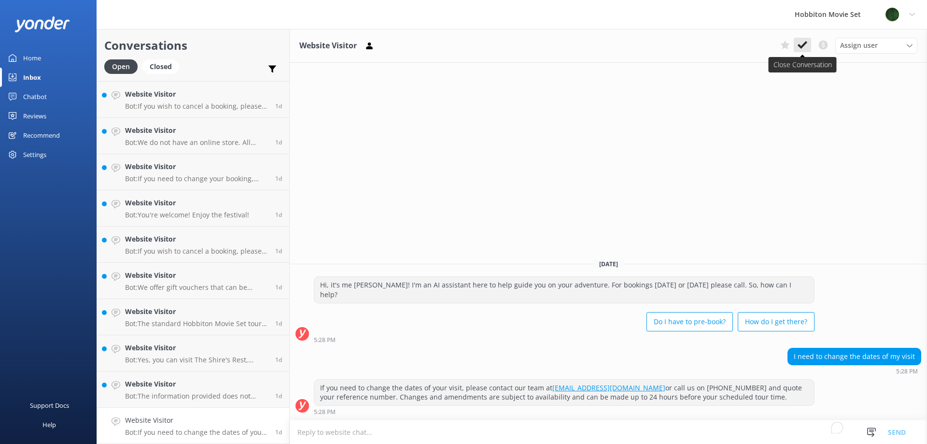
click at [801, 46] on use at bounding box center [803, 45] width 10 height 8
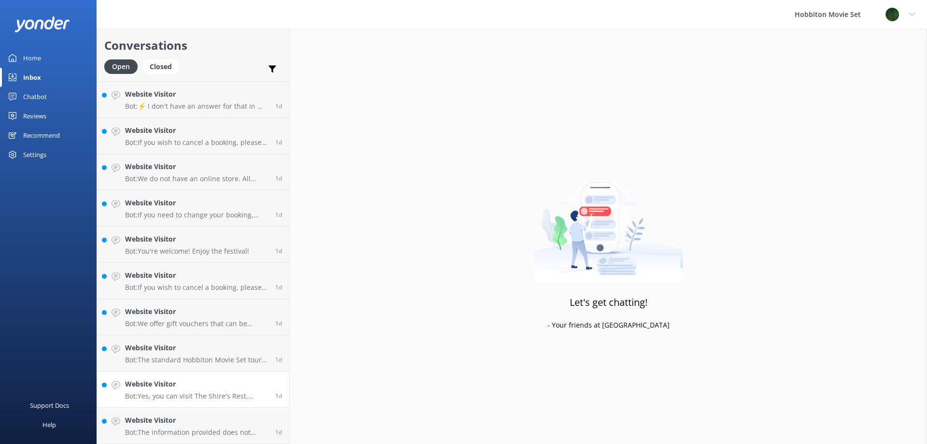
scroll to position [2860, 0]
click at [214, 423] on h4 "Website Visitor" at bounding box center [196, 420] width 143 height 11
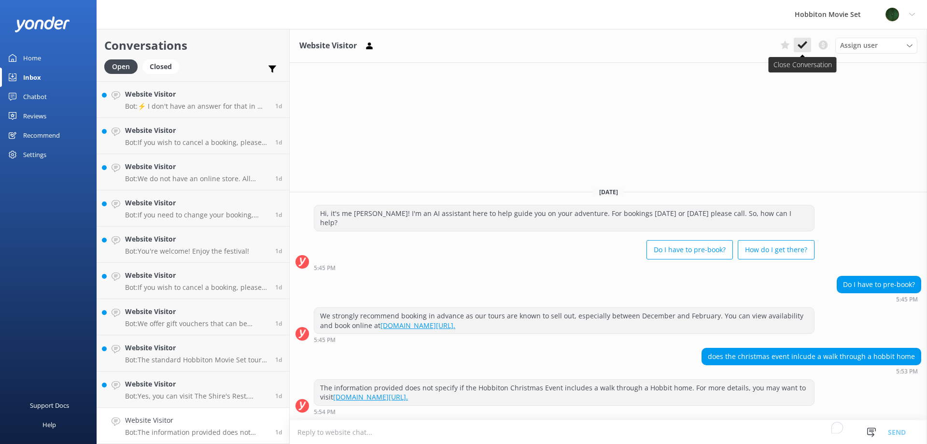
click at [801, 42] on icon at bounding box center [803, 45] width 10 height 10
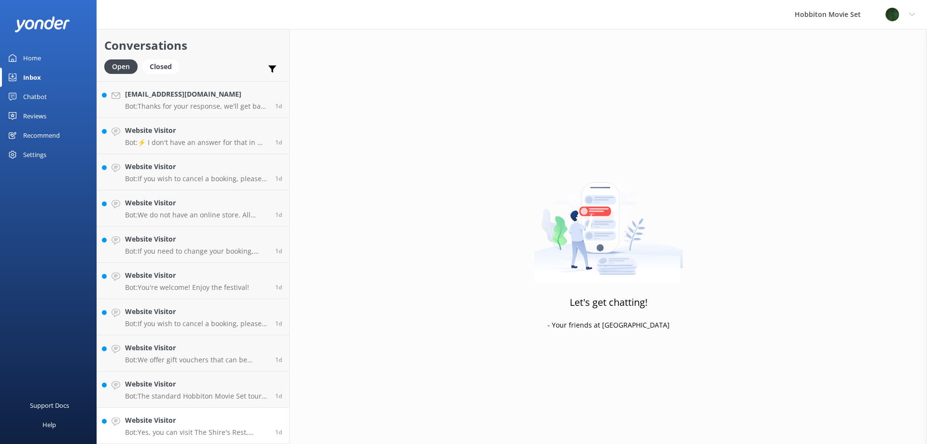
scroll to position [2824, 0]
click at [180, 419] on h4 "Website Visitor" at bounding box center [196, 420] width 143 height 11
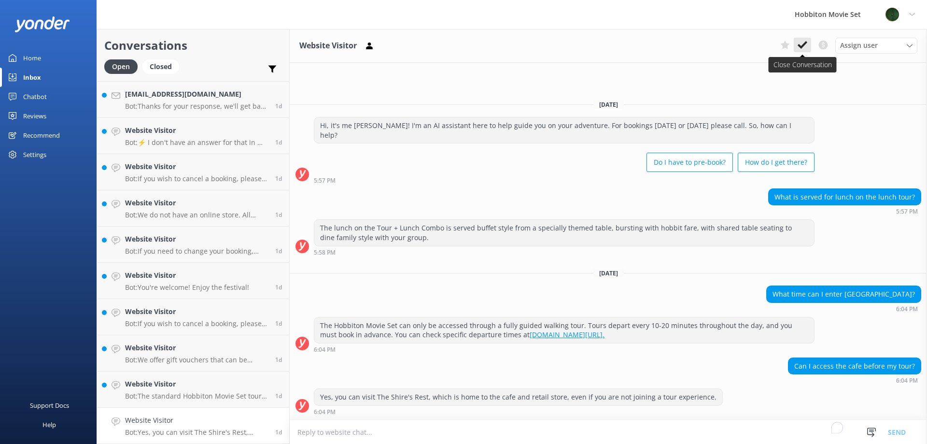
click at [806, 41] on icon at bounding box center [803, 45] width 10 height 10
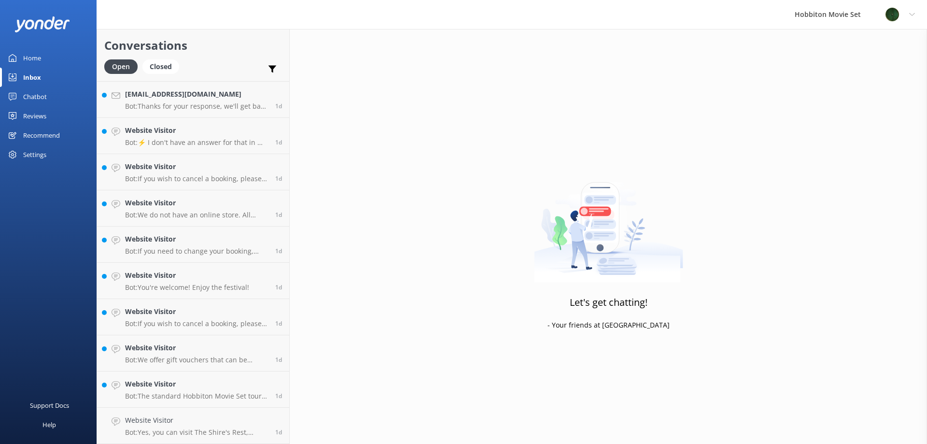
scroll to position [2788, 0]
click at [171, 426] on h4 "Website Visitor" at bounding box center [196, 420] width 143 height 11
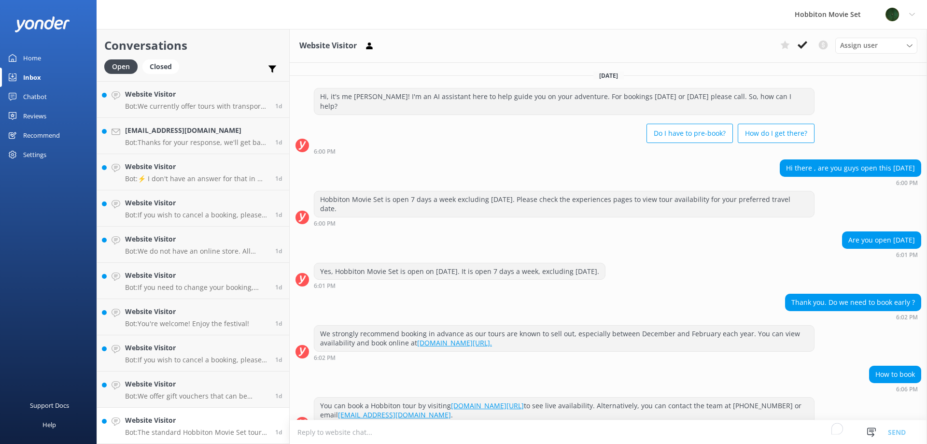
scroll to position [80, 0]
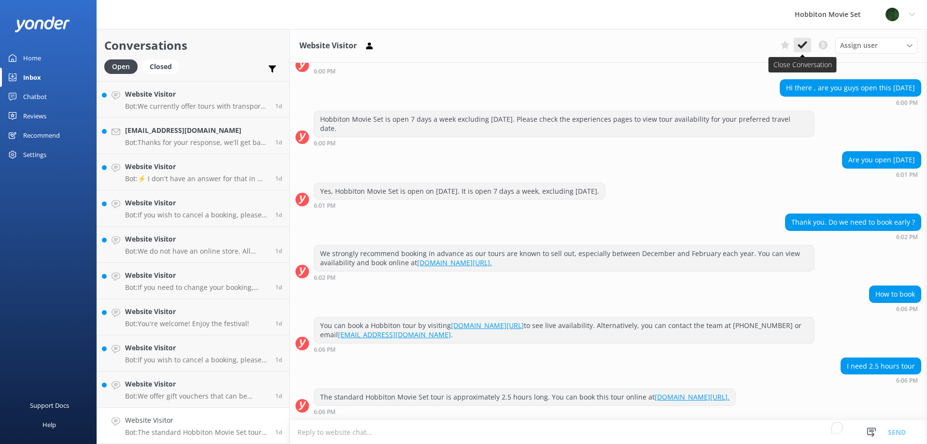
click at [801, 43] on icon at bounding box center [803, 45] width 10 height 10
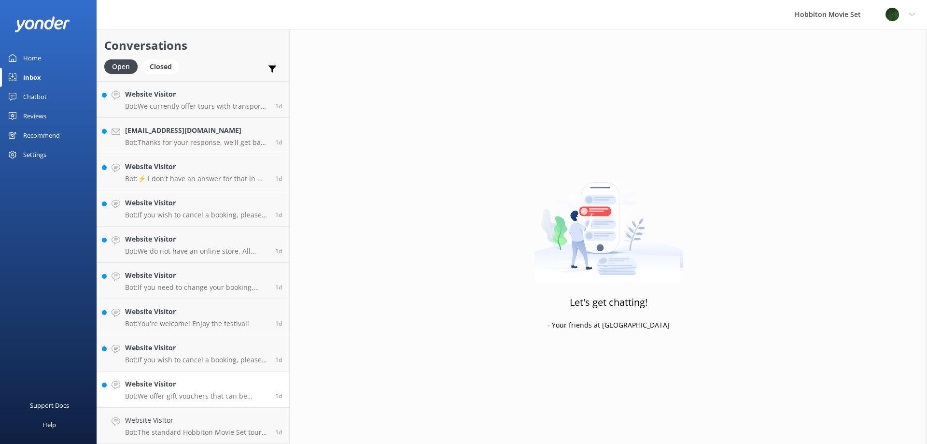
scroll to position [2751, 0]
click at [194, 426] on h4 "Website Visitor" at bounding box center [196, 420] width 143 height 11
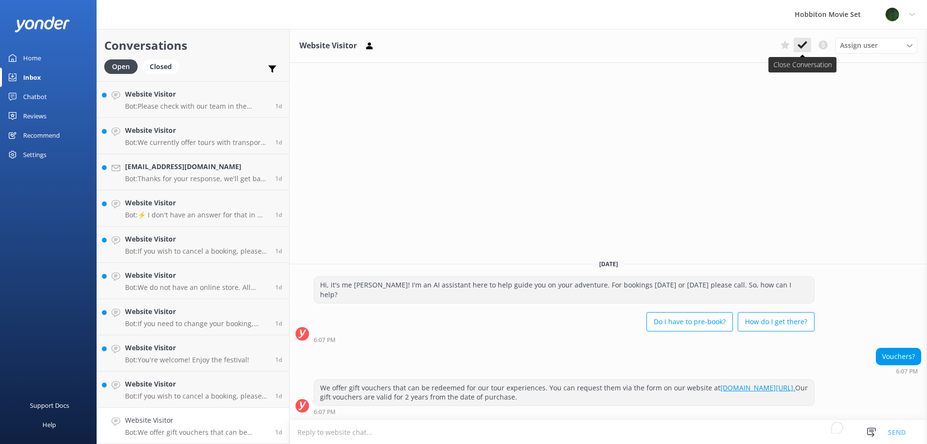
click at [804, 43] on use at bounding box center [803, 45] width 10 height 8
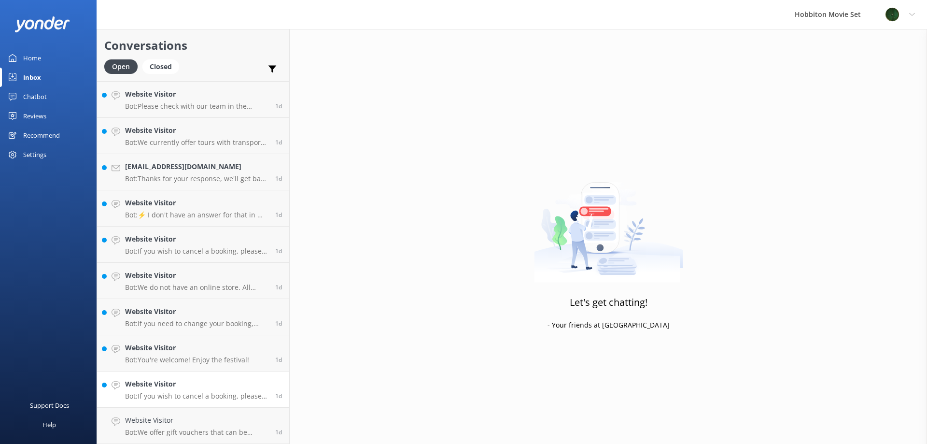
scroll to position [2715, 0]
click at [203, 423] on h4 "Website Visitor" at bounding box center [196, 420] width 143 height 11
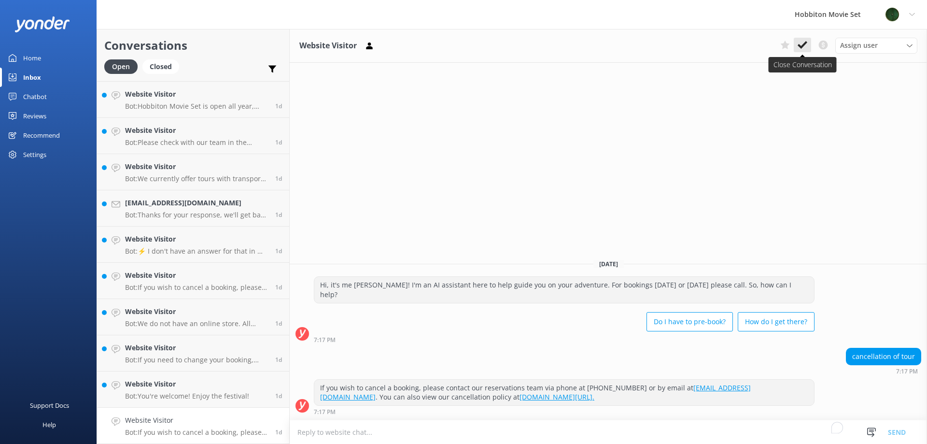
click at [801, 45] on icon at bounding box center [803, 45] width 10 height 10
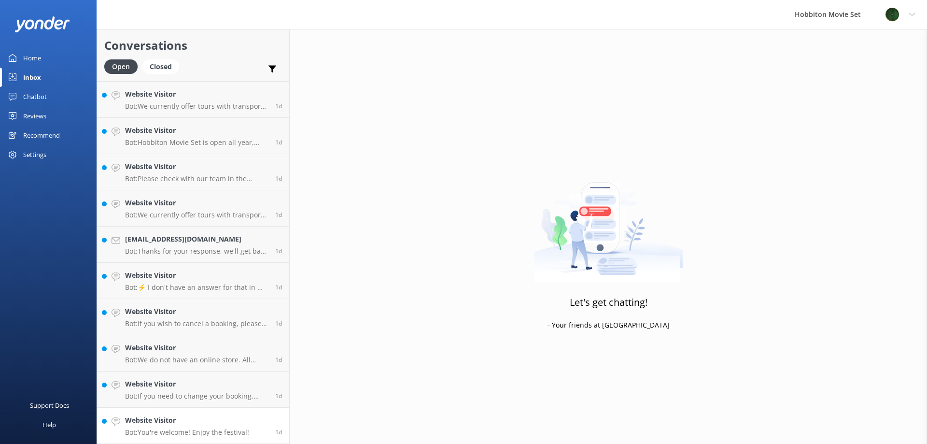
scroll to position [2679, 0]
click at [186, 425] on h4 "Website Visitor" at bounding box center [187, 420] width 124 height 11
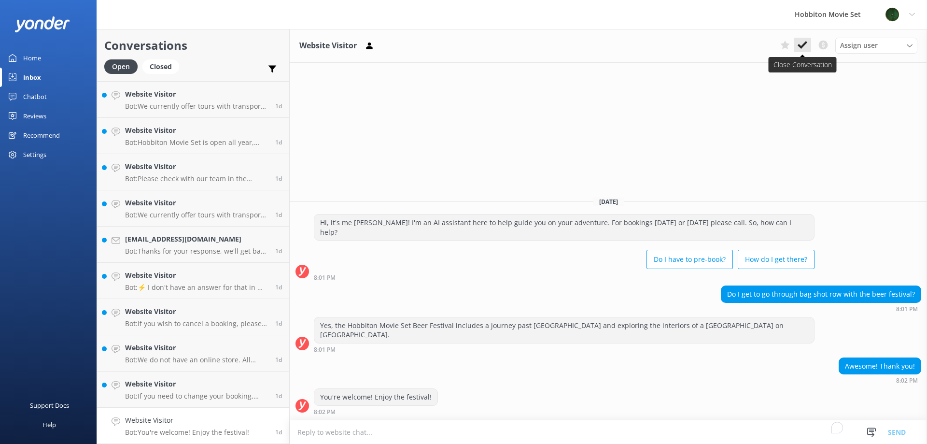
click at [802, 44] on icon at bounding box center [803, 45] width 10 height 10
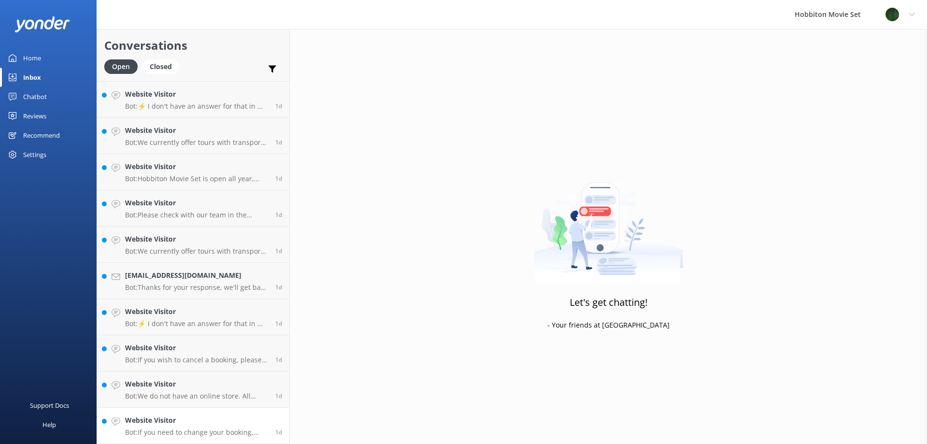
scroll to position [2643, 0]
click at [189, 428] on p "Bot: If you need to change your booking, please contact our team at [EMAIL_ADDR…" at bounding box center [196, 432] width 143 height 9
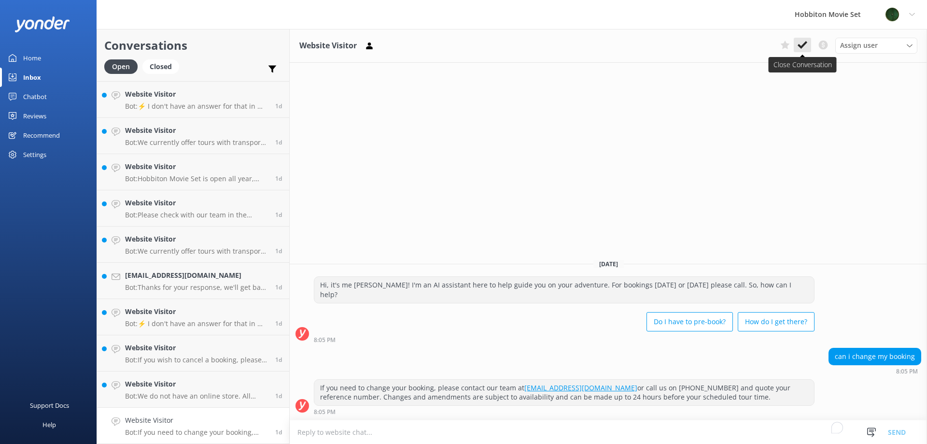
click at [803, 45] on use at bounding box center [803, 45] width 10 height 8
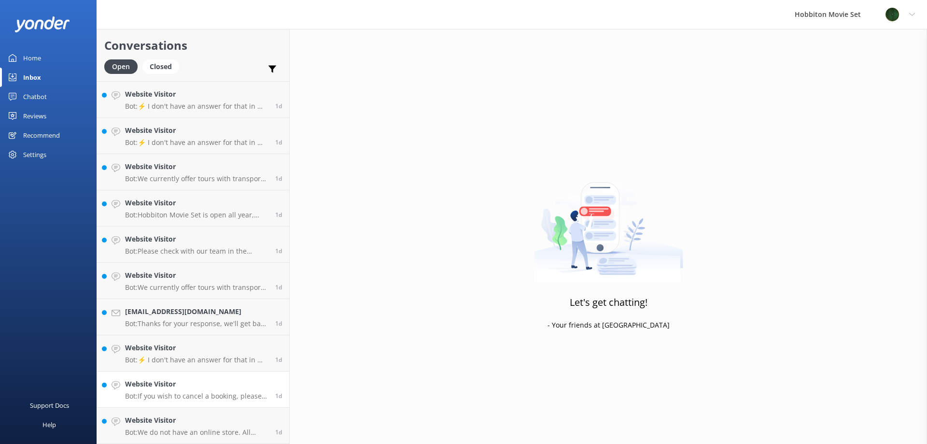
scroll to position [2606, 0]
click at [176, 418] on h4 "Website Visitor" at bounding box center [196, 420] width 143 height 11
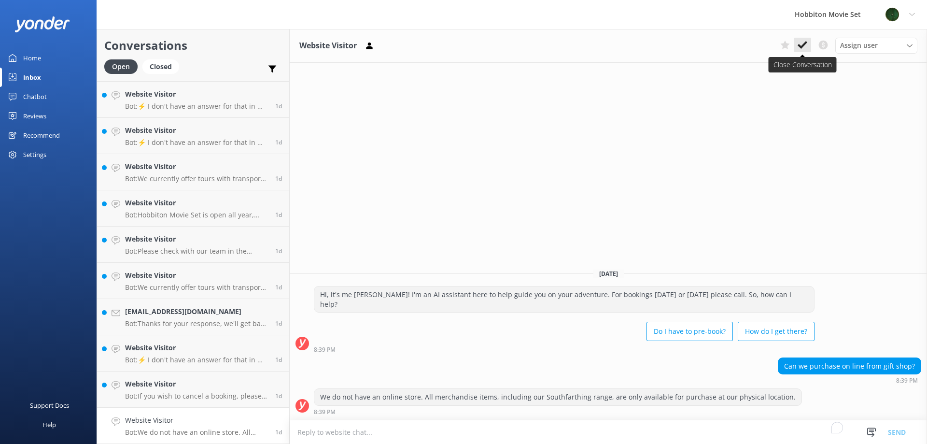
click at [809, 46] on button at bounding box center [802, 45] width 17 height 14
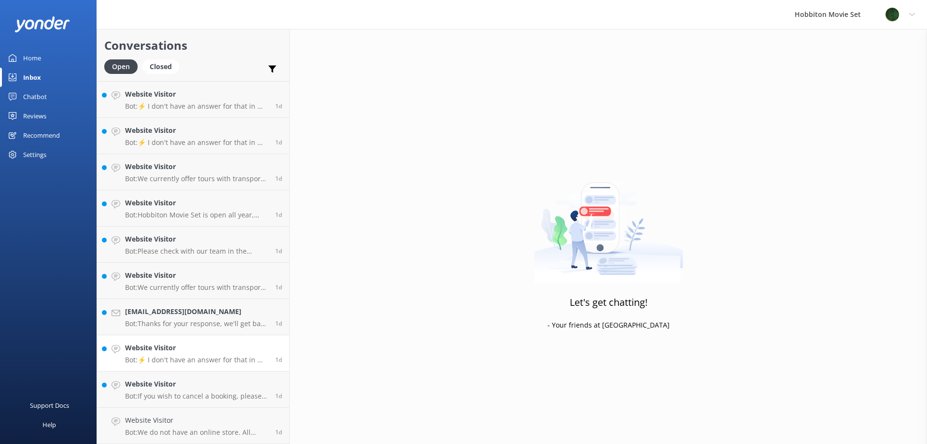
scroll to position [2570, 0]
click at [182, 423] on h4 "Website Visitor" at bounding box center [196, 420] width 143 height 11
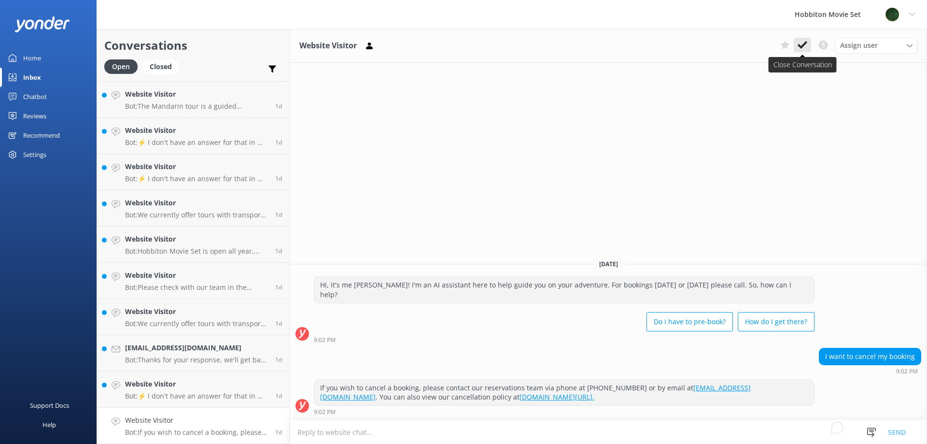
click at [799, 44] on use at bounding box center [803, 45] width 10 height 8
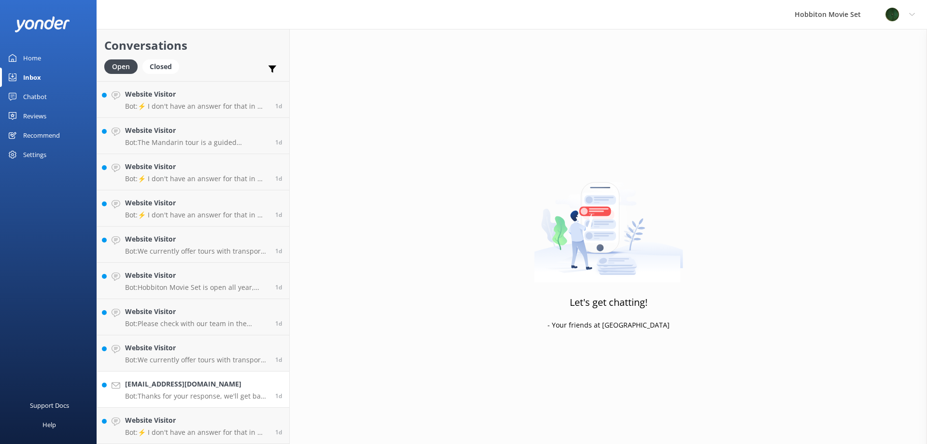
scroll to position [2534, 0]
click at [173, 420] on h4 "Website Visitor" at bounding box center [196, 420] width 143 height 11
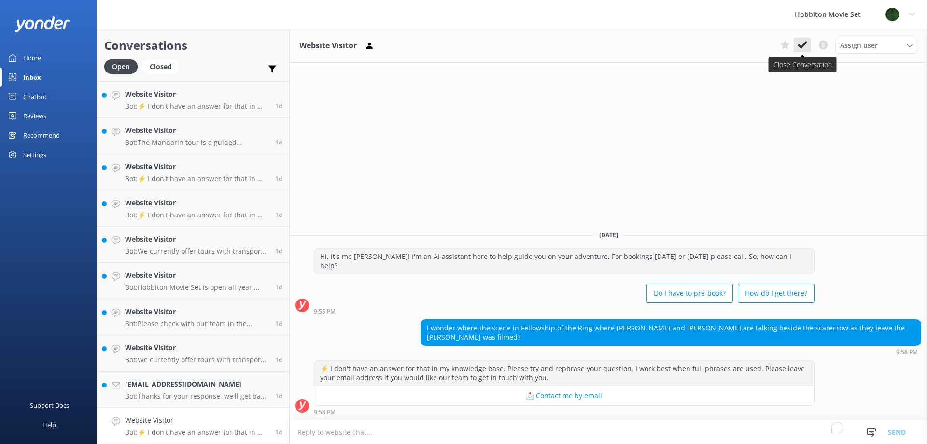
click at [802, 43] on icon at bounding box center [803, 45] width 10 height 10
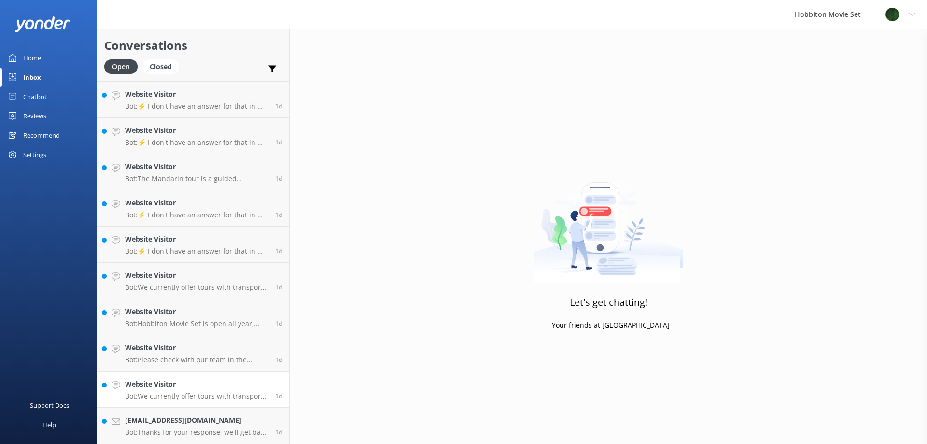
scroll to position [2498, 0]
click at [191, 418] on h4 "[EMAIL_ADDRESS][DOMAIN_NAME]" at bounding box center [196, 420] width 143 height 11
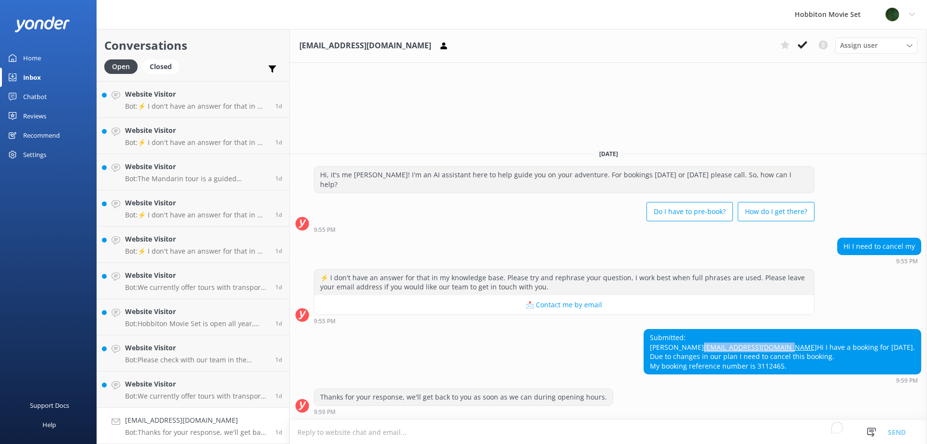
drag, startPoint x: 826, startPoint y: 334, endPoint x: 711, endPoint y: 338, distance: 115.5
click at [711, 338] on div "Submitted: [PERSON_NAME] [EMAIL_ADDRESS][DOMAIN_NAME] Hi I have a booking for […" at bounding box center [609, 356] width 638 height 55
copy link "[EMAIL_ADDRESS][DOMAIN_NAME]"
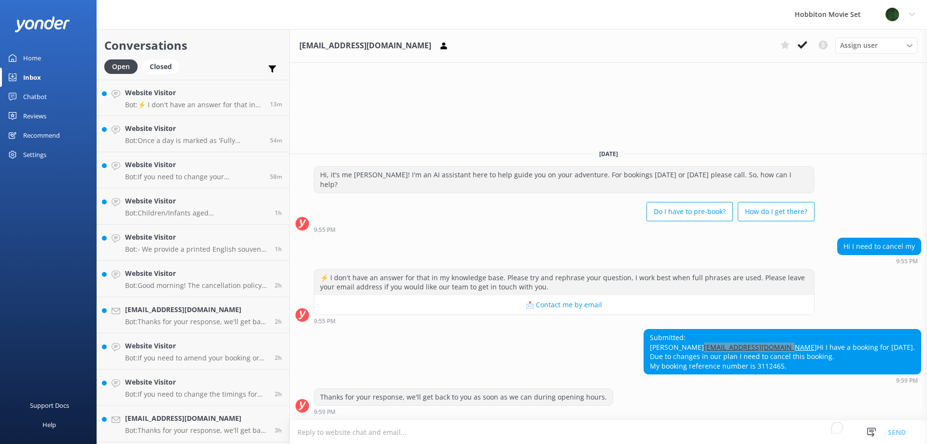
scroll to position [2498, 0]
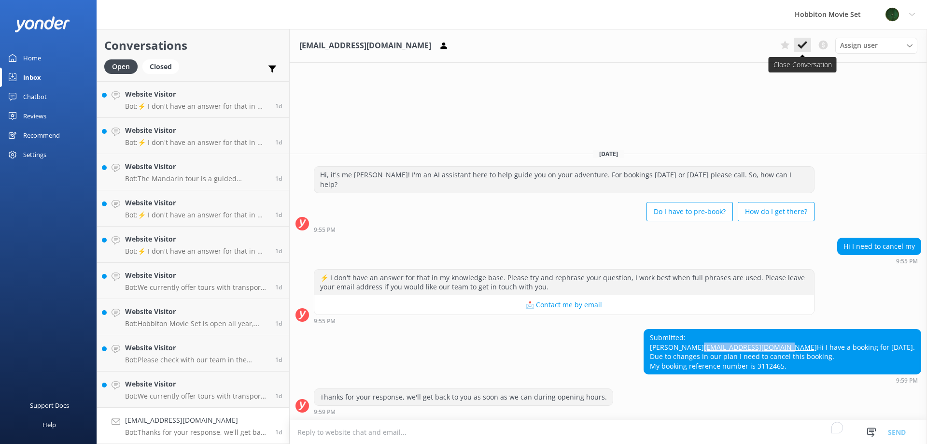
click at [803, 41] on icon at bounding box center [803, 45] width 10 height 10
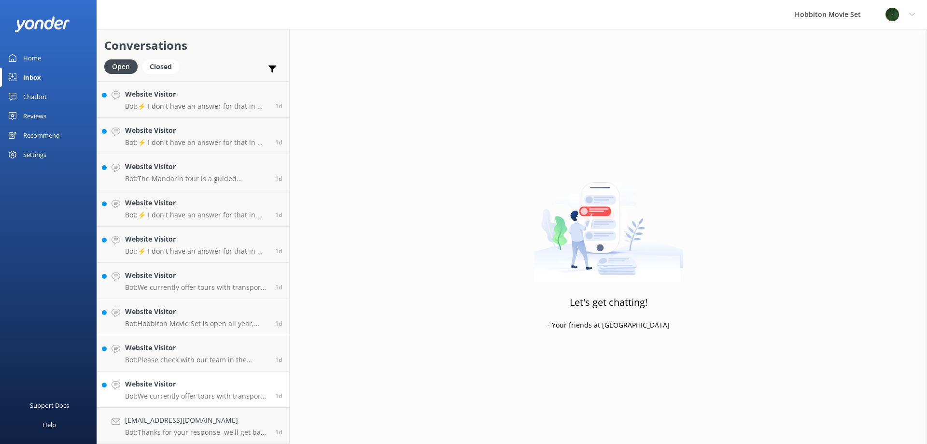
scroll to position [2461, 0]
click at [178, 414] on link "Website Visitor Bot: We currently offer tours with transport from The Shire's R…" at bounding box center [193, 426] width 192 height 36
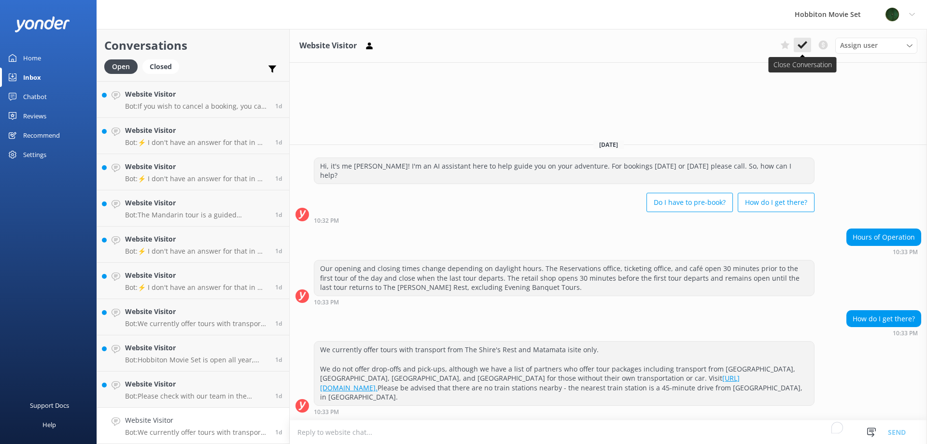
click at [809, 43] on button at bounding box center [802, 45] width 17 height 14
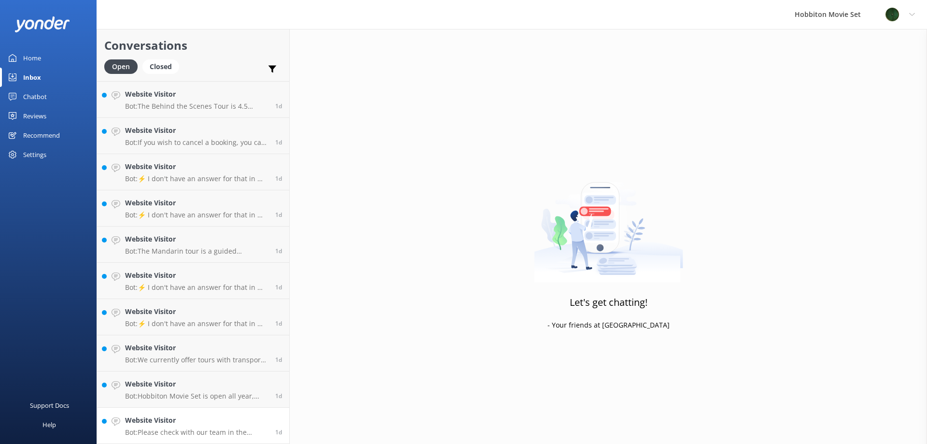
scroll to position [2425, 0]
click at [189, 423] on h4 "Website Visitor" at bounding box center [196, 420] width 143 height 11
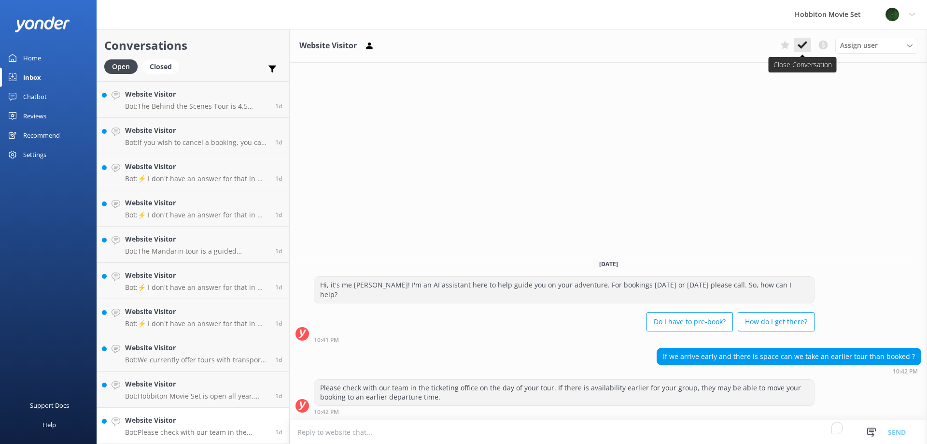
click at [798, 44] on icon at bounding box center [803, 45] width 10 height 10
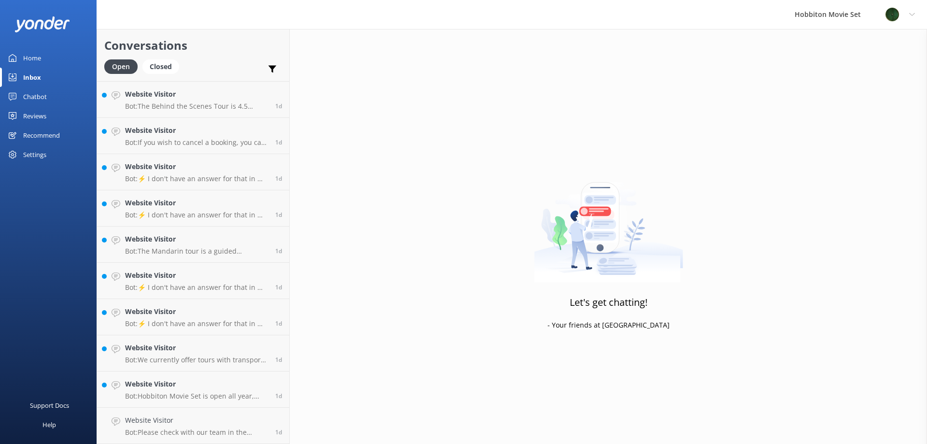
scroll to position [2389, 0]
click at [195, 425] on h4 "Website Visitor" at bounding box center [196, 420] width 143 height 11
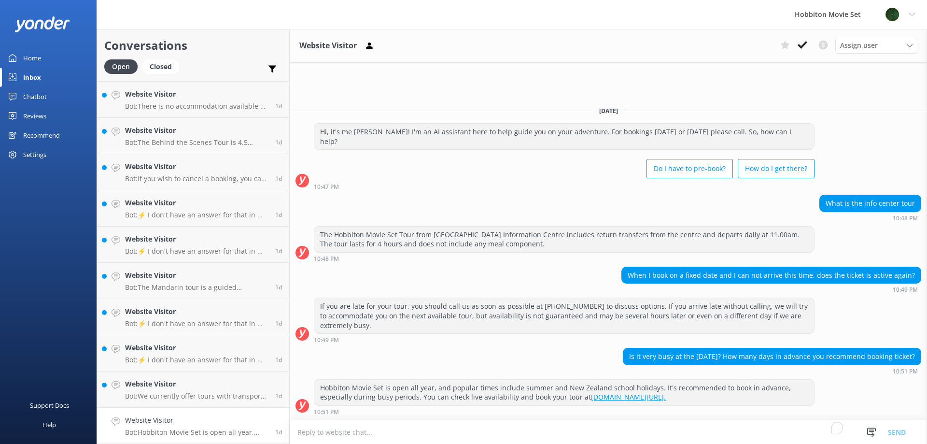
click at [193, 423] on h4 "Website Visitor" at bounding box center [196, 420] width 143 height 11
click at [802, 40] on button at bounding box center [802, 45] width 17 height 14
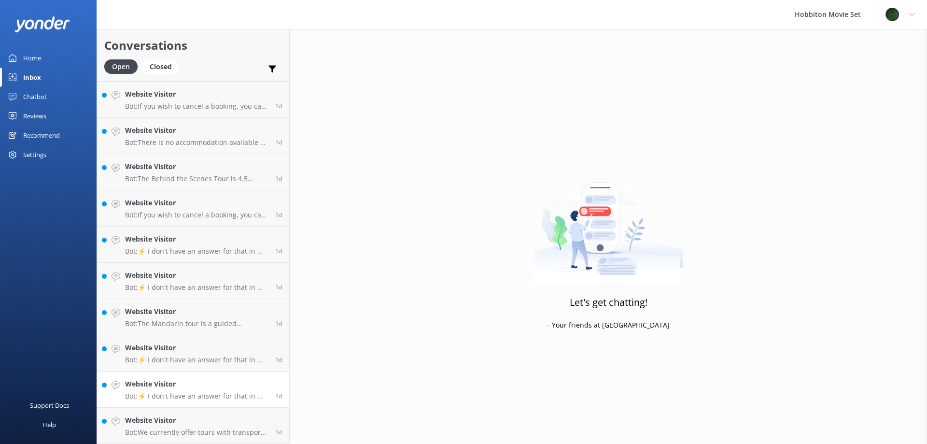
scroll to position [2353, 0]
click at [220, 424] on h4 "Website Visitor" at bounding box center [196, 420] width 143 height 11
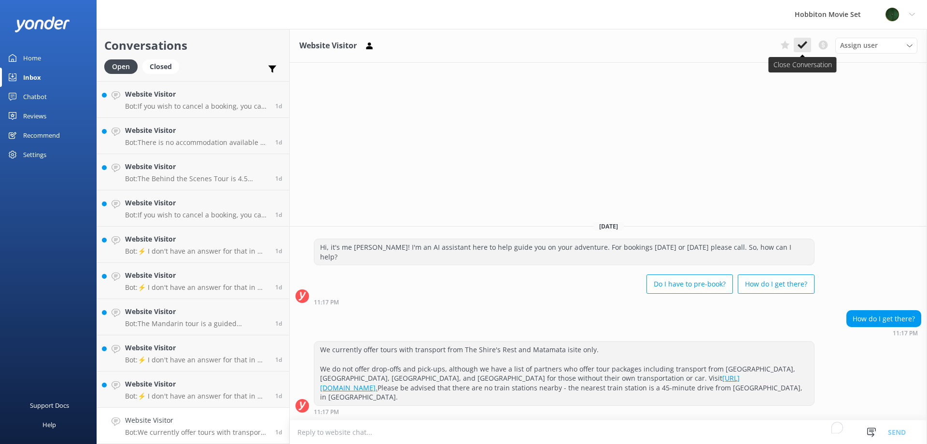
click at [803, 43] on icon at bounding box center [803, 45] width 10 height 10
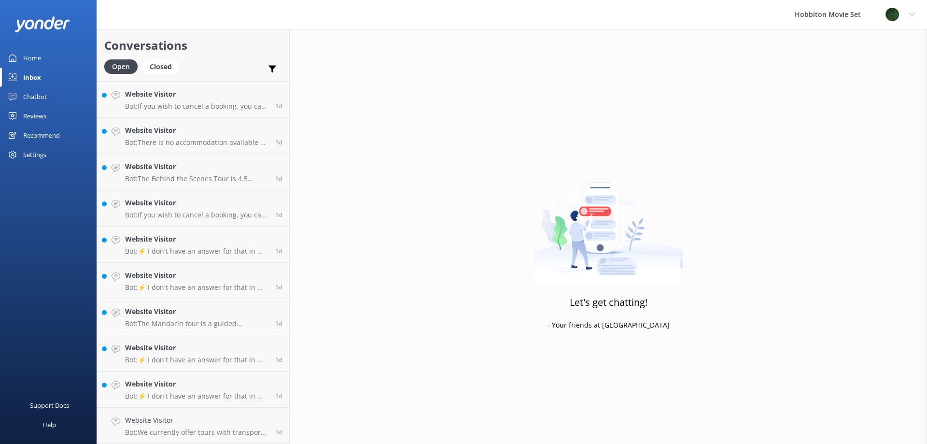
scroll to position [2317, 0]
click at [218, 423] on h4 "Website Visitor" at bounding box center [196, 420] width 143 height 11
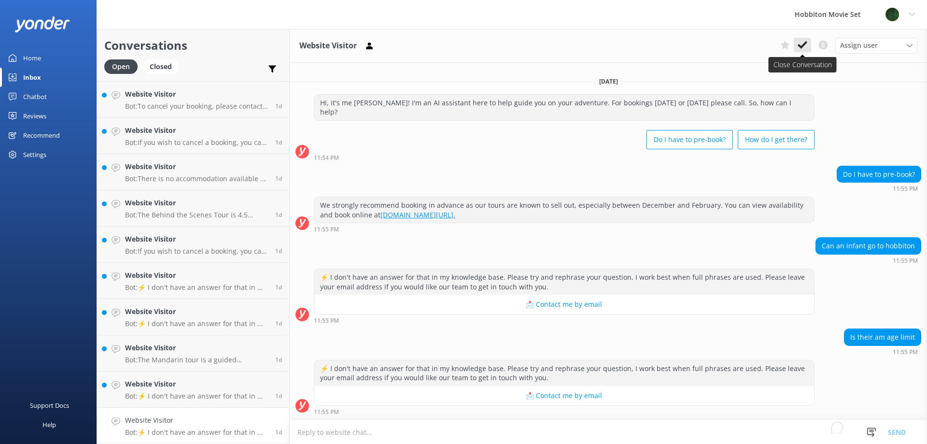
click at [802, 41] on icon at bounding box center [803, 45] width 10 height 10
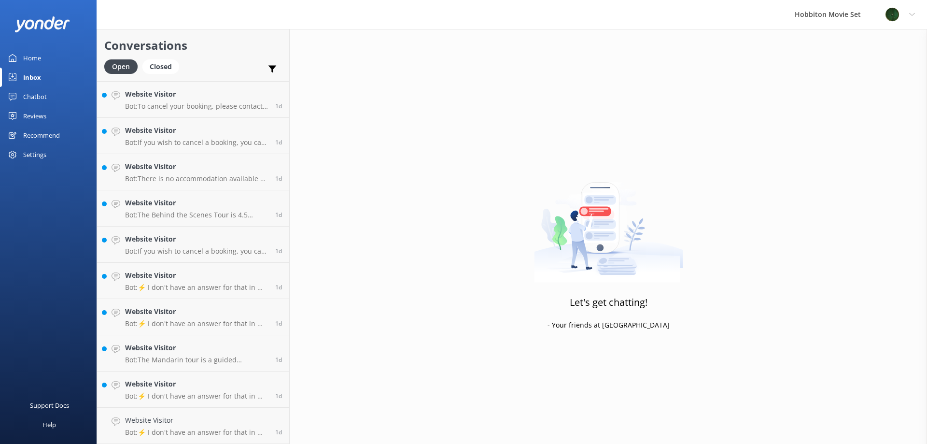
scroll to position [2280, 0]
click at [185, 410] on link "Website Visitor Bot: ⚡ I don't have an answer for that in my knowledge base. Pl…" at bounding box center [193, 426] width 192 height 36
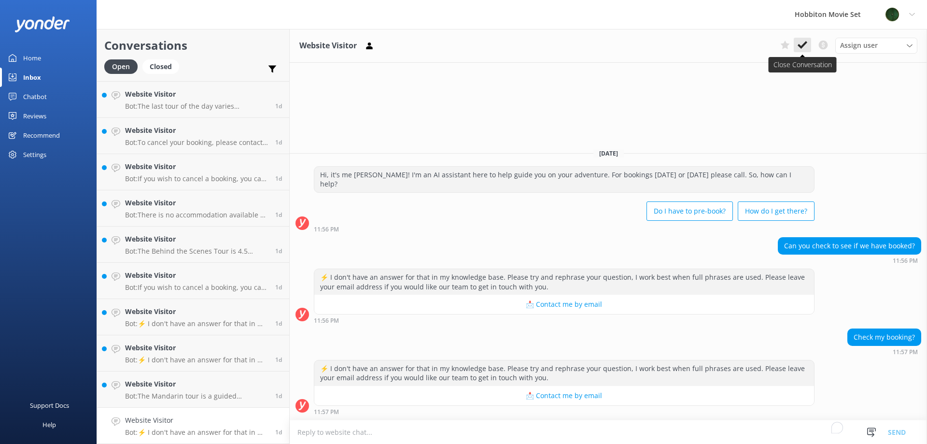
click at [806, 42] on icon at bounding box center [803, 45] width 10 height 10
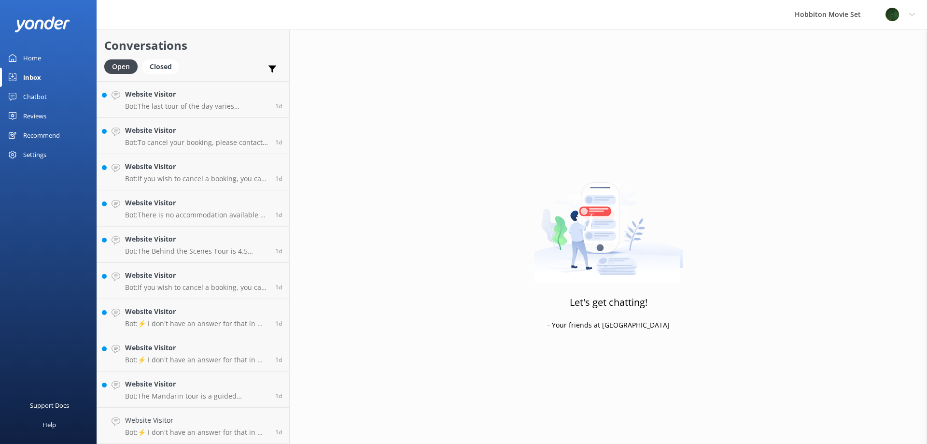
scroll to position [2244, 0]
click at [178, 429] on p "Bot: The Mandarin tour is a guided experience conducted entirely in Mandarin, b…" at bounding box center [196, 432] width 143 height 9
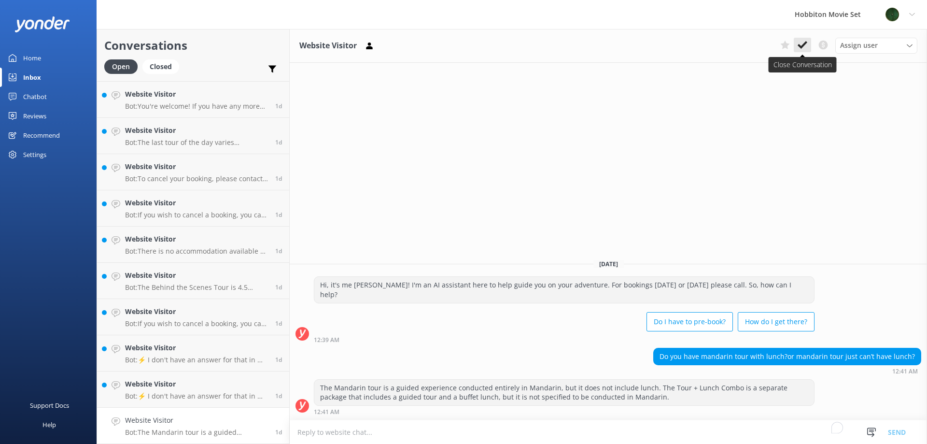
click at [801, 43] on icon at bounding box center [803, 45] width 10 height 10
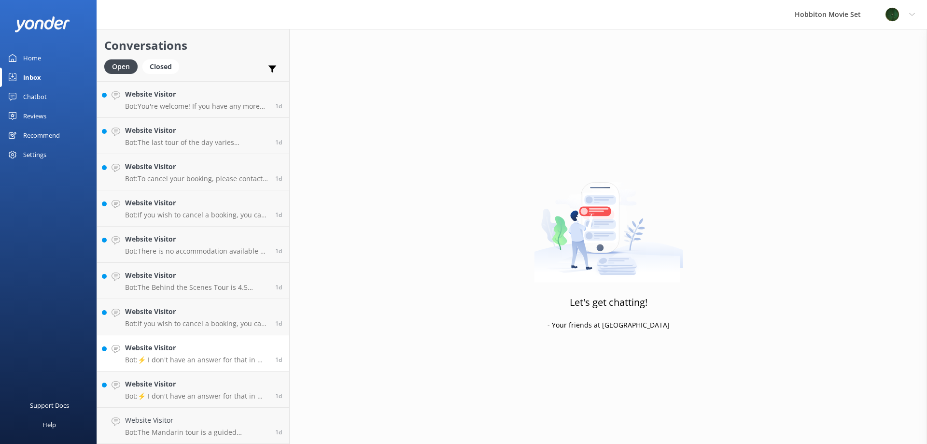
scroll to position [2208, 0]
click at [179, 413] on link "Website Visitor Bot: ⚡ I don't have an answer for that in my knowledge base. Pl…" at bounding box center [193, 426] width 192 height 36
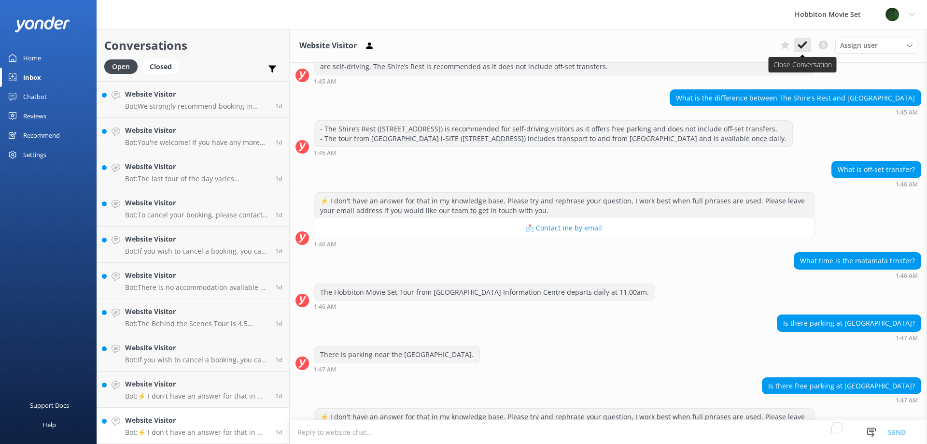
scroll to position [680, 0]
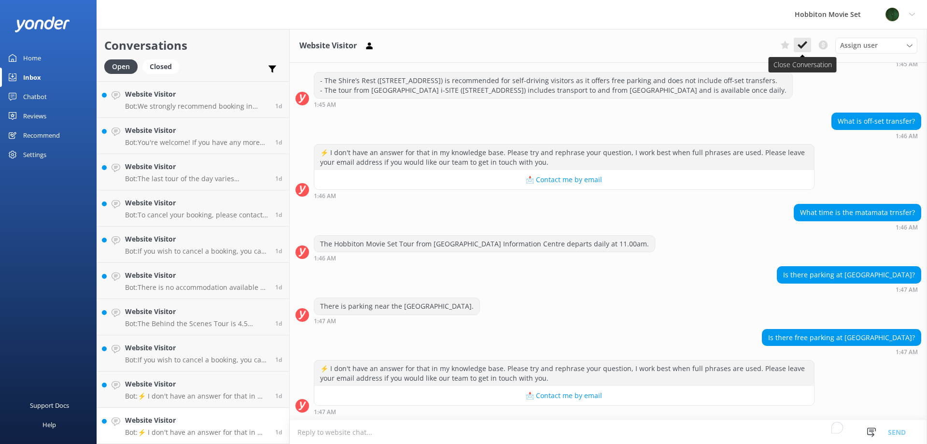
click at [801, 48] on use at bounding box center [803, 45] width 10 height 8
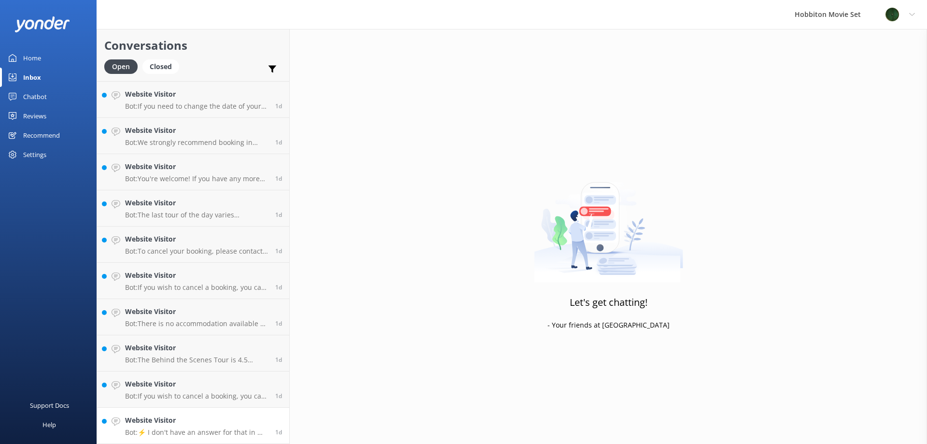
scroll to position [2172, 0]
click at [218, 418] on h4 "Website Visitor" at bounding box center [196, 420] width 143 height 11
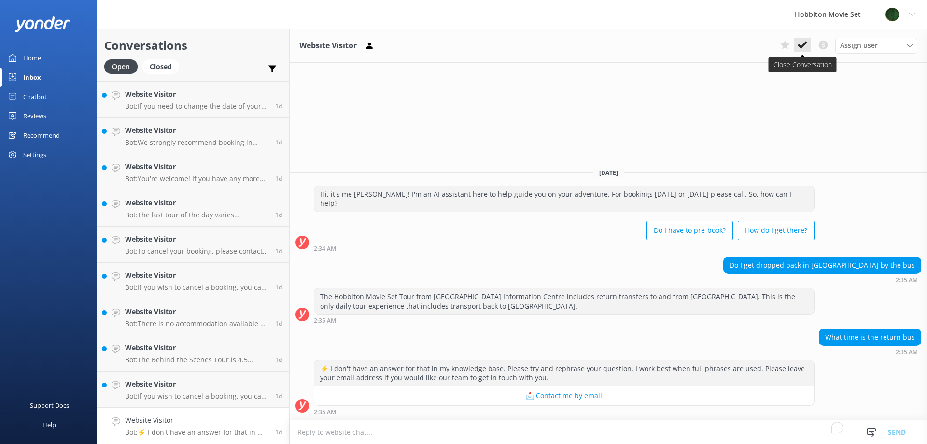
click at [799, 46] on use at bounding box center [803, 45] width 10 height 8
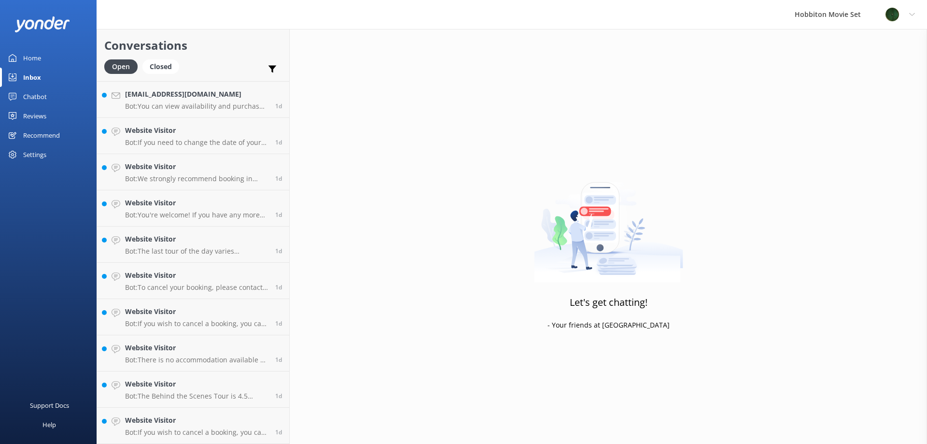
scroll to position [2135, 0]
click at [208, 416] on h4 "Website Visitor" at bounding box center [196, 420] width 143 height 11
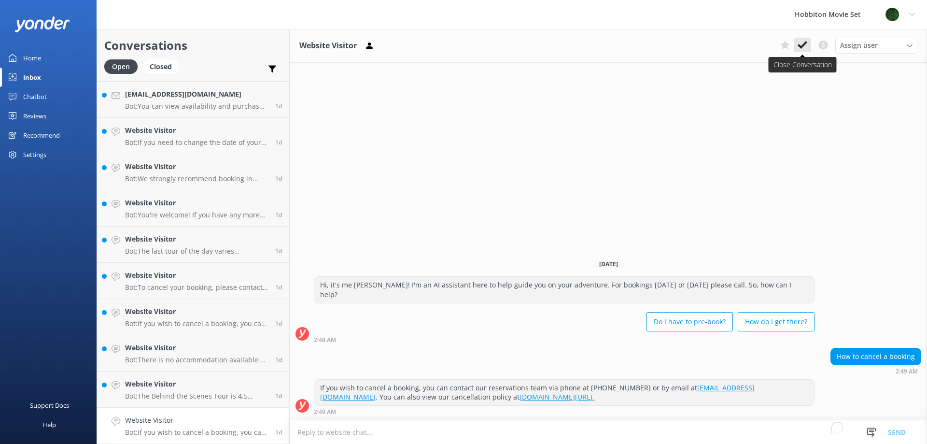
click at [801, 40] on icon at bounding box center [803, 45] width 10 height 10
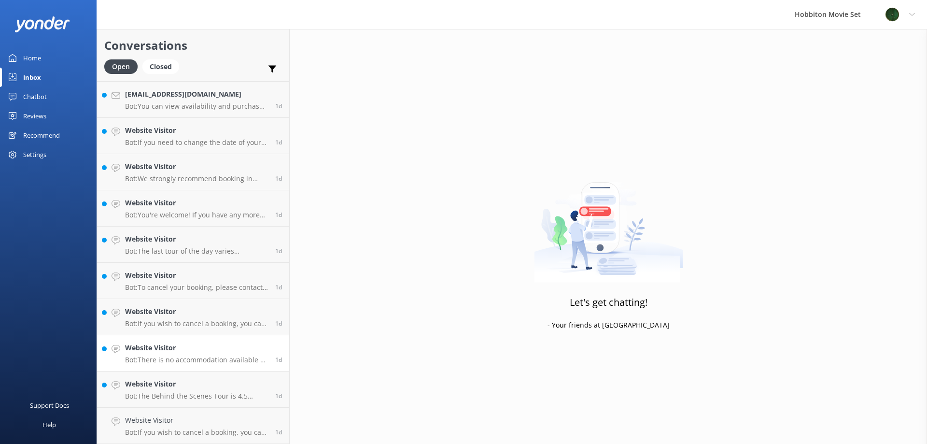
scroll to position [2099, 0]
click at [180, 416] on h4 "Website Visitor" at bounding box center [196, 420] width 143 height 11
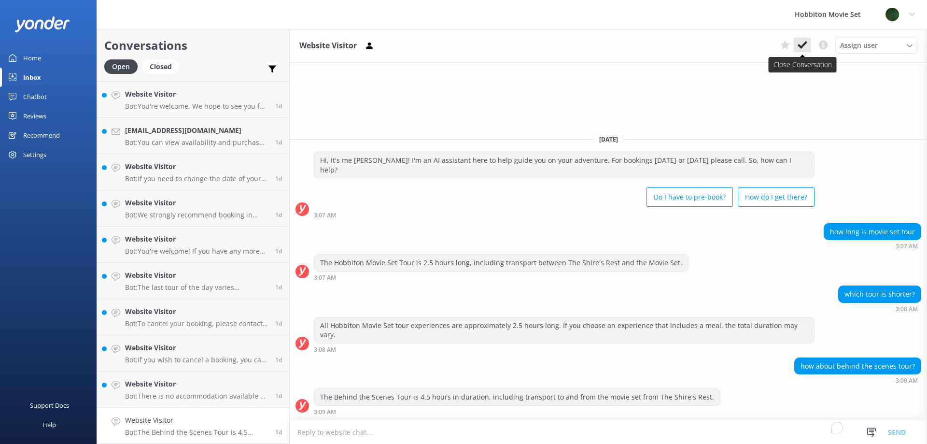
click at [807, 39] on button at bounding box center [802, 45] width 17 height 14
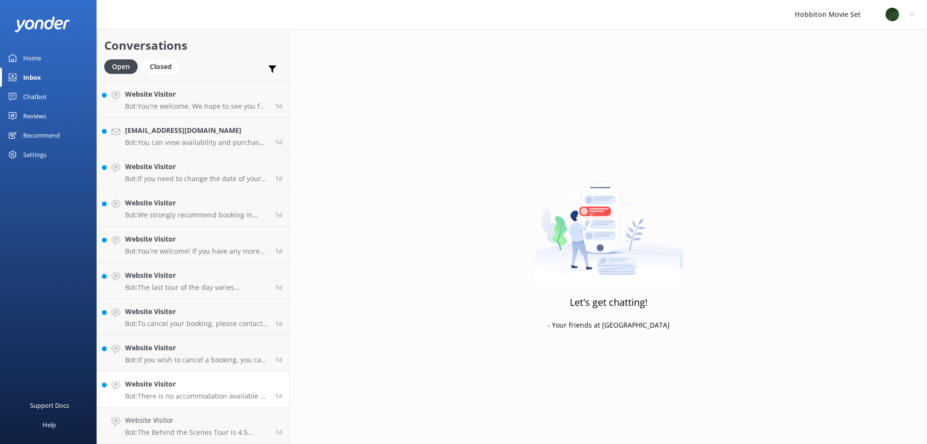
scroll to position [2063, 0]
click at [200, 422] on h4 "Website Visitor" at bounding box center [196, 420] width 143 height 11
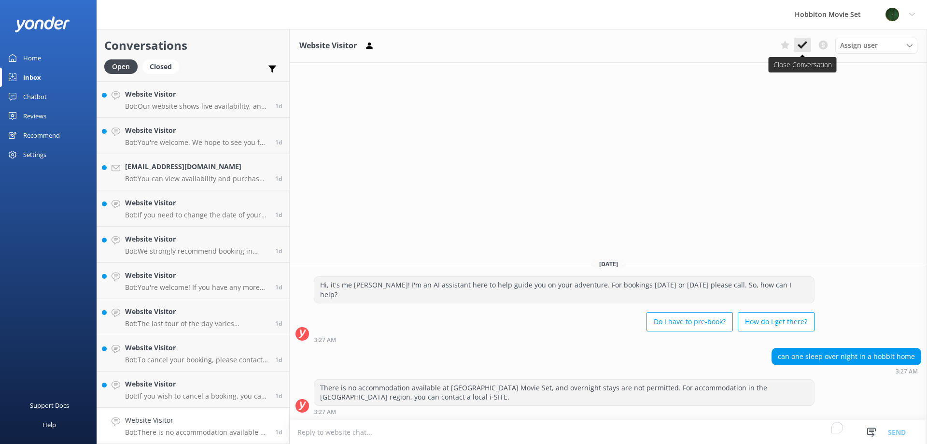
click at [801, 41] on icon at bounding box center [803, 45] width 10 height 10
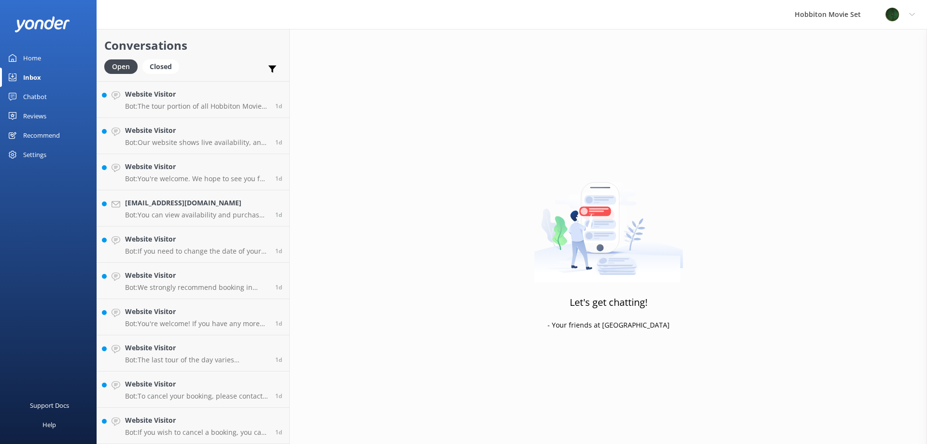
scroll to position [2027, 0]
click at [197, 418] on h4 "Website Visitor" at bounding box center [196, 420] width 143 height 11
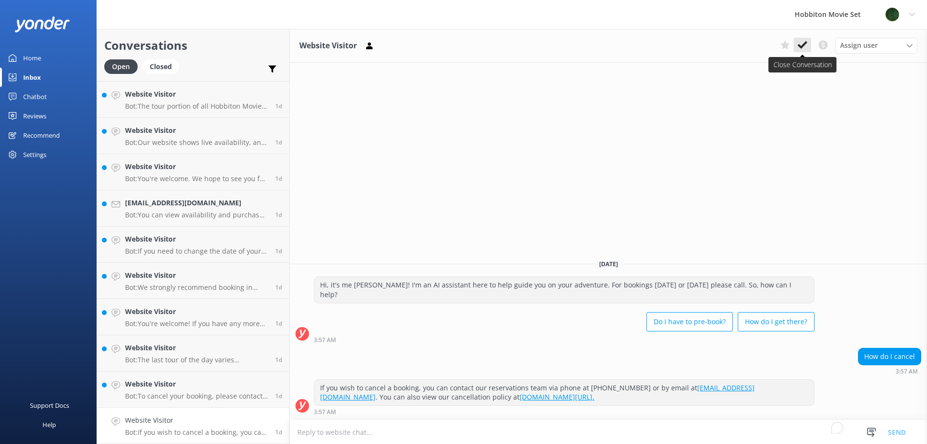
click at [804, 38] on button at bounding box center [802, 45] width 17 height 14
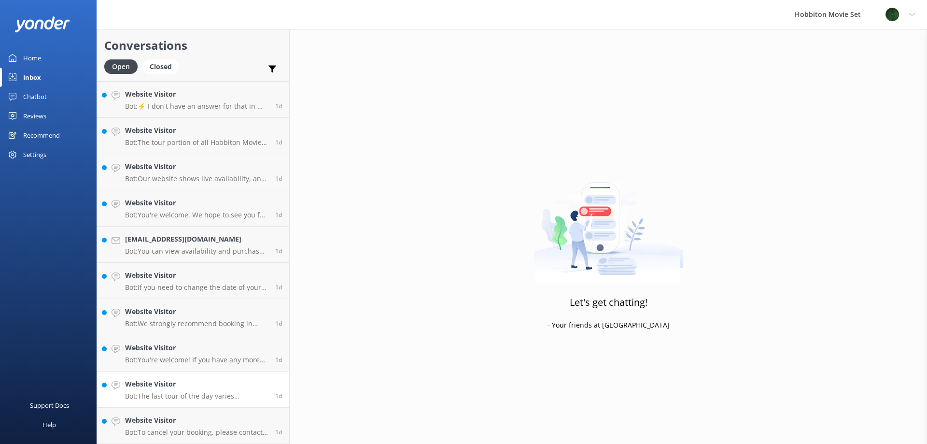
scroll to position [1991, 0]
click at [213, 423] on h4 "Website Visitor" at bounding box center [196, 420] width 143 height 11
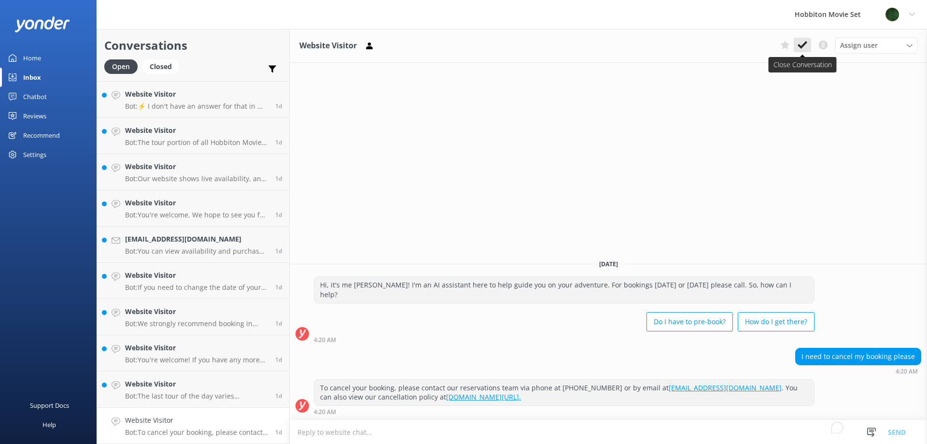
click at [805, 43] on use at bounding box center [803, 45] width 10 height 8
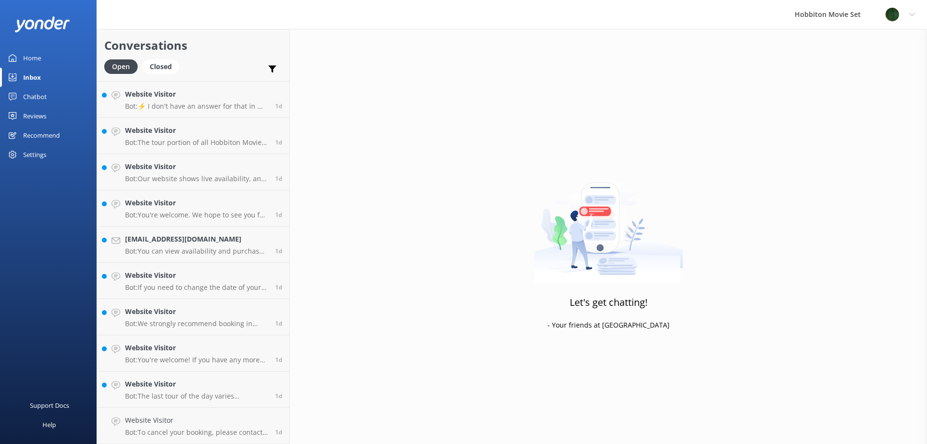
scroll to position [1954, 0]
click at [206, 423] on h4 "Website Visitor" at bounding box center [196, 420] width 143 height 11
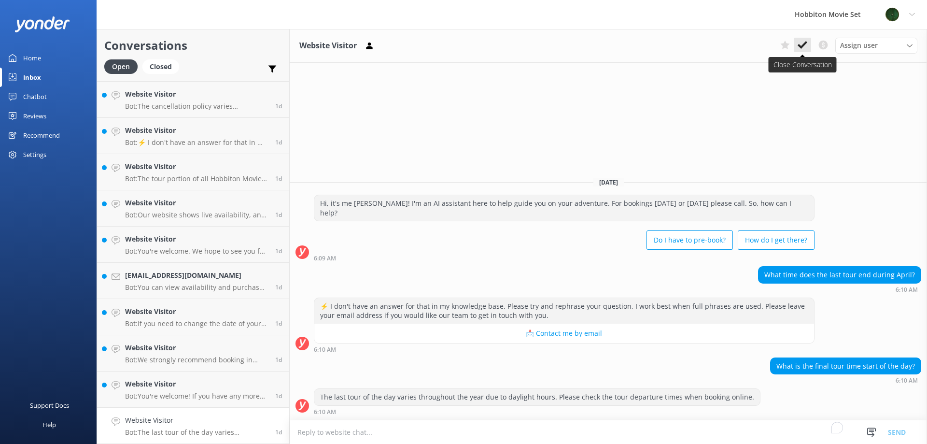
click at [797, 45] on button at bounding box center [802, 45] width 17 height 14
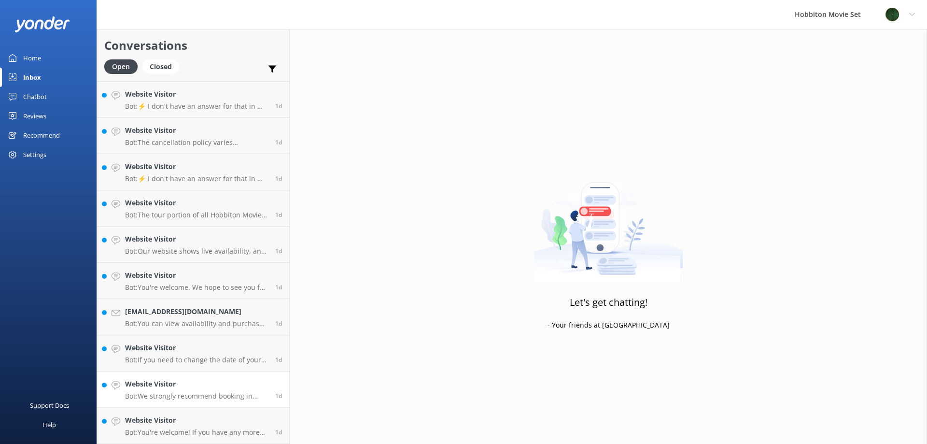
scroll to position [1918, 0]
click at [169, 418] on h4 "Website Visitor" at bounding box center [196, 420] width 143 height 11
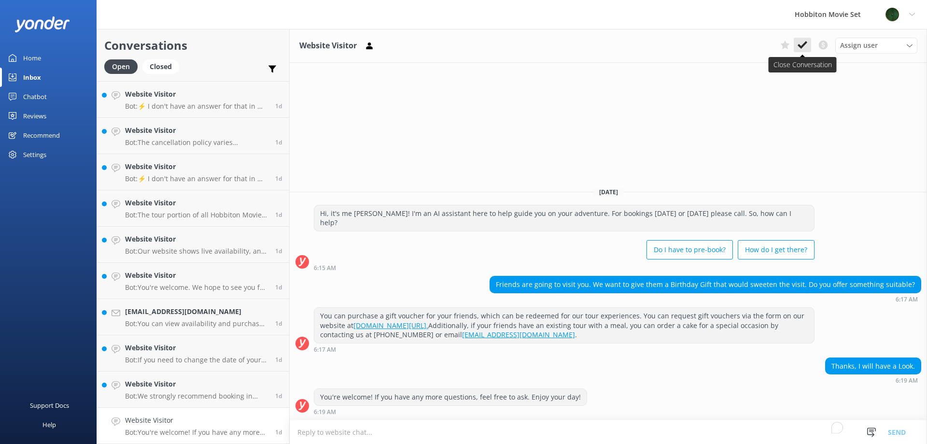
click at [805, 44] on use at bounding box center [803, 45] width 10 height 8
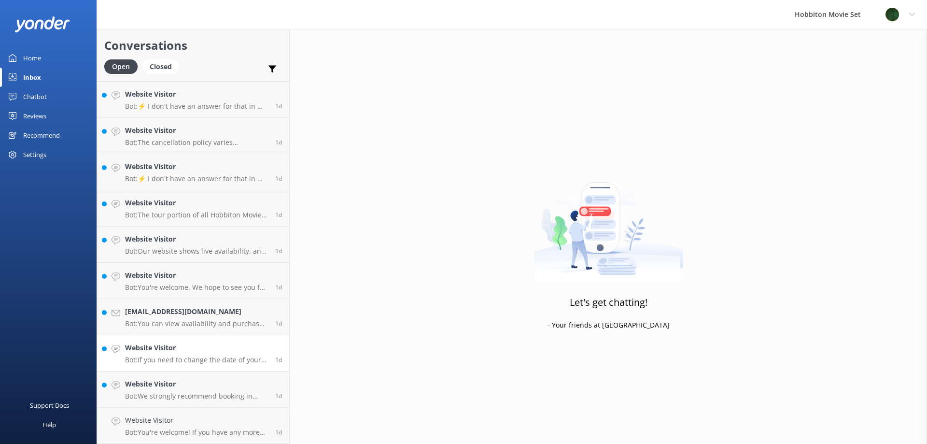
scroll to position [1882, 0]
click at [185, 418] on h4 "Website Visitor" at bounding box center [196, 420] width 143 height 11
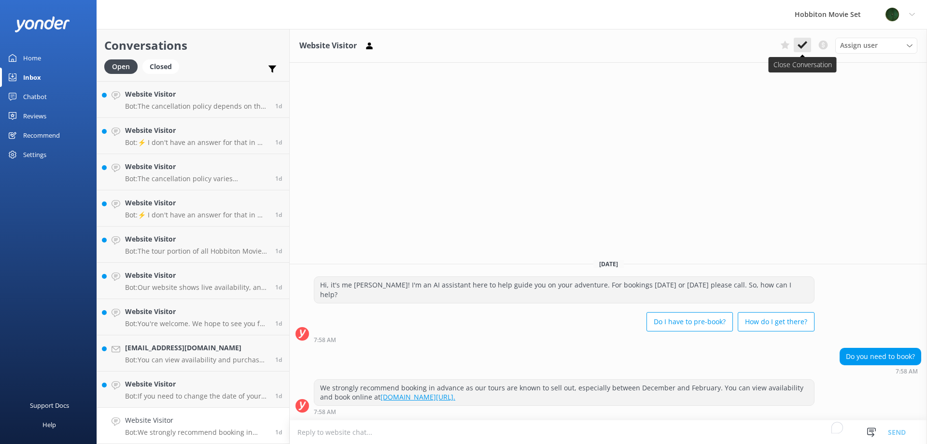
click at [809, 47] on button at bounding box center [802, 45] width 17 height 14
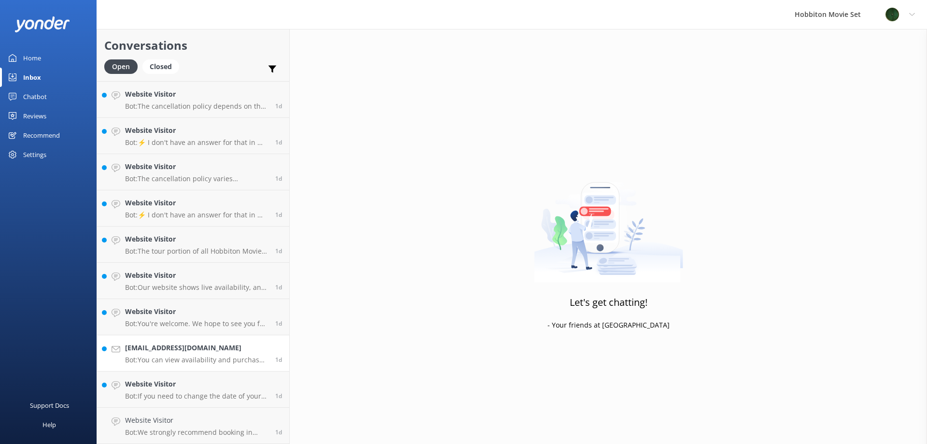
scroll to position [1846, 0]
click at [199, 424] on h4 "Website Visitor" at bounding box center [196, 420] width 143 height 11
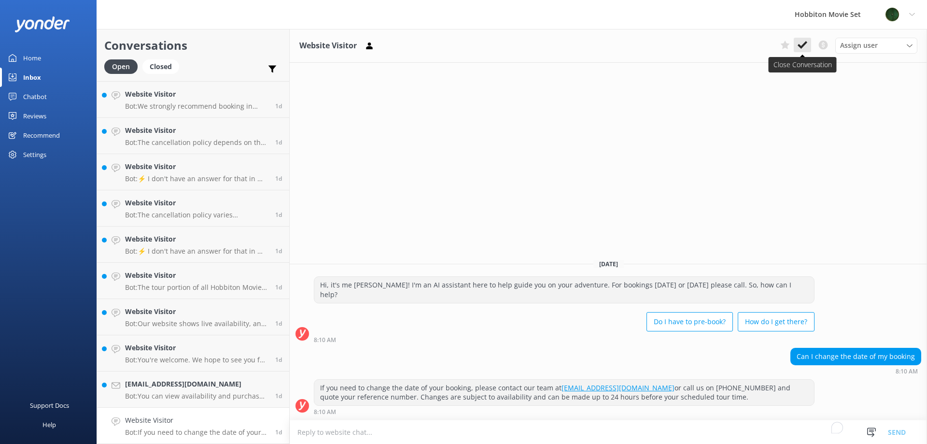
click at [803, 45] on use at bounding box center [803, 45] width 10 height 8
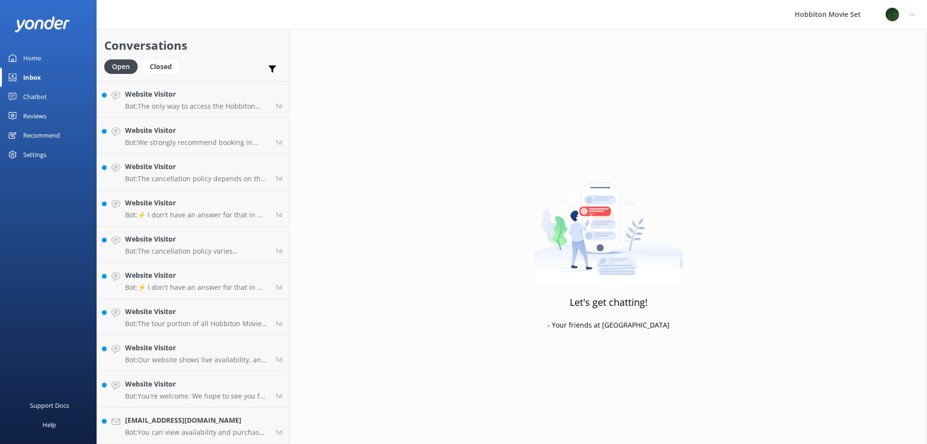
scroll to position [1809, 0]
click at [209, 417] on h4 "hkychk@gmail.com" at bounding box center [196, 420] width 143 height 11
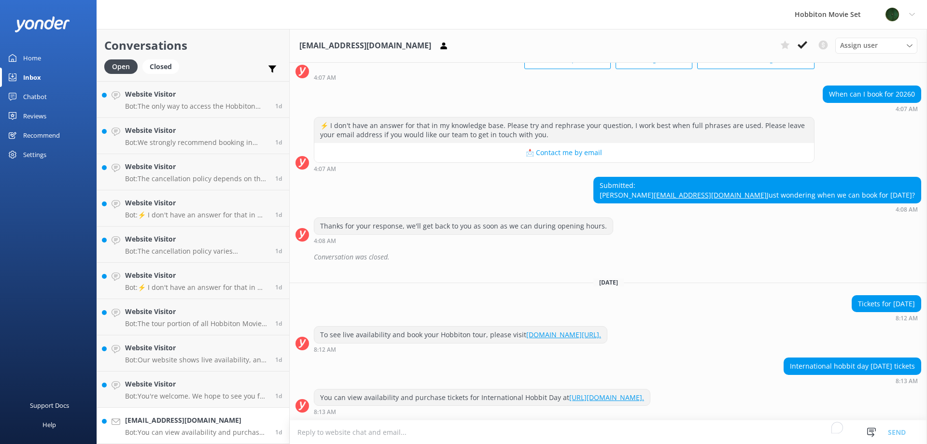
scroll to position [84, 0]
drag, startPoint x: 817, startPoint y: 185, endPoint x: 727, endPoint y: 190, distance: 90.0
click at [727, 190] on div "Submitted: Sheri Skitt hkychk@gmail.com Just wondering when we can book for 202…" at bounding box center [609, 195] width 638 height 36
copy link "hkychk@gmail.com"
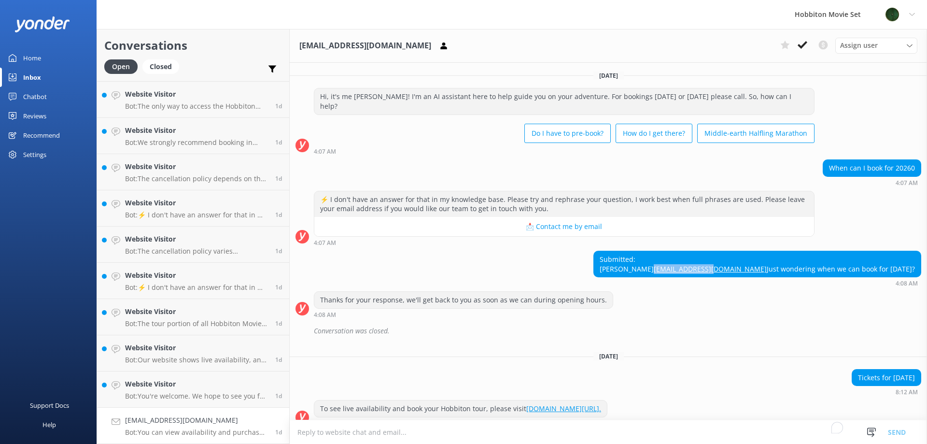
scroll to position [84, 0]
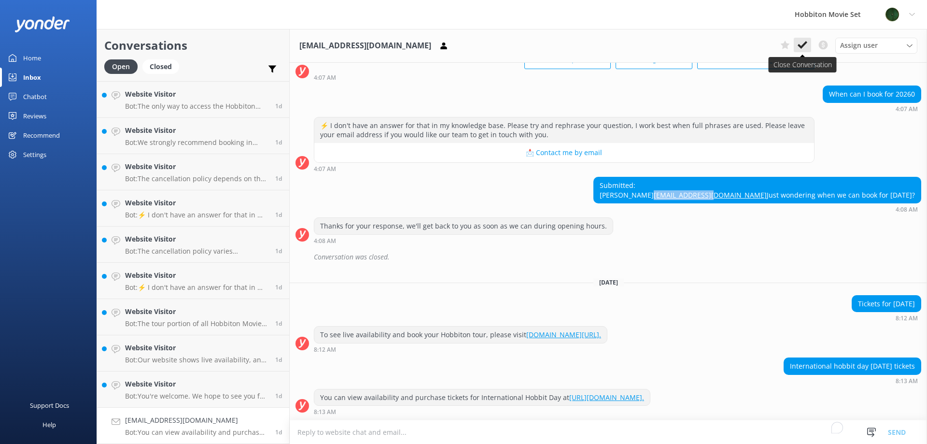
click at [807, 43] on use at bounding box center [803, 45] width 10 height 8
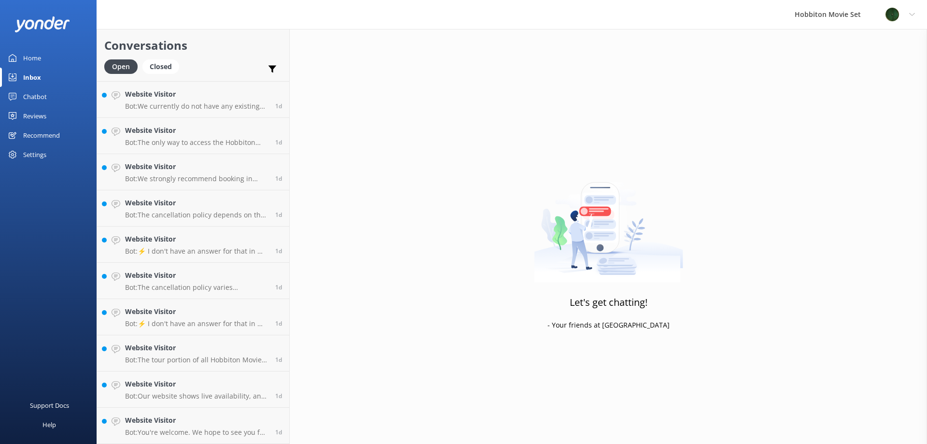
scroll to position [1773, 0]
click at [189, 413] on link "Website Visitor Bot: You're welcome. We hope to see you for an adventure soon! …" at bounding box center [193, 426] width 192 height 36
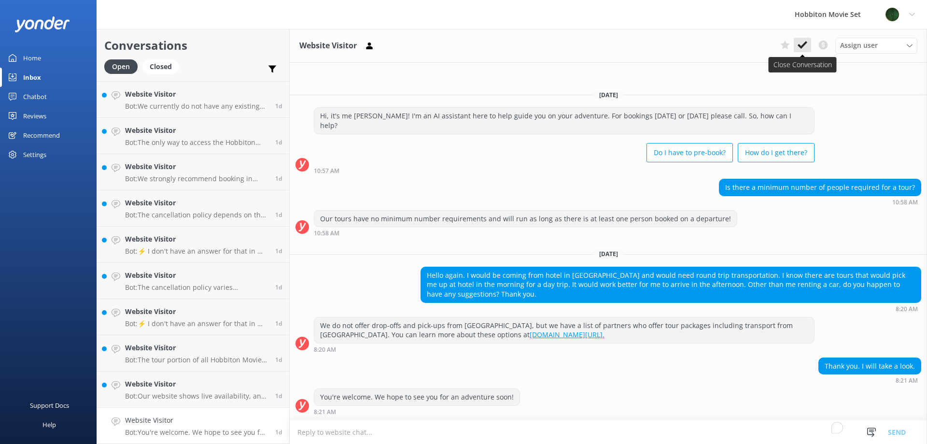
click at [806, 44] on use at bounding box center [803, 45] width 10 height 8
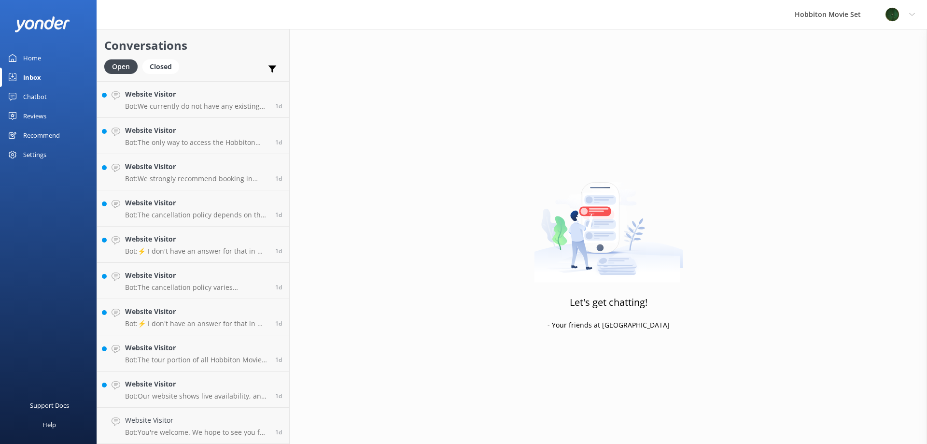
scroll to position [1737, 0]
click at [204, 424] on h4 "Website Visitor" at bounding box center [196, 420] width 143 height 11
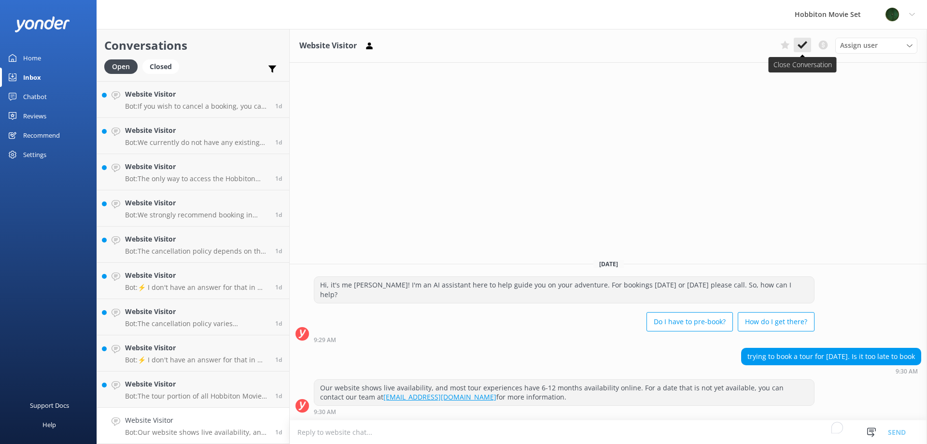
click at [807, 47] on icon at bounding box center [803, 45] width 10 height 10
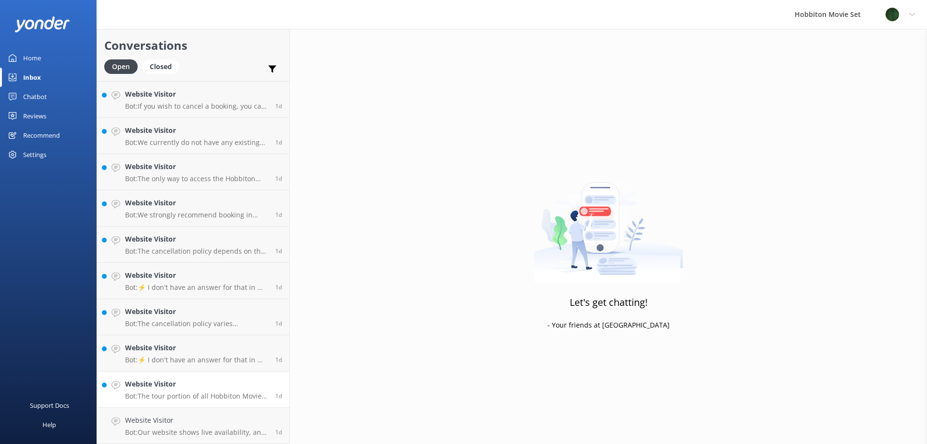
scroll to position [1701, 0]
click at [179, 419] on h4 "Website Visitor" at bounding box center [196, 420] width 143 height 11
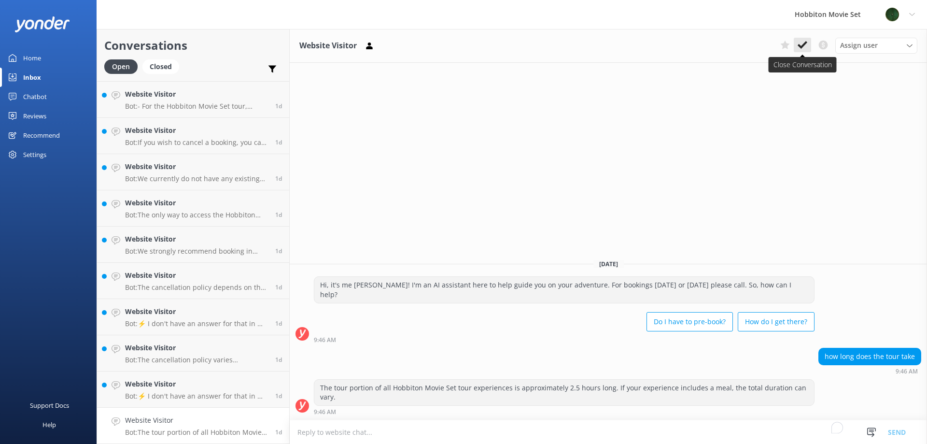
click at [805, 45] on use at bounding box center [803, 45] width 10 height 8
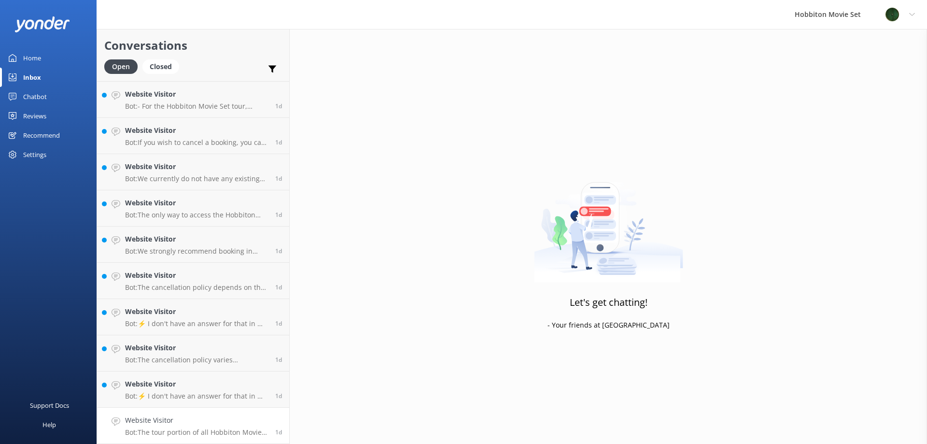
scroll to position [1664, 0]
click at [175, 427] on div "Website Visitor Bot: ⚡ I don't have an answer for that in my knowledge base. Pl…" at bounding box center [196, 425] width 143 height 21
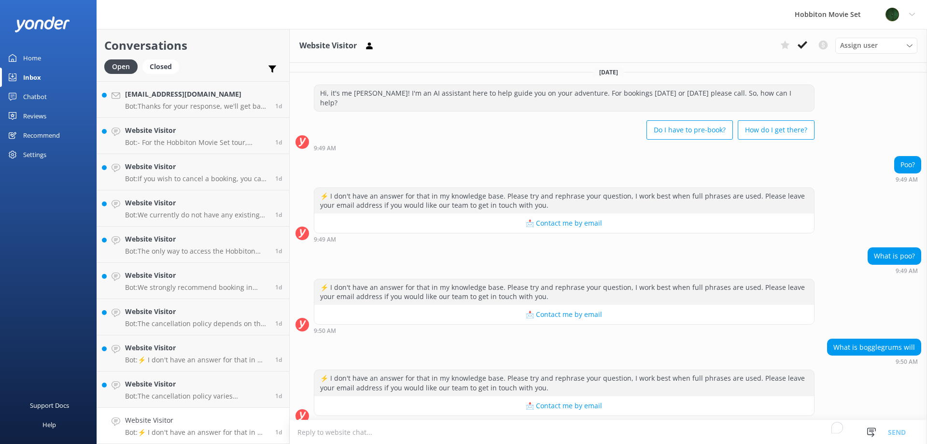
scroll to position [4, 0]
click at [807, 51] on button at bounding box center [802, 45] width 17 height 14
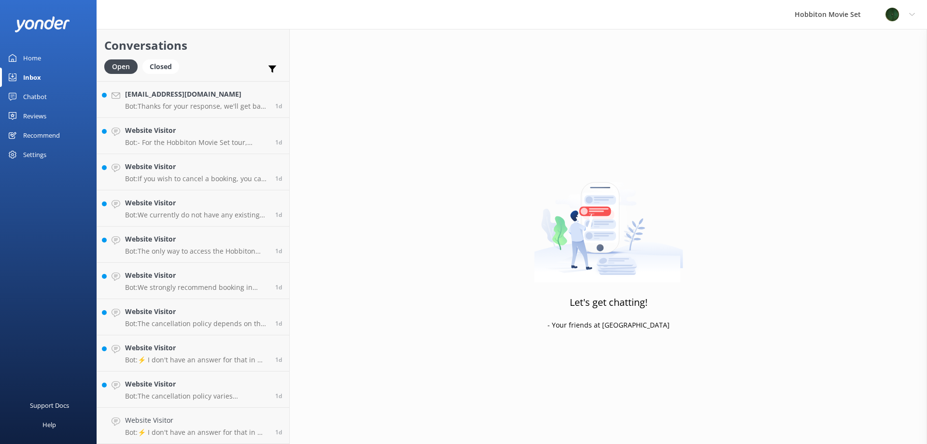
scroll to position [1628, 0]
click at [154, 425] on h4 "Website Visitor" at bounding box center [196, 420] width 143 height 11
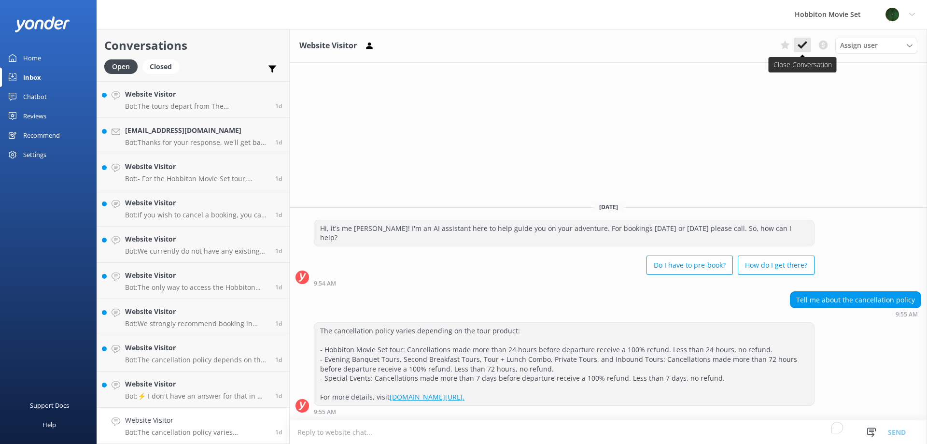
click at [806, 43] on use at bounding box center [803, 45] width 10 height 8
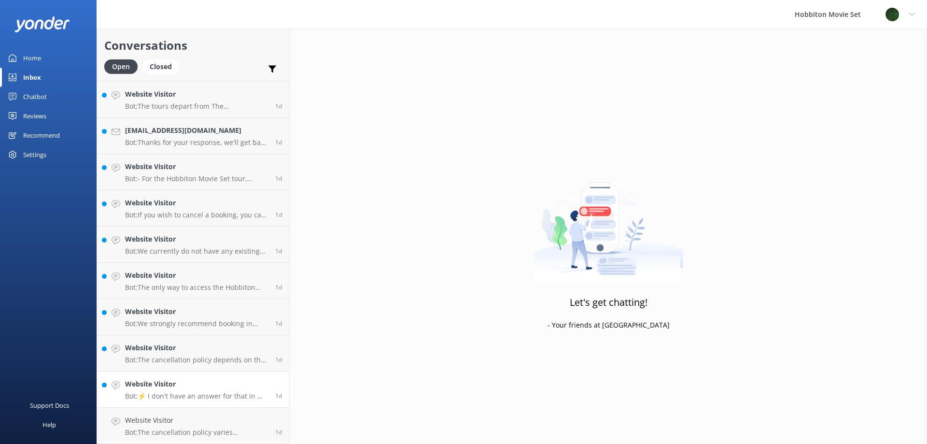
scroll to position [1592, 0]
click at [164, 422] on h4 "Website Visitor" at bounding box center [196, 420] width 143 height 11
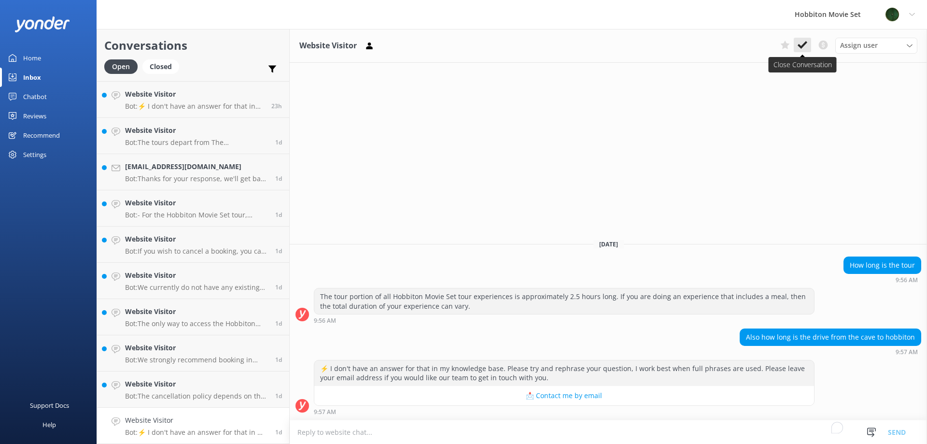
click at [806, 45] on icon at bounding box center [803, 45] width 10 height 10
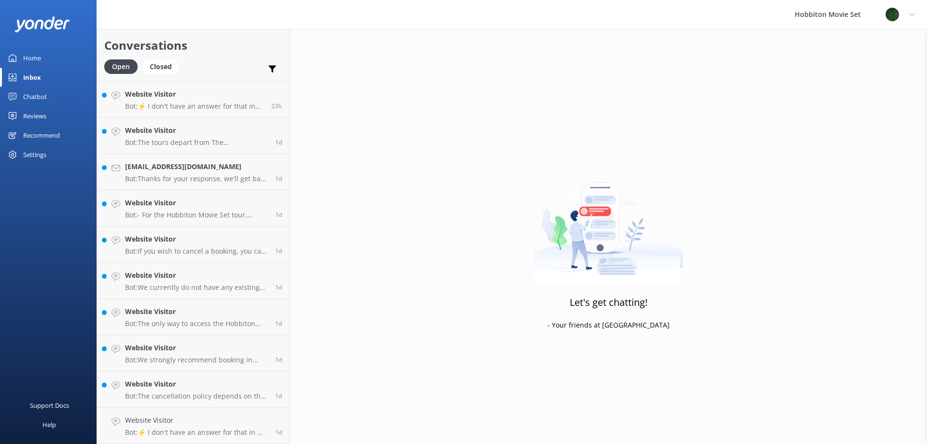
scroll to position [1556, 0]
click at [209, 428] on p "Bot: The cancellation policy depends on the tour product booked: - Hobbiton Mov…" at bounding box center [196, 432] width 143 height 9
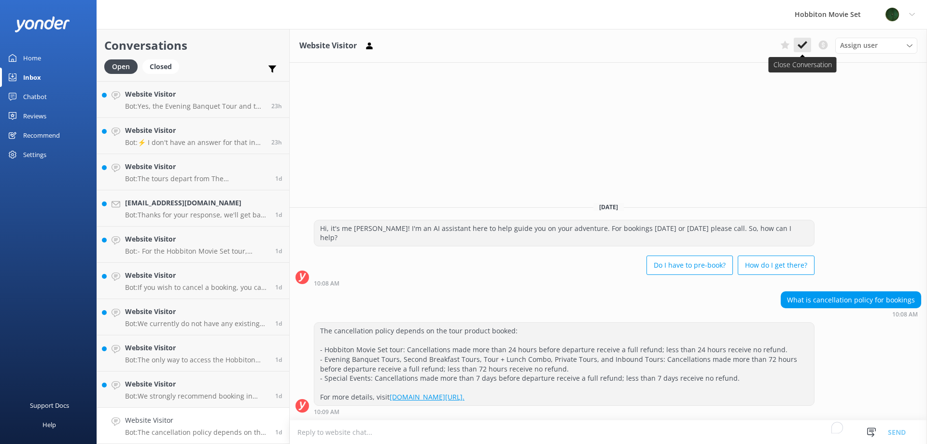
click at [805, 42] on icon at bounding box center [803, 45] width 10 height 10
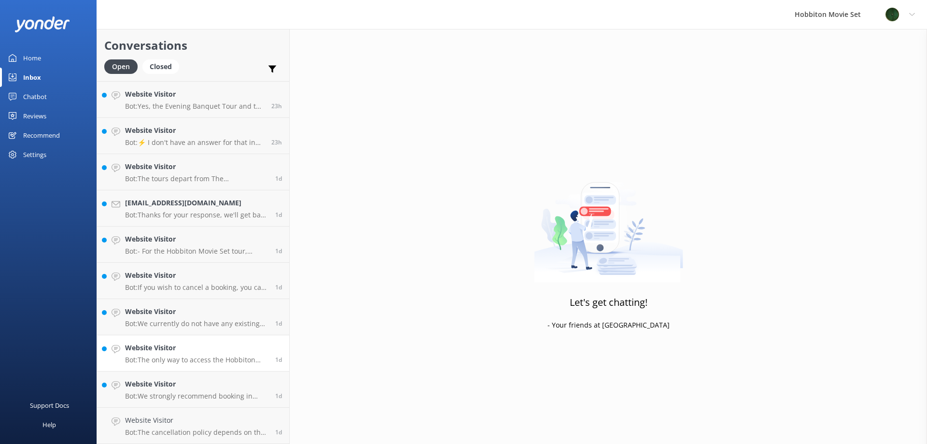
scroll to position [1520, 0]
click at [205, 420] on h4 "Website Visitor" at bounding box center [196, 420] width 143 height 11
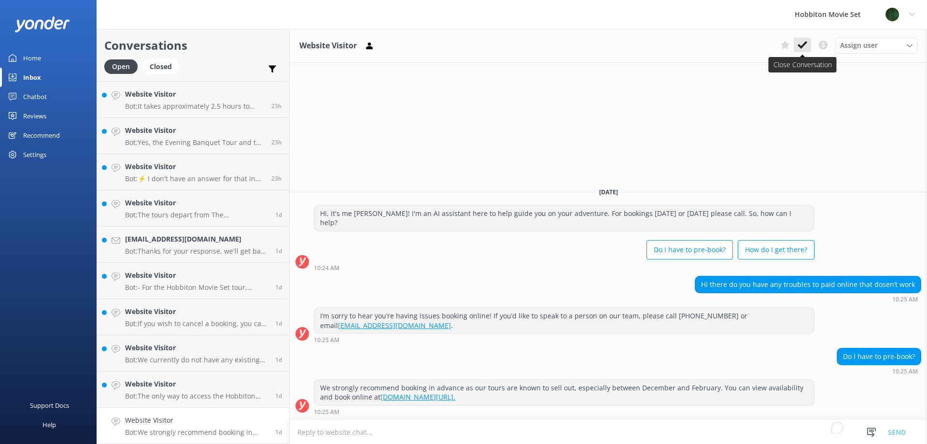
click at [802, 43] on icon at bounding box center [803, 45] width 10 height 10
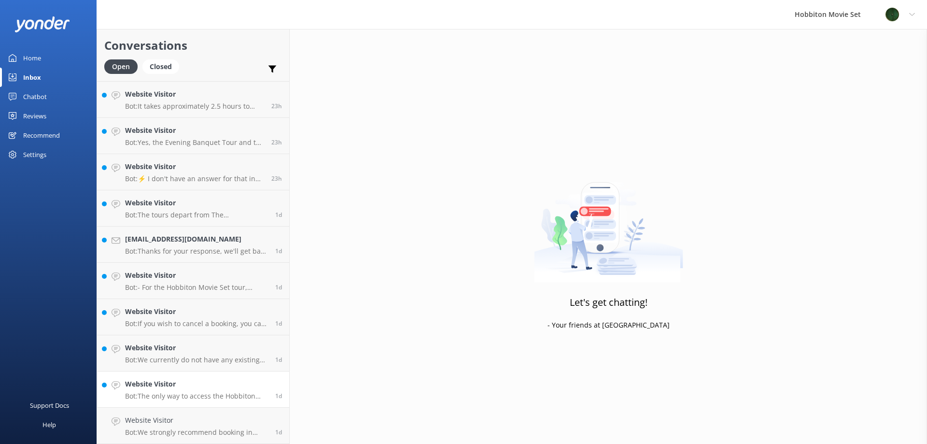
scroll to position [1483, 0]
click at [205, 422] on h4 "Website Visitor" at bounding box center [196, 420] width 143 height 11
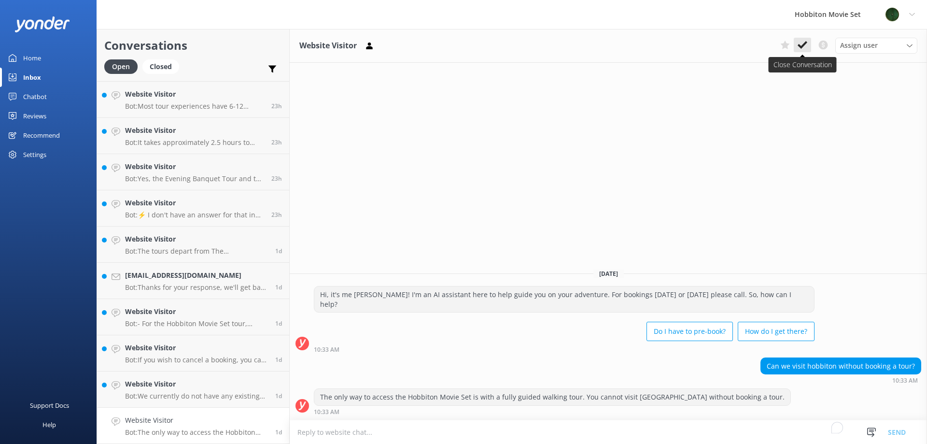
click at [807, 47] on icon at bounding box center [803, 45] width 10 height 10
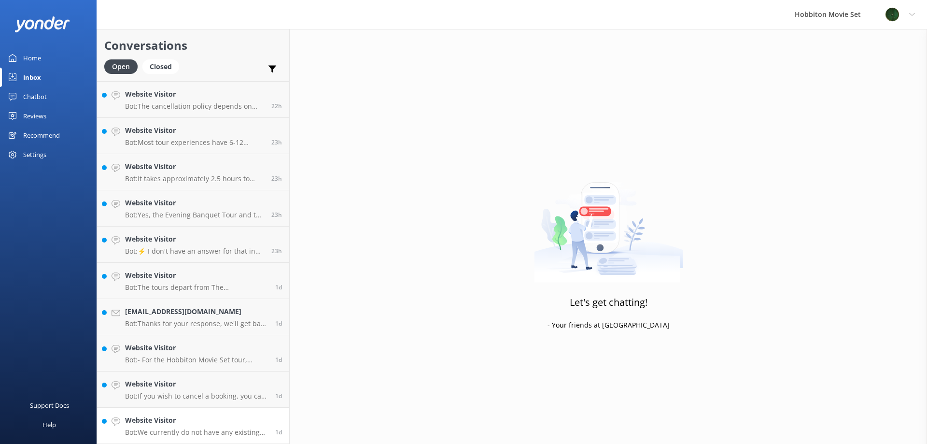
scroll to position [1447, 0]
click at [216, 422] on h4 "Website Visitor" at bounding box center [196, 420] width 143 height 11
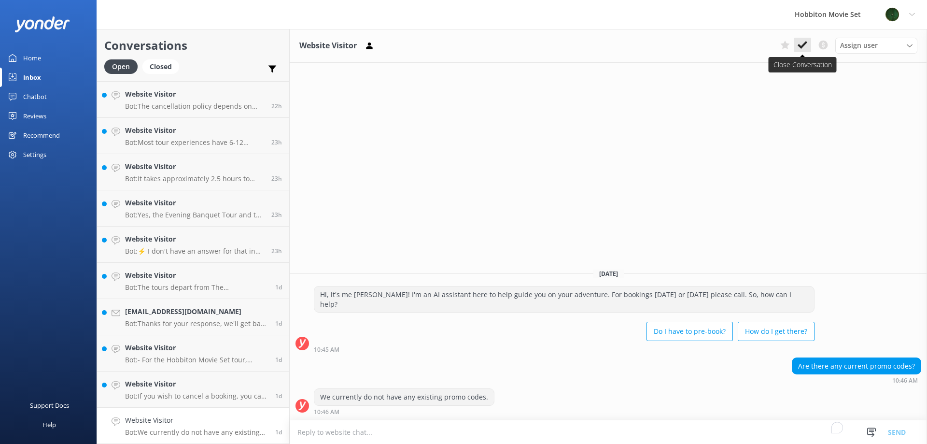
click at [806, 47] on icon at bounding box center [803, 45] width 10 height 10
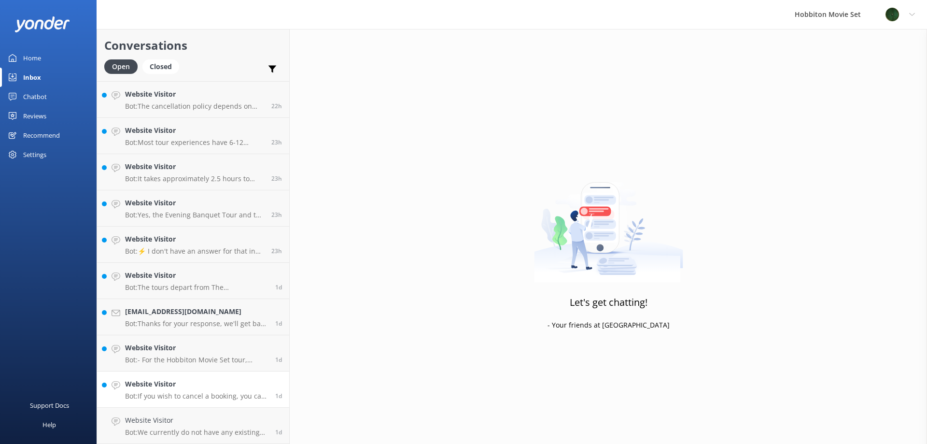
scroll to position [1411, 0]
click at [185, 409] on link "Website Visitor Bot: If you wish to cancel a booking, you can contact our reser…" at bounding box center [193, 426] width 192 height 36
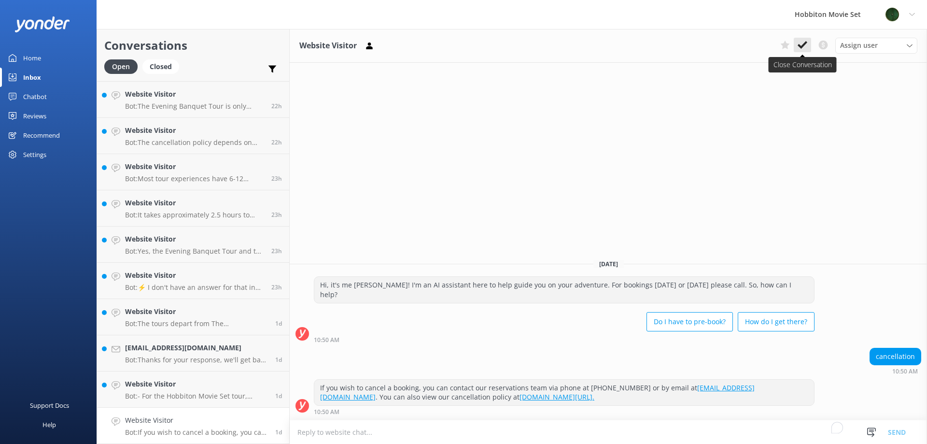
click at [803, 44] on icon at bounding box center [803, 45] width 10 height 10
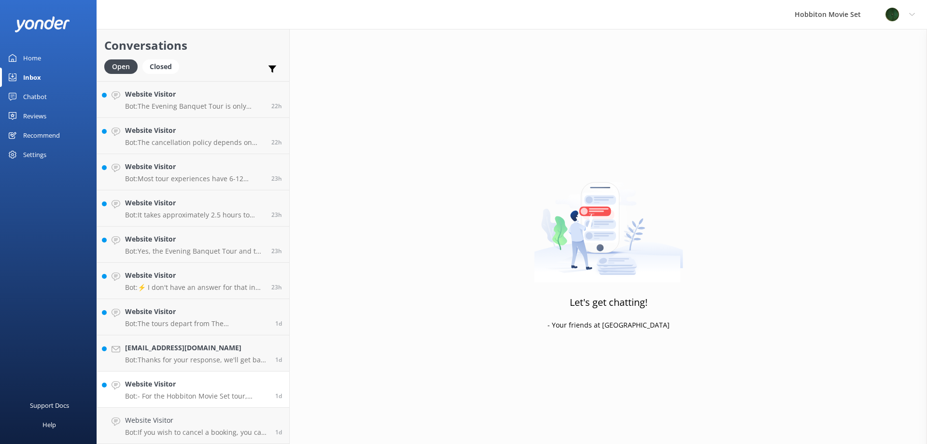
scroll to position [1375, 0]
click at [230, 425] on h4 "Website Visitor" at bounding box center [196, 420] width 143 height 11
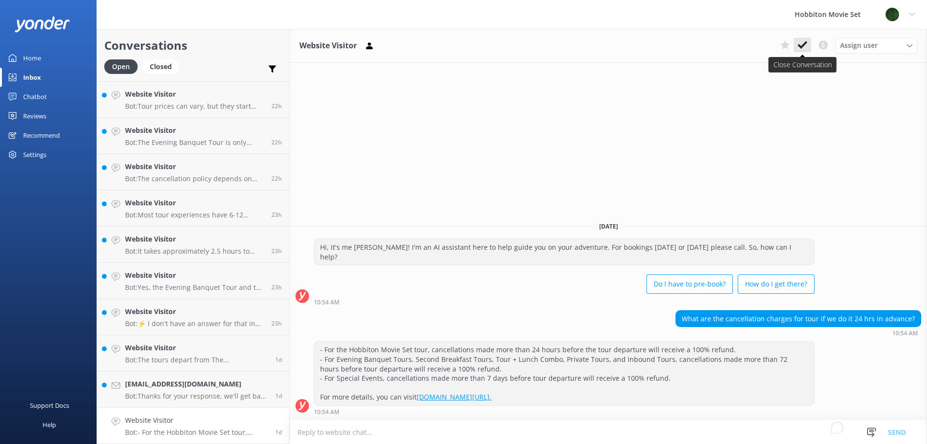
click at [805, 48] on icon at bounding box center [803, 45] width 10 height 10
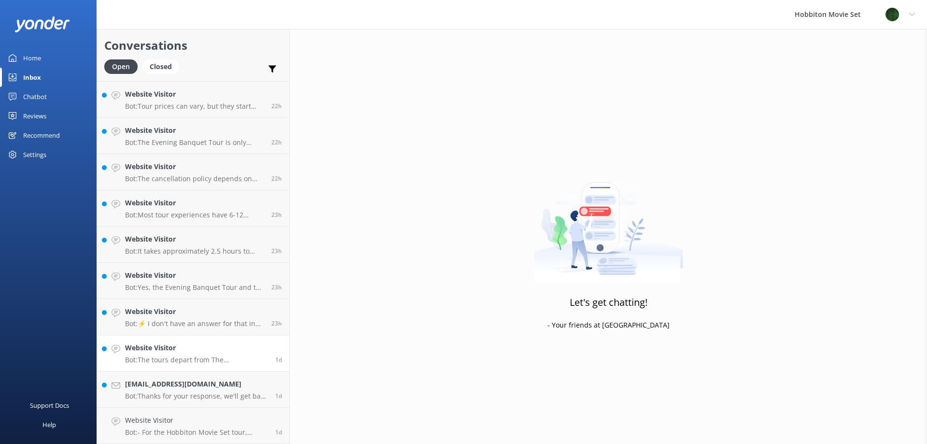
scroll to position [1338, 0]
click at [201, 418] on h4 "Lequyenlu1@gmail.com" at bounding box center [196, 420] width 143 height 11
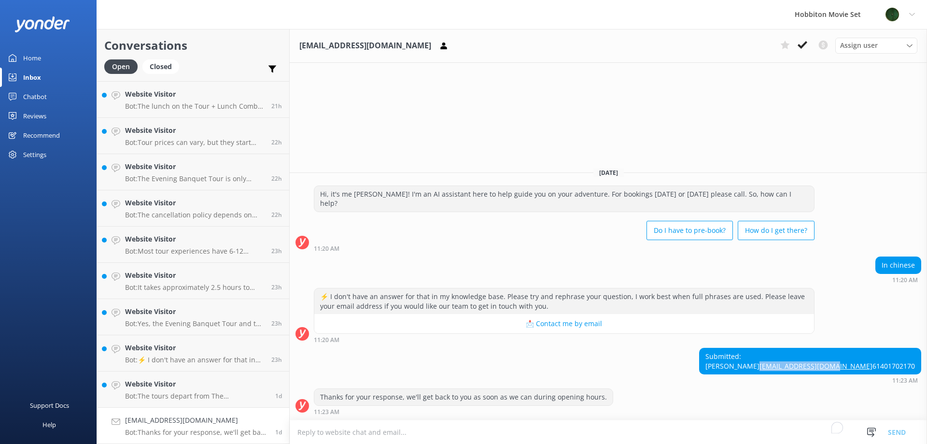
drag, startPoint x: 916, startPoint y: 354, endPoint x: 820, endPoint y: 356, distance: 96.1
click at [820, 356] on div "Submitted: Le moloney Lequyenlu1@gmail.com 61401702170 11:23 AM" at bounding box center [609, 366] width 638 height 36
copy link "Lequyenlu1@gmail.com"
click at [799, 45] on use at bounding box center [803, 45] width 10 height 8
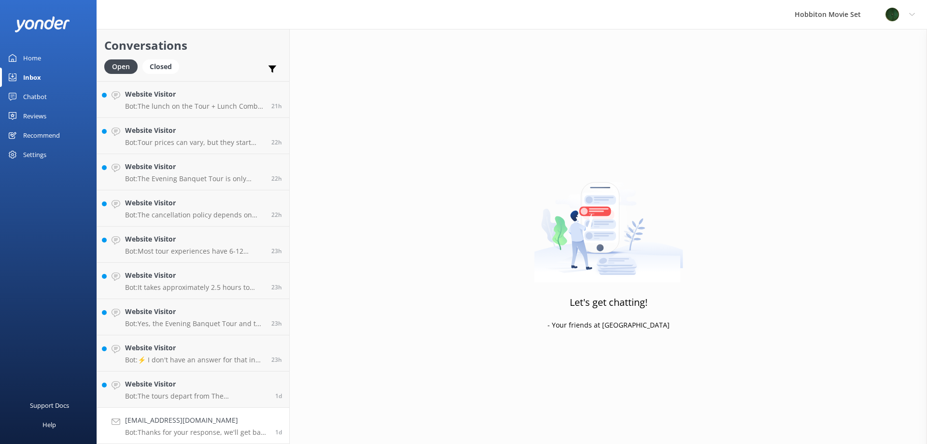
scroll to position [1302, 0]
click at [181, 430] on p "Bot: The tours depart from The Shire's Rest, located at 501 Buckland Road, Mata…" at bounding box center [196, 432] width 143 height 9
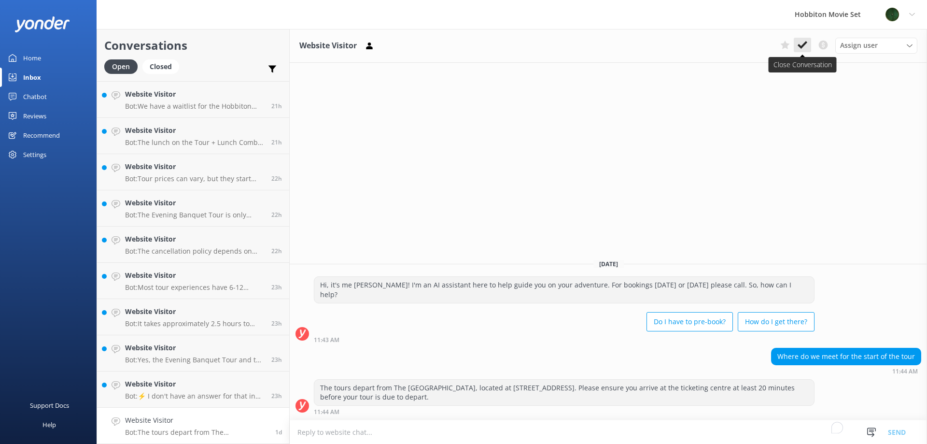
click at [802, 42] on icon at bounding box center [803, 45] width 10 height 10
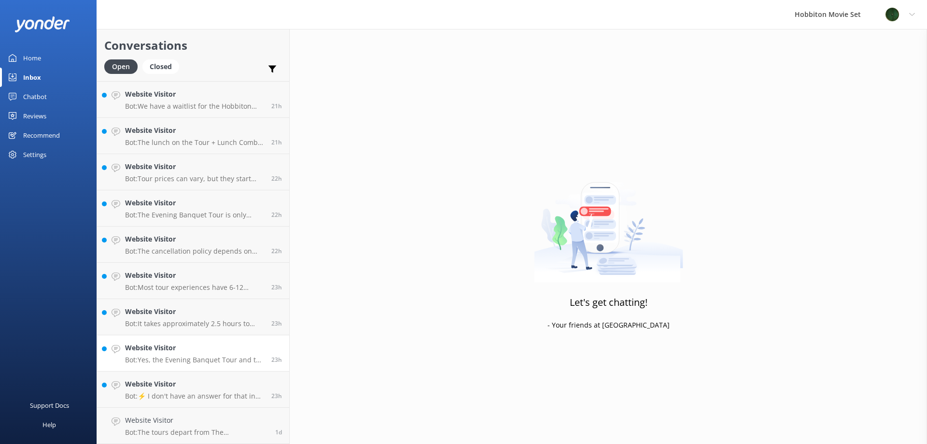
scroll to position [1266, 0]
click at [205, 426] on h4 "Website Visitor" at bounding box center [194, 420] width 139 height 11
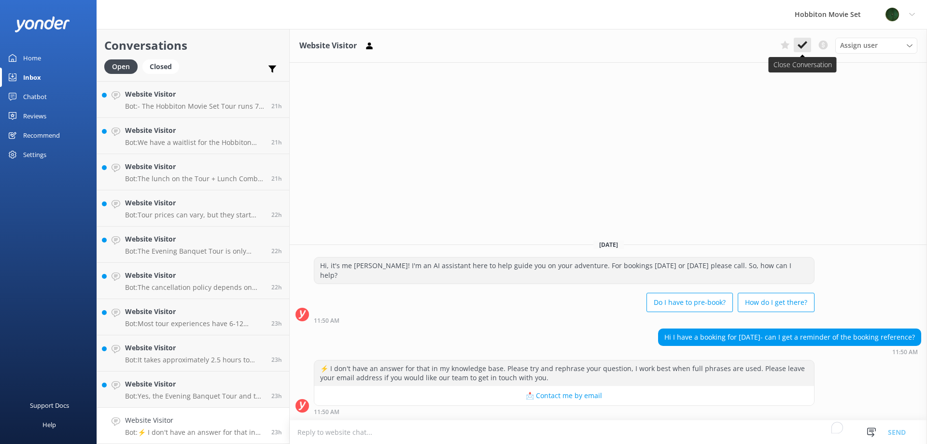
click at [803, 49] on icon at bounding box center [803, 45] width 10 height 10
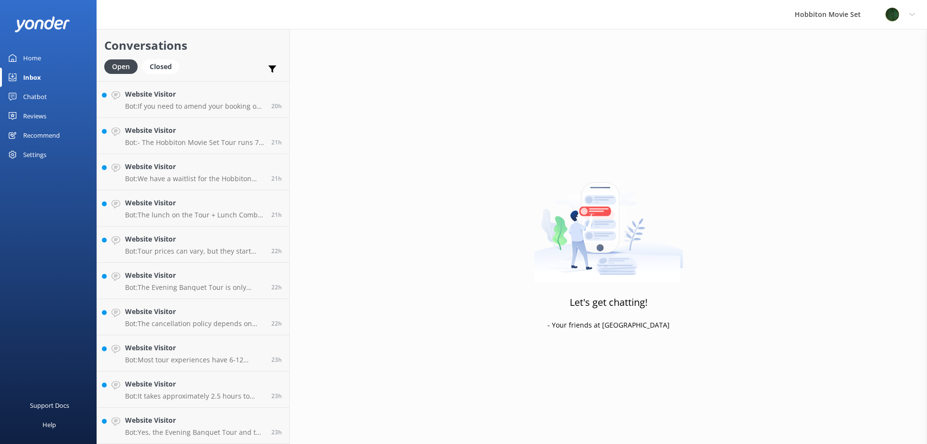
scroll to position [1230, 0]
click at [185, 409] on link "Website Visitor Bot: Yes, the Evening Banquet Tour and the Behind The Scenes To…" at bounding box center [193, 426] width 192 height 36
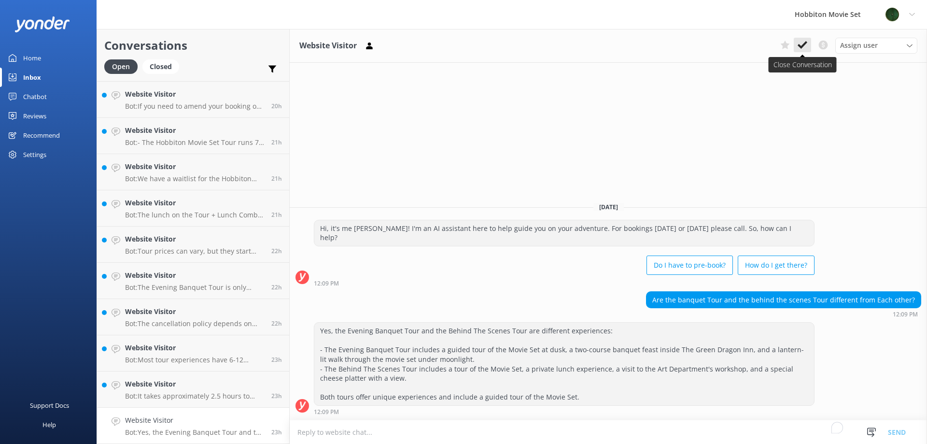
click at [808, 46] on button at bounding box center [802, 45] width 17 height 14
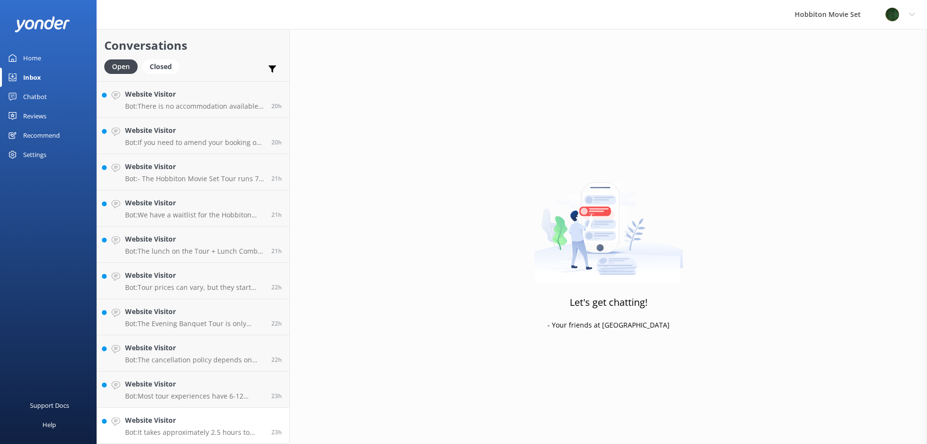
scroll to position [1194, 0]
click at [213, 431] on p "Bot: It takes approximately 2.5 hours to drive from Auckland to the Matamata In…" at bounding box center [194, 432] width 139 height 9
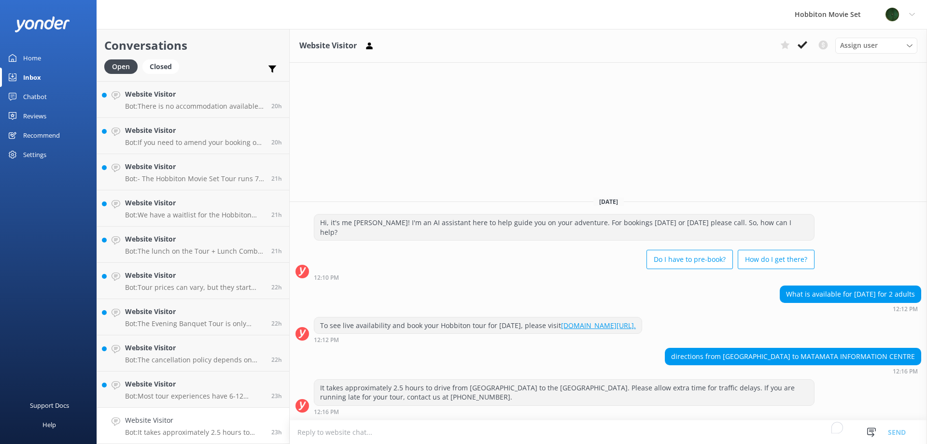
click at [798, 49] on button at bounding box center [802, 45] width 17 height 14
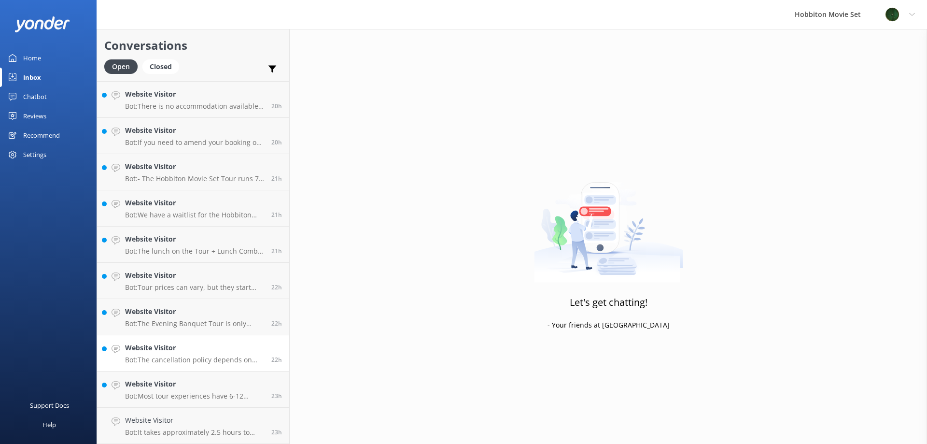
scroll to position [1157, 0]
click at [213, 427] on div "Website Visitor Bot: Most tour experiences have 6-12 months availability online…" at bounding box center [194, 425] width 139 height 21
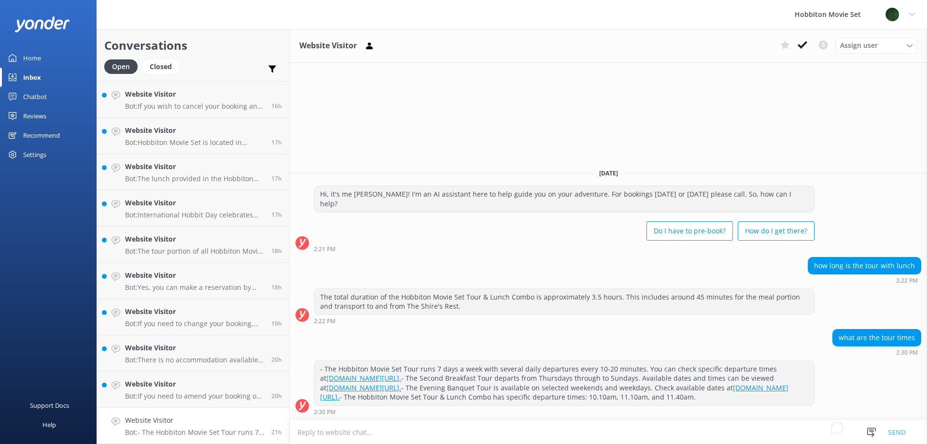
click at [802, 43] on icon at bounding box center [803, 45] width 10 height 10
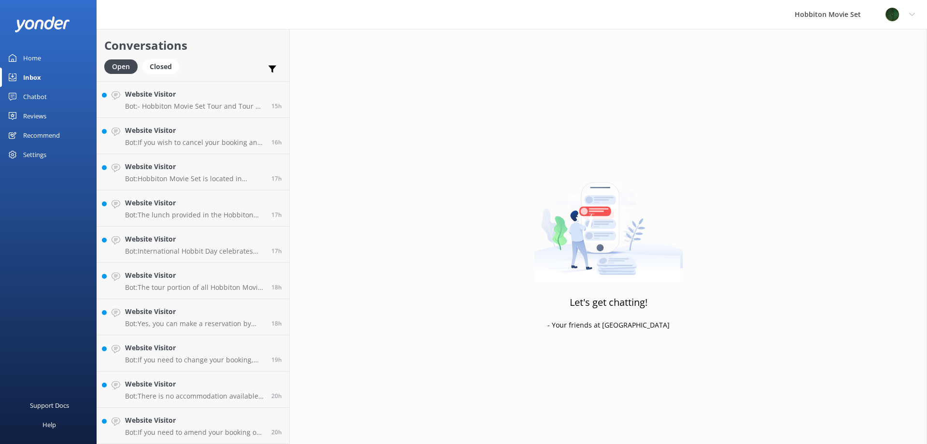
scroll to position [904, 0]
click at [189, 434] on p "Bot: If you need to amend your booking or swap tour times, please contact our t…" at bounding box center [194, 432] width 139 height 9
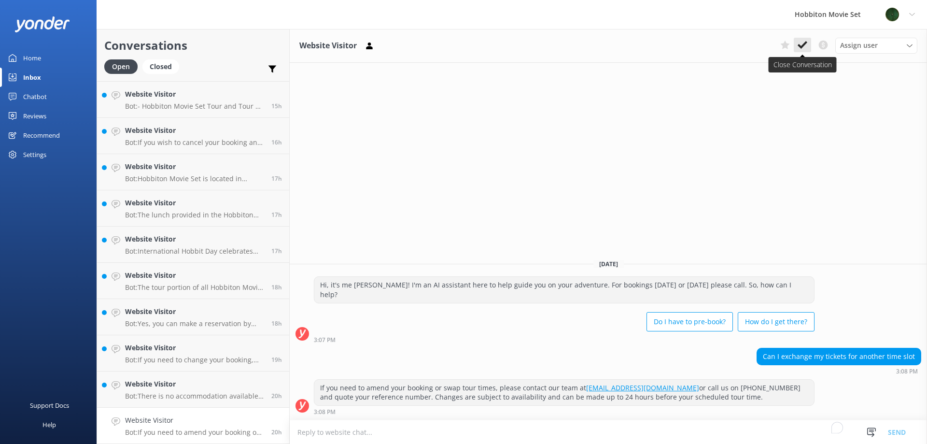
click at [808, 46] on button at bounding box center [802, 45] width 17 height 14
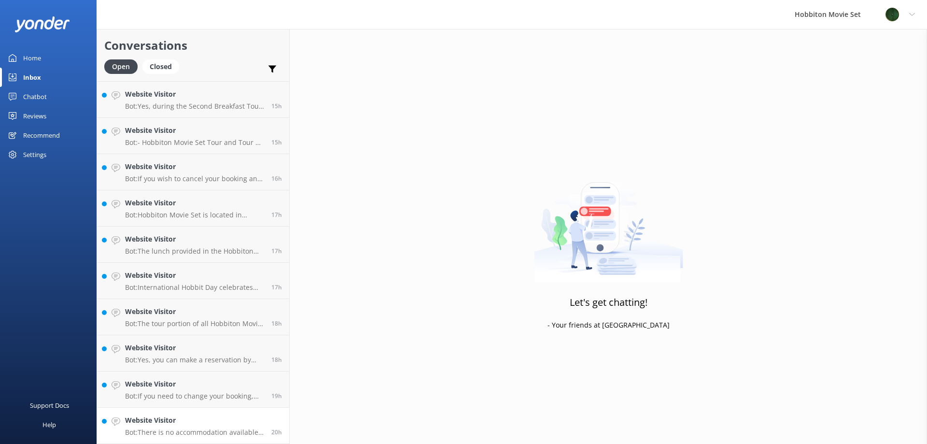
scroll to position [868, 0]
click at [185, 426] on h4 "Website Visitor" at bounding box center [194, 420] width 139 height 11
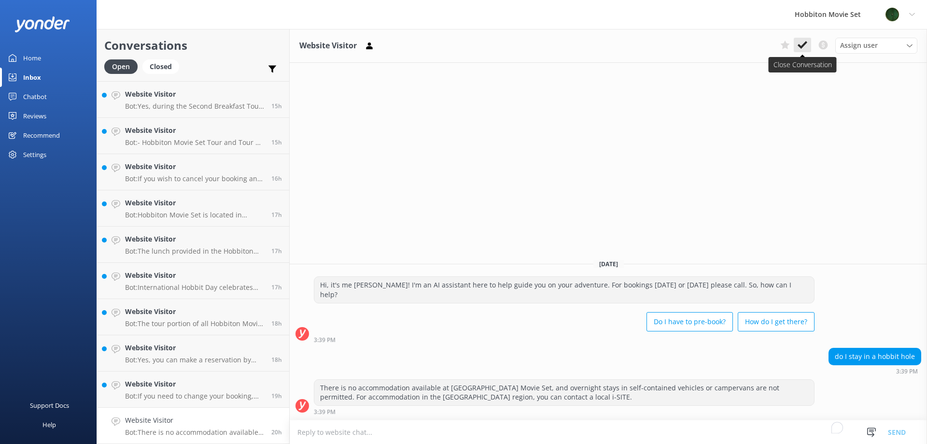
click at [805, 43] on use at bounding box center [803, 45] width 10 height 8
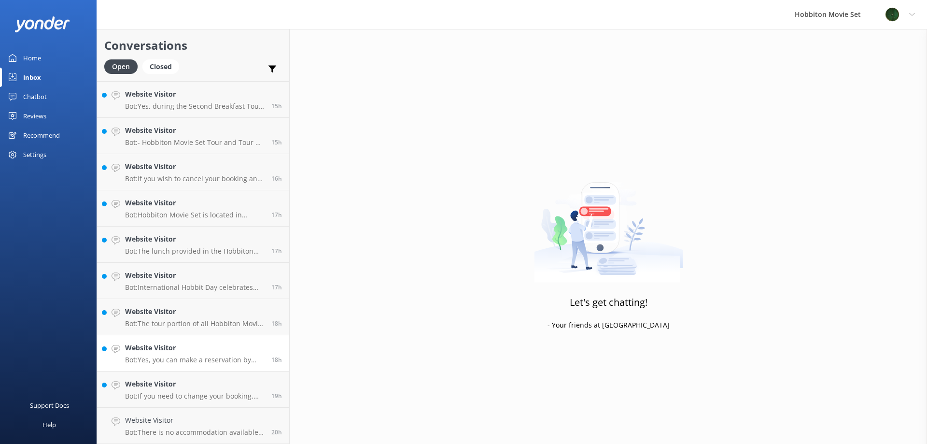
scroll to position [831, 0]
click at [198, 434] on p "Bot: If you need to change your booking, please contact our team at [EMAIL_ADDR…" at bounding box center [194, 432] width 139 height 9
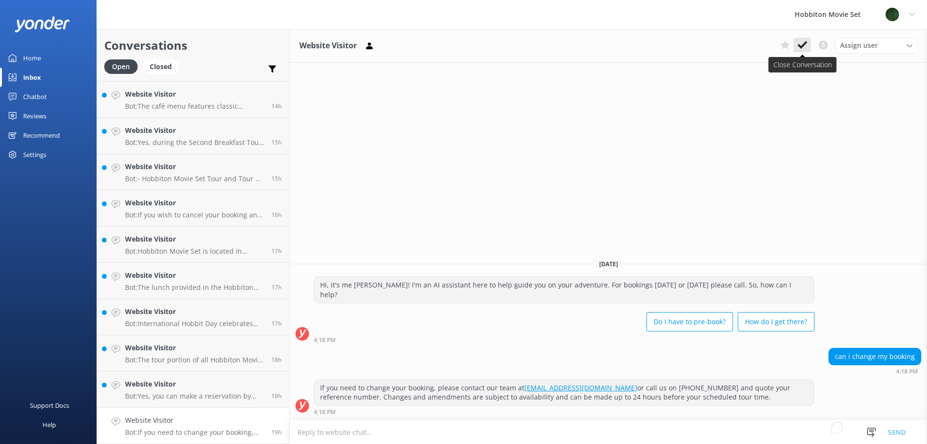
click at [805, 44] on use at bounding box center [803, 45] width 10 height 8
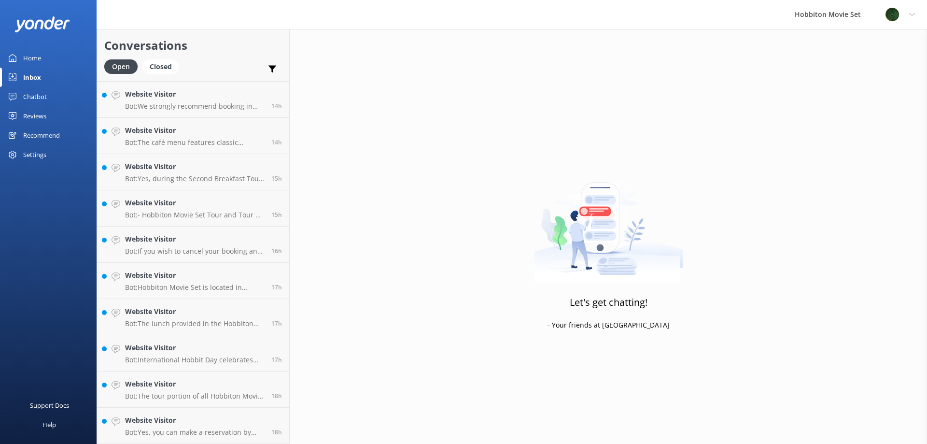
scroll to position [795, 0]
click at [196, 421] on h4 "Website Visitor" at bounding box center [194, 420] width 139 height 11
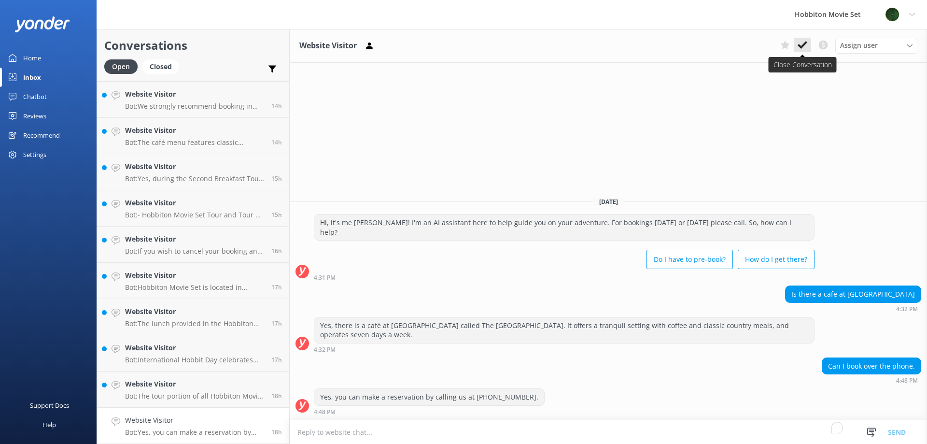
click at [802, 43] on icon at bounding box center [803, 45] width 10 height 10
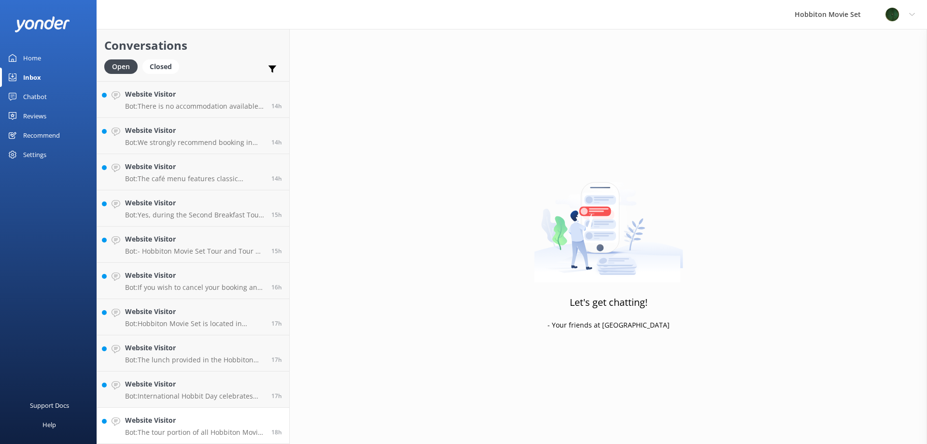
scroll to position [759, 0]
click at [142, 431] on p "Bot: The tour portion of all Hobbiton Movie Set tour experiences is approximate…" at bounding box center [194, 432] width 139 height 9
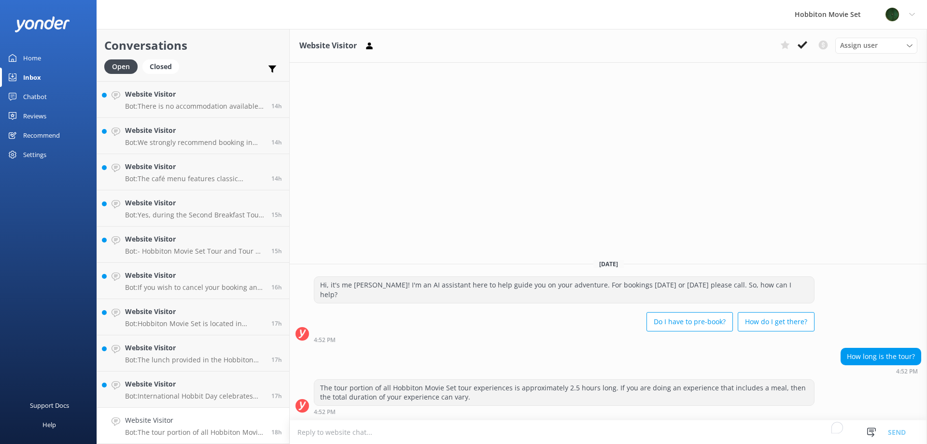
click at [802, 48] on icon at bounding box center [803, 45] width 10 height 10
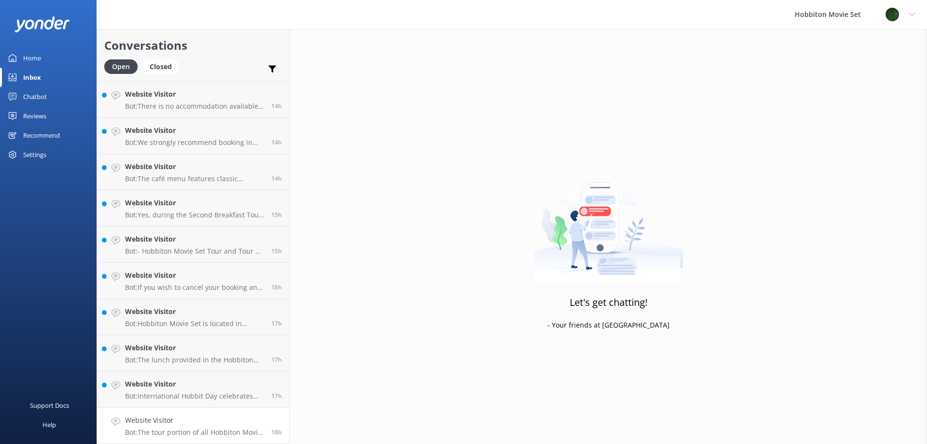
scroll to position [723, 0]
click at [198, 432] on p "Bot: International Hobbit Day celebrates the birthdays of Bilbo and [PERSON_NAM…" at bounding box center [194, 432] width 139 height 9
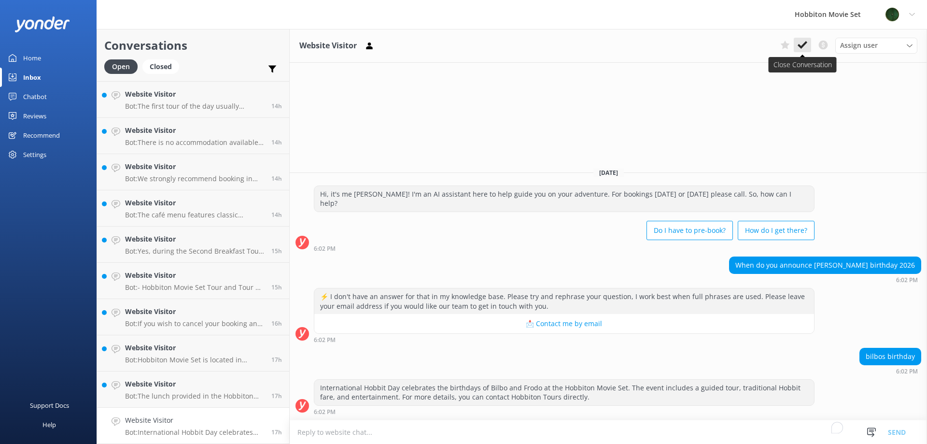
click at [805, 49] on icon at bounding box center [803, 45] width 10 height 10
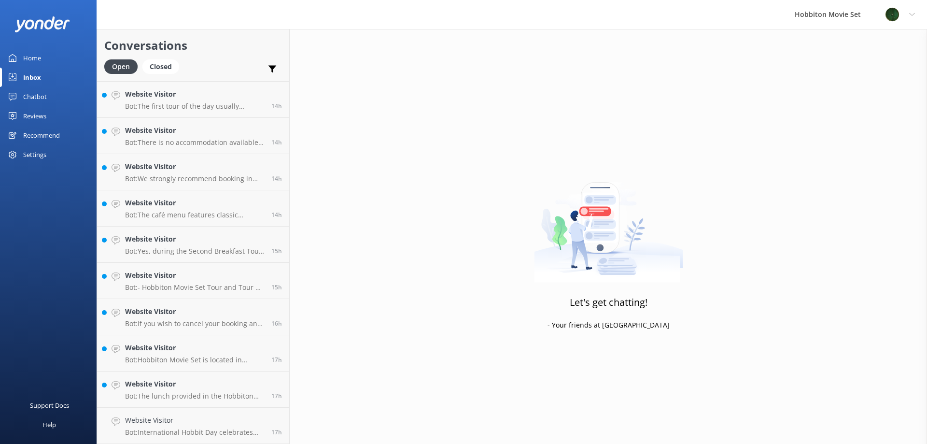
scroll to position [686, 0]
click at [203, 433] on p "Bot: The lunch provided in the Hobbiton Movie Set Tour and Lunch Combo is serve…" at bounding box center [194, 432] width 139 height 9
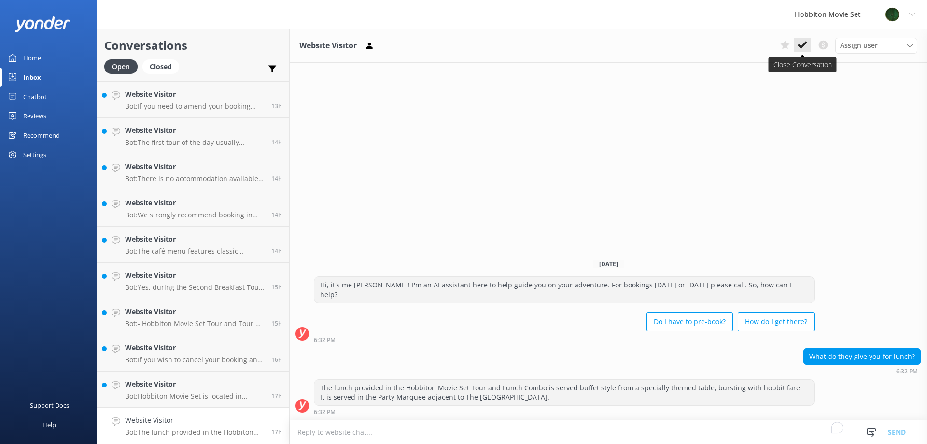
click at [803, 48] on icon at bounding box center [803, 45] width 10 height 10
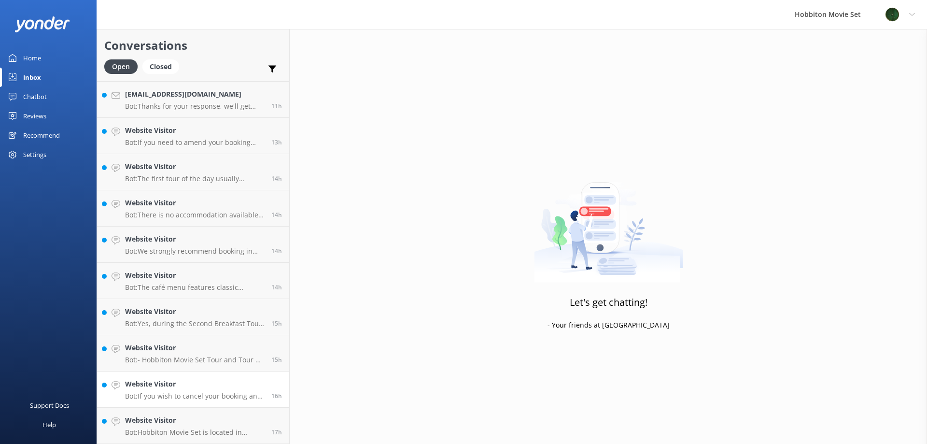
scroll to position [650, 0]
click at [184, 424] on h4 "Website Visitor" at bounding box center [194, 420] width 139 height 11
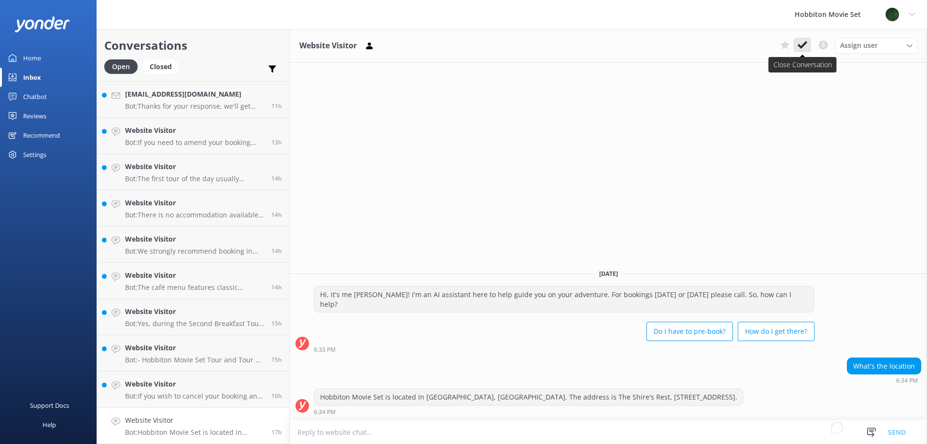
click at [802, 48] on icon at bounding box center [803, 45] width 10 height 10
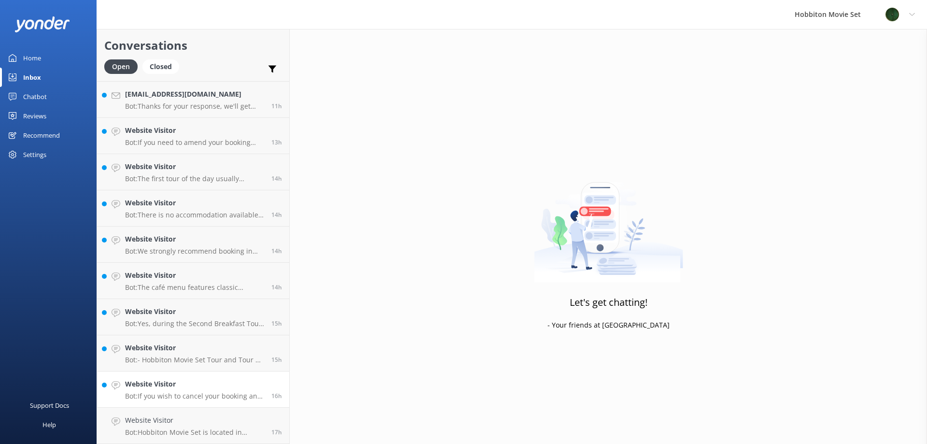
scroll to position [614, 0]
click at [206, 434] on p "Bot: If you wish to cancel your booking and get a refund, please contact our re…" at bounding box center [194, 432] width 139 height 9
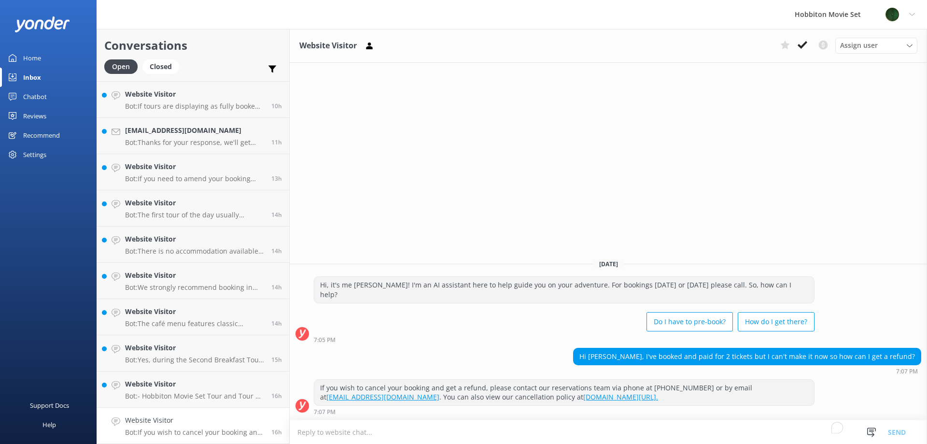
click at [189, 421] on h4 "Website Visitor" at bounding box center [194, 420] width 139 height 11
click at [804, 42] on icon at bounding box center [803, 45] width 10 height 10
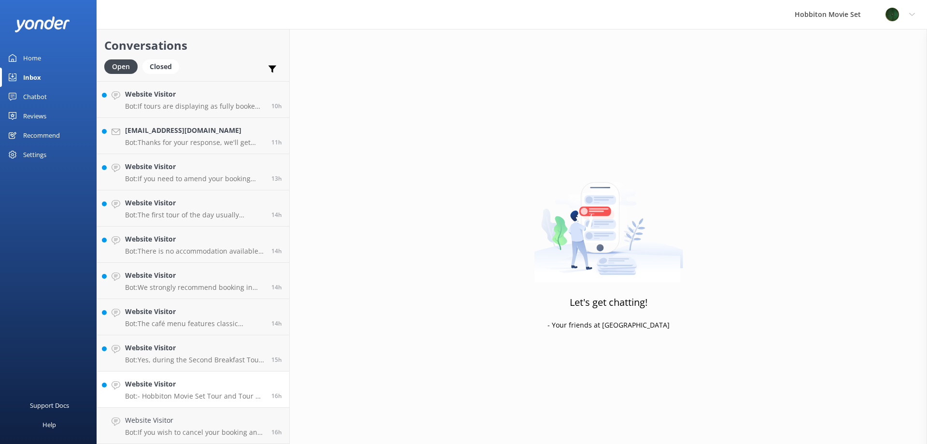
scroll to position [578, 0]
click at [185, 427] on div "Website Visitor Bot: - Hobbiton Movie Set Tour and Tour + Lunch Combo accommoda…" at bounding box center [194, 425] width 139 height 21
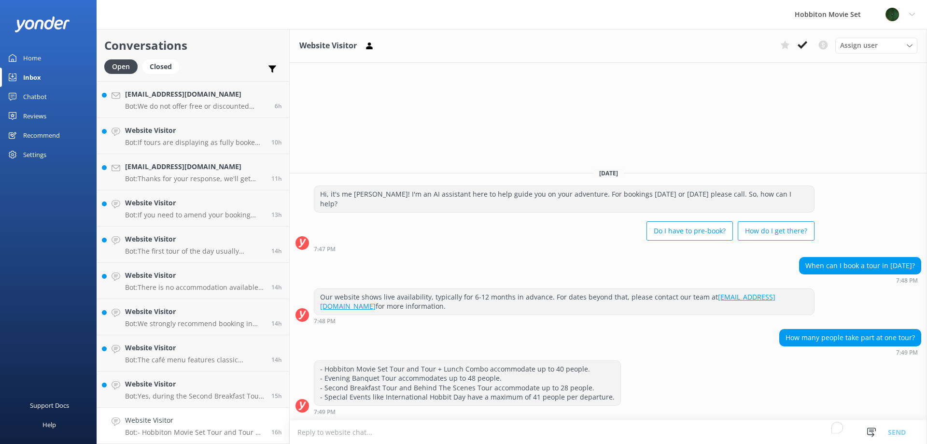
click at [200, 431] on p "Bot: - Hobbiton Movie Set Tour and Tour + Lunch Combo accommodate up to 40 peop…" at bounding box center [194, 432] width 139 height 9
click at [802, 48] on use at bounding box center [803, 45] width 10 height 8
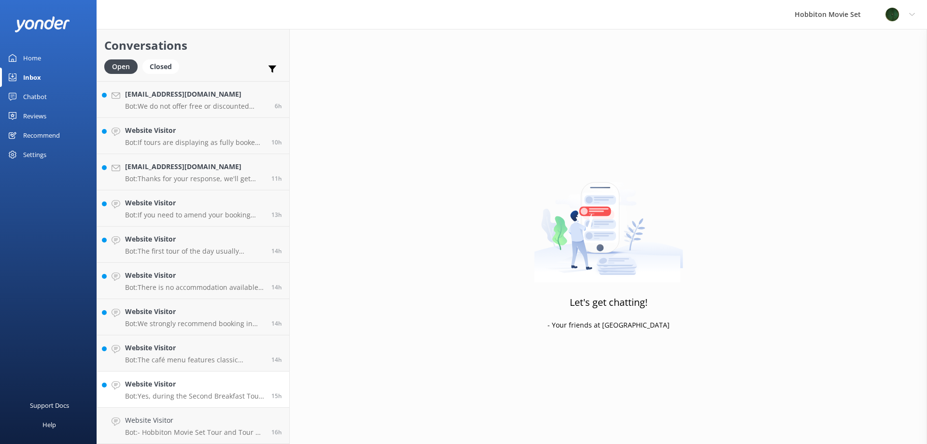
scroll to position [541, 0]
click at [185, 420] on h4 "Website Visitor" at bounding box center [194, 420] width 139 height 11
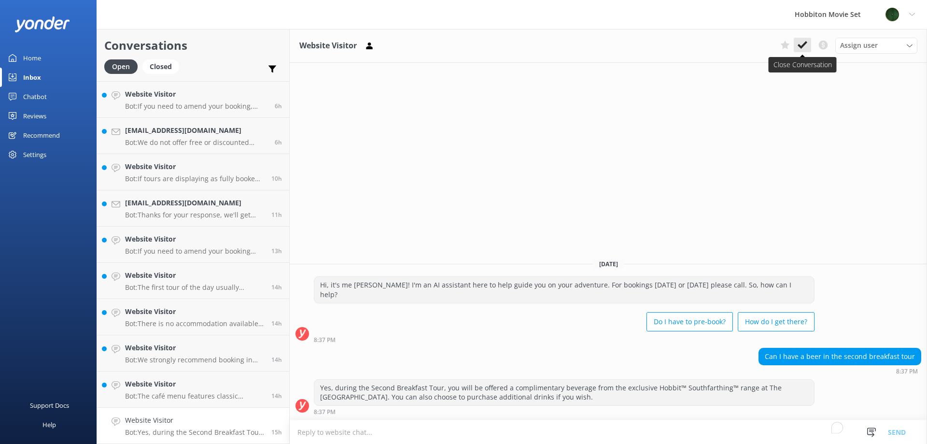
click at [799, 41] on icon at bounding box center [803, 45] width 10 height 10
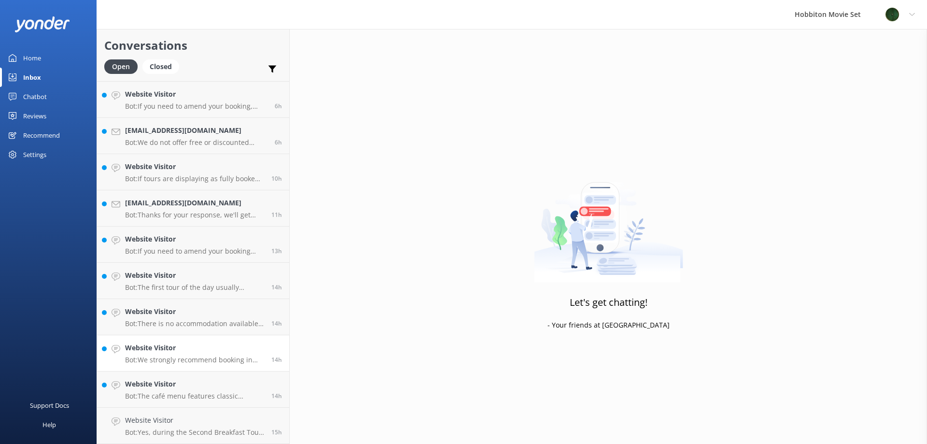
scroll to position [505, 0]
click at [189, 420] on h4 "Website Visitor" at bounding box center [194, 420] width 139 height 11
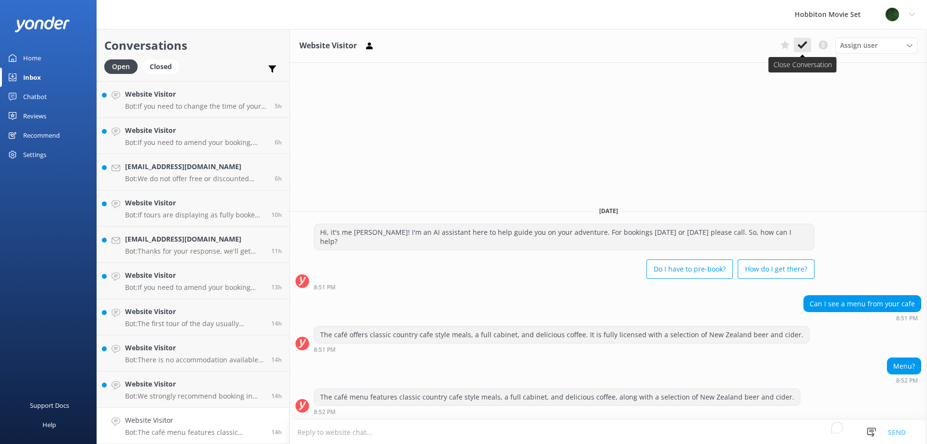
click at [799, 45] on use at bounding box center [803, 45] width 10 height 8
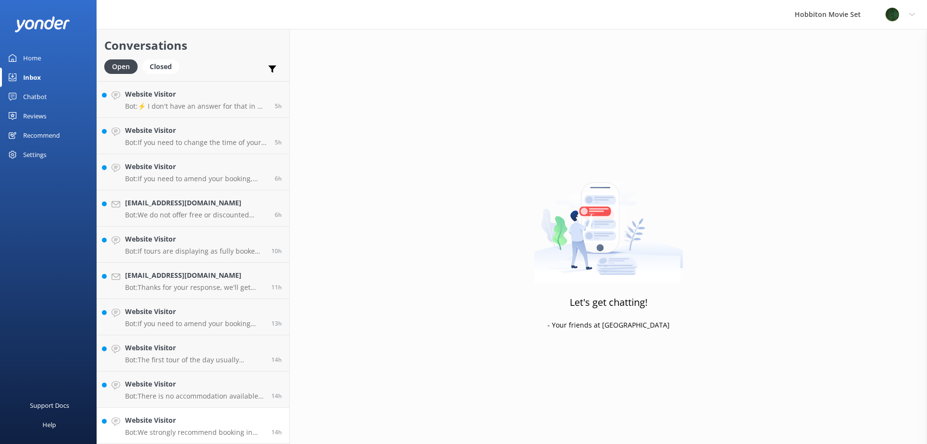
scroll to position [469, 0]
click at [194, 427] on div "Website Visitor Bot: We strongly recommend booking in advance as our tours are …" at bounding box center [194, 425] width 139 height 21
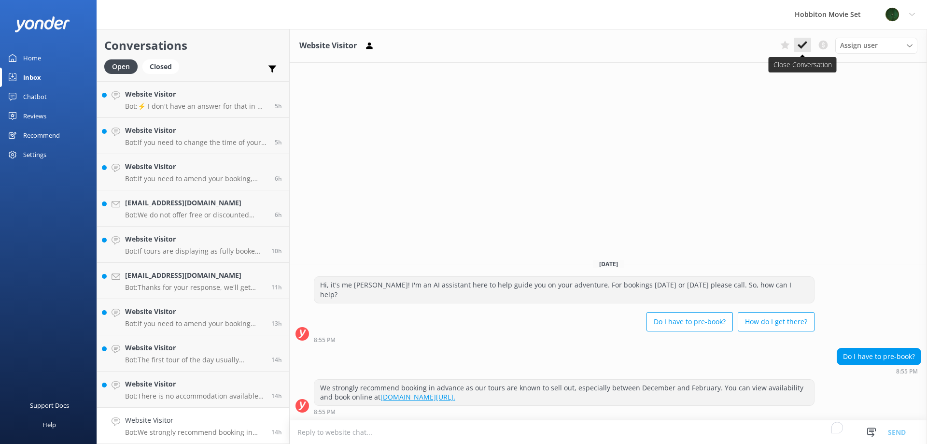
click at [806, 44] on use at bounding box center [803, 45] width 10 height 8
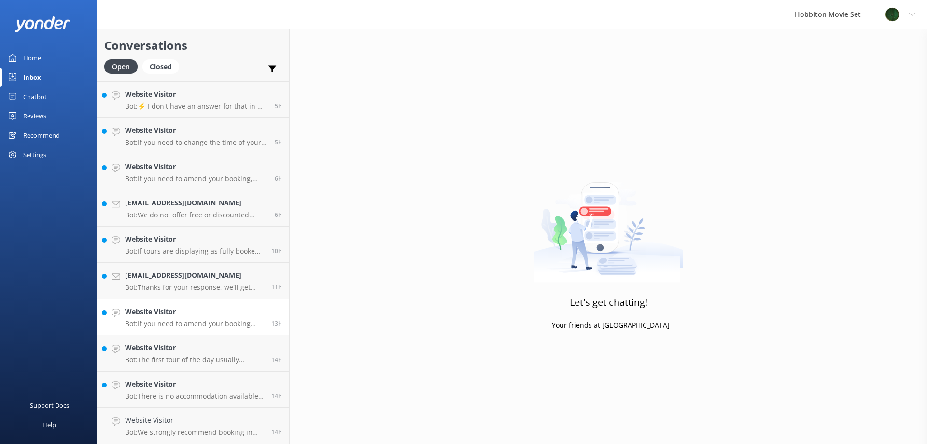
scroll to position [433, 0]
click at [187, 427] on div "Website Visitor Bot: There is no accommodation available at Hobbiton Movie Set,…" at bounding box center [194, 425] width 139 height 21
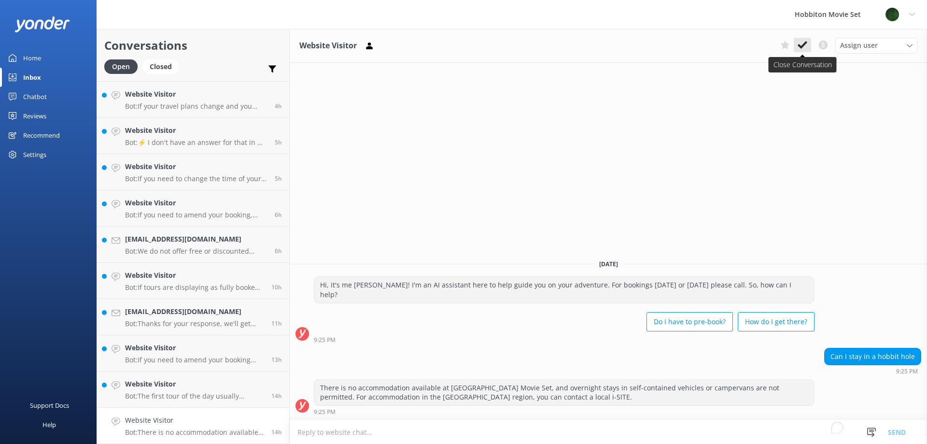
click at [807, 40] on icon at bounding box center [803, 45] width 10 height 10
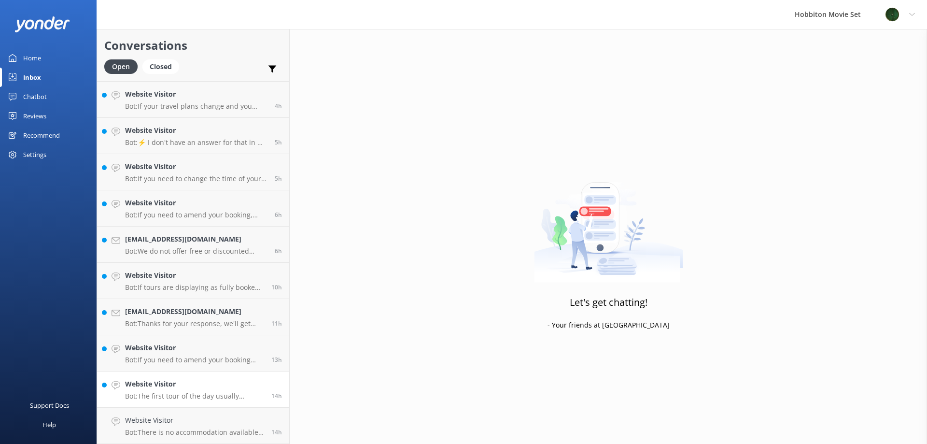
scroll to position [397, 0]
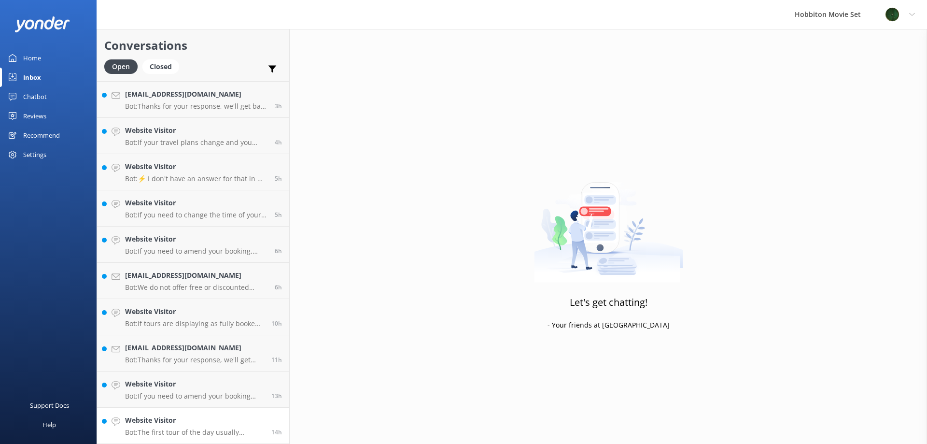
click at [192, 420] on h4 "Website Visitor" at bounding box center [194, 420] width 139 height 11
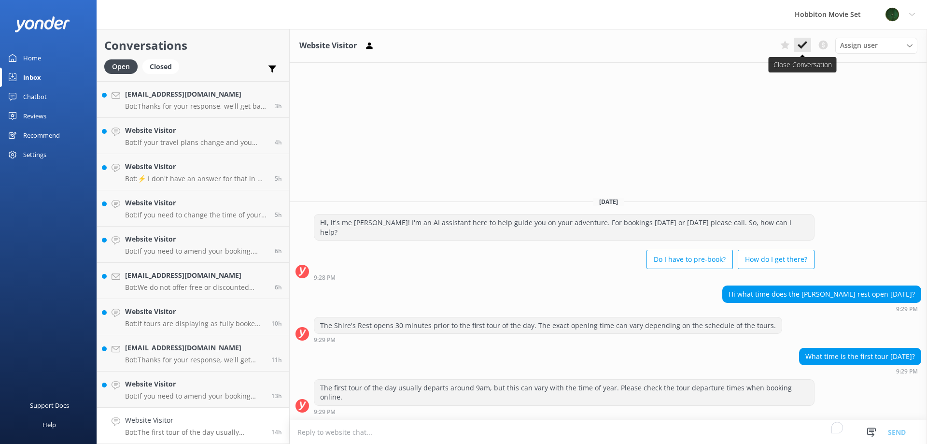
click at [805, 39] on button at bounding box center [802, 45] width 17 height 14
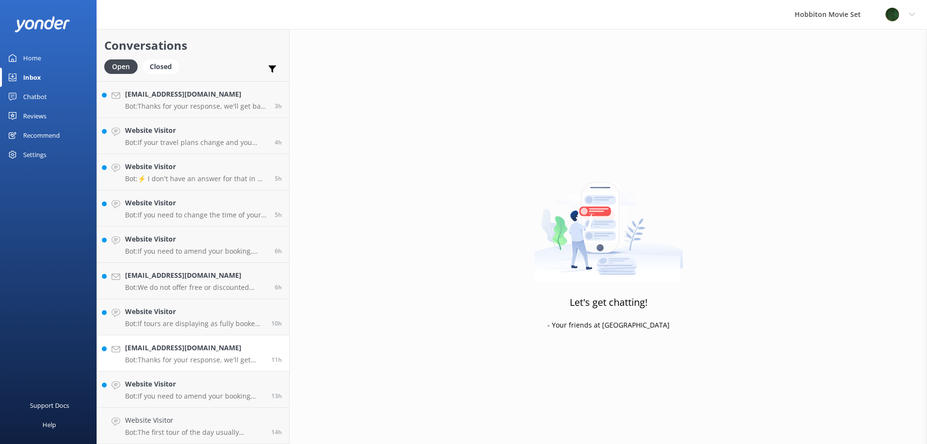
scroll to position [360, 0]
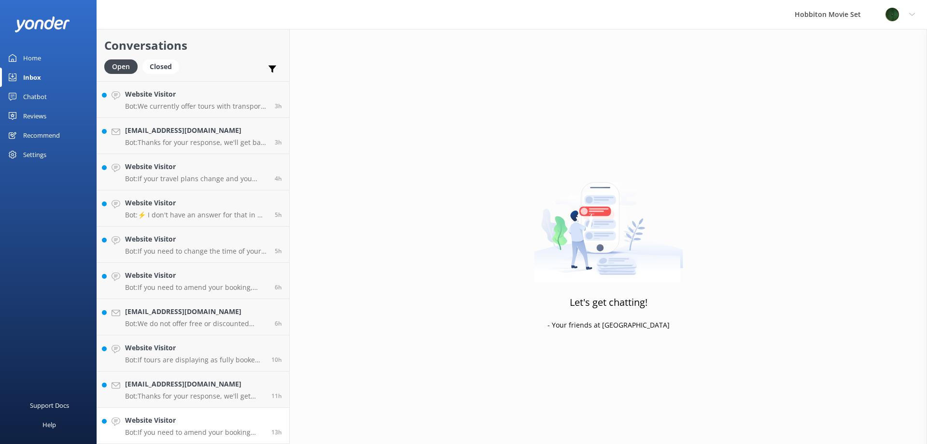
click at [223, 423] on h4 "Website Visitor" at bounding box center [194, 420] width 139 height 11
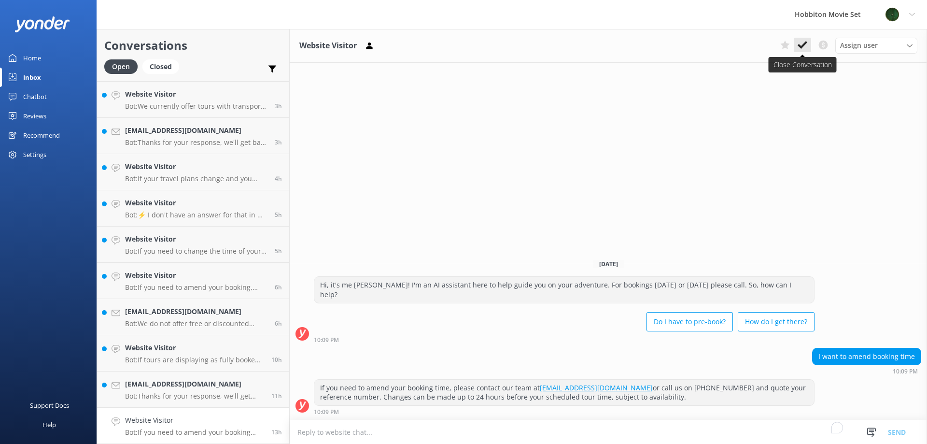
click at [801, 43] on icon at bounding box center [803, 45] width 10 height 10
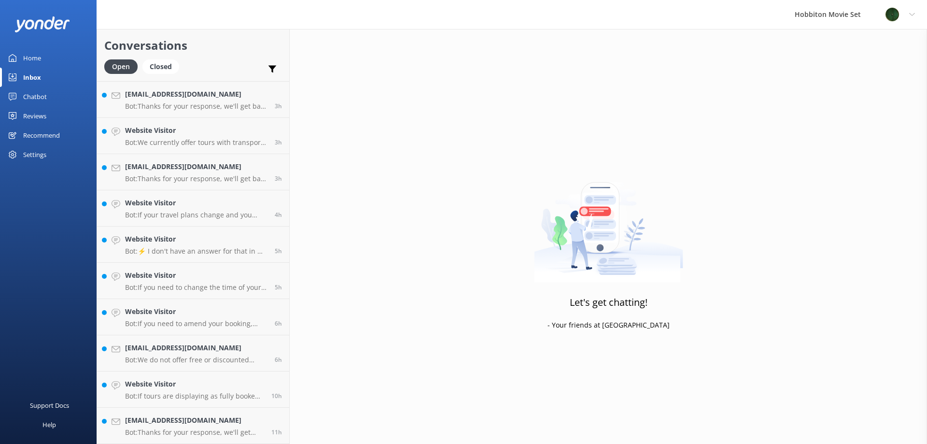
scroll to position [324, 0]
click at [189, 424] on h4 "rosscochrane27@outlook.com" at bounding box center [194, 420] width 139 height 11
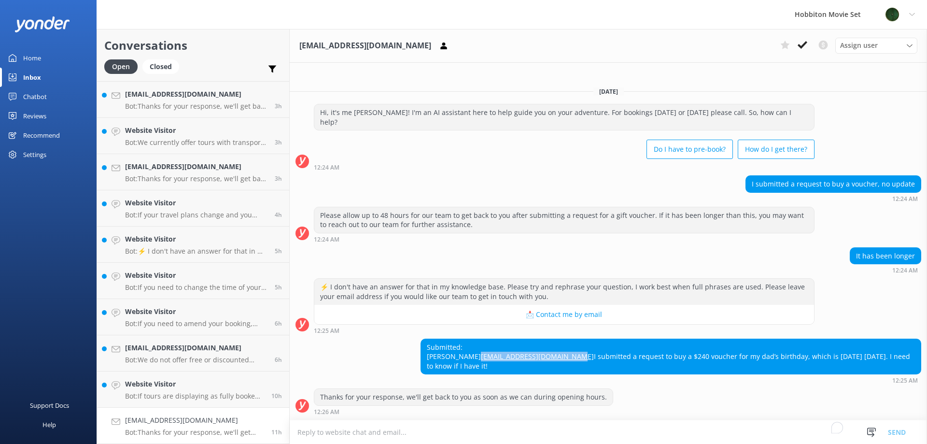
drag, startPoint x: 626, startPoint y: 356, endPoint x: 471, endPoint y: 358, distance: 154.6
click at [471, 358] on div "Submitted: Ross Cochrane rosscochrane27@outlook.com I submitted a request to bu…" at bounding box center [609, 361] width 638 height 45
copy link "rosscochrane27@outlook.com"
click at [201, 420] on h4 "rosscochrane27@outlook.com" at bounding box center [194, 420] width 139 height 11
click at [803, 42] on icon at bounding box center [803, 45] width 10 height 10
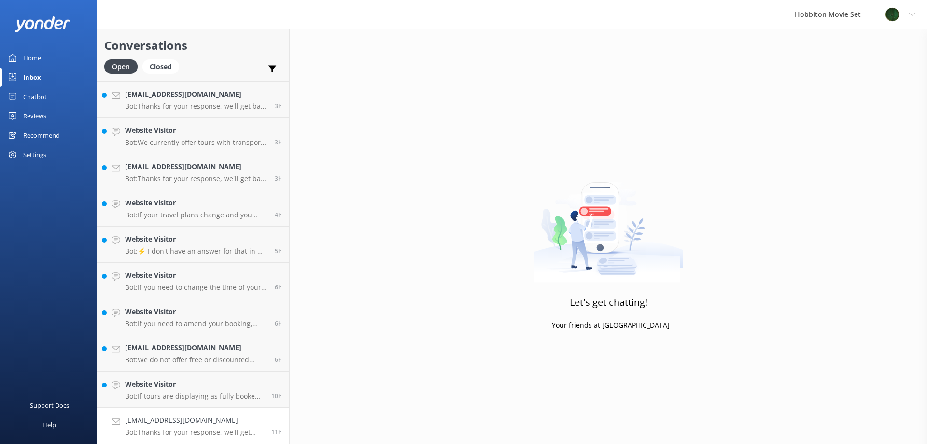
scroll to position [288, 0]
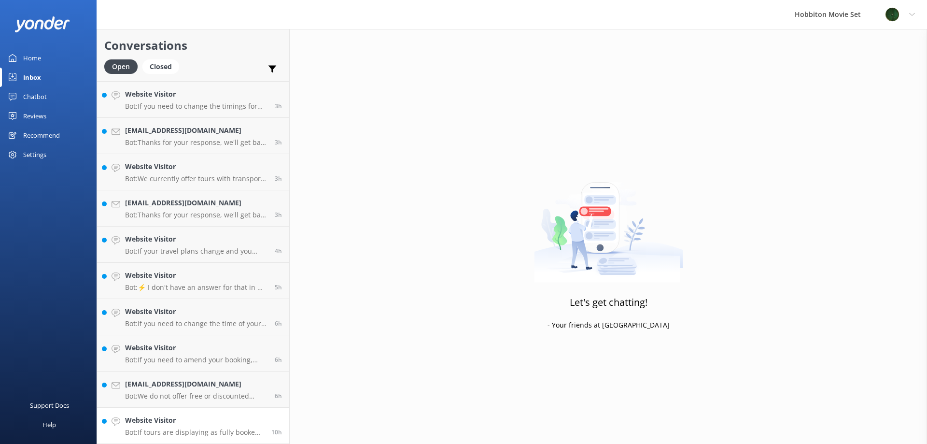
click at [184, 435] on p "Bot: If tours are displaying as fully booked, it means all seats are booked, an…" at bounding box center [194, 432] width 139 height 9
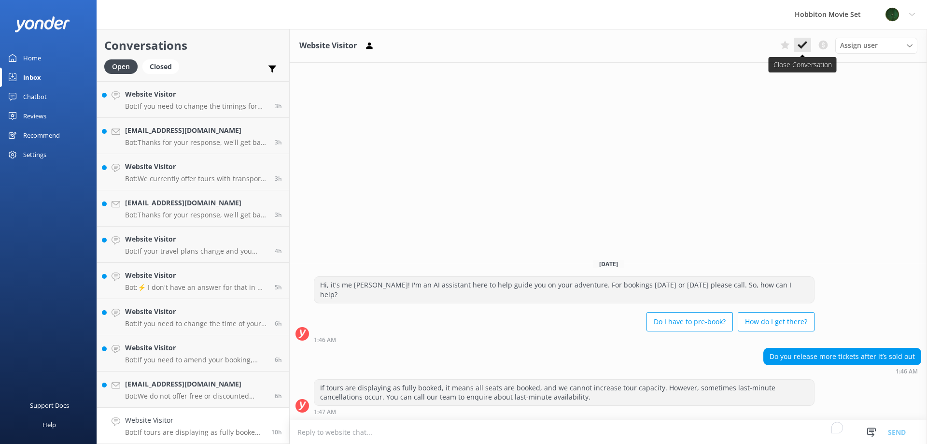
click at [801, 44] on icon at bounding box center [803, 45] width 10 height 10
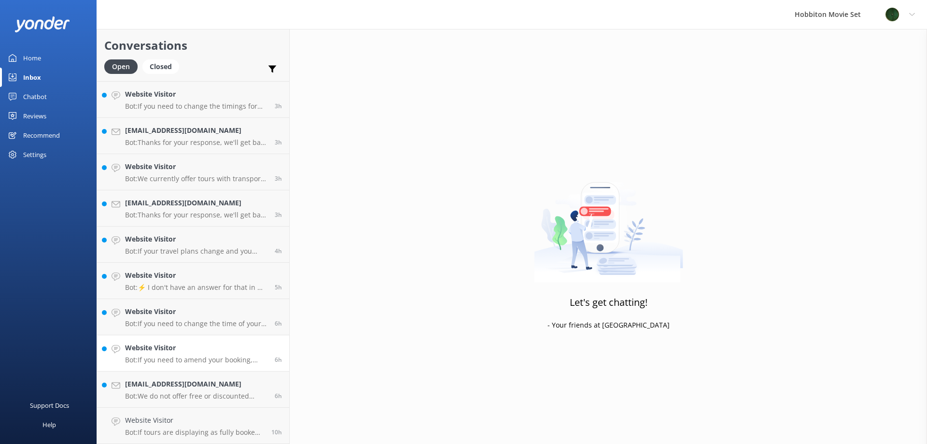
scroll to position [252, 0]
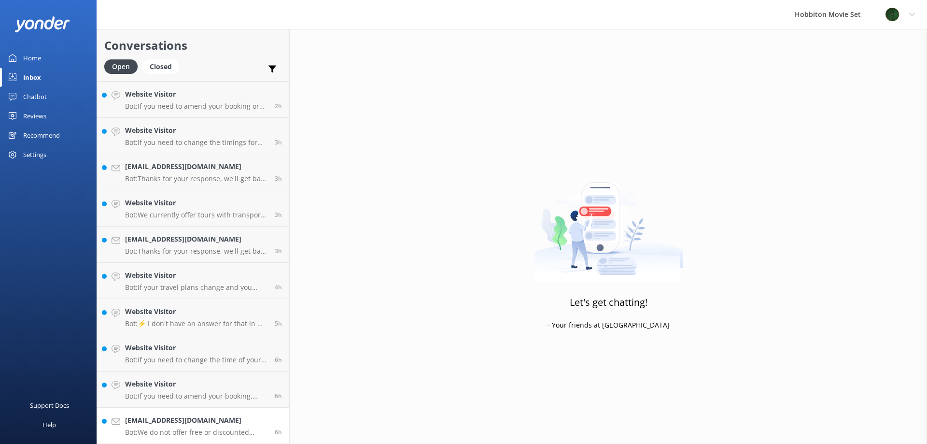
click at [168, 421] on h4 "yunnhann@yahoo.com" at bounding box center [196, 420] width 142 height 11
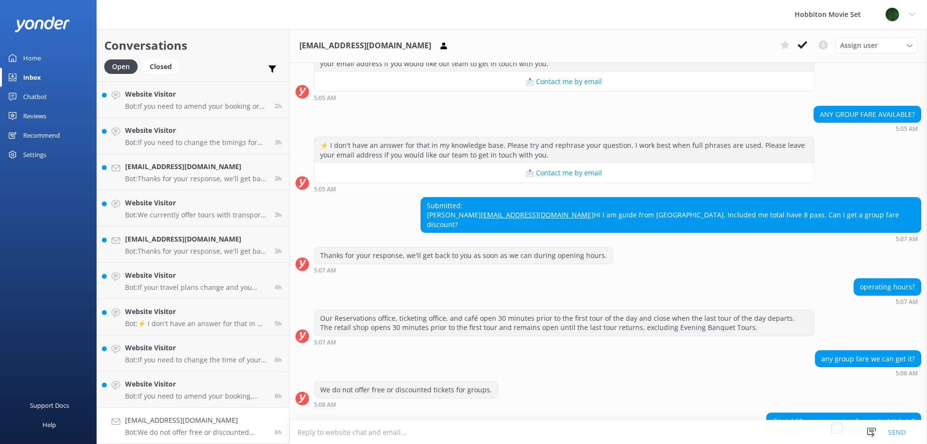
scroll to position [1490, 0]
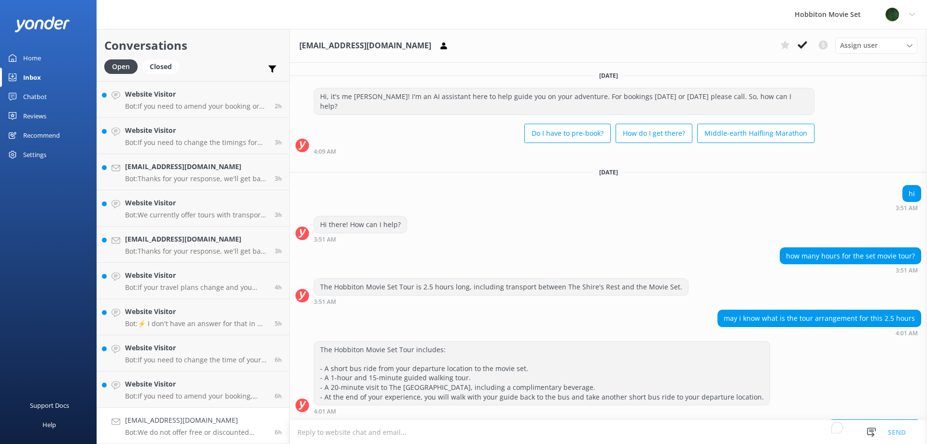
scroll to position [1490, 0]
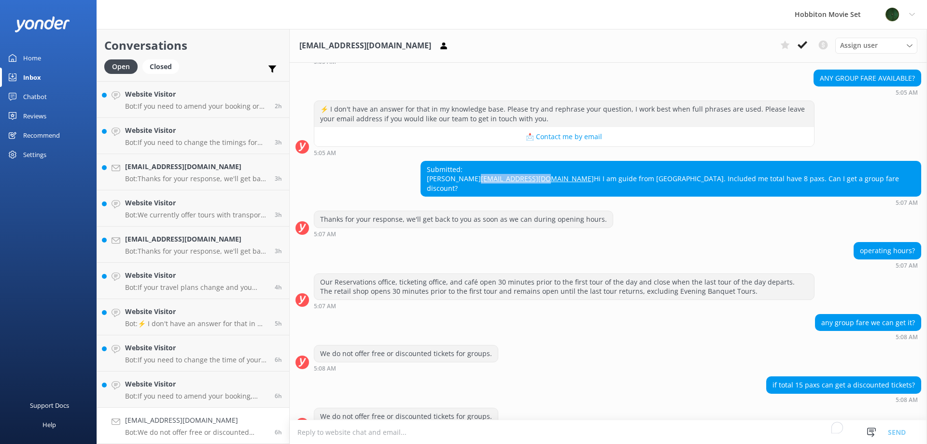
drag, startPoint x: 705, startPoint y: 158, endPoint x: 615, endPoint y: 161, distance: 89.9
click at [615, 161] on div "Submitted: [PERSON_NAME] [PERSON_NAME][EMAIL_ADDRESS][DOMAIN_NAME] Hi I am guid…" at bounding box center [671, 178] width 500 height 35
copy link "[EMAIL_ADDRESS][DOMAIN_NAME]"
click at [804, 40] on icon at bounding box center [803, 45] width 10 height 10
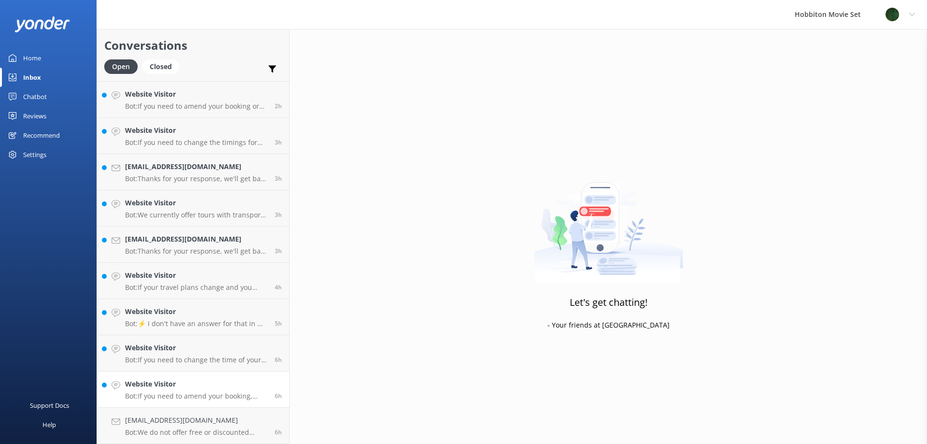
scroll to position [215, 0]
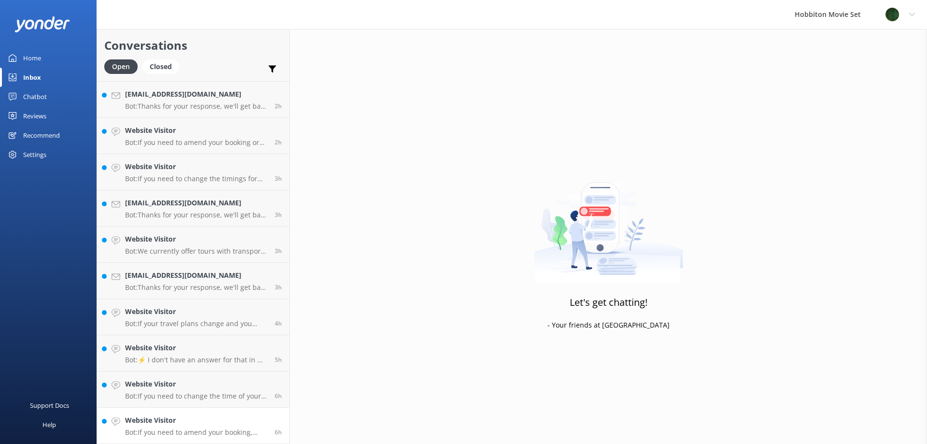
click at [163, 415] on h4 "Website Visitor" at bounding box center [196, 420] width 142 height 11
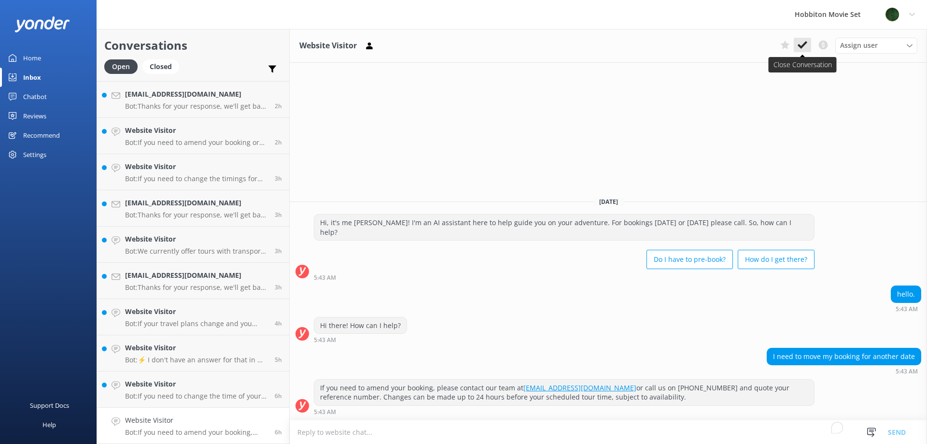
click at [807, 41] on icon at bounding box center [803, 45] width 10 height 10
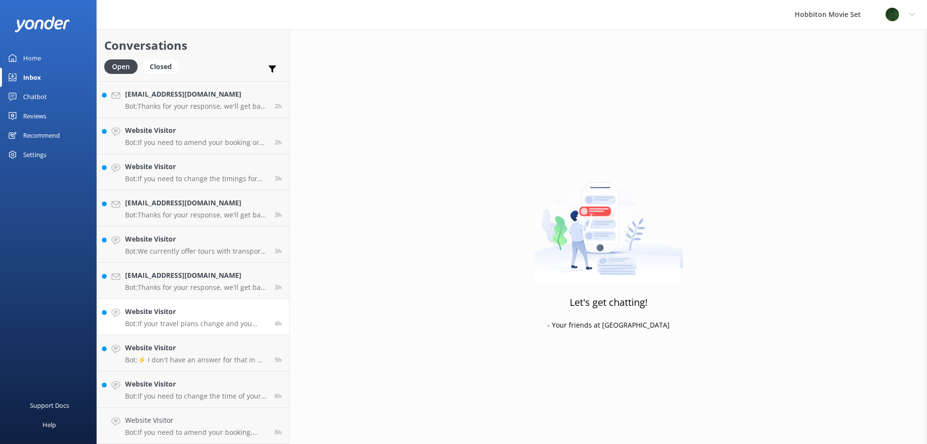
scroll to position [179, 0]
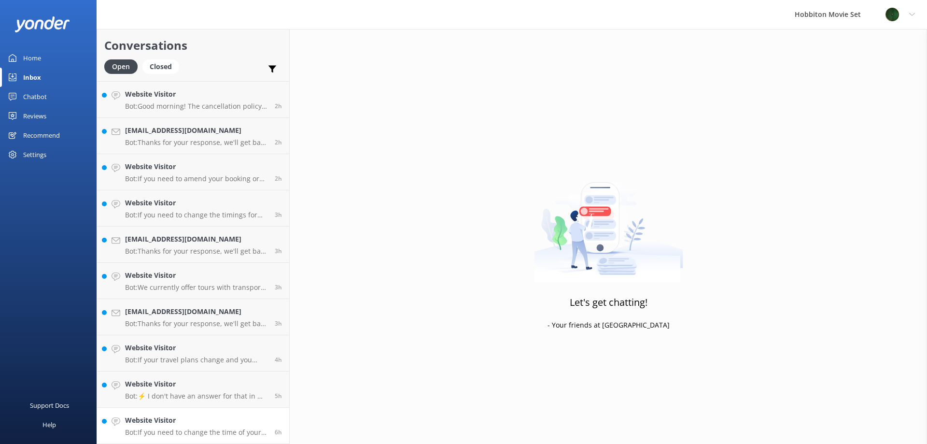
click at [192, 427] on div "Website Visitor Bot: If you need to change the time of your entry, please conta…" at bounding box center [196, 425] width 142 height 21
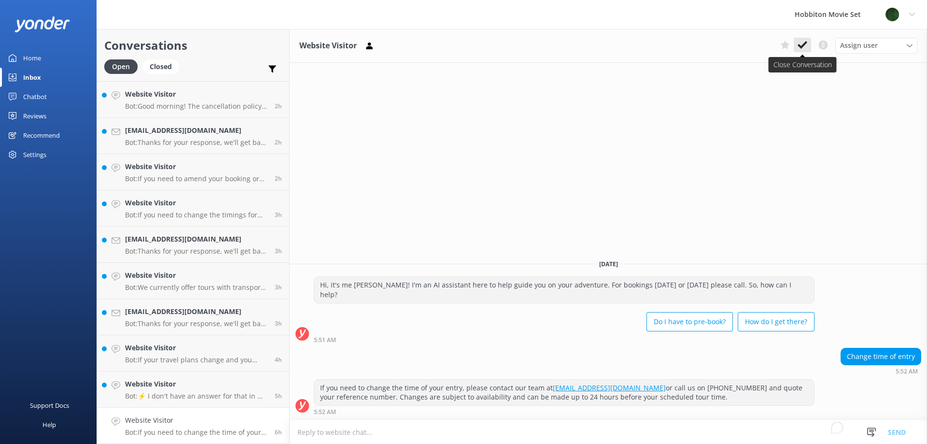
click at [805, 46] on icon at bounding box center [803, 45] width 10 height 10
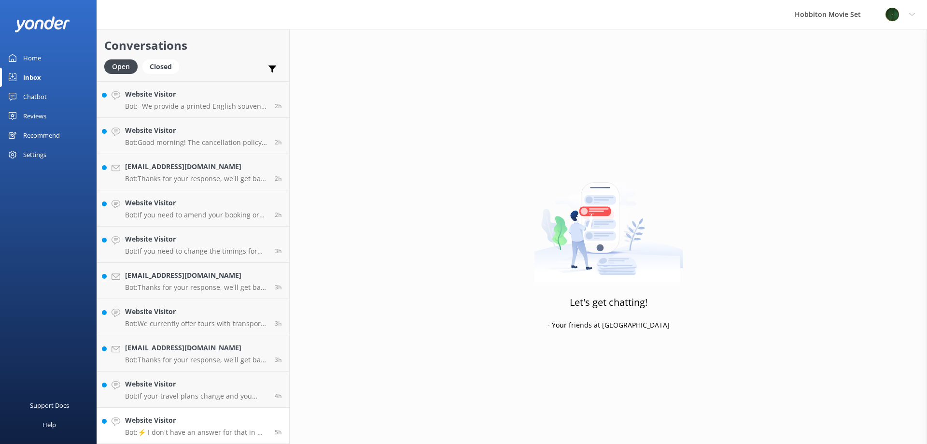
scroll to position [143, 0]
click at [186, 430] on p "Bot: ⚡ I don't have an answer for that in my knowledge base. Please try and rep…" at bounding box center [196, 432] width 142 height 9
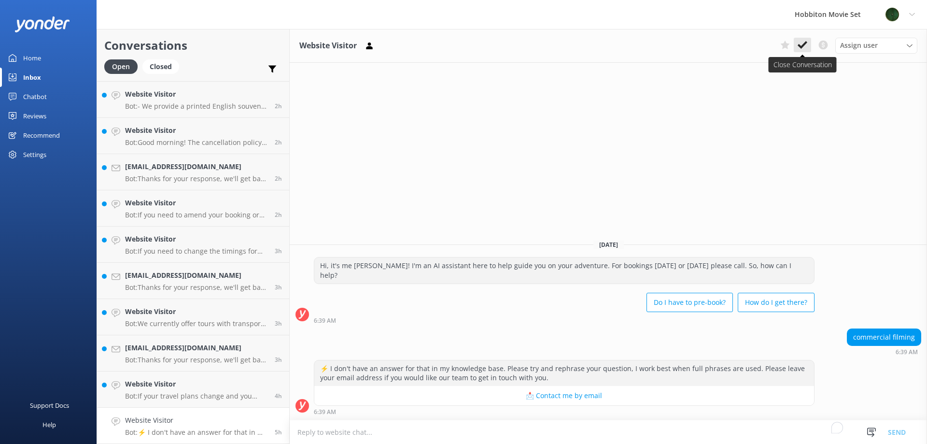
click at [800, 45] on use at bounding box center [803, 45] width 10 height 8
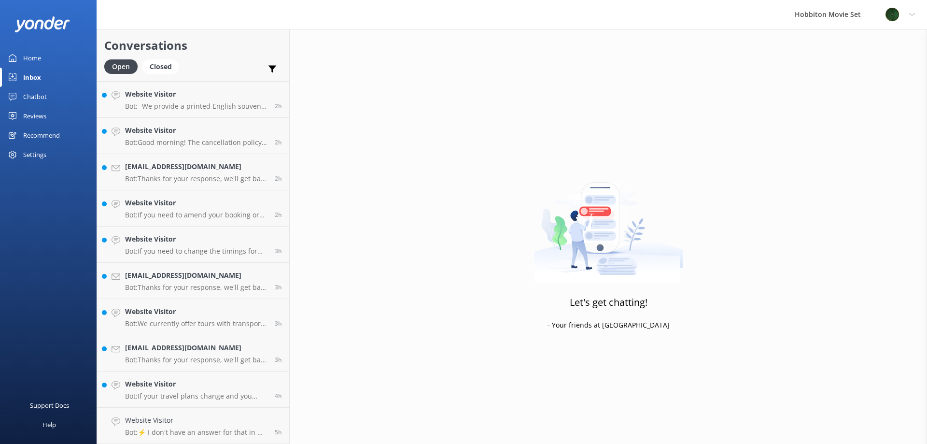
scroll to position [107, 0]
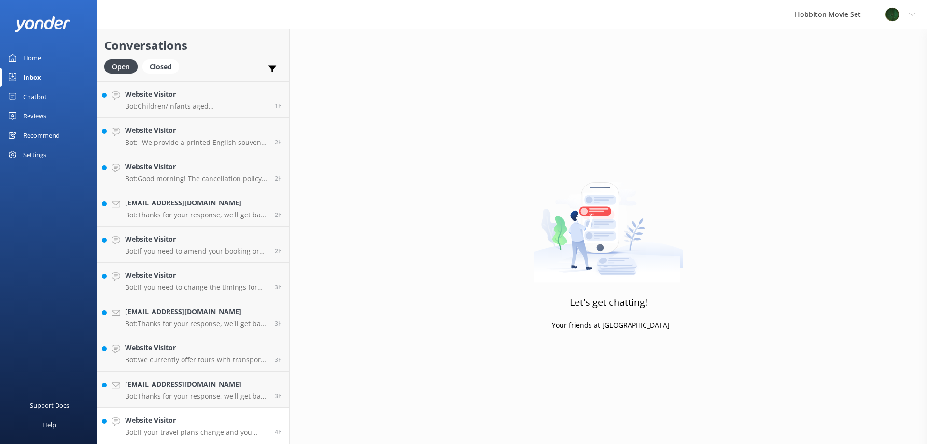
click at [198, 433] on p "Bot: If your travel plans change and you need to amend your booking, or wish to…" at bounding box center [196, 432] width 142 height 9
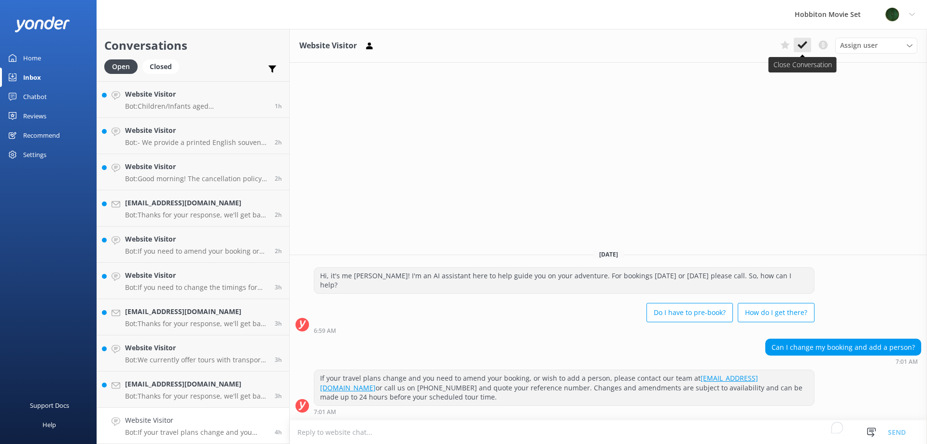
click at [799, 43] on icon at bounding box center [803, 45] width 10 height 10
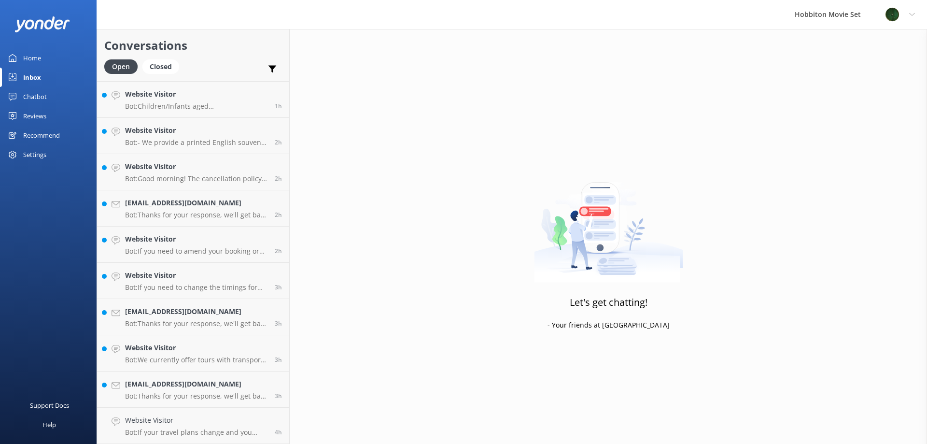
scroll to position [71, 0]
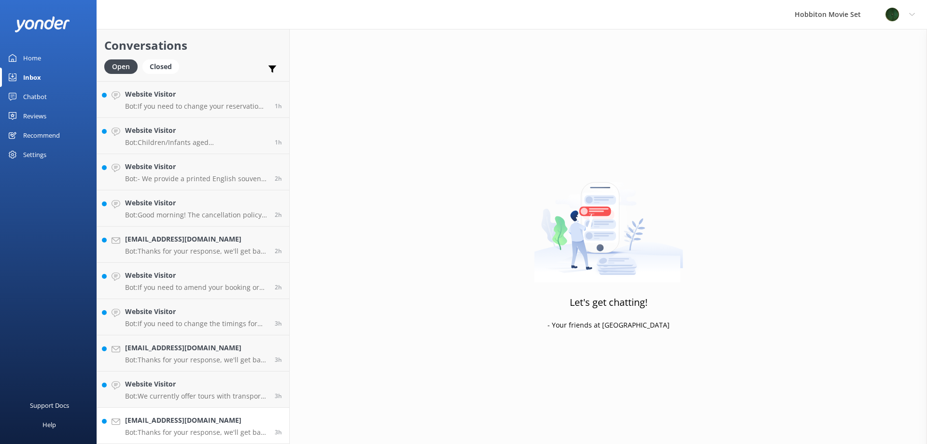
click at [188, 422] on h4 "[EMAIL_ADDRESS][DOMAIN_NAME]" at bounding box center [196, 420] width 142 height 11
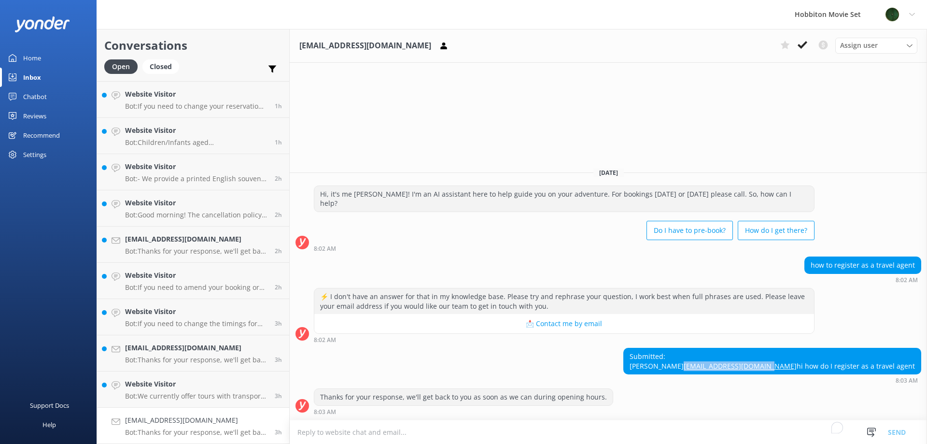
drag, startPoint x: 891, startPoint y: 358, endPoint x: 796, endPoint y: 358, distance: 95.2
click at [796, 358] on div "Submitted: Klara [EMAIL_ADDRESS][DOMAIN_NAME] hi how do I register as a travel …" at bounding box center [772, 361] width 297 height 26
copy link "[EMAIL_ADDRESS][DOMAIN_NAME]"
click at [190, 428] on p "Bot: Thanks for your response, we'll get back to you as soon as we can during o…" at bounding box center [196, 432] width 142 height 9
click at [808, 45] on button at bounding box center [802, 45] width 17 height 14
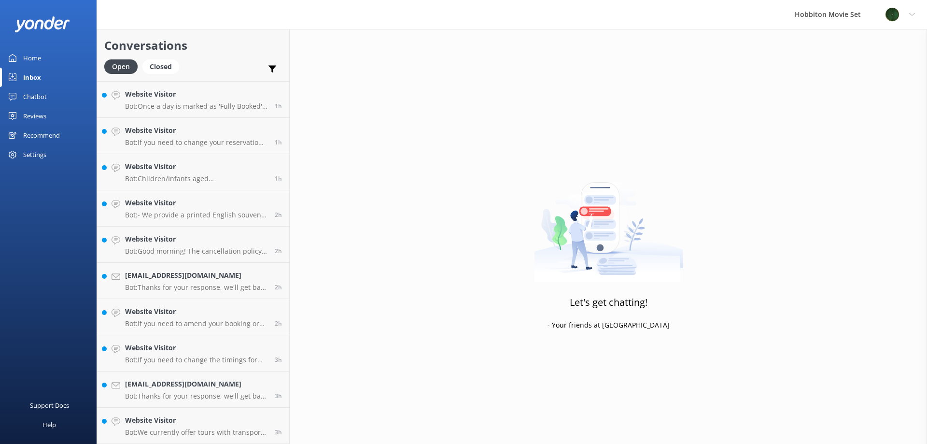
scroll to position [34, 0]
click at [185, 419] on h4 "Website Visitor" at bounding box center [196, 420] width 142 height 11
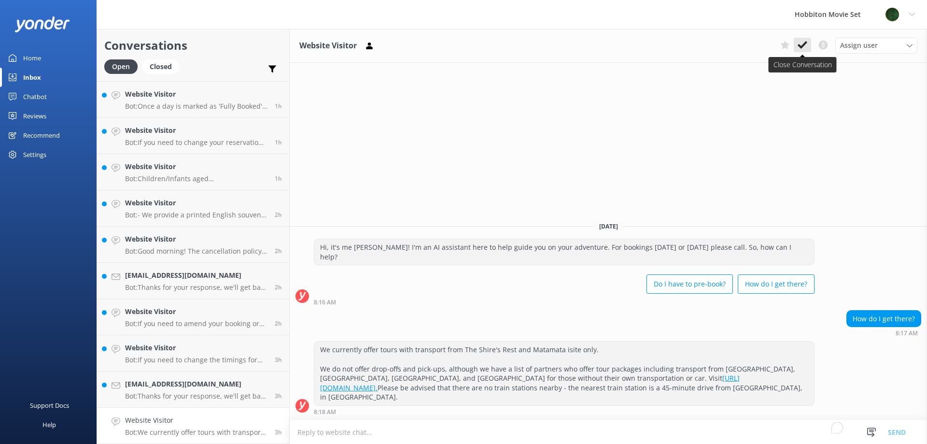
click at [801, 43] on icon at bounding box center [803, 45] width 10 height 10
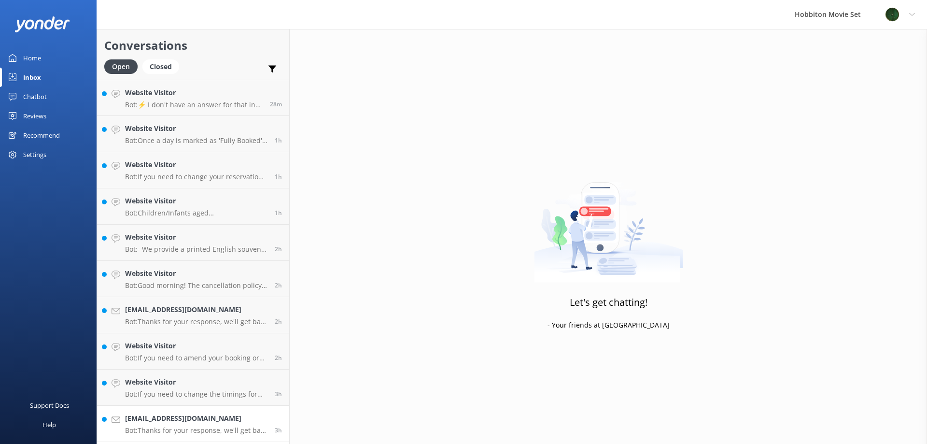
click at [223, 412] on link "[EMAIL_ADDRESS][DOMAIN_NAME] Bot: Thanks for your response, we'll get back to y…" at bounding box center [193, 424] width 192 height 36
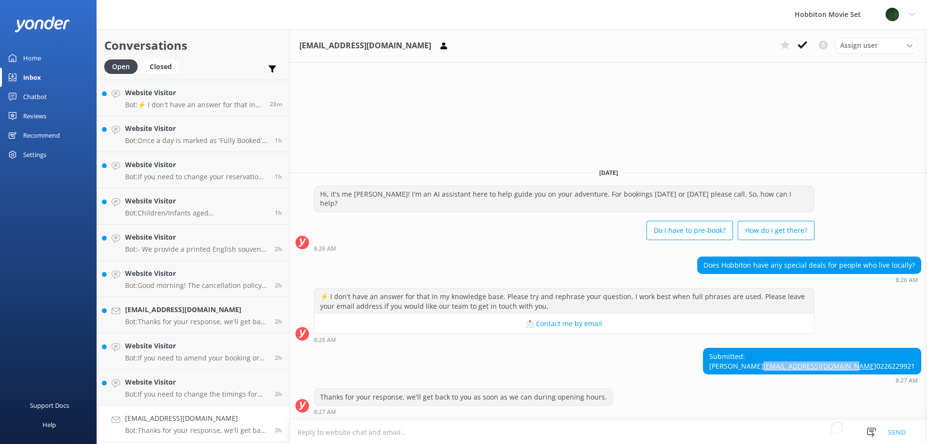
drag, startPoint x: 897, startPoint y: 356, endPoint x: 800, endPoint y: 356, distance: 97.6
click at [800, 356] on div "Submitted: [PERSON_NAME] [PERSON_NAME][EMAIL_ADDRESS][DOMAIN_NAME] 0226229921 8…" at bounding box center [609, 366] width 638 height 36
copy link "[EMAIL_ADDRESS][DOMAIN_NAME]"
click at [493, 384] on div "Submitted: [PERSON_NAME] [PERSON_NAME][EMAIL_ADDRESS][DOMAIN_NAME] 0226229921 8…" at bounding box center [609, 368] width 638 height 41
click at [215, 418] on h4 "[EMAIL_ADDRESS][DOMAIN_NAME]" at bounding box center [196, 418] width 142 height 11
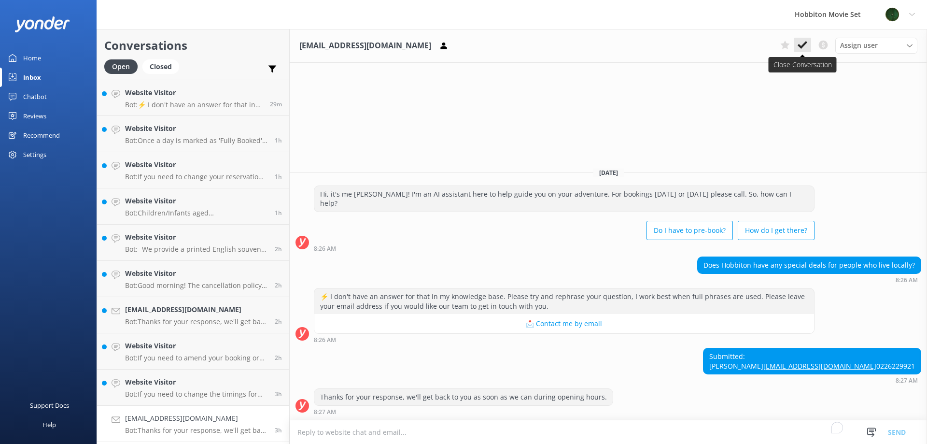
click at [803, 39] on button at bounding box center [802, 45] width 17 height 14
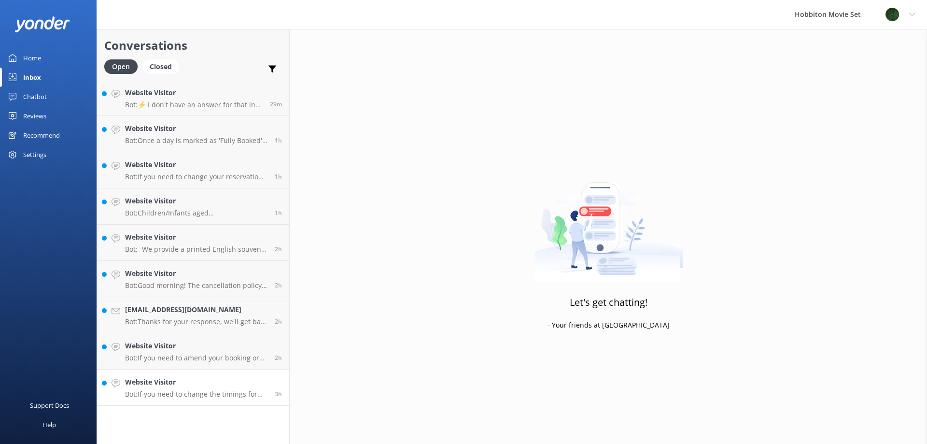
click at [191, 401] on link "Website Visitor Bot: If you need to change the timings for your booking, please…" at bounding box center [193, 388] width 192 height 36
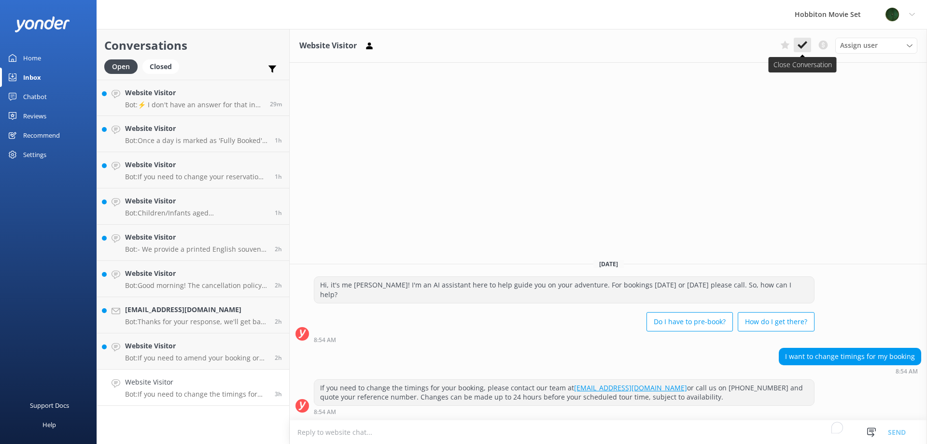
click at [804, 47] on icon at bounding box center [803, 45] width 10 height 10
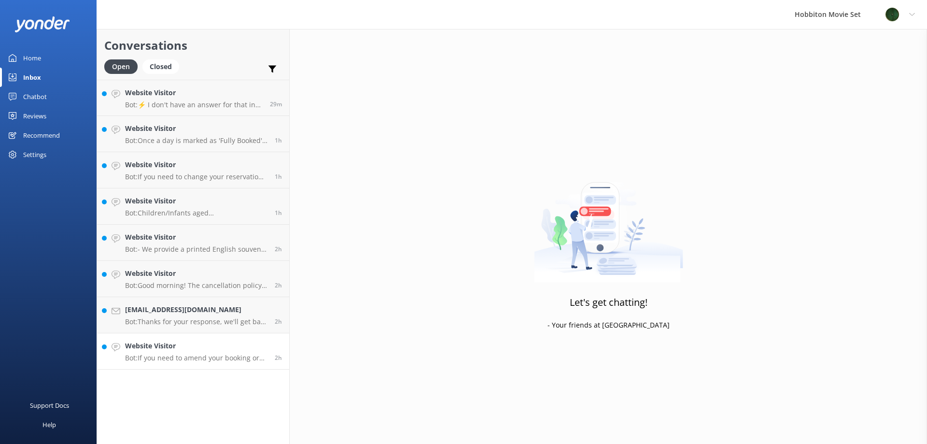
click at [164, 355] on p "Bot: If you need to amend your booking or transfer your ticket to someone else,…" at bounding box center [196, 358] width 142 height 9
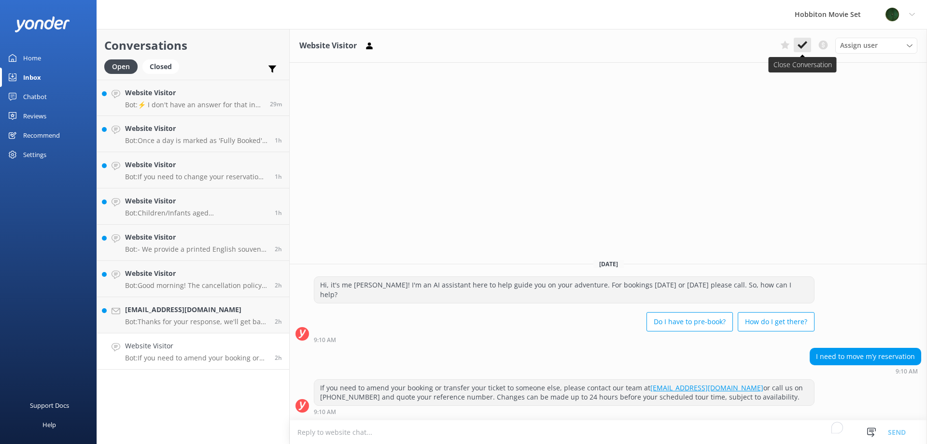
click at [806, 45] on icon at bounding box center [803, 45] width 10 height 10
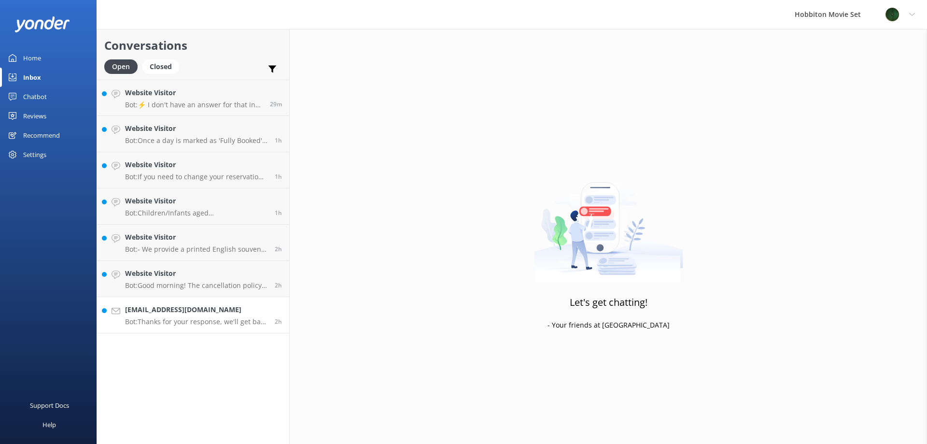
click at [216, 316] on div "[EMAIL_ADDRESS][DOMAIN_NAME] Bot: Thanks for your response, we'll get back to y…" at bounding box center [196, 314] width 142 height 21
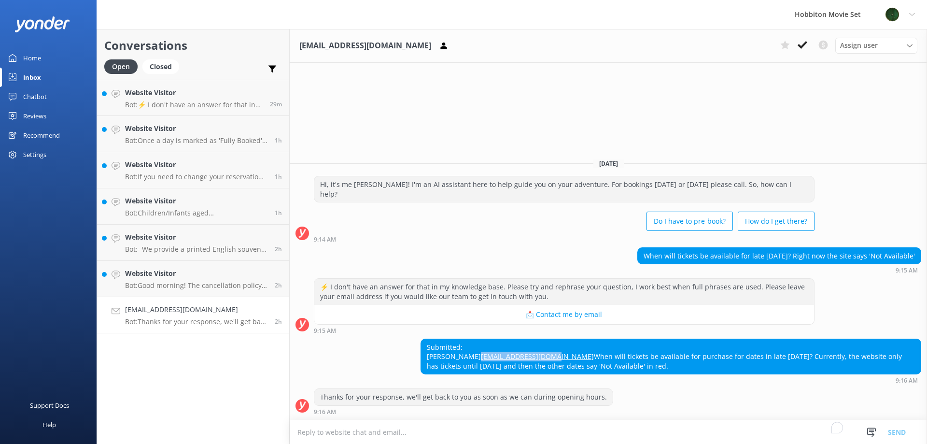
drag, startPoint x: 508, startPoint y: 345, endPoint x: 420, endPoint y: 350, distance: 88.5
click at [420, 350] on div "Submitted: [PERSON_NAME] [EMAIL_ADDRESS][DOMAIN_NAME] When will tickets be avai…" at bounding box center [609, 361] width 638 height 45
copy link "[EMAIL_ADDRESS][DOMAIN_NAME]"
click at [181, 306] on h4 "[EMAIL_ADDRESS][DOMAIN_NAME]" at bounding box center [196, 309] width 142 height 11
click at [803, 46] on use at bounding box center [803, 45] width 10 height 8
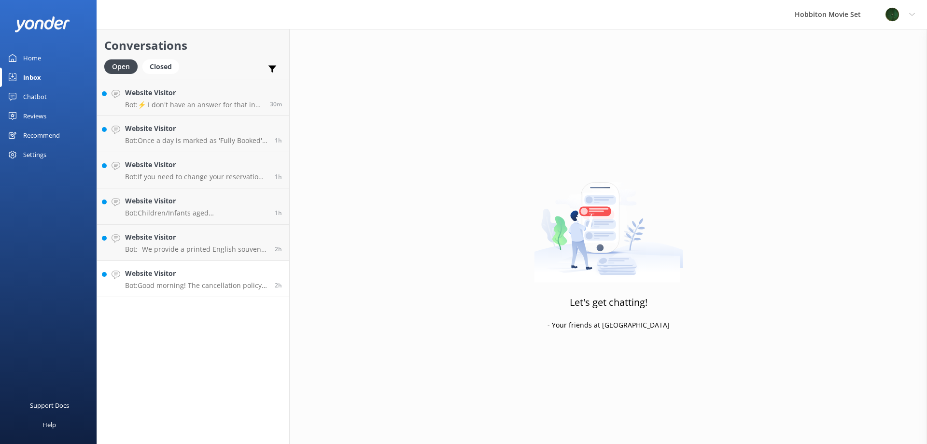
click at [176, 291] on link "Website Visitor Bot: Good morning! The cancellation policy depends on the type …" at bounding box center [193, 279] width 192 height 36
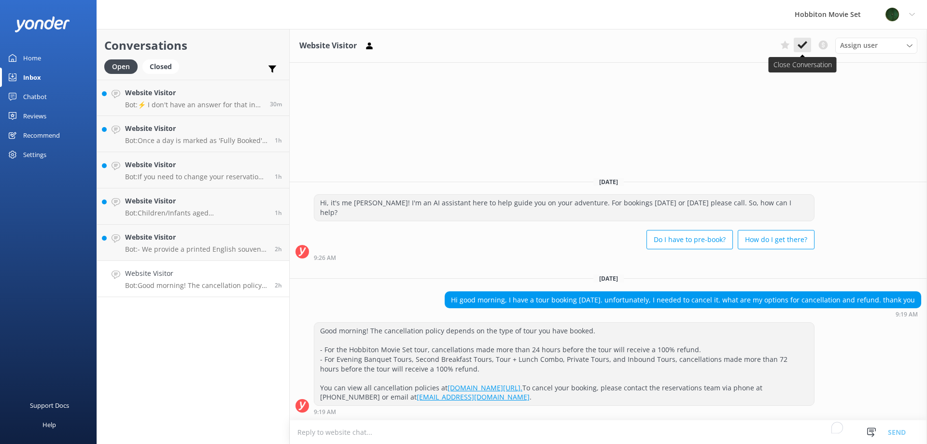
click at [807, 39] on button at bounding box center [802, 45] width 17 height 14
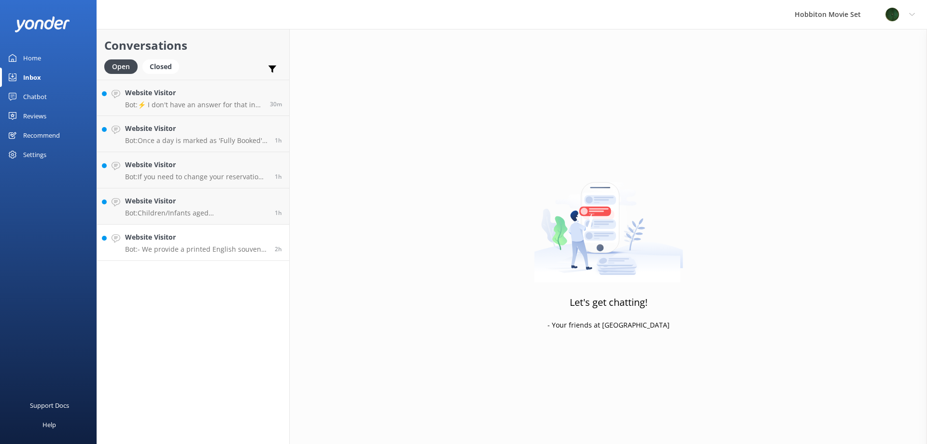
click at [198, 249] on p "Bot: - We provide a printed English souvenir map and a companion app, STQRY, wi…" at bounding box center [196, 249] width 142 height 9
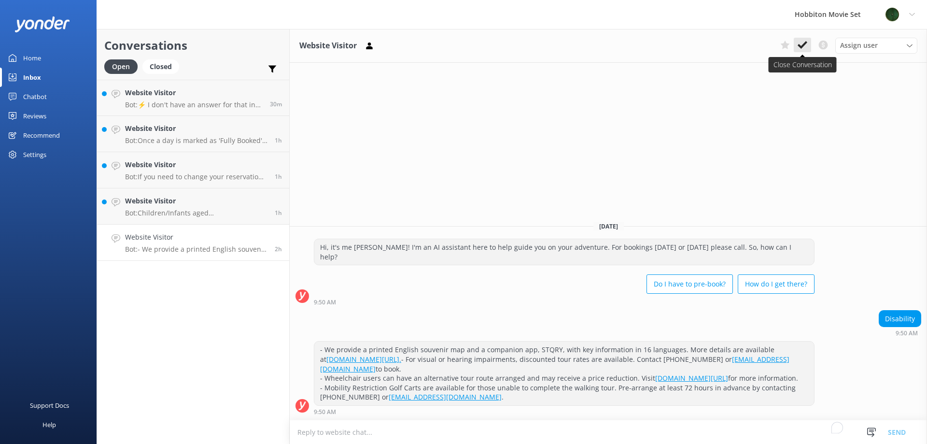
click at [804, 45] on use at bounding box center [803, 45] width 10 height 8
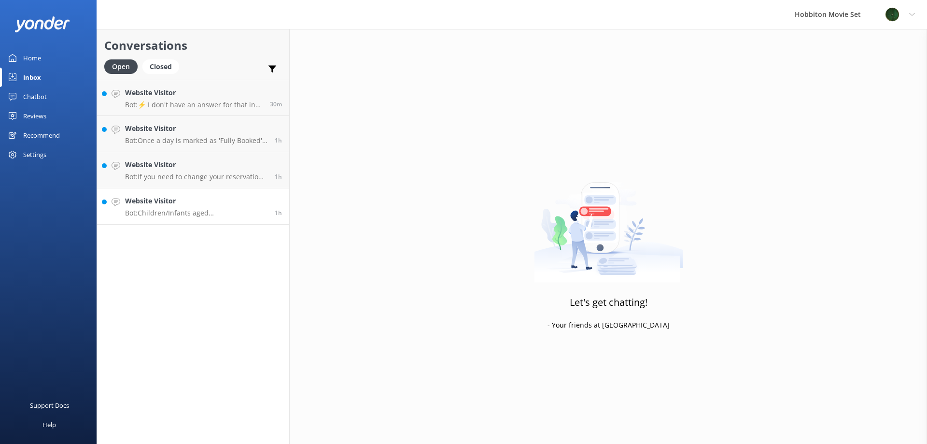
click at [206, 203] on h4 "Website Visitor" at bounding box center [196, 201] width 142 height 11
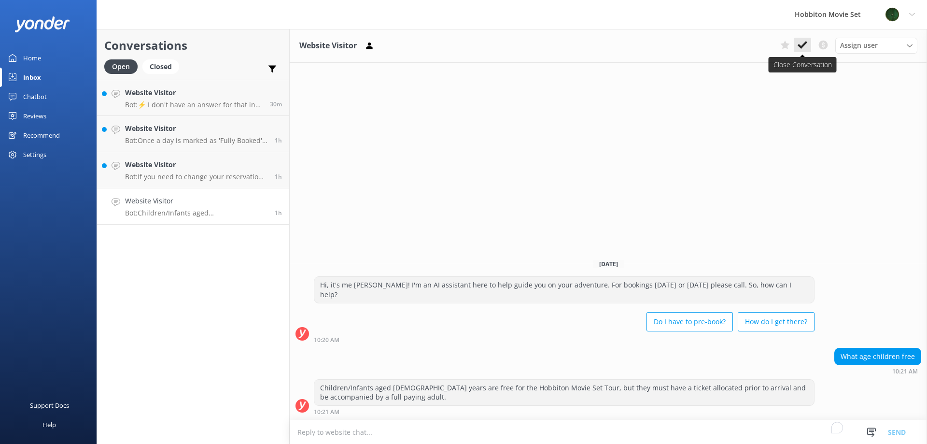
click at [807, 44] on icon at bounding box center [803, 45] width 10 height 10
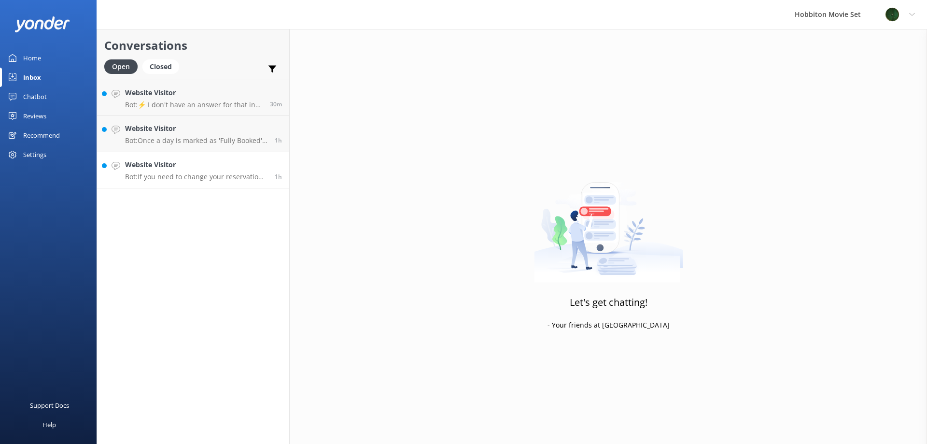
click at [203, 179] on p "Bot: If you need to change your reservation, please contact our team at [EMAIL_…" at bounding box center [196, 176] width 142 height 9
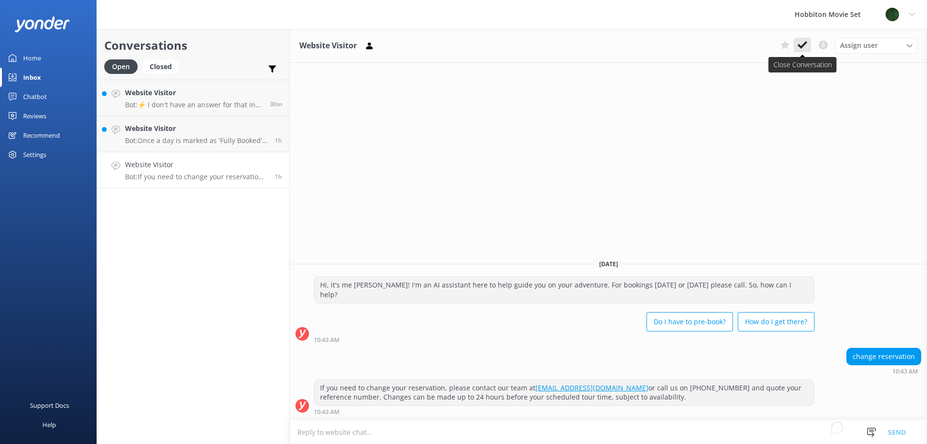
click at [807, 44] on icon at bounding box center [803, 45] width 10 height 10
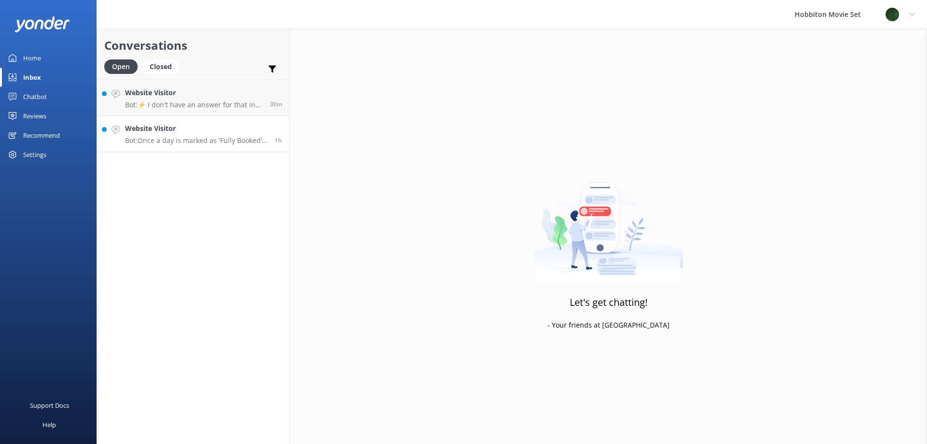
click at [204, 144] on p "Bot: Once a day is marked as 'Fully Booked', it means all tickets for that tour…" at bounding box center [196, 140] width 142 height 9
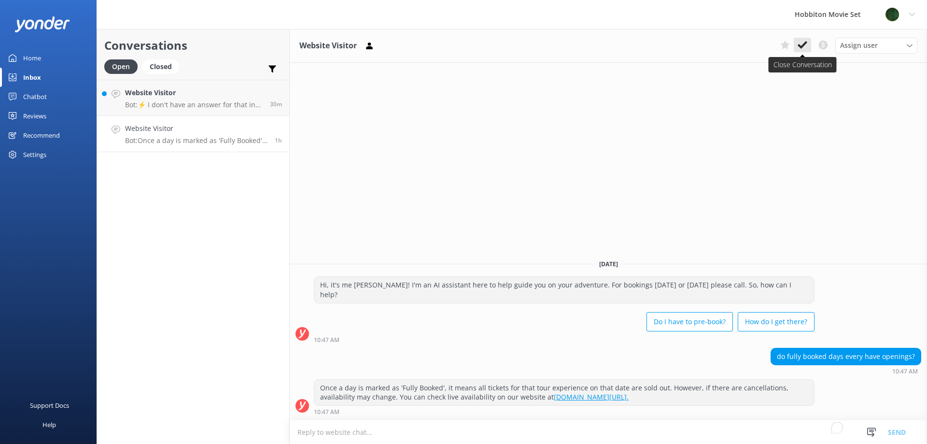
click at [807, 47] on icon at bounding box center [803, 45] width 10 height 10
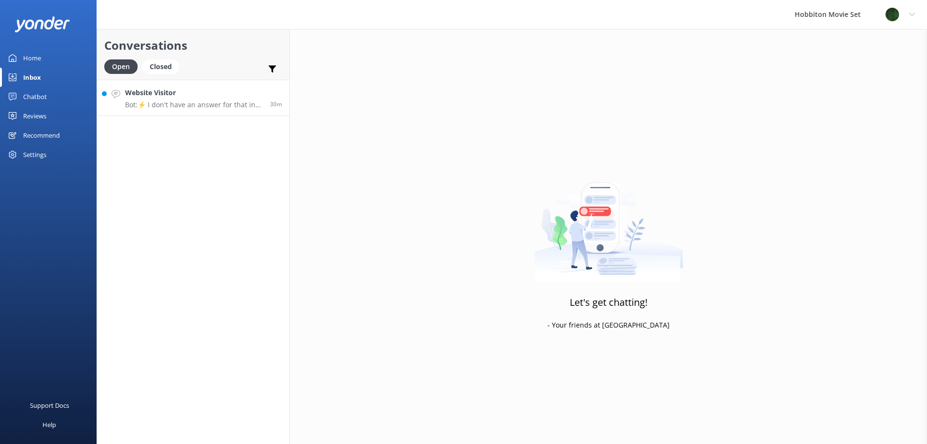
click at [164, 107] on p "Bot: ⚡ I don't have an answer for that in my knowledge base. Please try and rep…" at bounding box center [194, 104] width 138 height 9
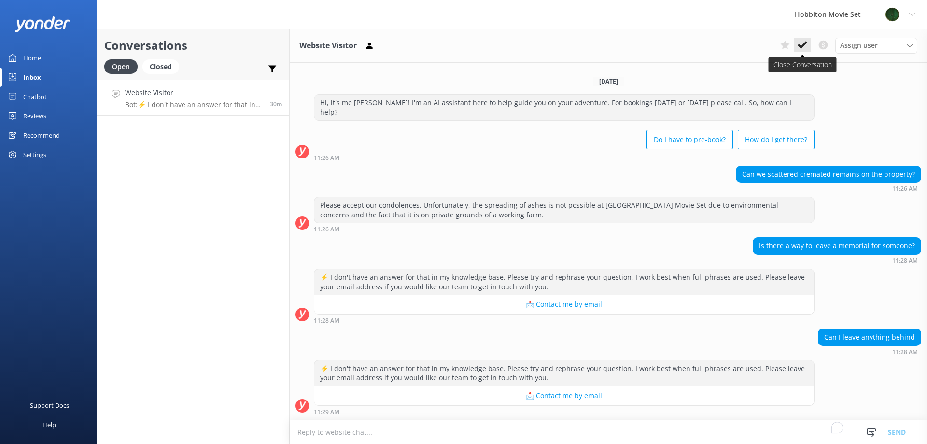
click at [801, 47] on use at bounding box center [803, 45] width 10 height 8
